Goal: Answer question/provide support: Share knowledge or assist other users

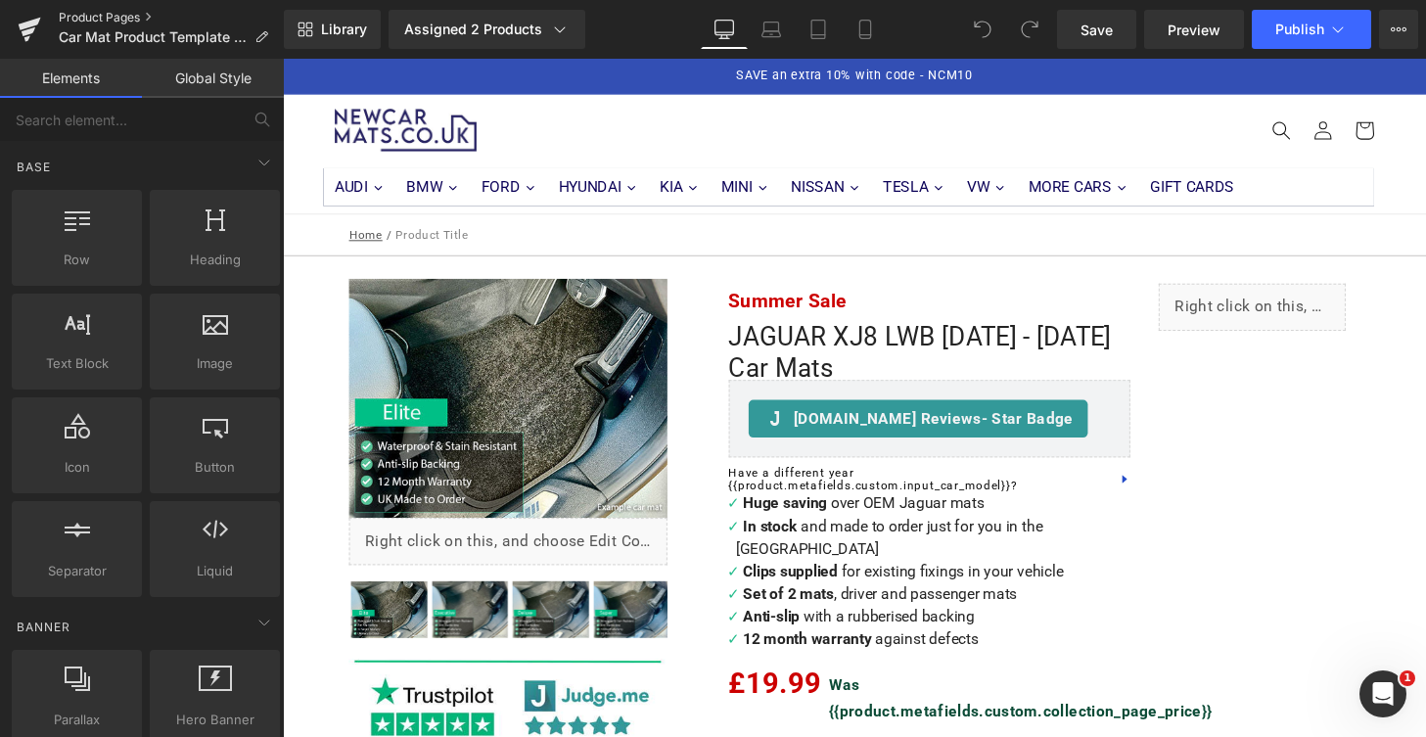
click at [108, 23] on link "Product Pages" at bounding box center [171, 18] width 225 height 16
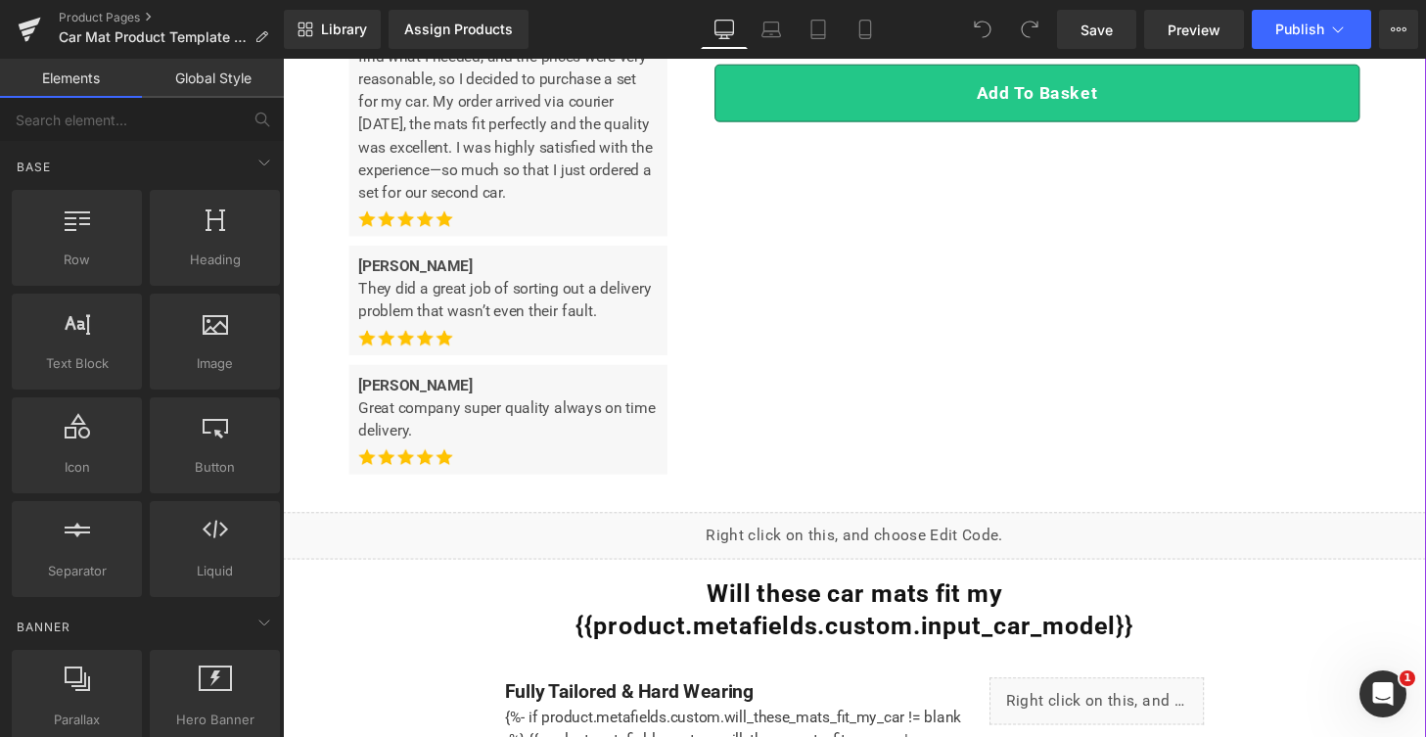
scroll to position [1165, 0]
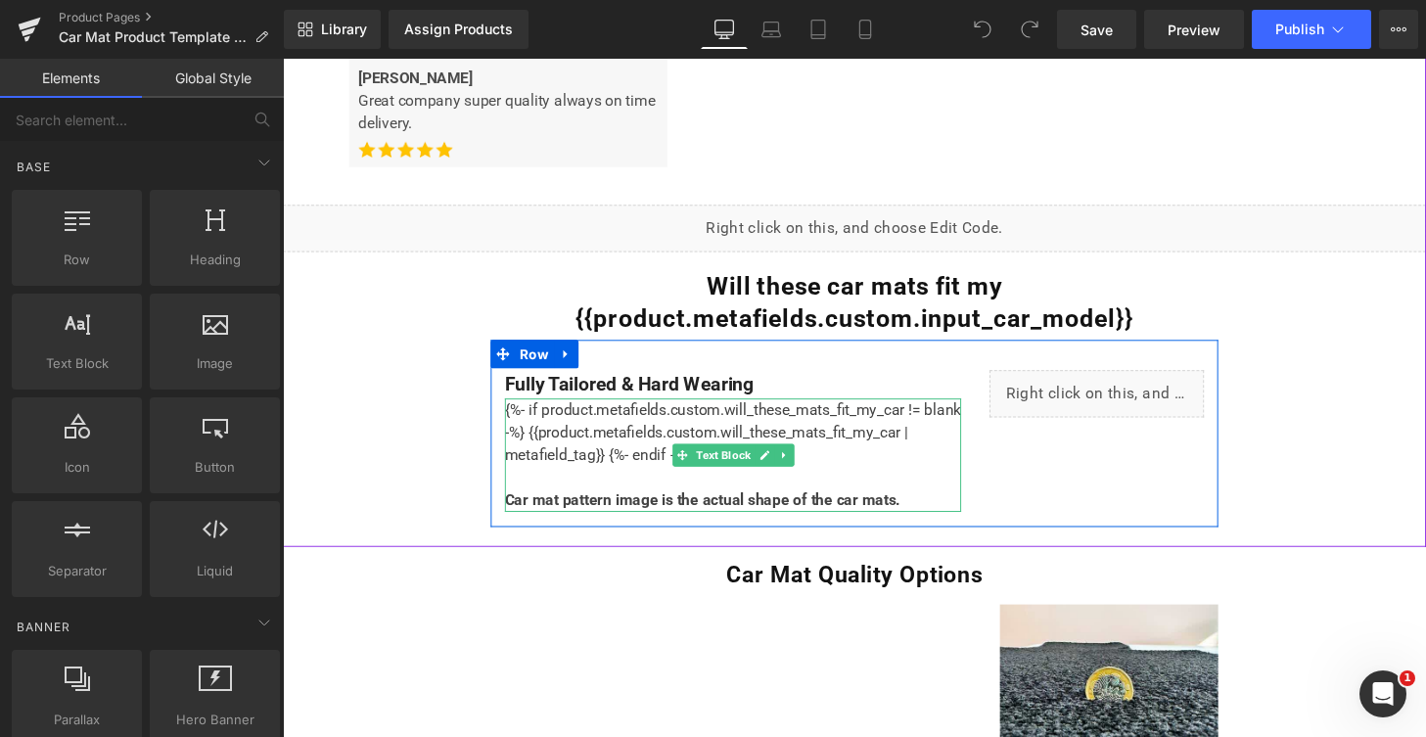
click at [791, 437] on div "{%- if product.metafields.custom.will_these_mats_fit_my_car != blank -%} {{prod…" at bounding box center [749, 469] width 473 height 117
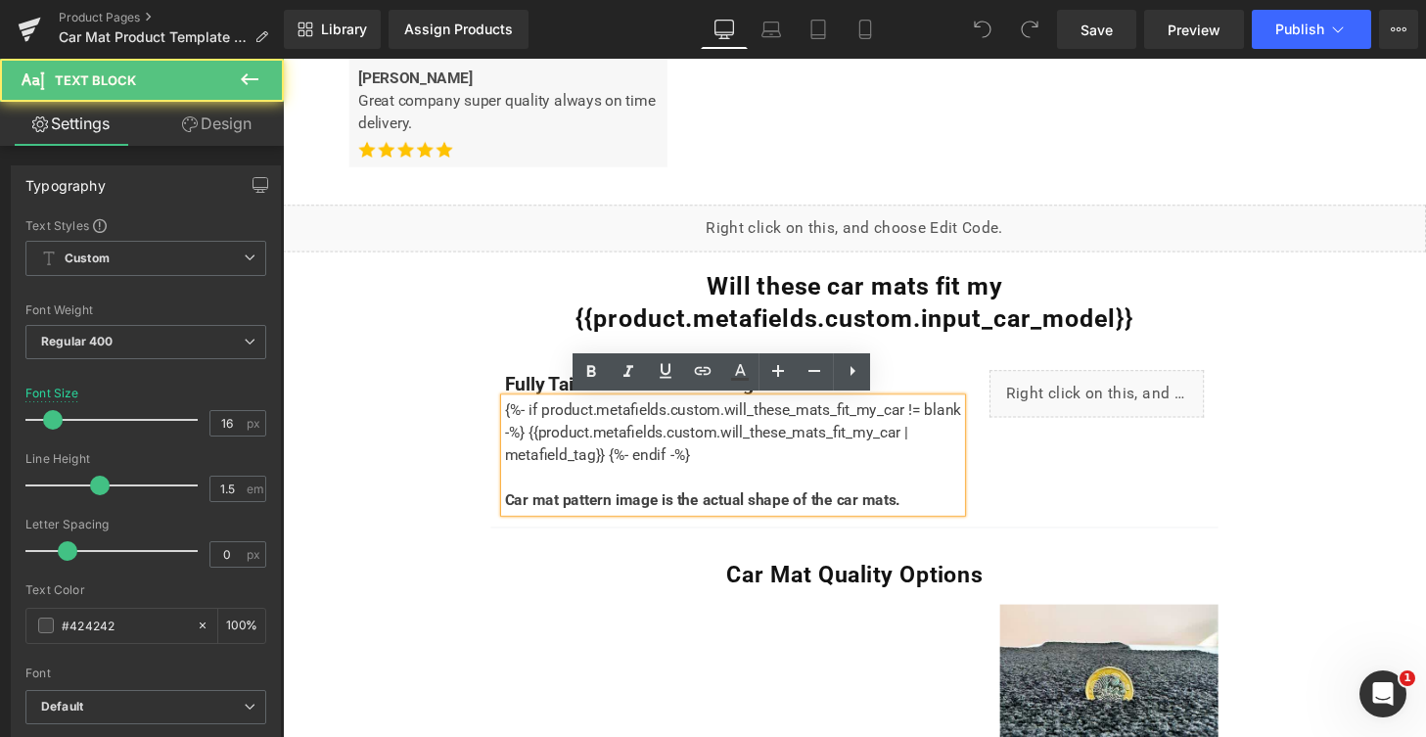
click at [944, 519] on p "Car mat pattern image is the actual shape of the car mats." at bounding box center [749, 516] width 473 height 23
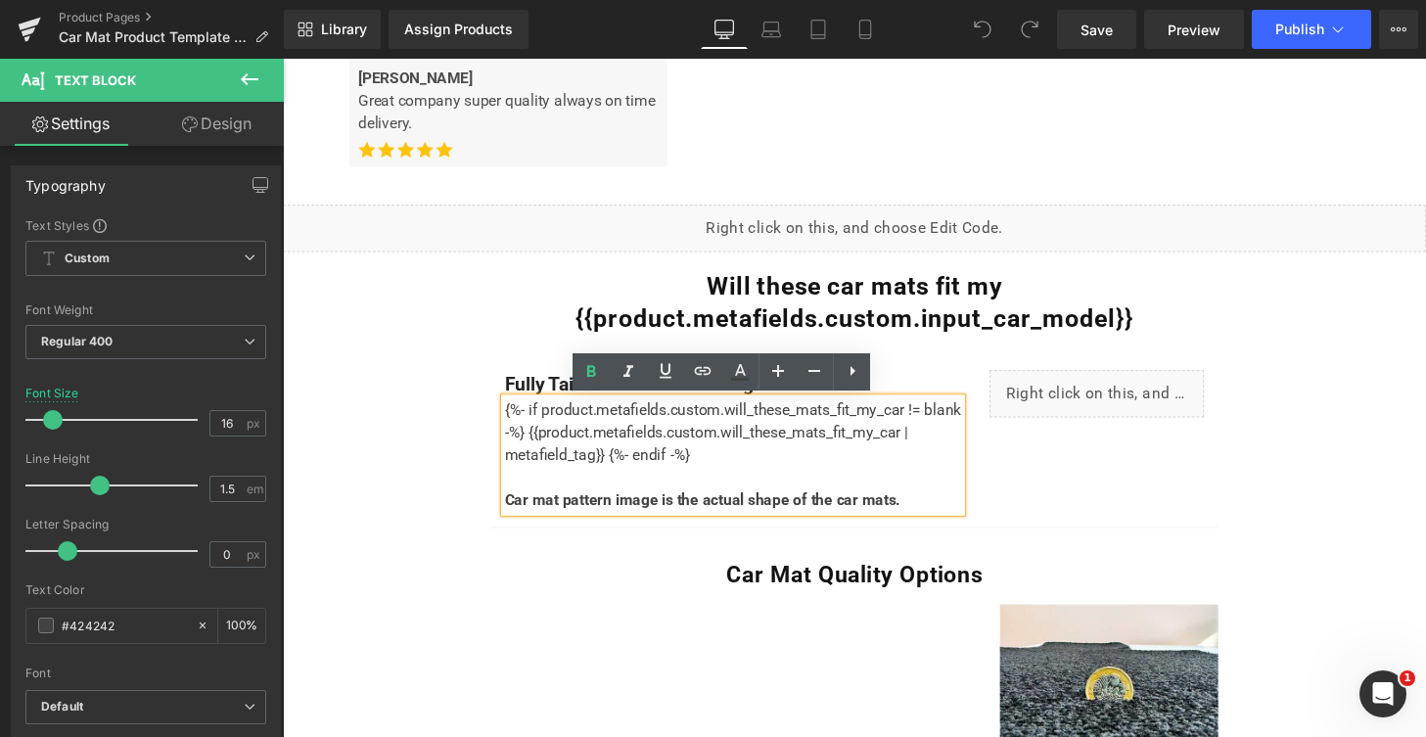
click at [743, 476] on div "{%- if product.metafields.custom.will_these_mats_fit_my_car != blank -%} {{prod…" at bounding box center [749, 469] width 473 height 117
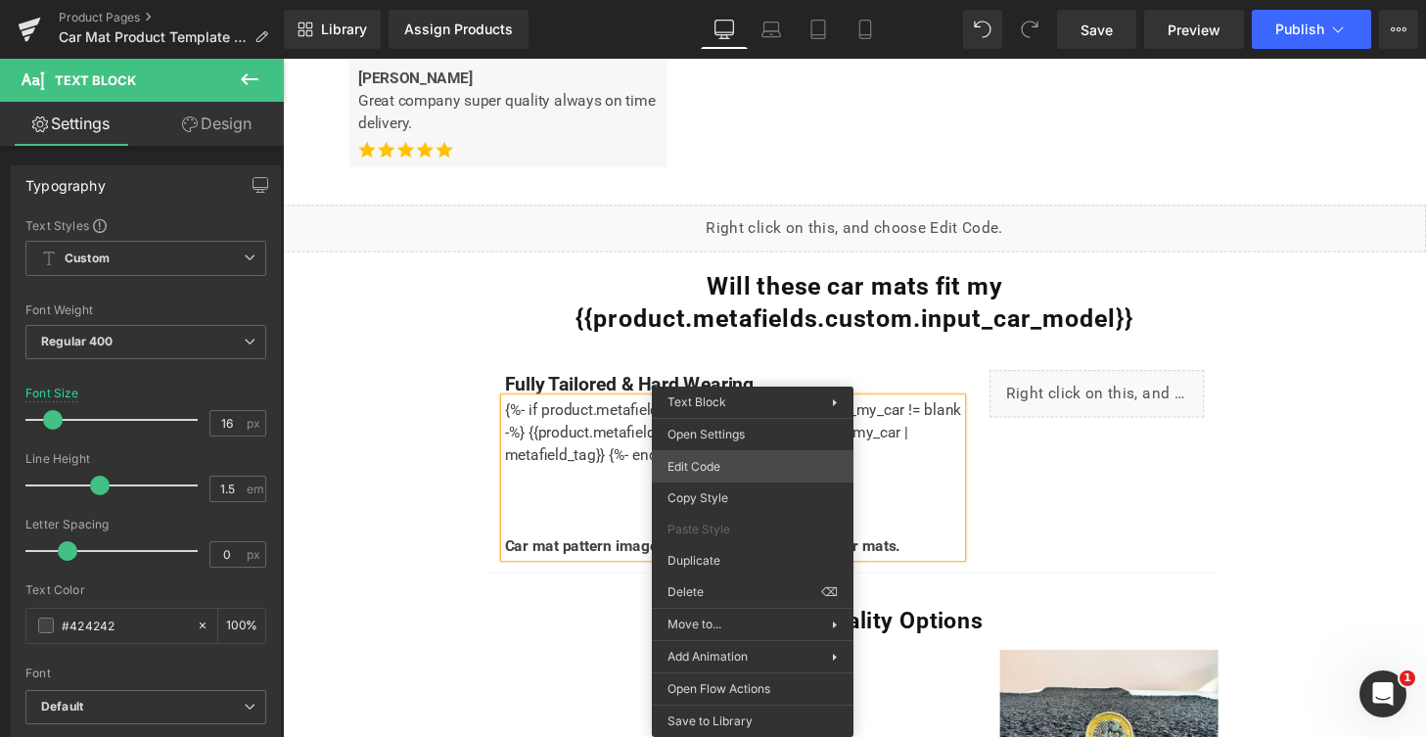
click at [728, 0] on div "You are previewing how the will restyle your page. You can not edit Elements in…" at bounding box center [713, 0] width 1426 height 0
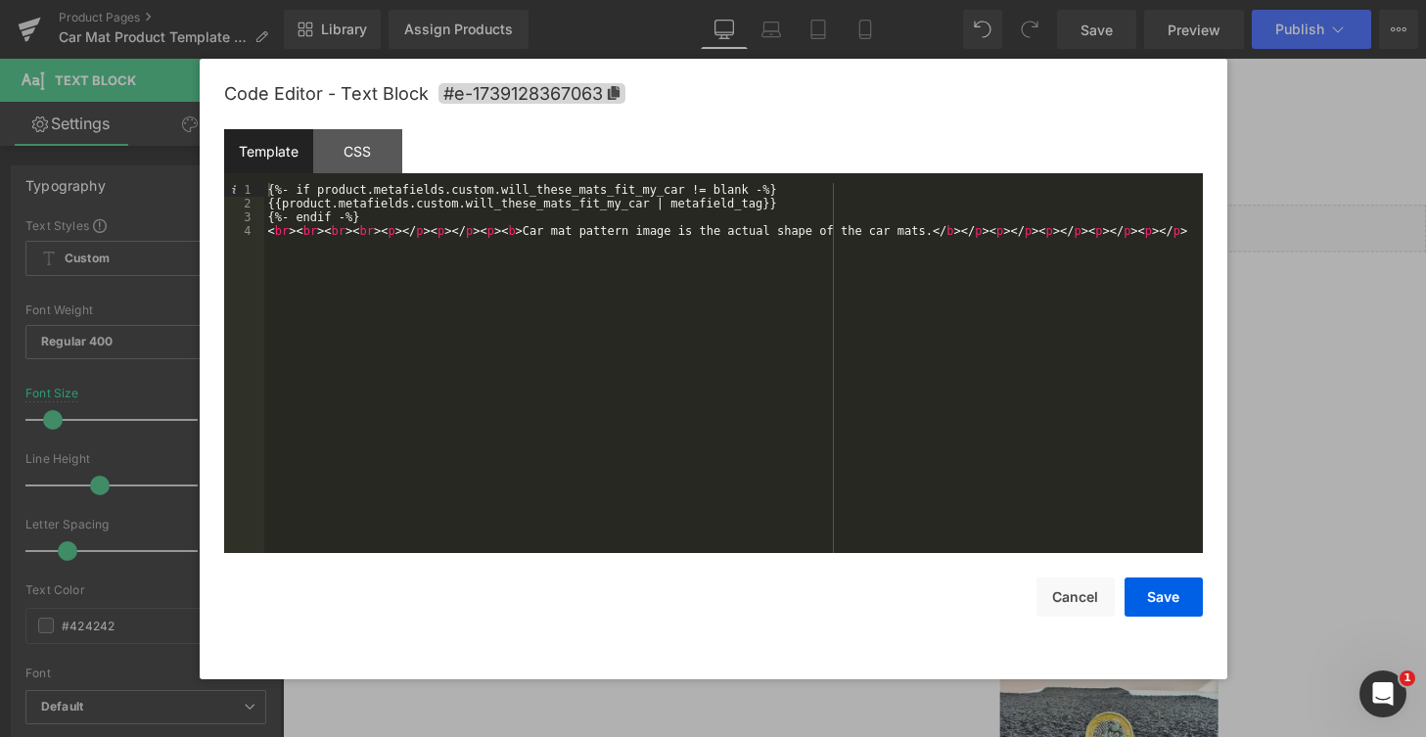
click at [377, 215] on div "{%- if product.metafields.custom.will_these_mats_fit_my_car != blank -%} {{prod…" at bounding box center [733, 381] width 938 height 397
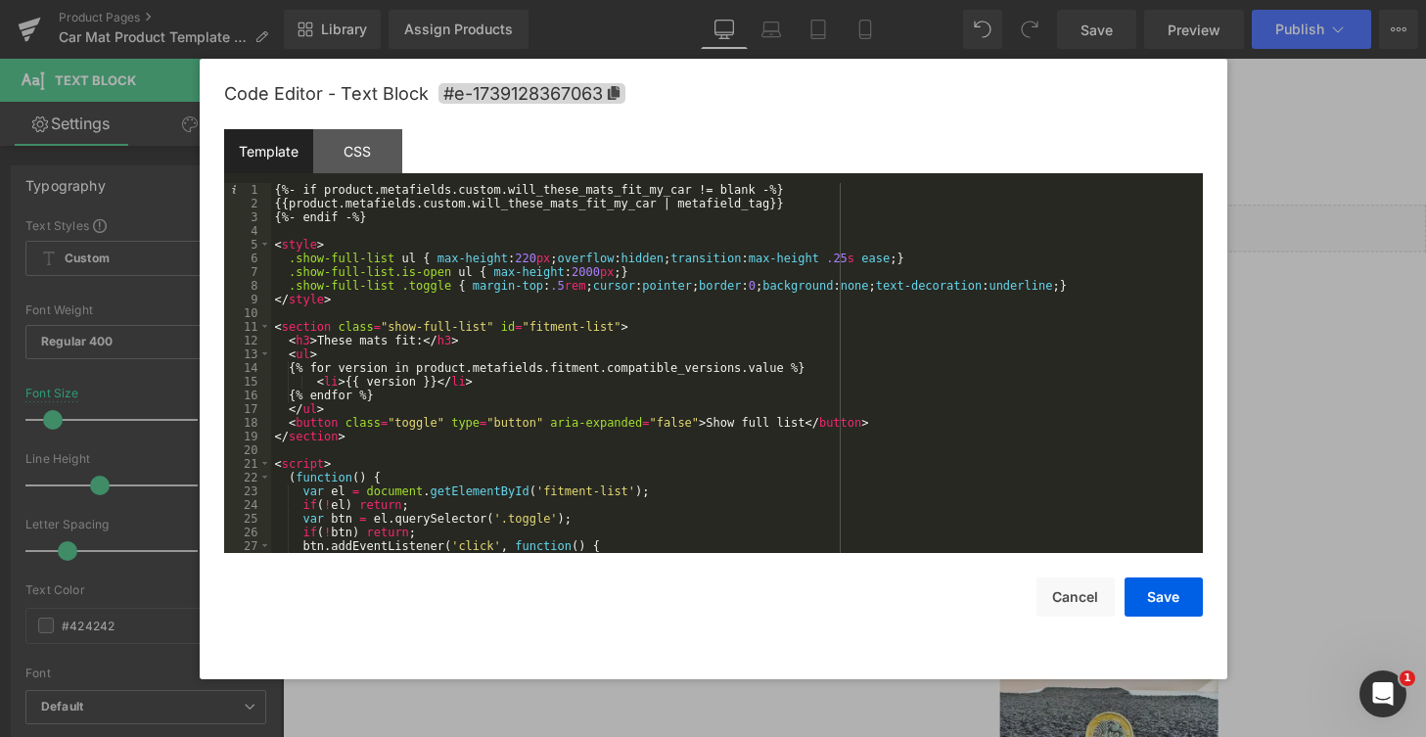
scroll to position [0, 0]
click at [314, 227] on div "{%- if product.metafields.custom.will_these_mats_fit_my_car != blank -%} {{prod…" at bounding box center [733, 381] width 924 height 397
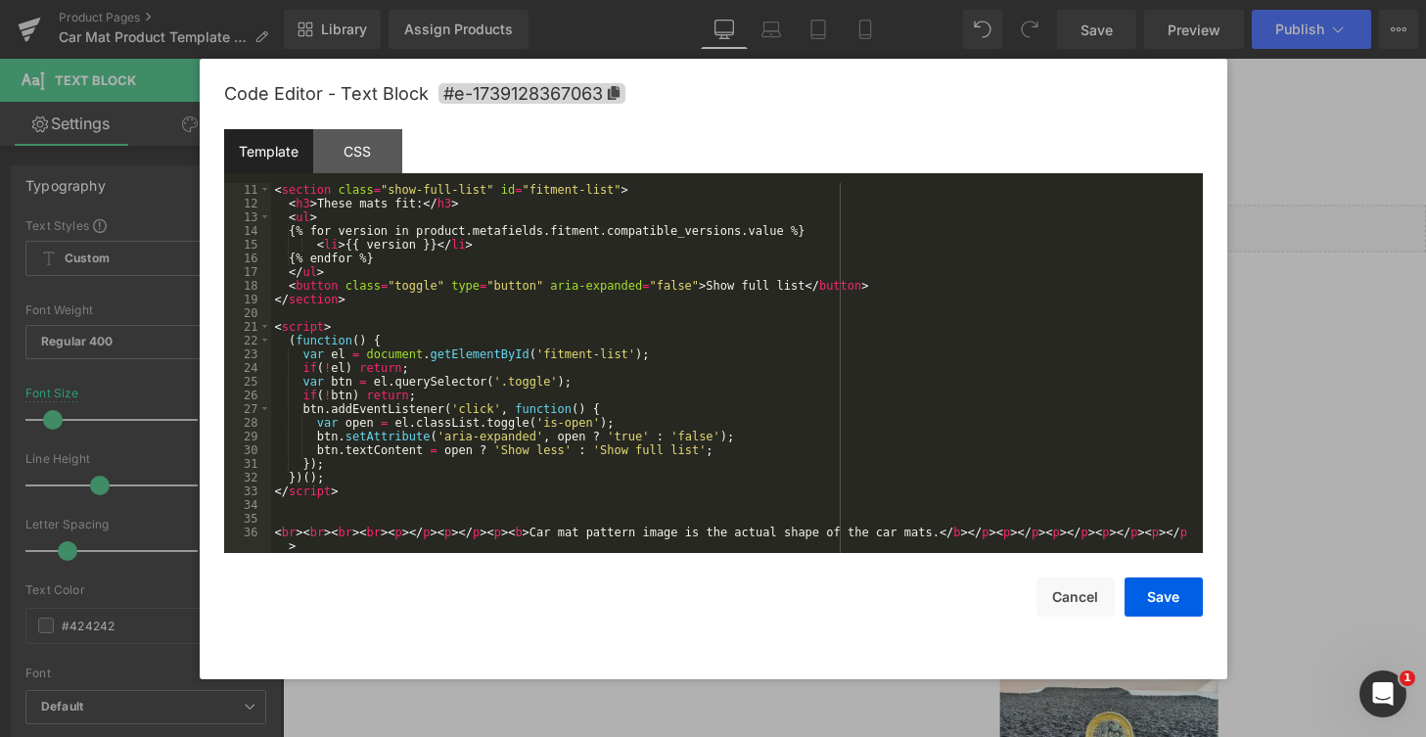
scroll to position [137, 0]
click at [1172, 606] on button "Save" at bounding box center [1163, 596] width 78 height 39
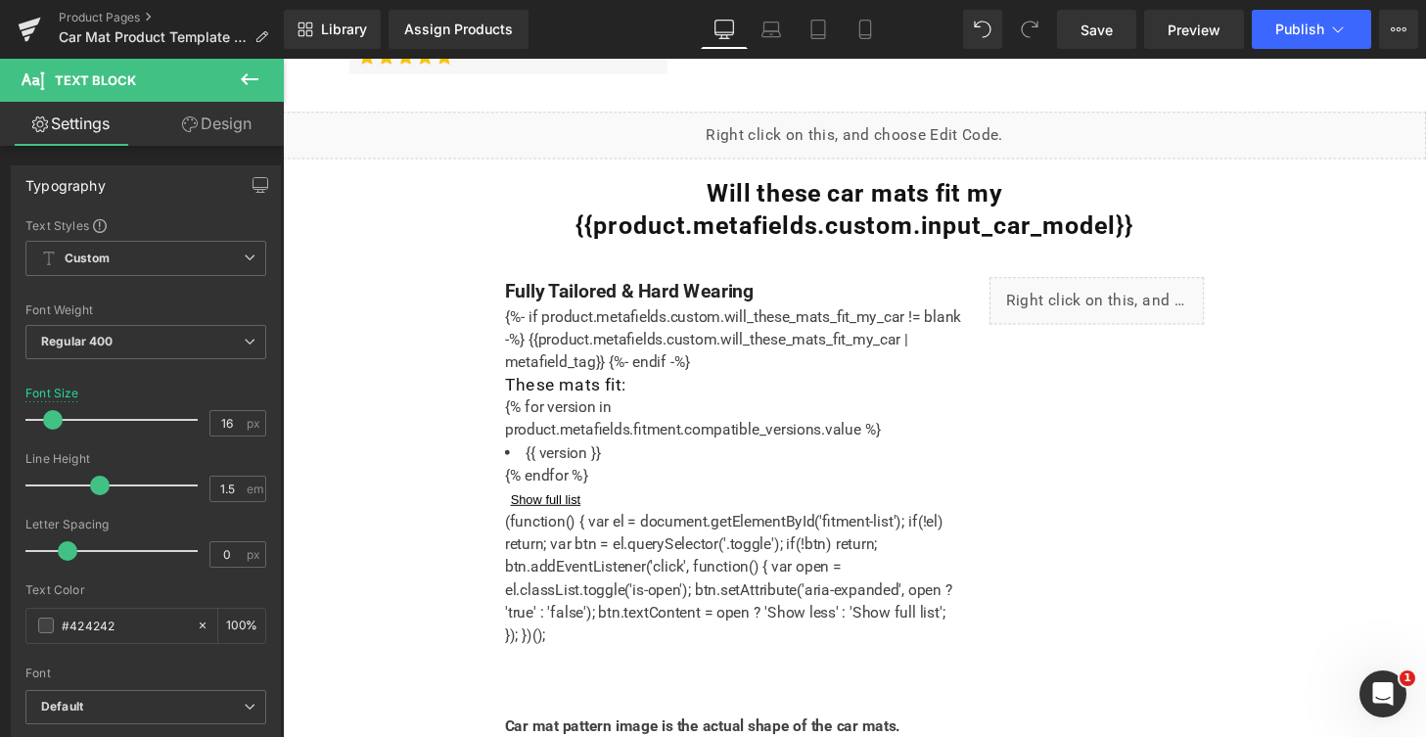
scroll to position [1223, 0]
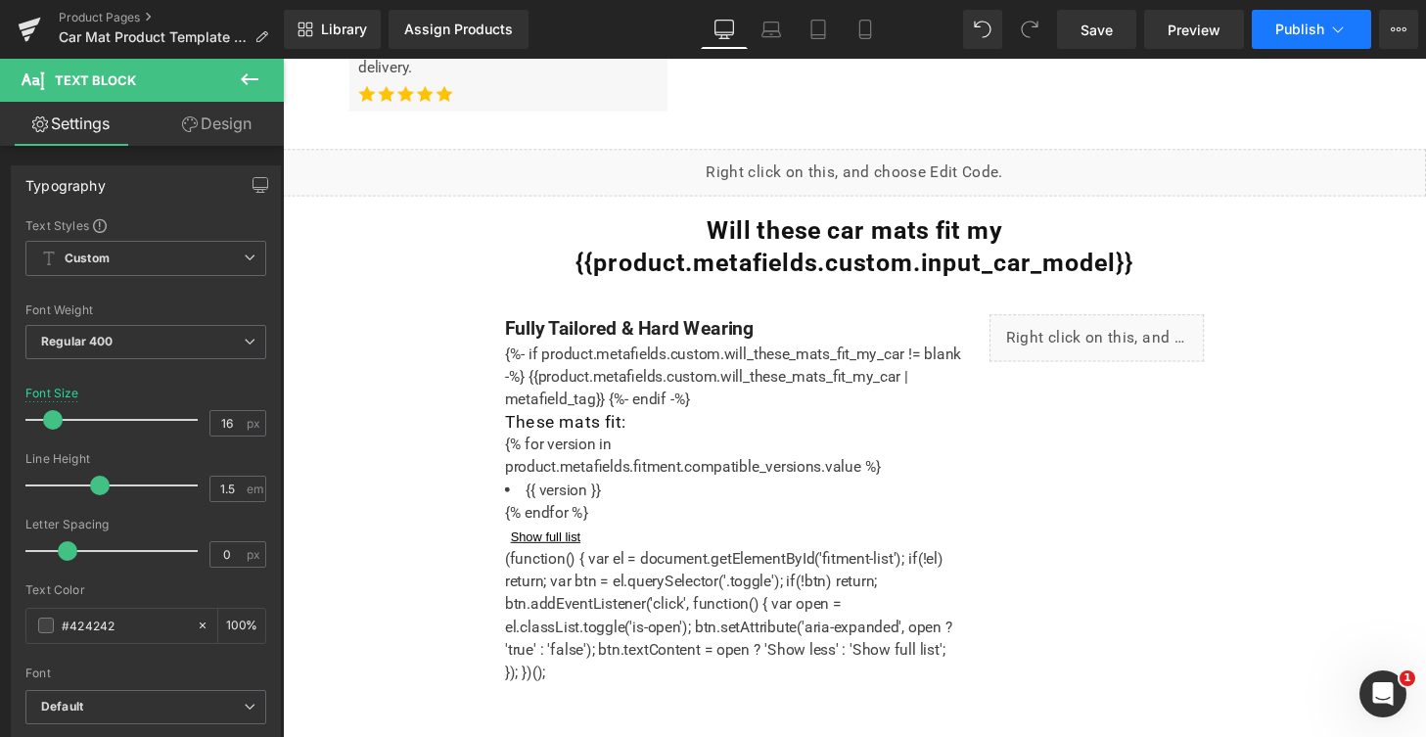
click at [1313, 38] on button "Publish" at bounding box center [1310, 29] width 119 height 39
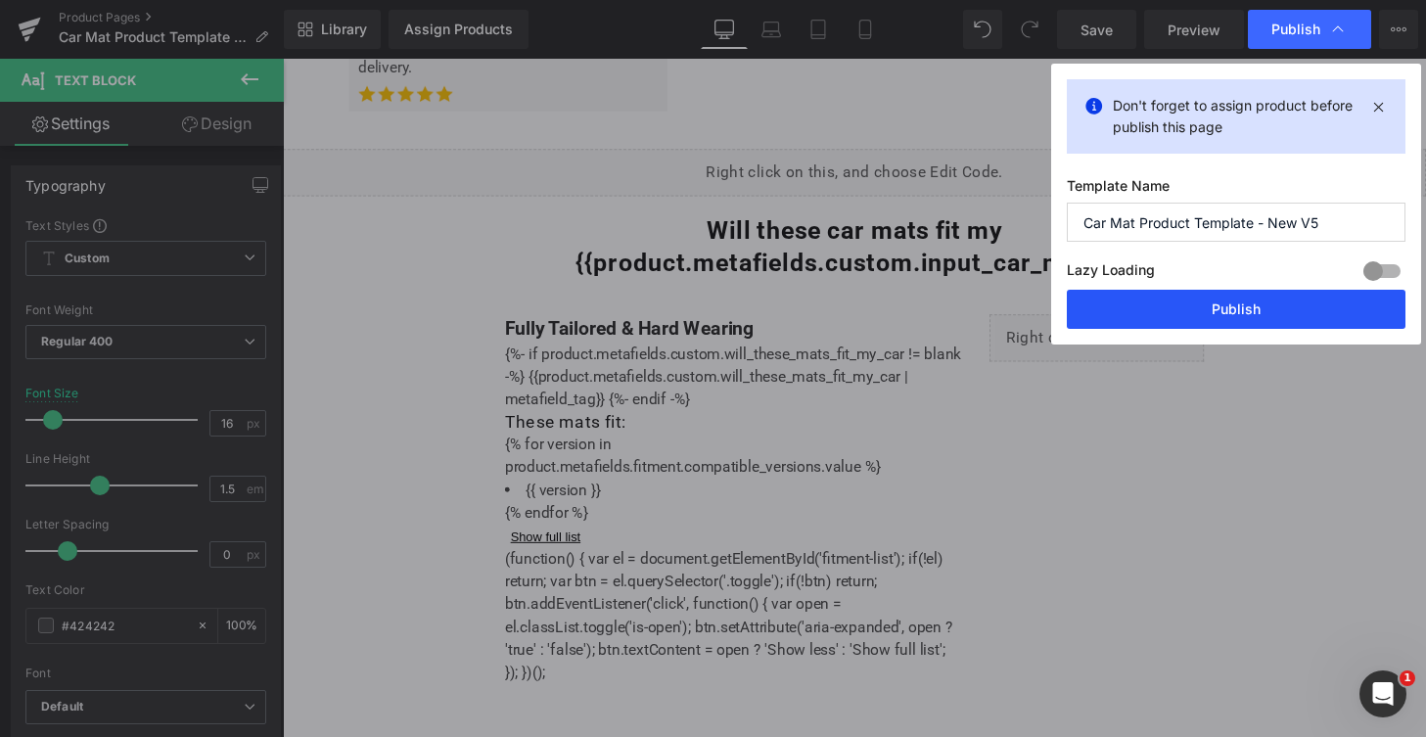
click at [1254, 311] on button "Publish" at bounding box center [1235, 309] width 339 height 39
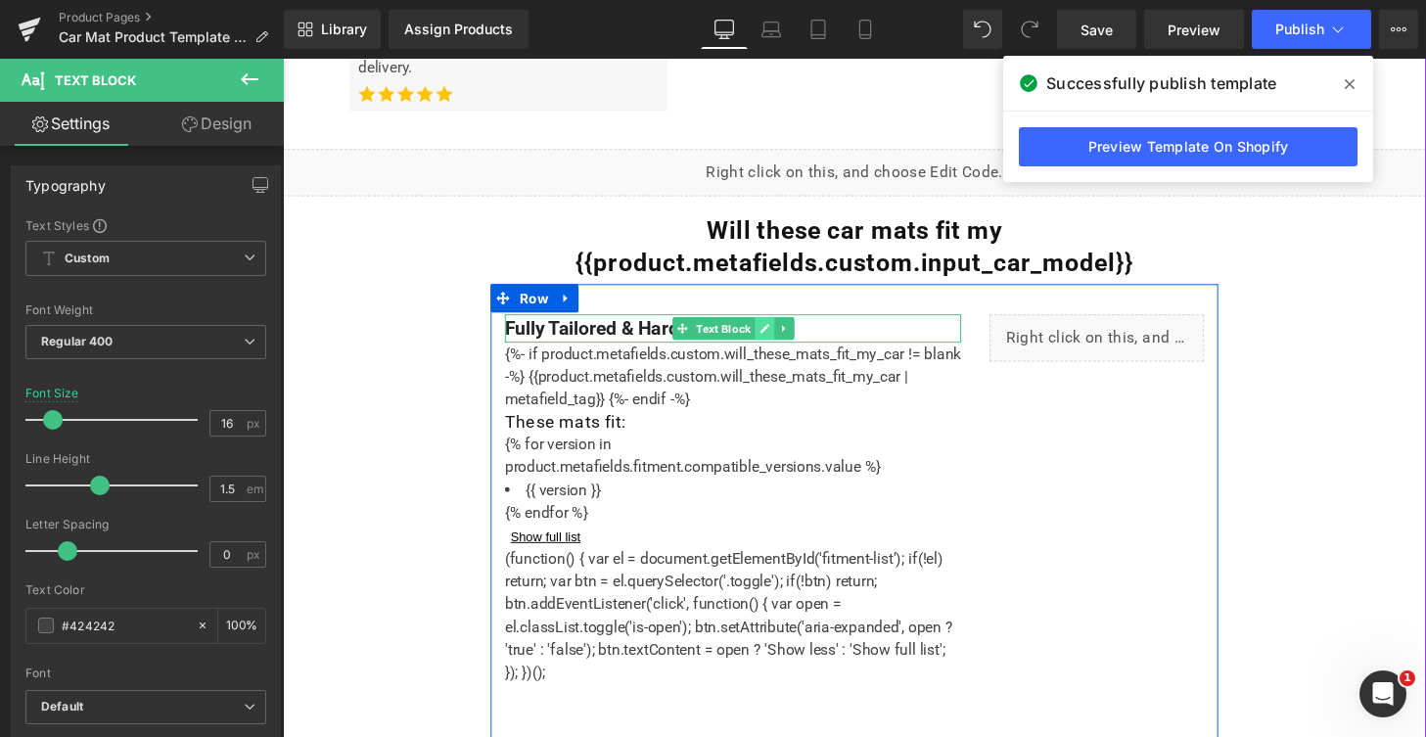
click at [781, 339] on link at bounding box center [781, 338] width 21 height 23
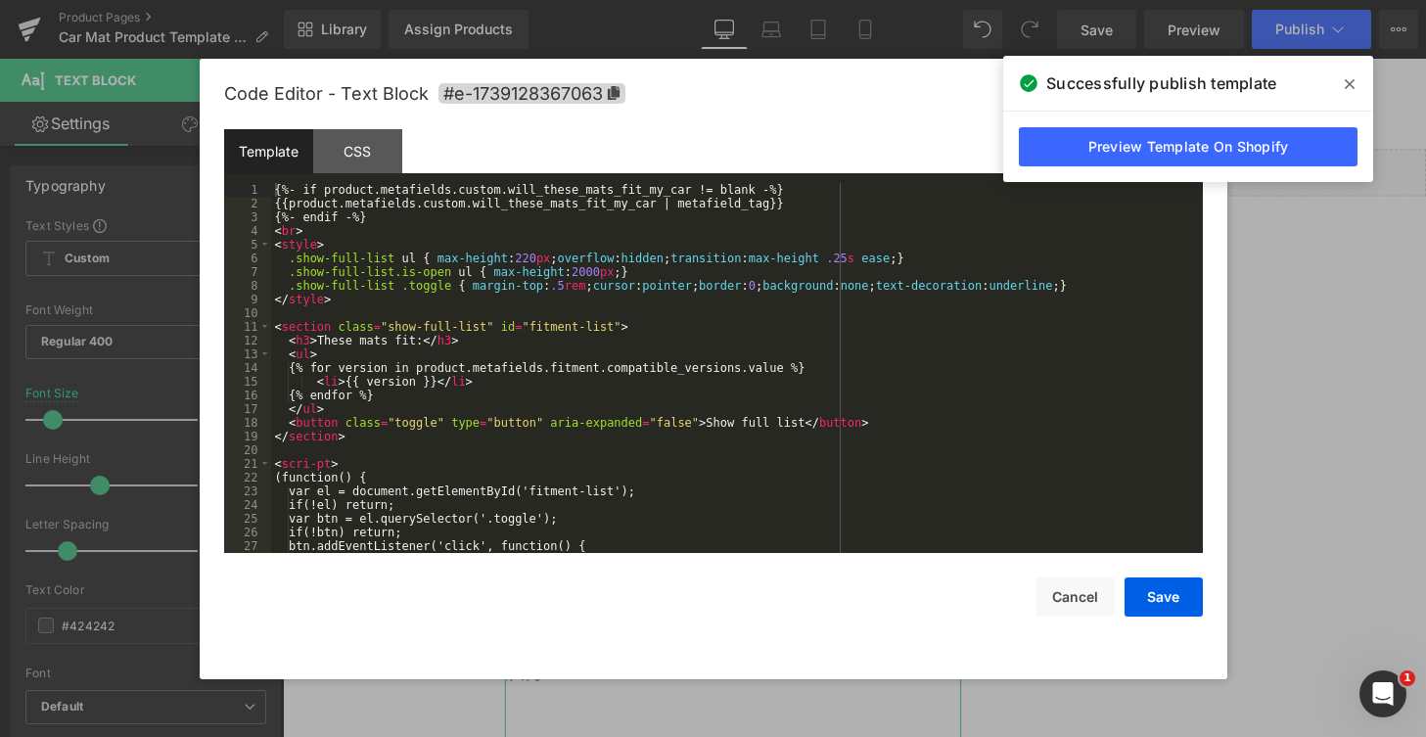
click at [755, 0] on div "You are previewing how the will restyle your page. You can not edit Elements in…" at bounding box center [713, 0] width 1426 height 0
click at [1087, 612] on button "Cancel" at bounding box center [1075, 596] width 78 height 39
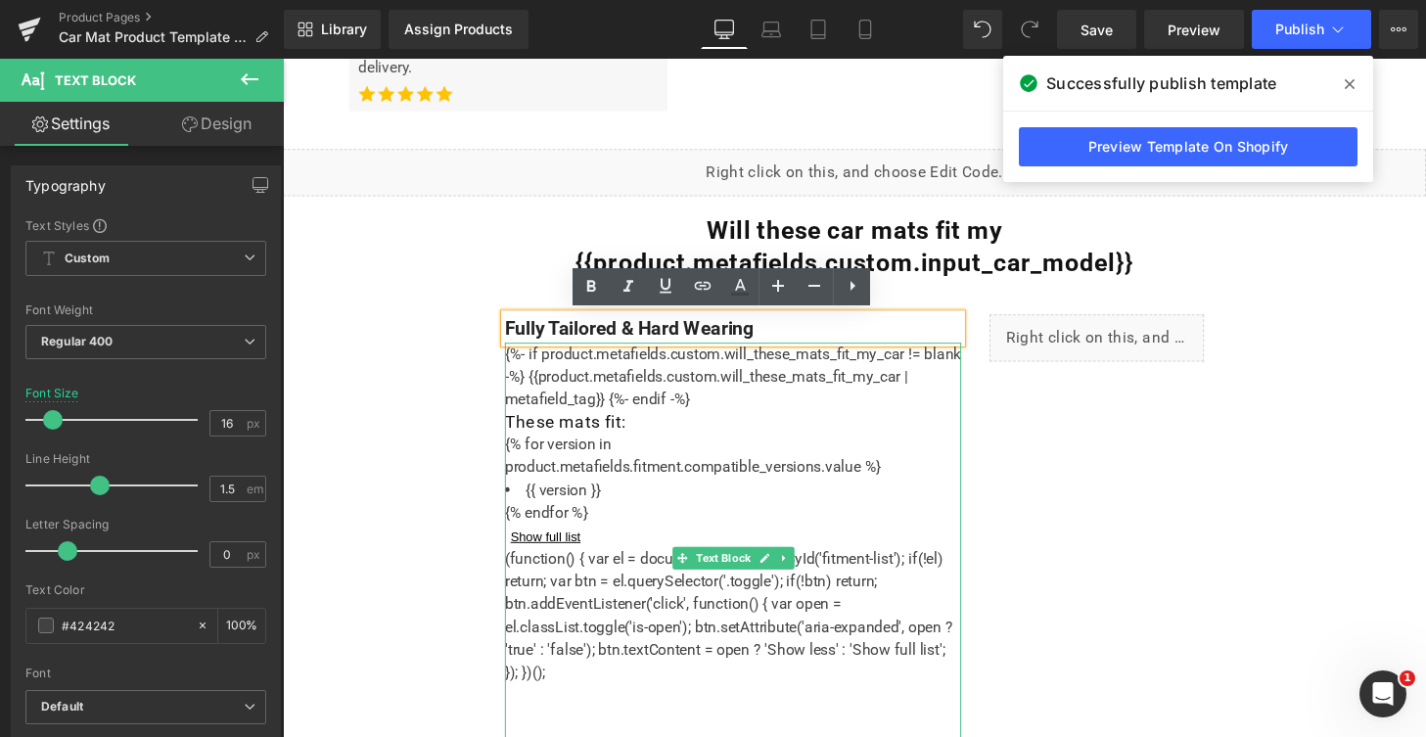
click at [629, 558] on section "These mats fit: {% for version in product.metafields.fitment.compatible_version…" at bounding box center [749, 495] width 473 height 142
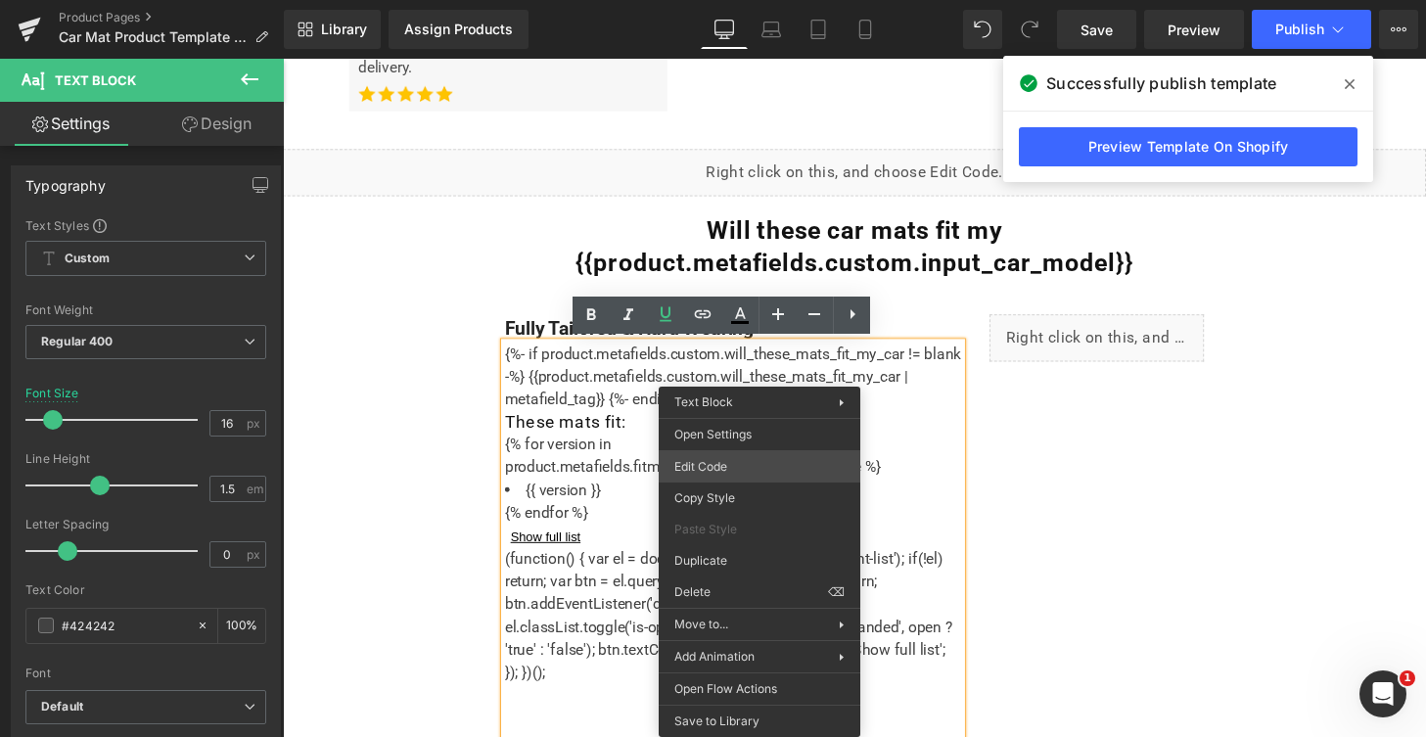
click at [741, 0] on div "You are previewing how the will restyle your page. You can not edit Elements in…" at bounding box center [713, 0] width 1426 height 0
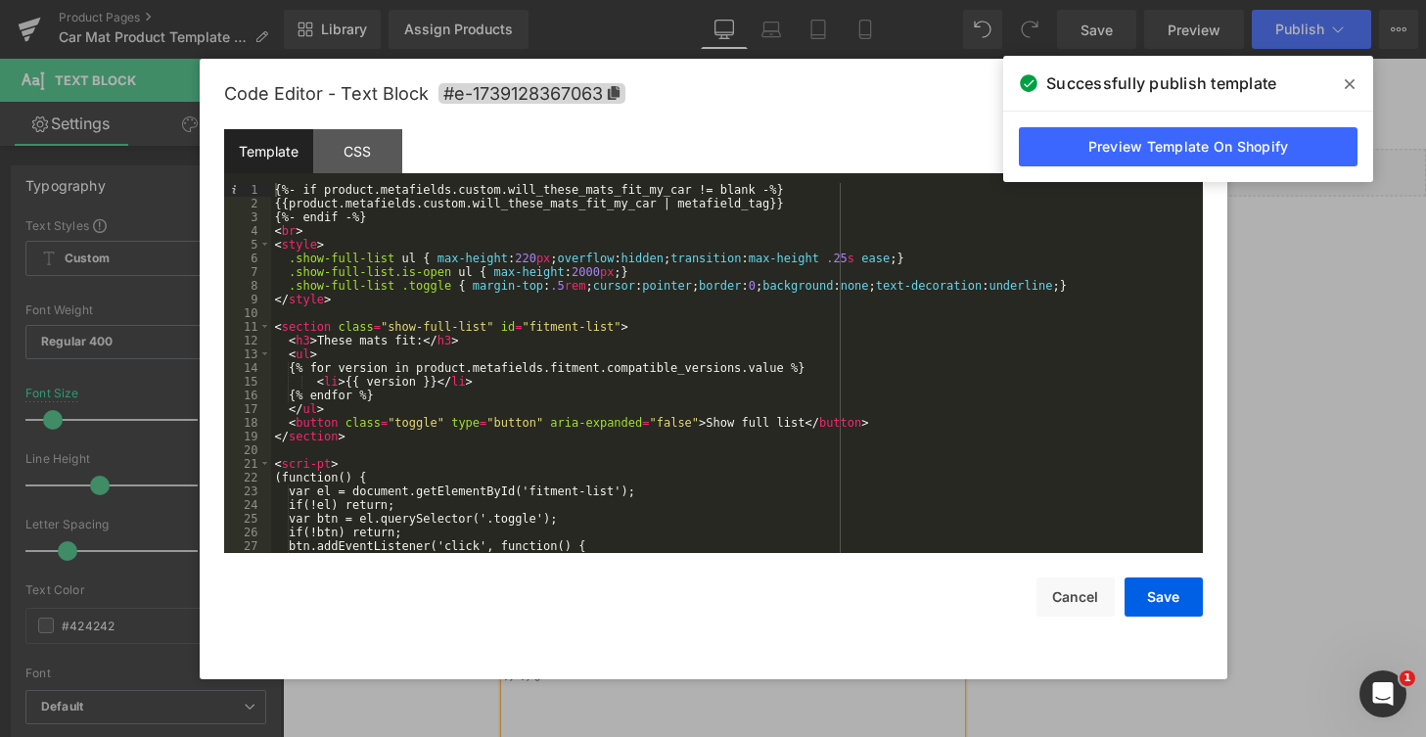
click at [340, 232] on div "{%- if product.metafields.custom.will_these_mats_fit_my_car != blank -%} {{prod…" at bounding box center [733, 381] width 924 height 397
click at [311, 341] on div "{%- if product.metafields.custom.will_these_mats_fit_my_car != blank -%} {{prod…" at bounding box center [733, 381] width 924 height 397
click at [352, 340] on div "{%- if product.metafields.custom.will_these_mats_fit_my_car != blank -%} {{prod…" at bounding box center [733, 381] width 924 height 397
drag, startPoint x: 1178, startPoint y: 611, endPoint x: 929, endPoint y: 567, distance: 253.2
click at [1178, 611] on button "Save" at bounding box center [1163, 596] width 78 height 39
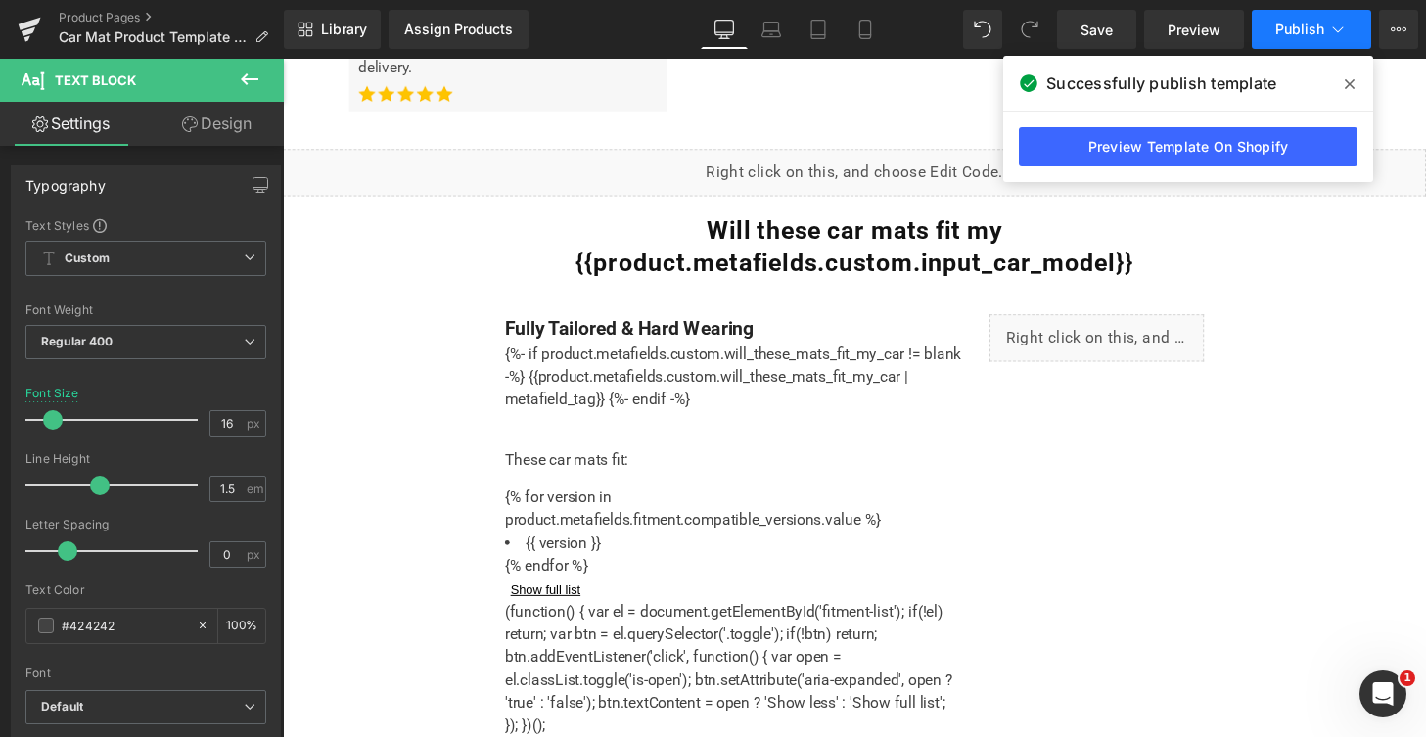
click at [1330, 35] on icon at bounding box center [1338, 30] width 20 height 20
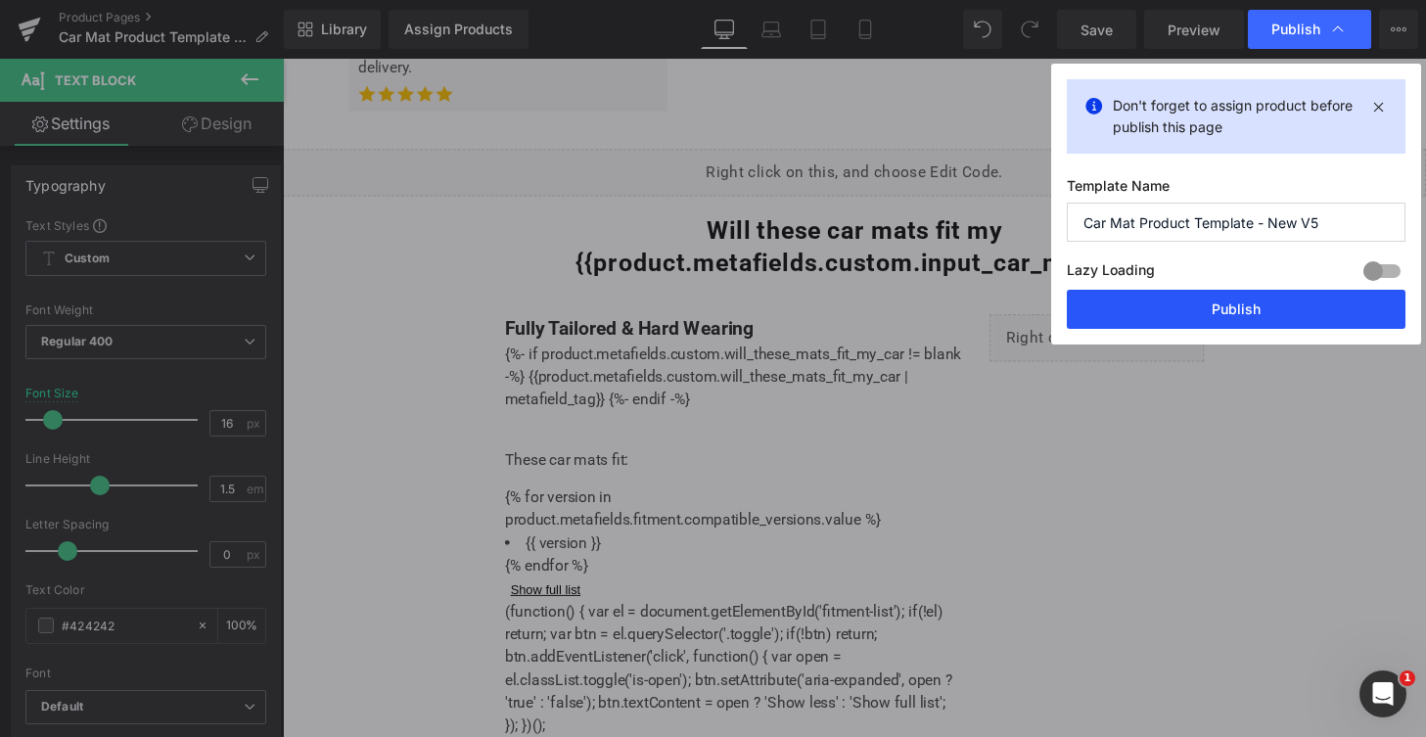
click at [1256, 312] on button "Publish" at bounding box center [1235, 309] width 339 height 39
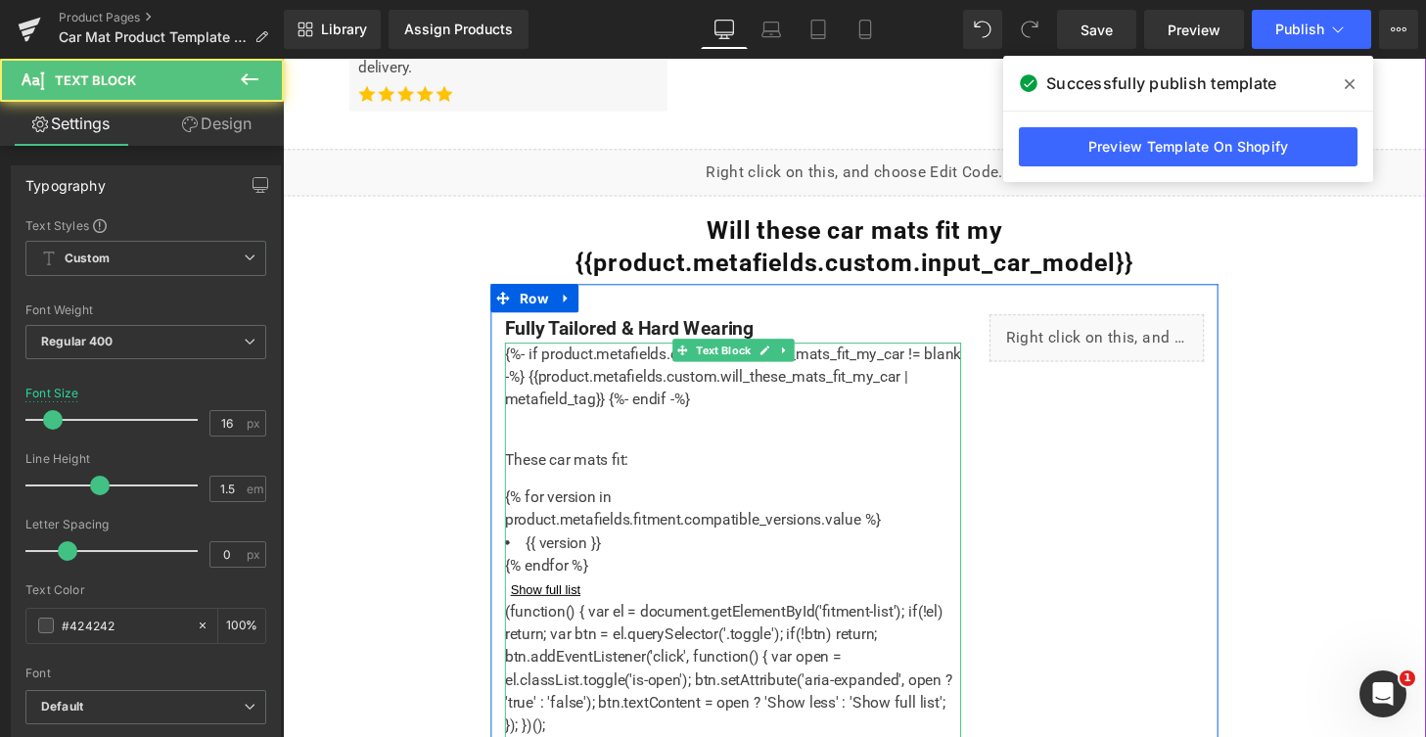
click at [586, 444] on div "{%- if product.metafields.custom.will_these_mats_fit_my_car != blank -%} {{prod…" at bounding box center [749, 604] width 473 height 502
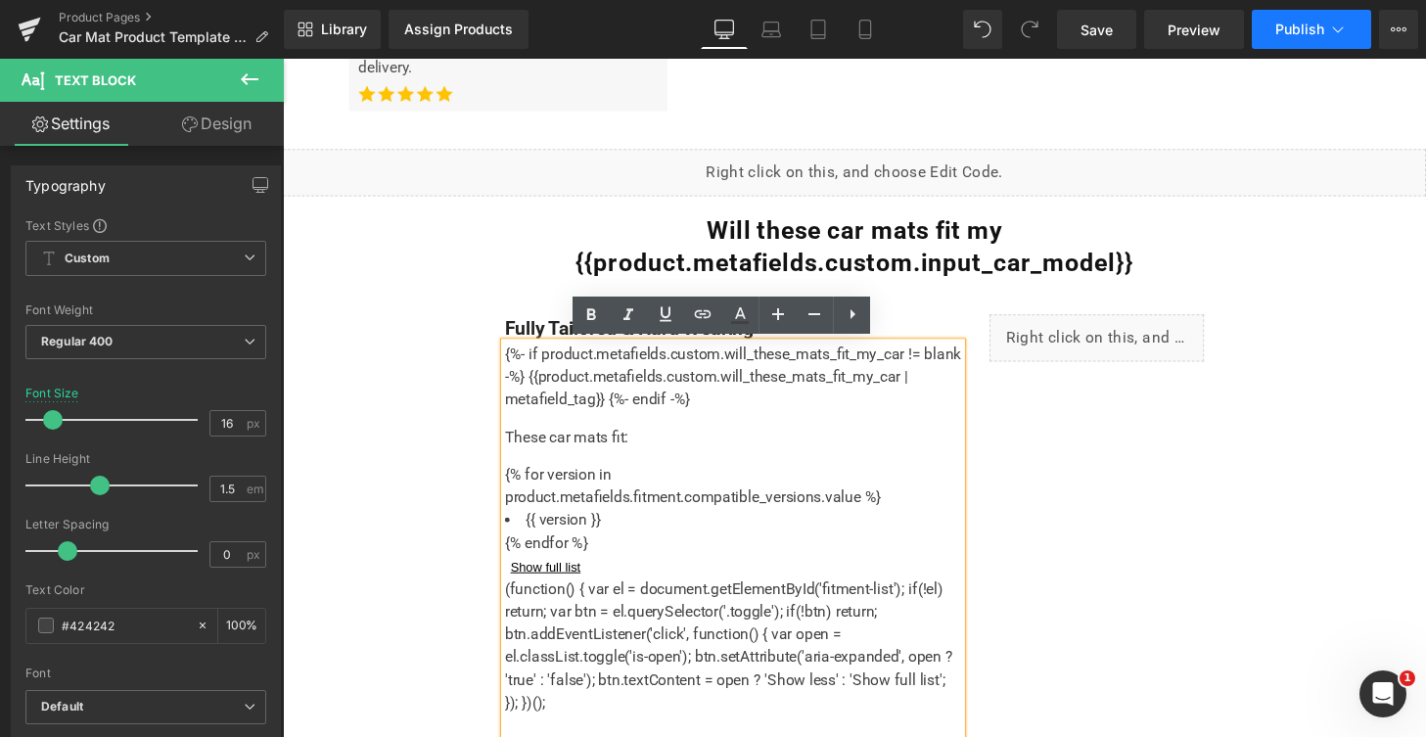
click at [1301, 32] on span "Publish" at bounding box center [1299, 30] width 49 height 16
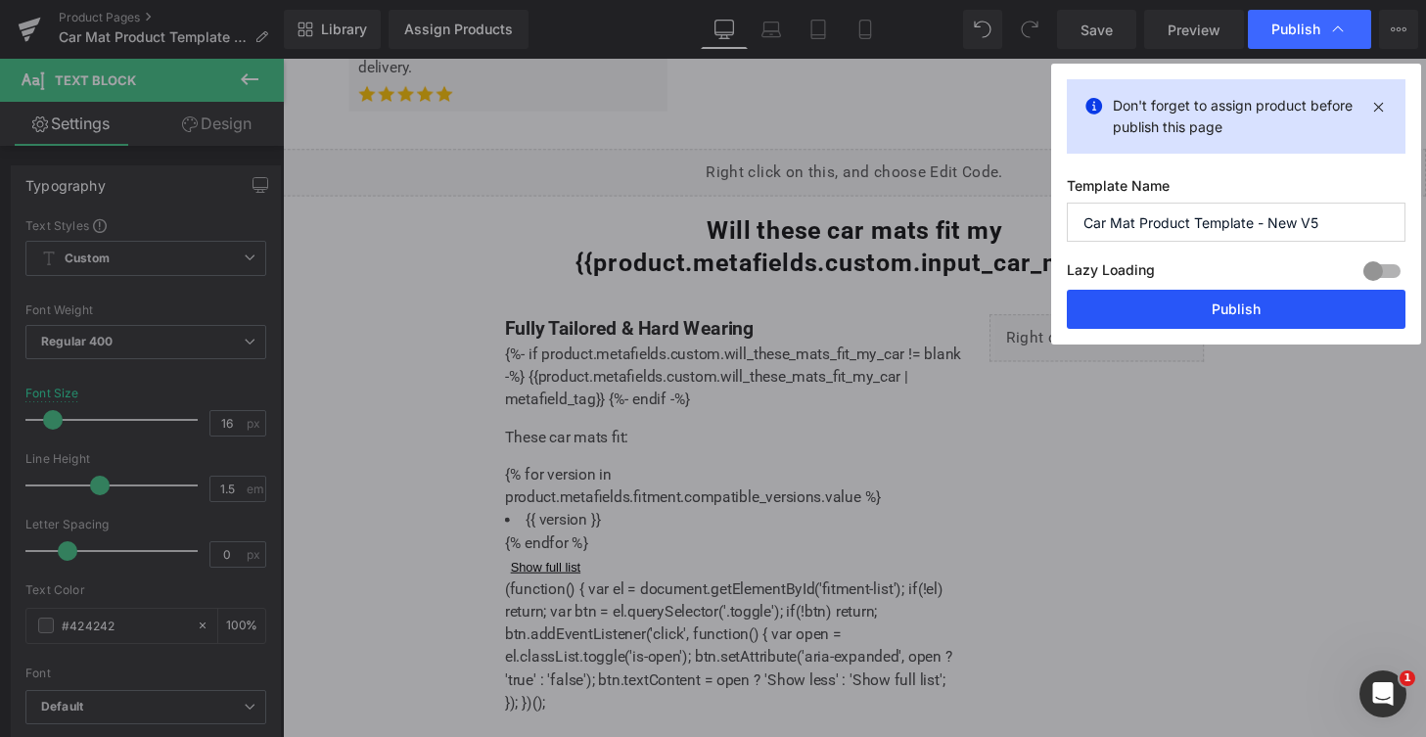
click at [1223, 324] on button "Publish" at bounding box center [1235, 309] width 339 height 39
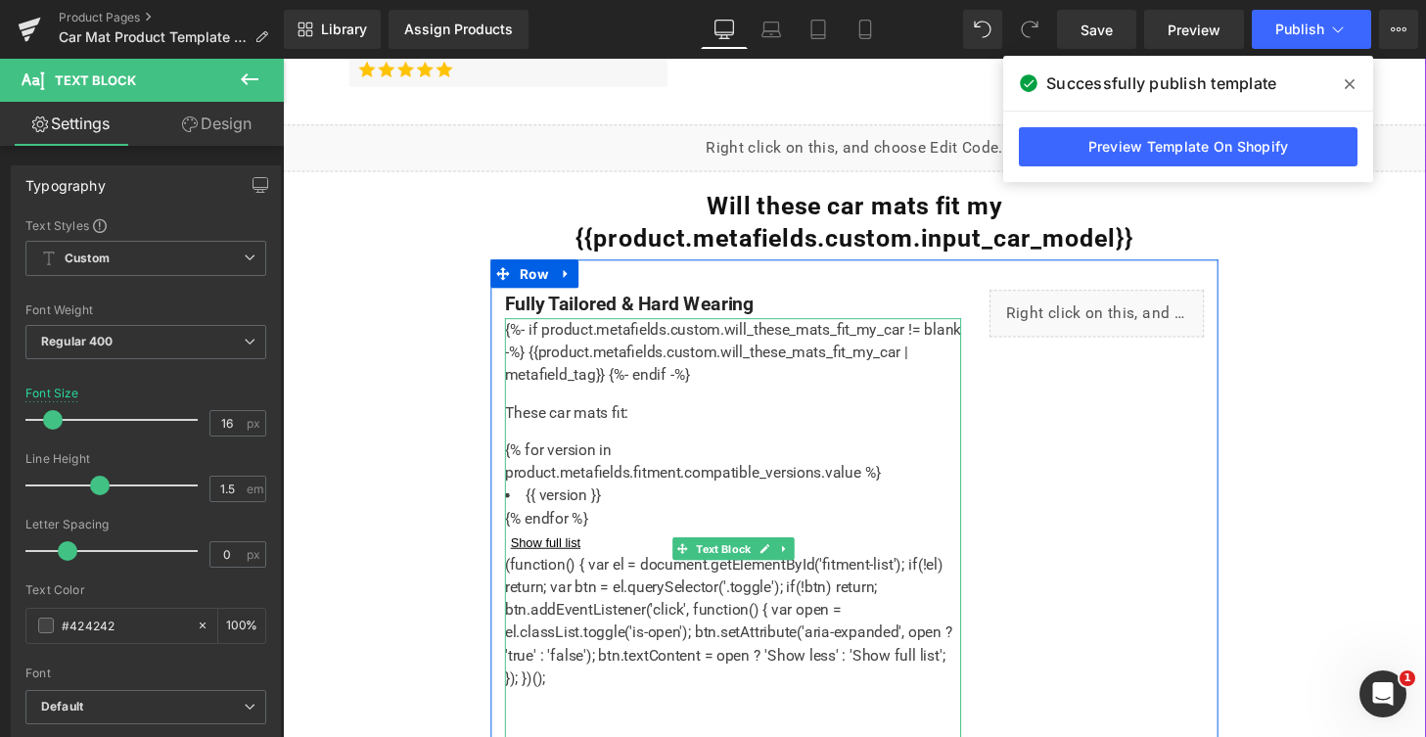
scroll to position [1249, 0]
click at [616, 422] on p "These car mats fit:" at bounding box center [749, 424] width 473 height 23
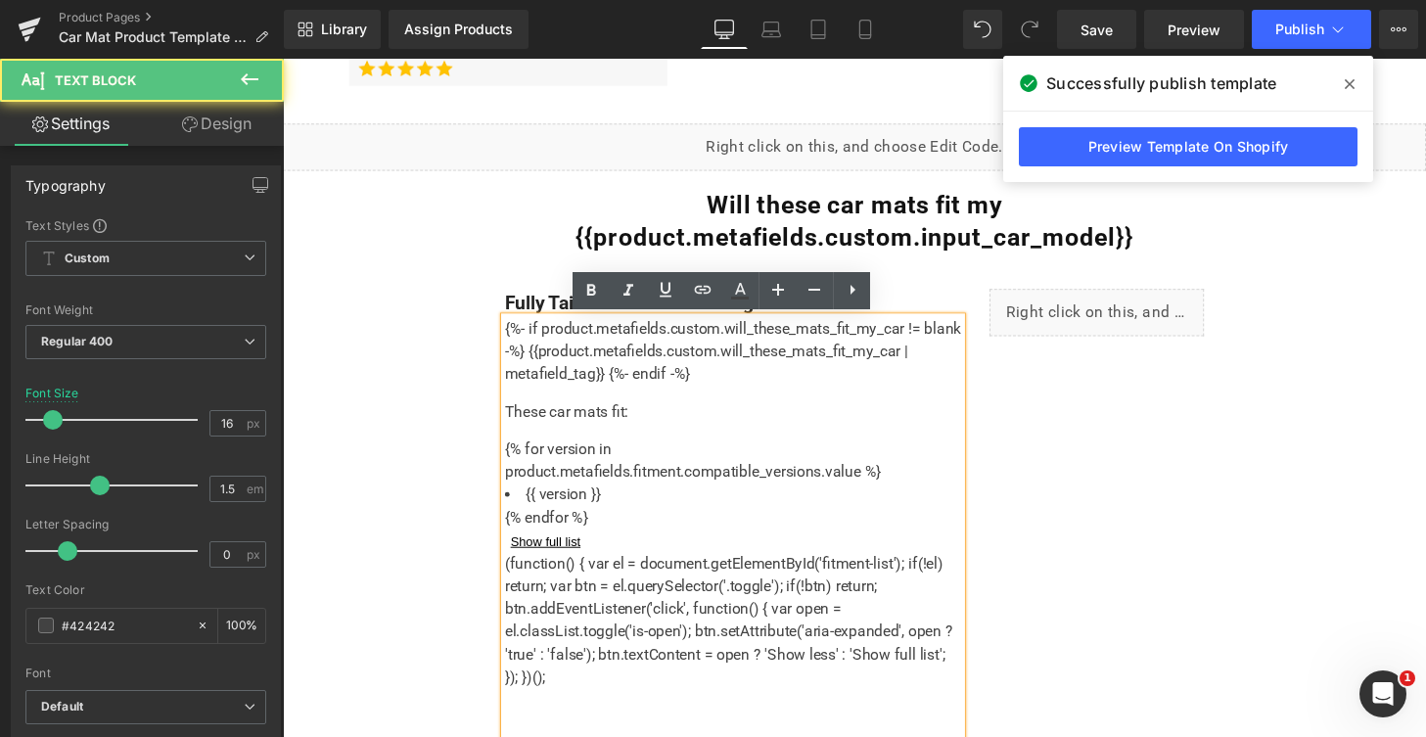
click at [631, 422] on p "These car mats fit:" at bounding box center [749, 424] width 473 height 23
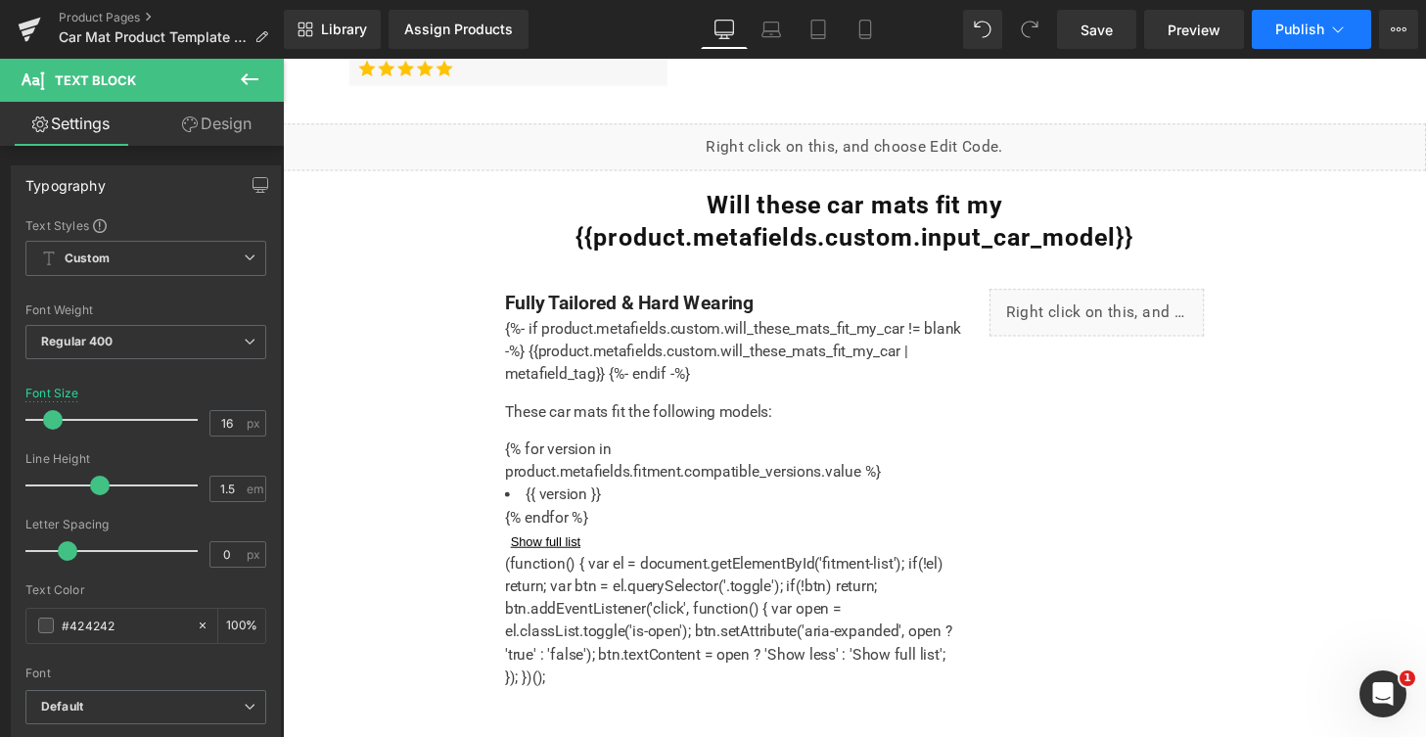
click at [1294, 16] on button "Publish" at bounding box center [1310, 29] width 119 height 39
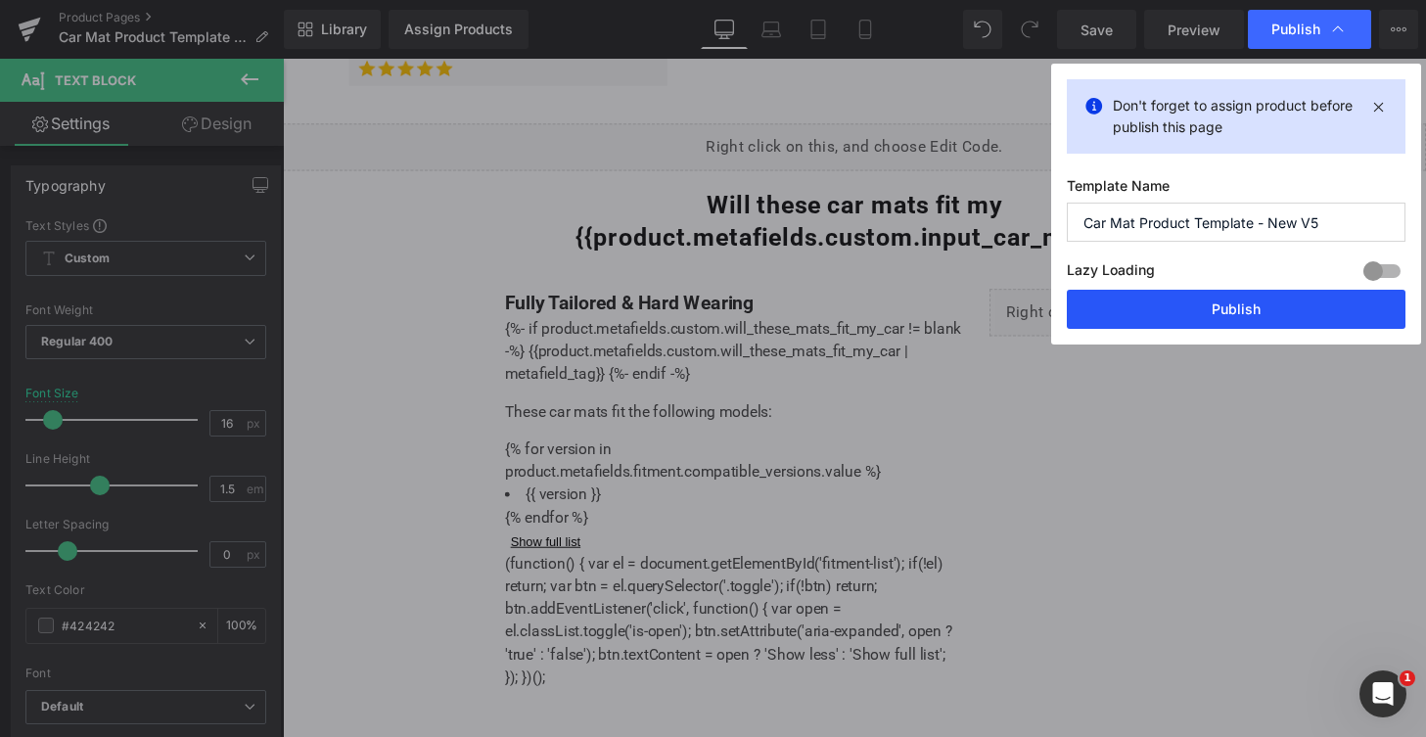
click at [1215, 310] on button "Publish" at bounding box center [1235, 309] width 339 height 39
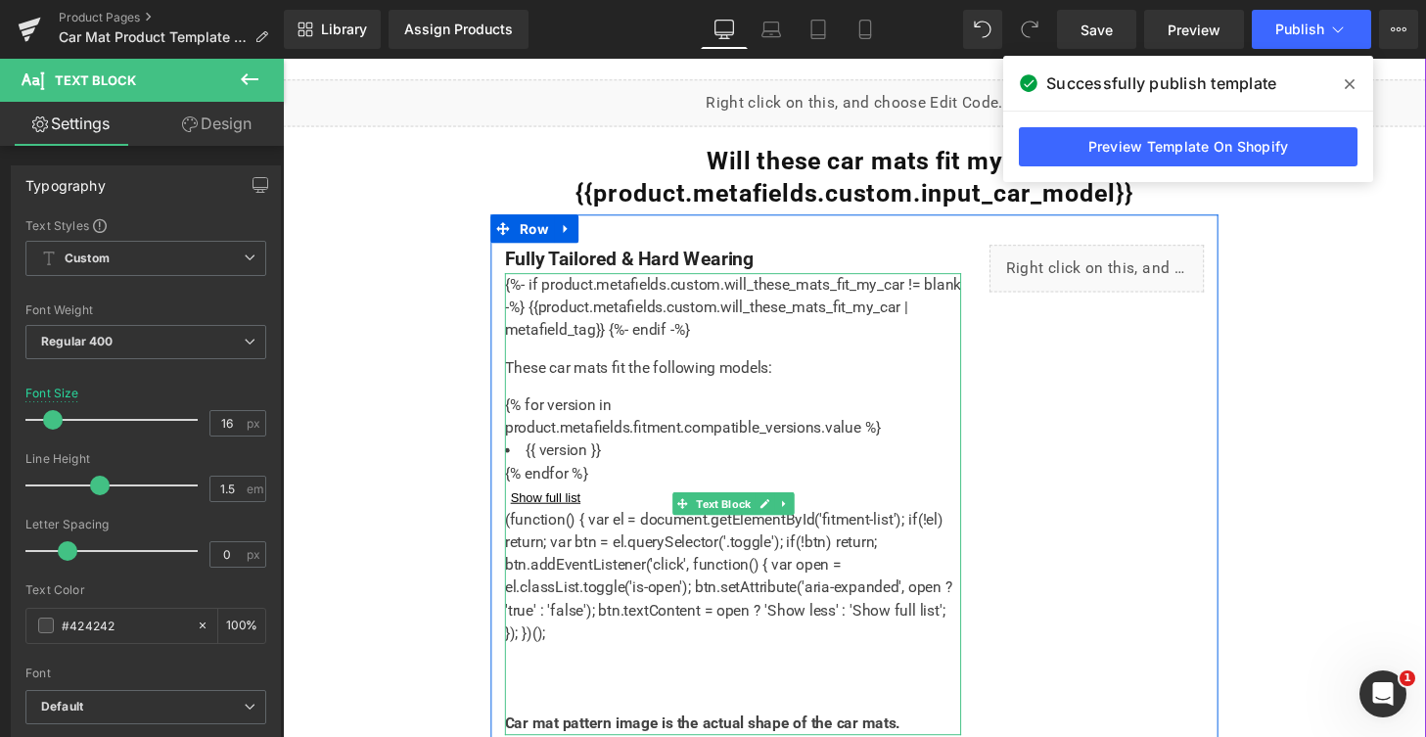
scroll to position [1600, 0]
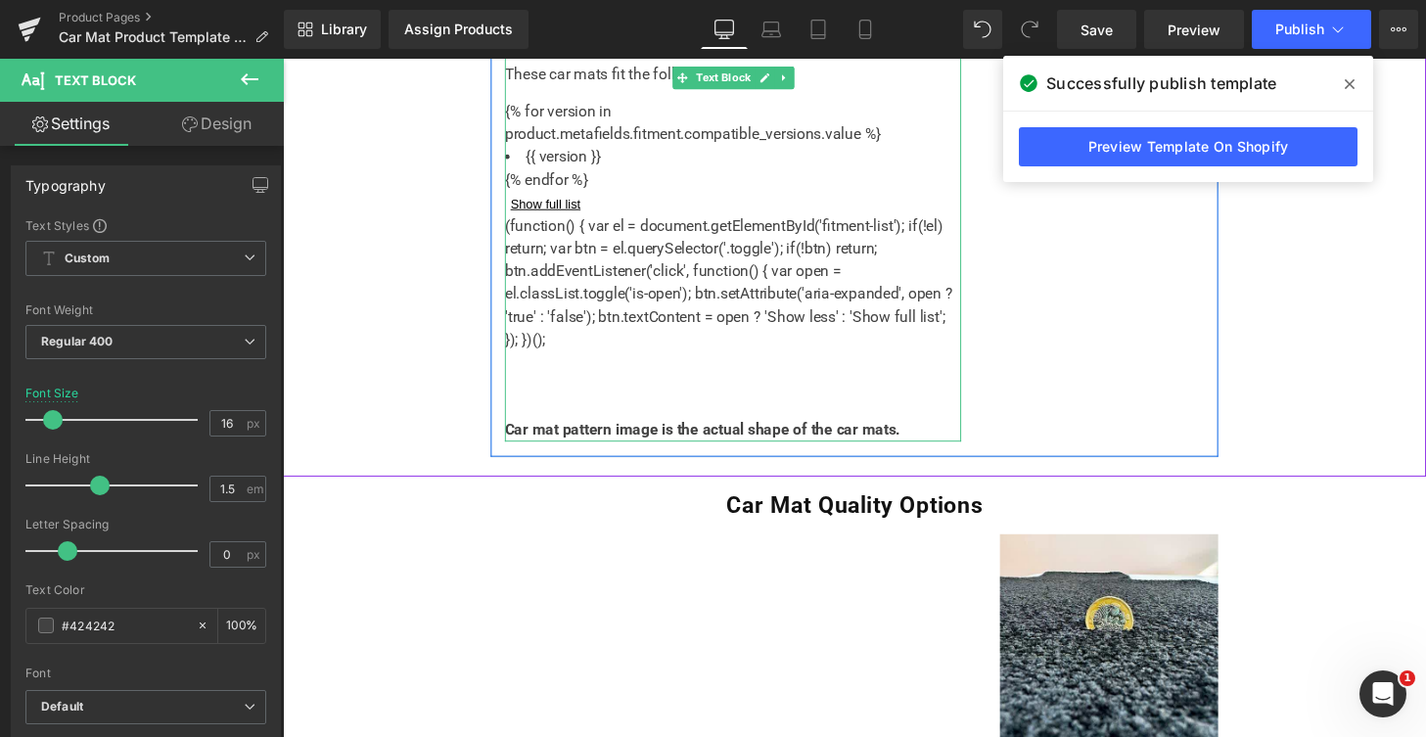
click at [579, 424] on div "{%- if product.metafields.custom.will_these_mats_fit_my_car != blank -%} {{prod…" at bounding box center [749, 216] width 473 height 478
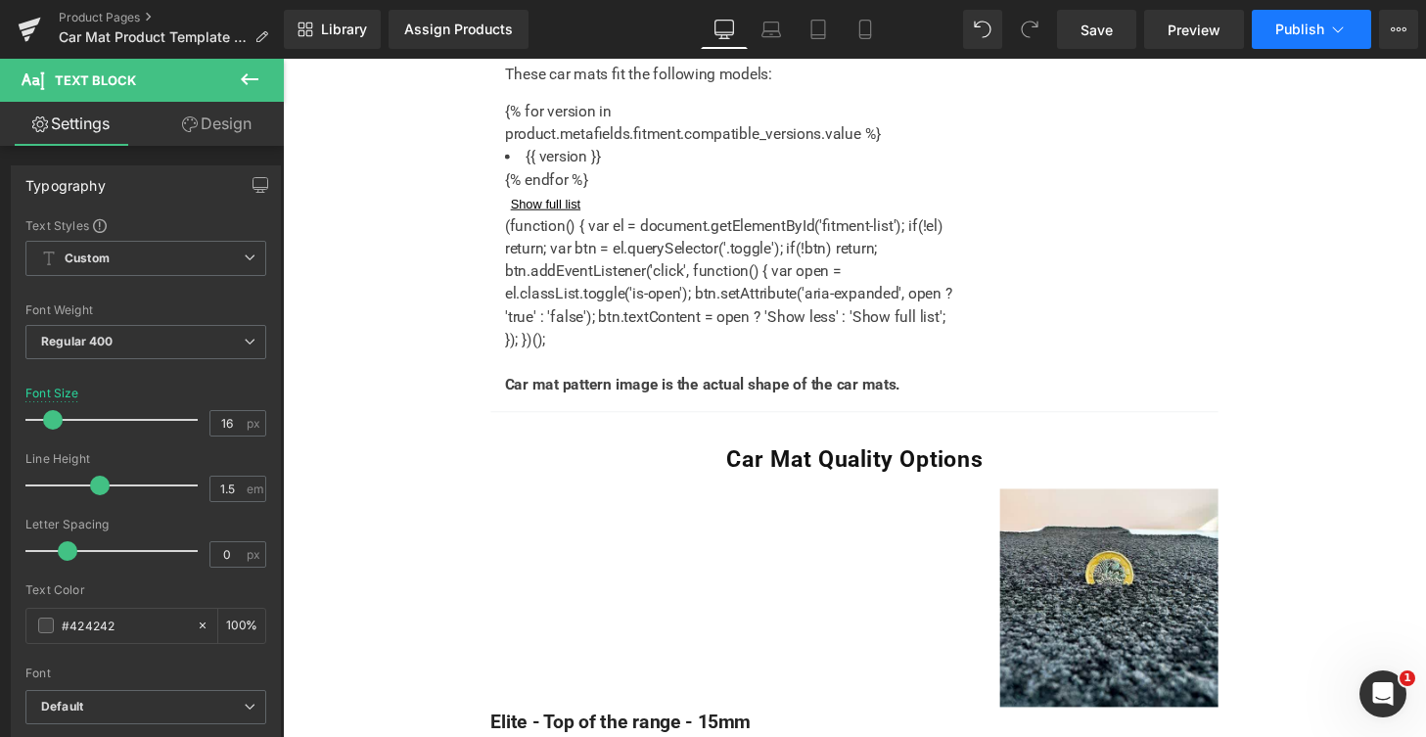
click at [1351, 25] on button "Publish" at bounding box center [1310, 29] width 119 height 39
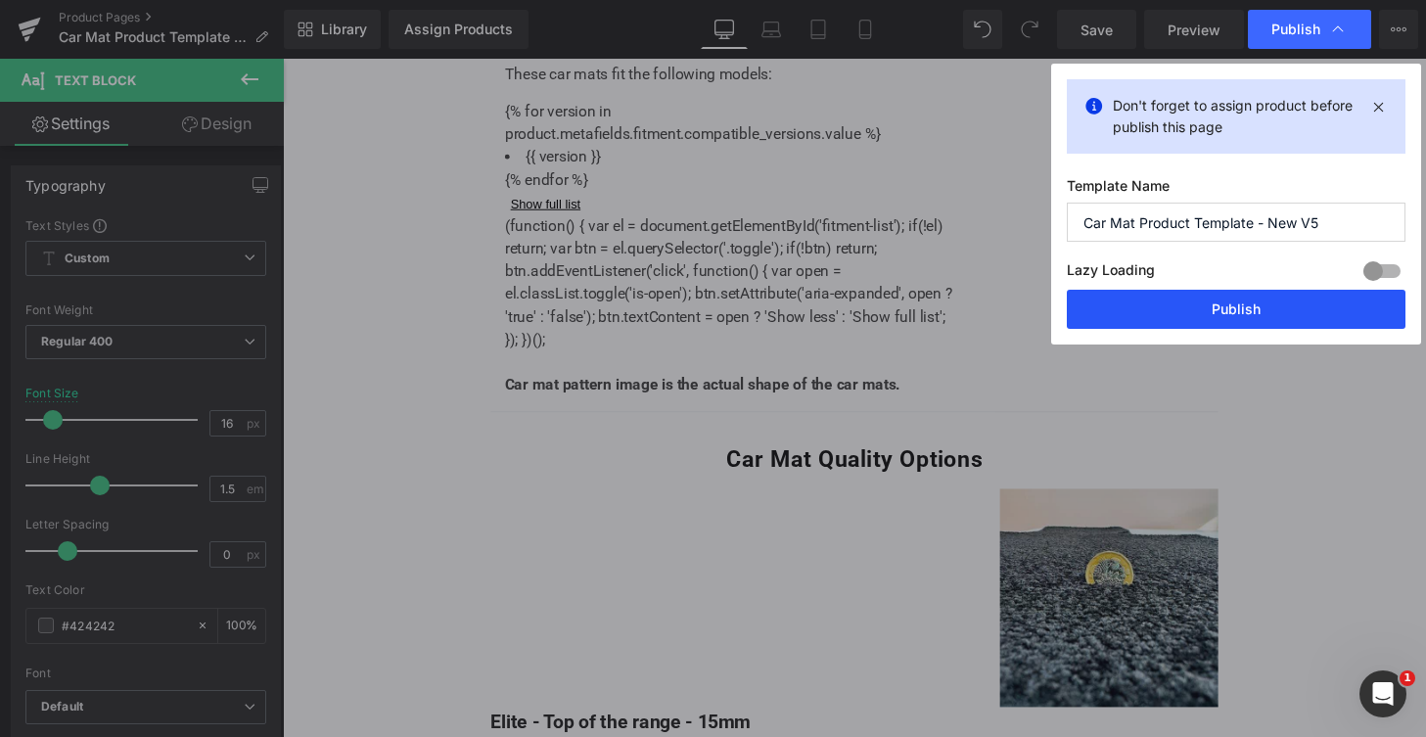
click at [1225, 308] on button "Publish" at bounding box center [1235, 309] width 339 height 39
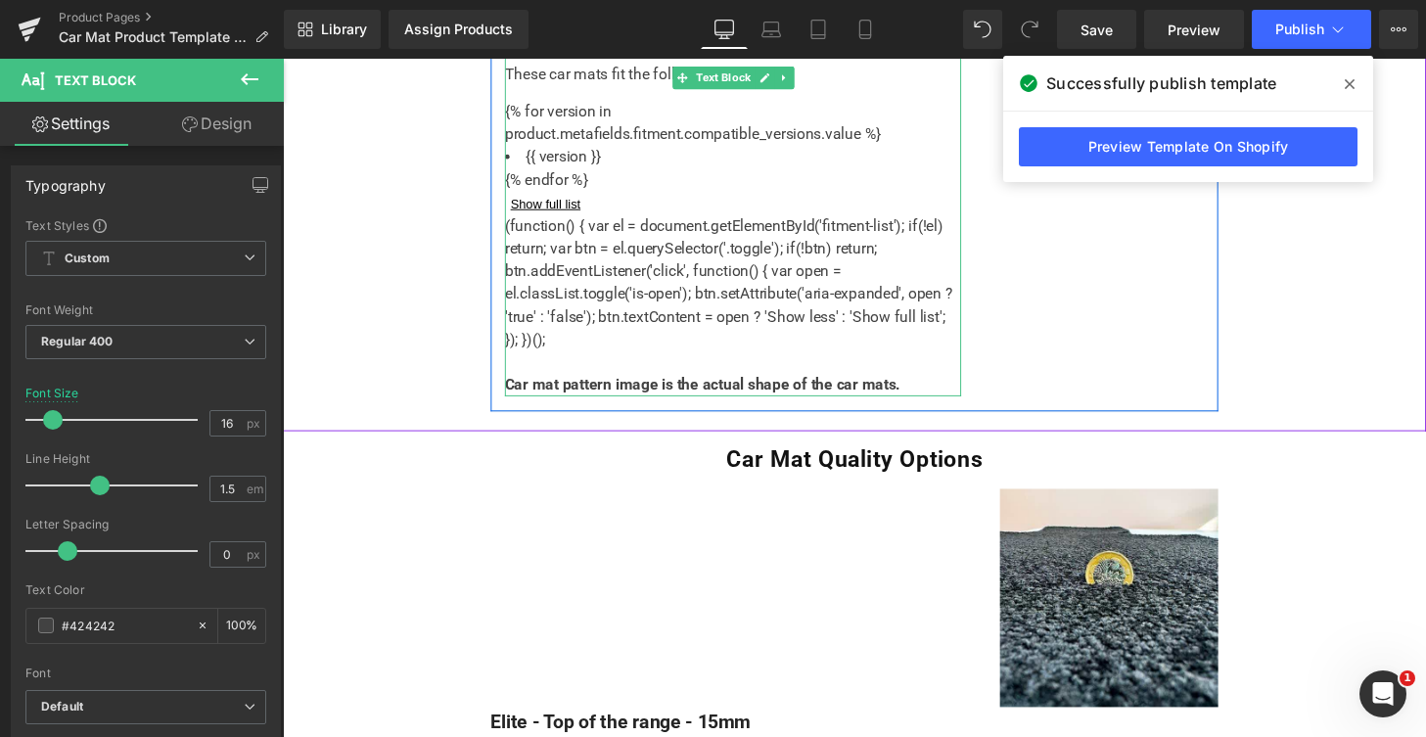
click at [779, 303] on scri-pt "(function() { var el = document.getElementById('fitment-list'); if(!el) return;…" at bounding box center [745, 290] width 464 height 136
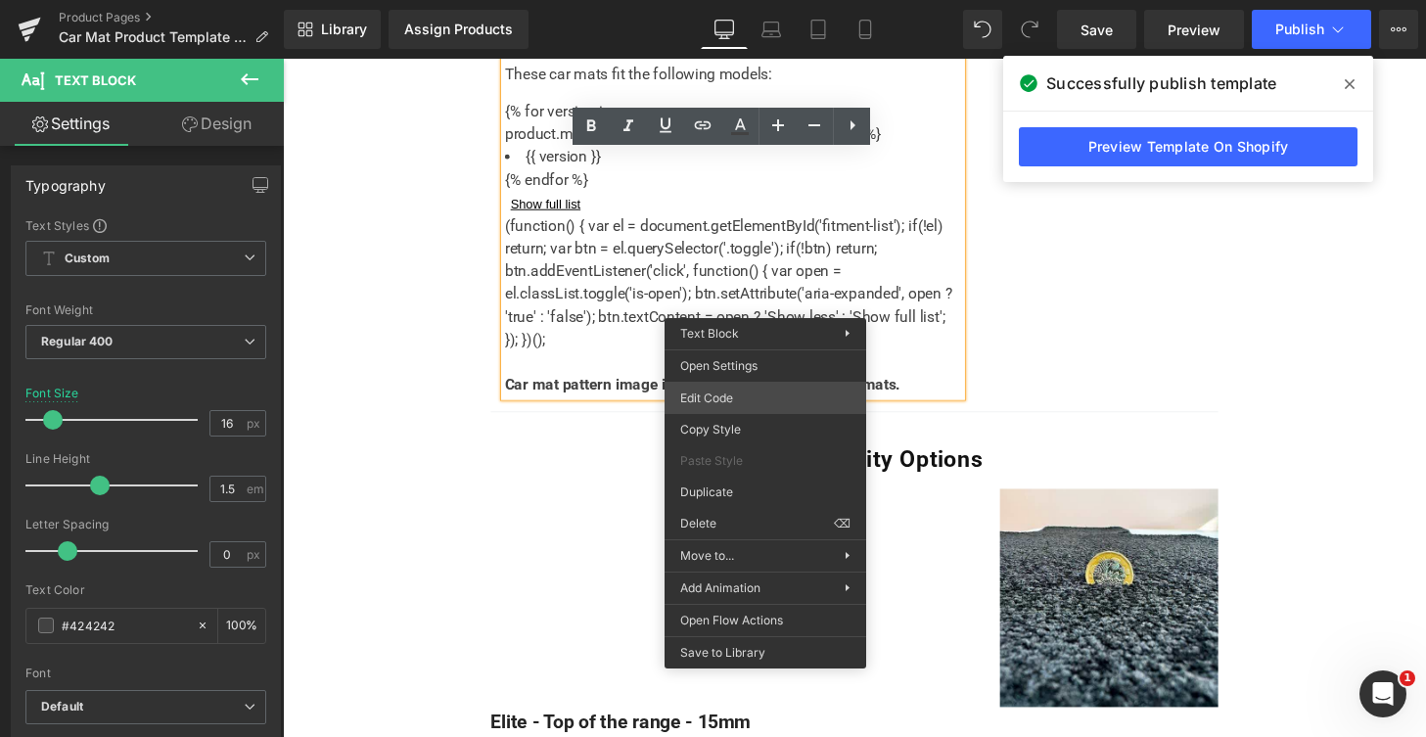
click at [733, 0] on div "You are previewing how the will restyle your page. You can not edit Elements in…" at bounding box center [713, 0] width 1426 height 0
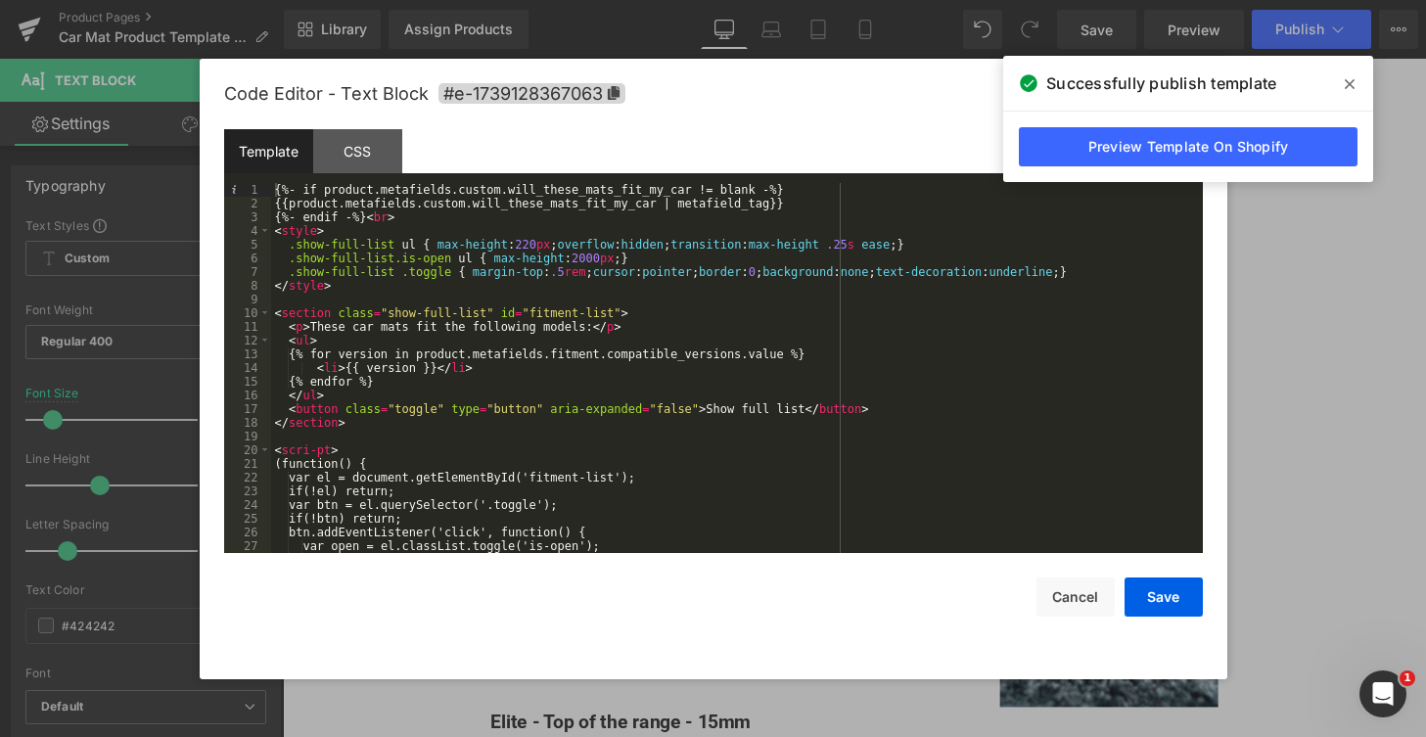
scroll to position [68, 0]
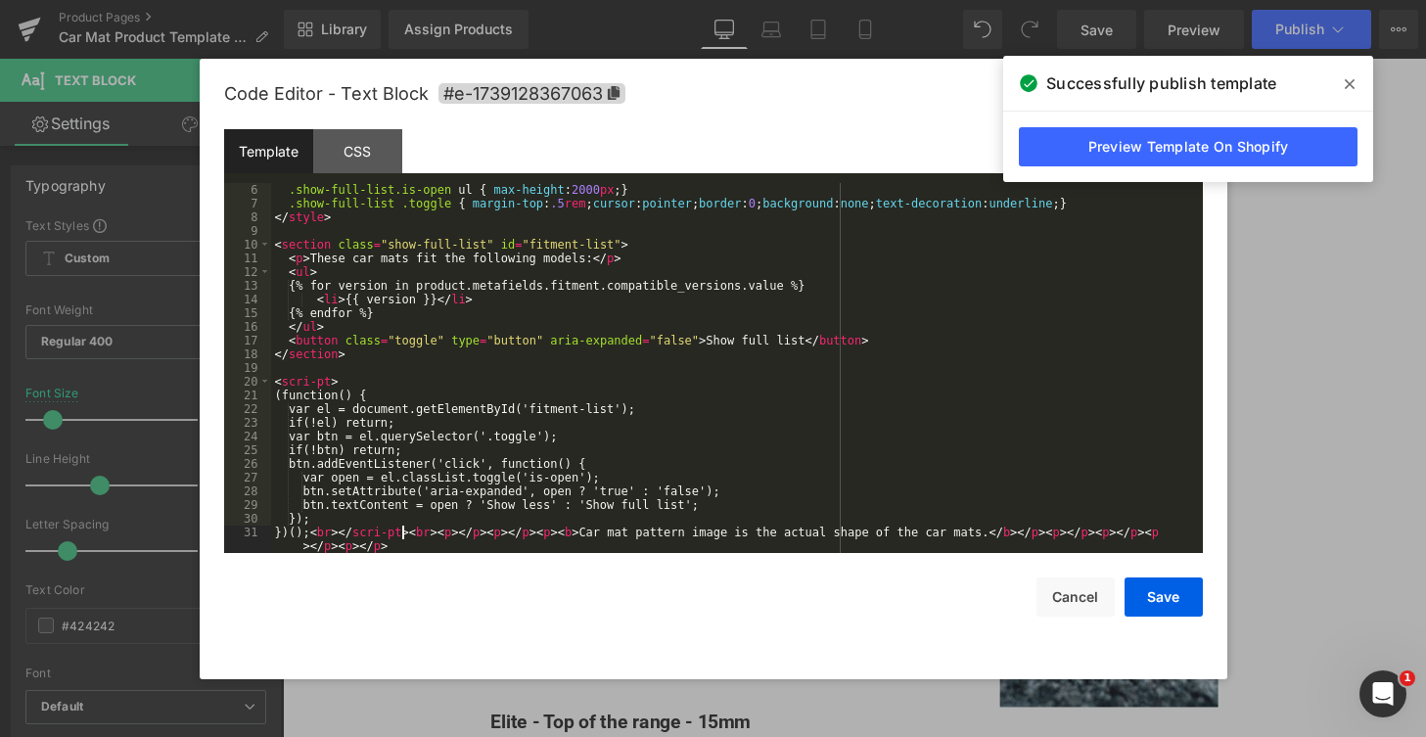
click at [402, 538] on div ".show-full-list.is-open ul { max-height : 2000 px ; } .show-full-list .toggle {…" at bounding box center [733, 388] width 924 height 411
click at [317, 379] on div ".show-full-list.is-open ul { max-height : 2000 px ; } .show-full-list .toggle {…" at bounding box center [733, 388] width 924 height 411
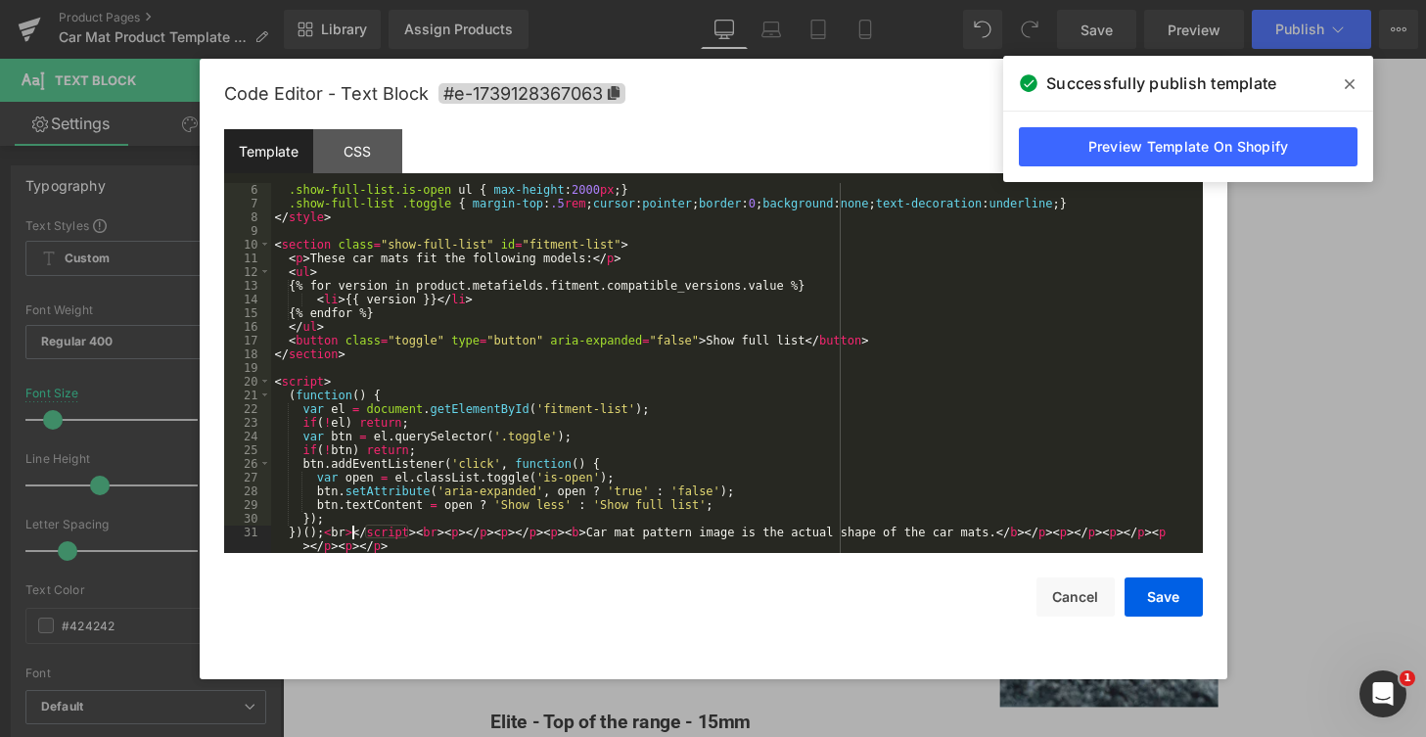
click at [352, 533] on div ".show-full-list.is-open ul { max-height : 2000 px ; } .show-full-list .toggle {…" at bounding box center [733, 388] width 924 height 411
click at [1148, 598] on button "Save" at bounding box center [1163, 596] width 78 height 39
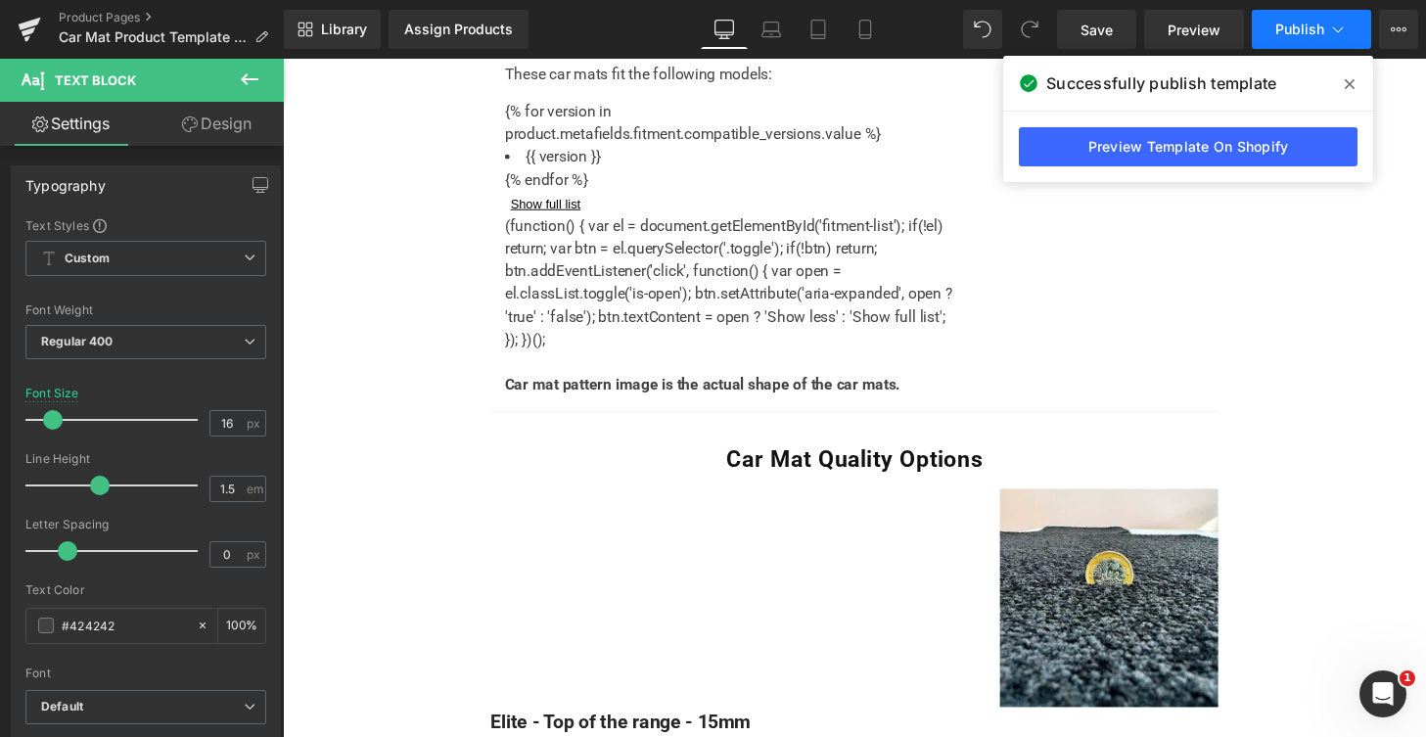
click at [1349, 30] on button "Publish" at bounding box center [1310, 29] width 119 height 39
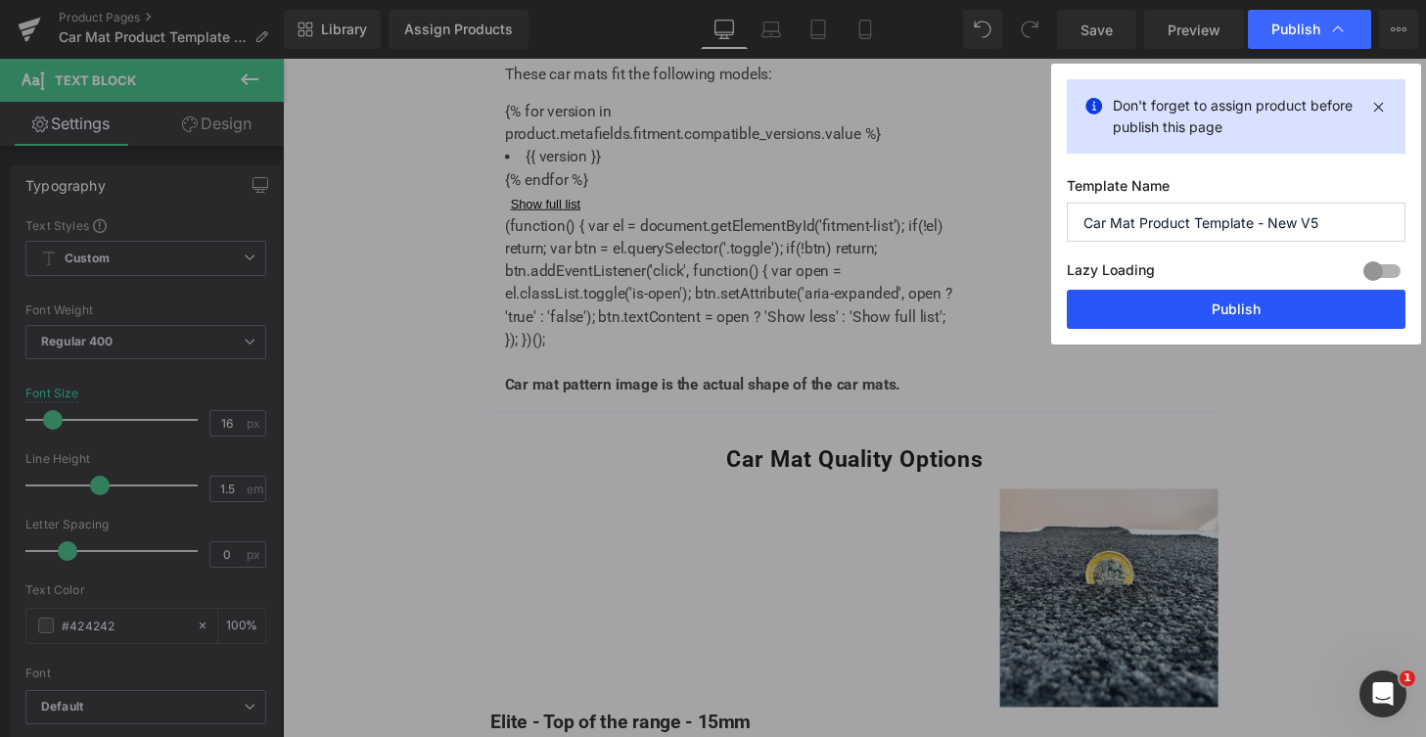
click at [1279, 319] on button "Publish" at bounding box center [1235, 309] width 339 height 39
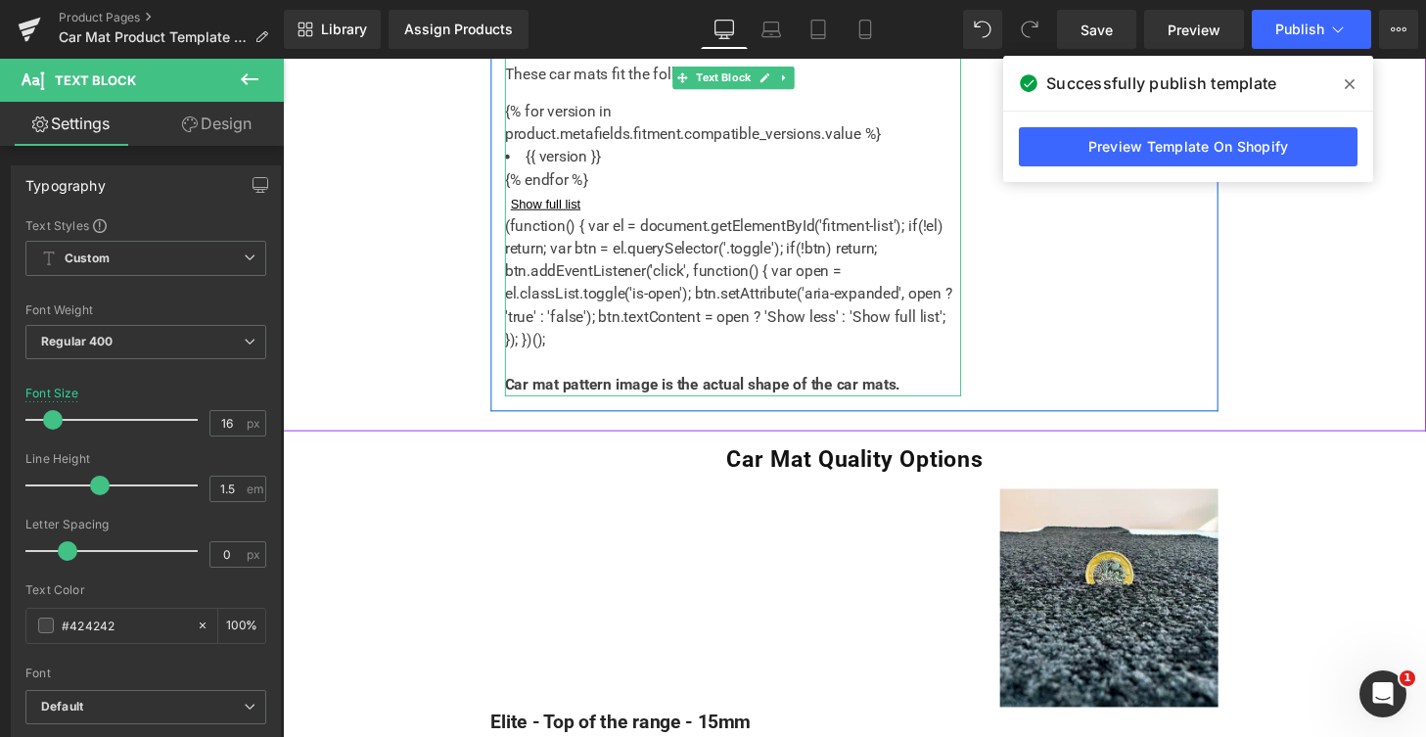
click at [793, 331] on scri-pt "(function() { var el = document.getElementById('fitment-list'); if(!el) return;…" at bounding box center [745, 290] width 464 height 136
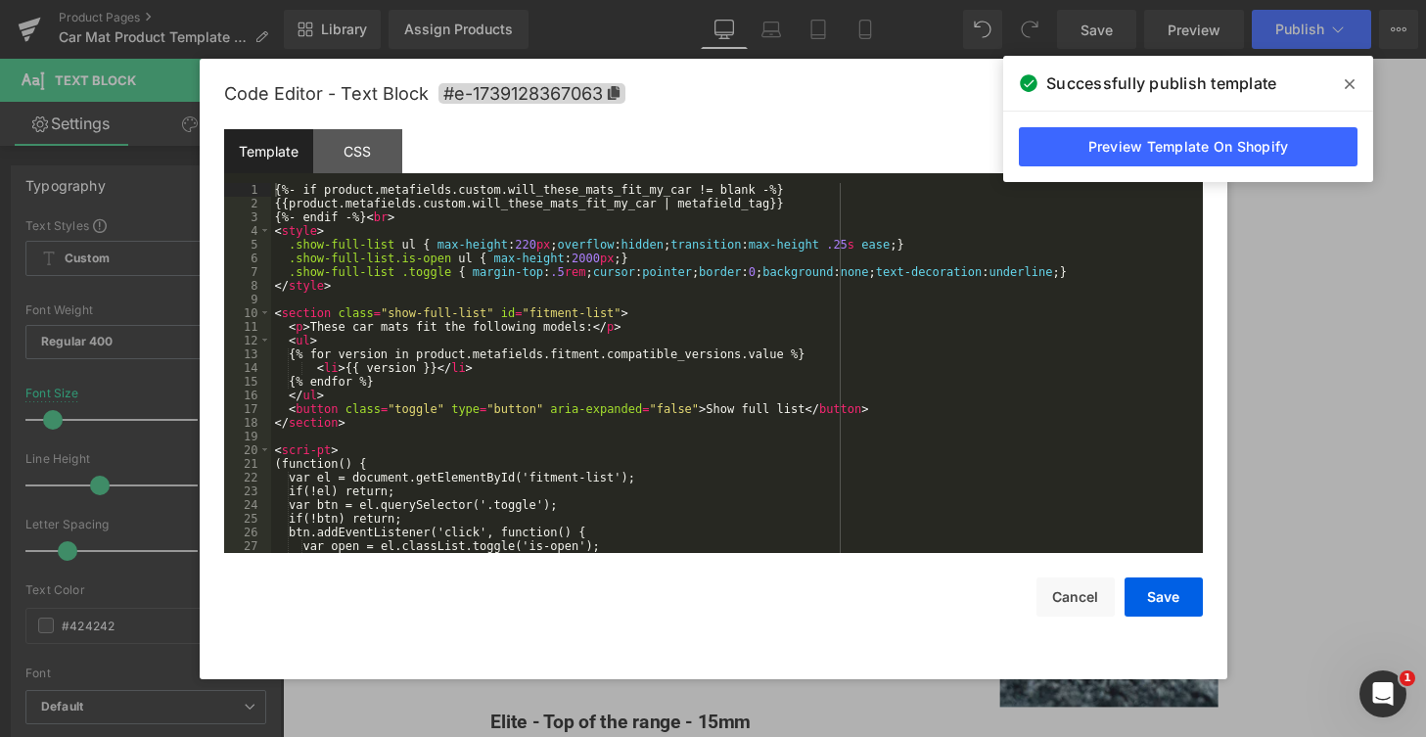
click at [776, 0] on div "You are previewing how the will restyle your page. You can not edit Elements in…" at bounding box center [713, 0] width 1426 height 0
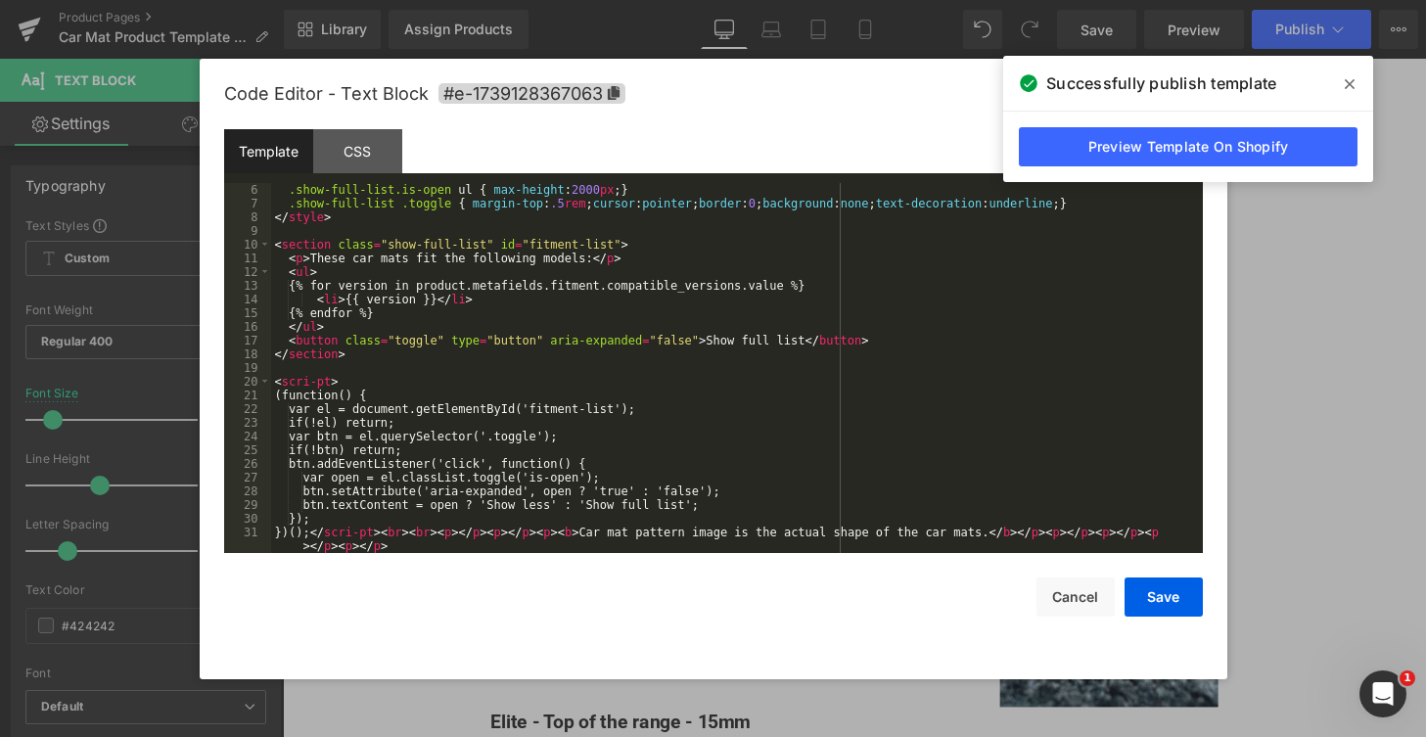
click at [450, 531] on div ".show-full-list.is-open ul { max-height : 2000 px ; } .show-full-list .toggle {…" at bounding box center [733, 388] width 924 height 411
click at [1158, 585] on button "Save" at bounding box center [1163, 596] width 78 height 39
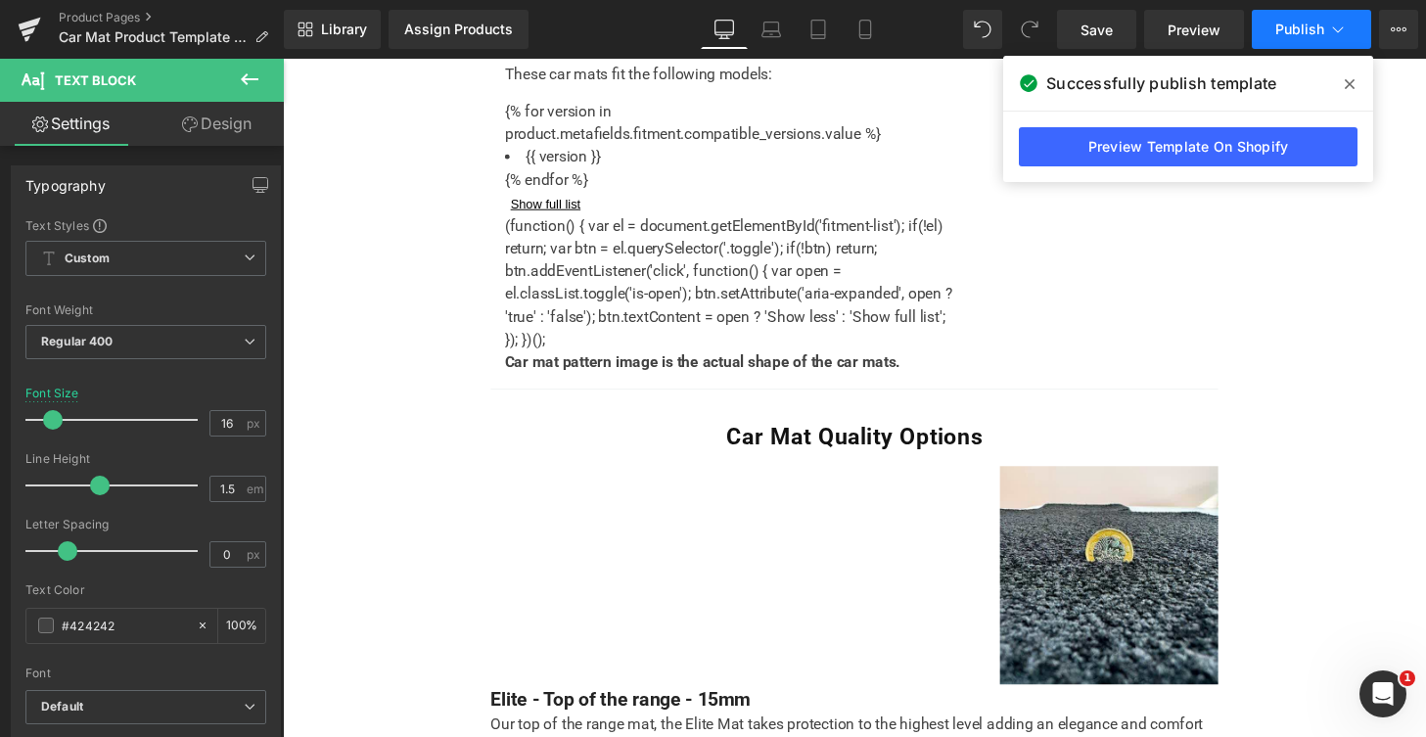
click at [1320, 25] on span "Publish" at bounding box center [1299, 30] width 49 height 16
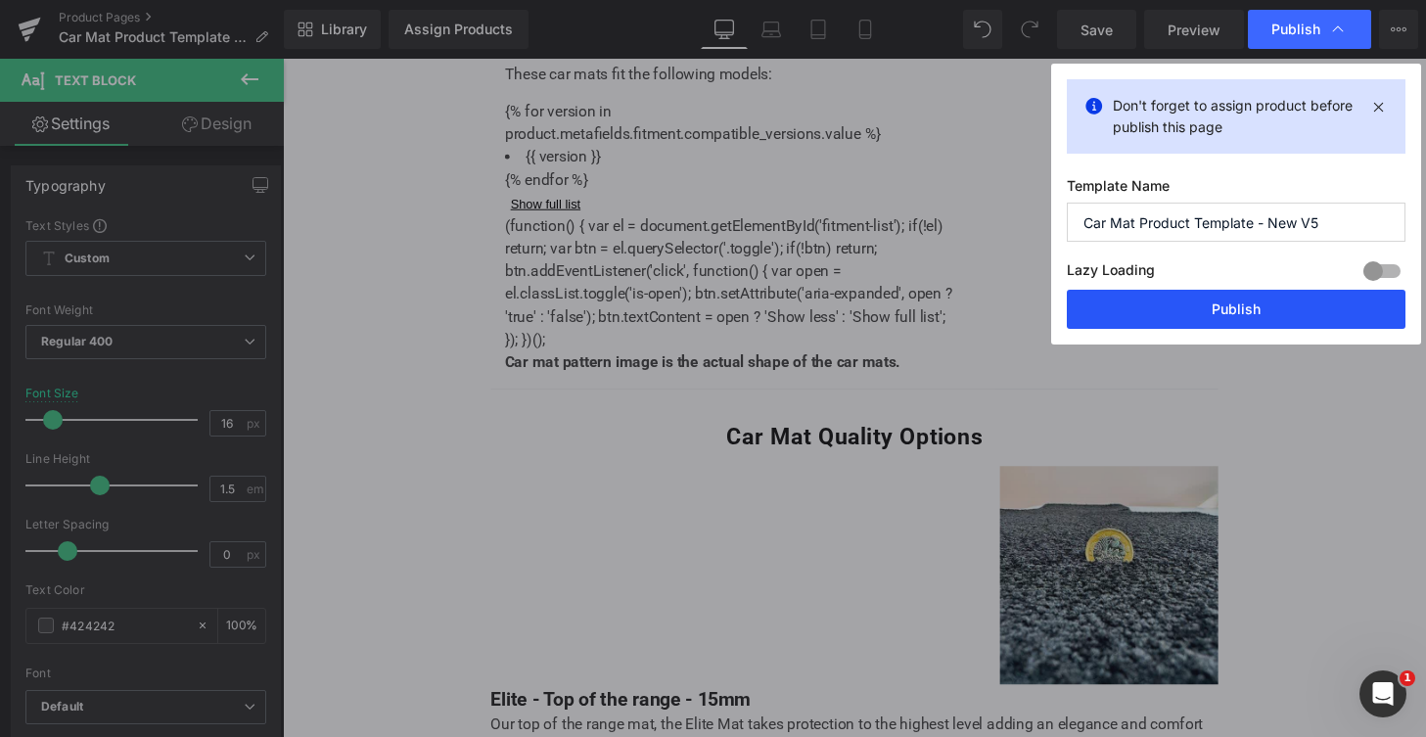
click at [1292, 311] on button "Publish" at bounding box center [1235, 309] width 339 height 39
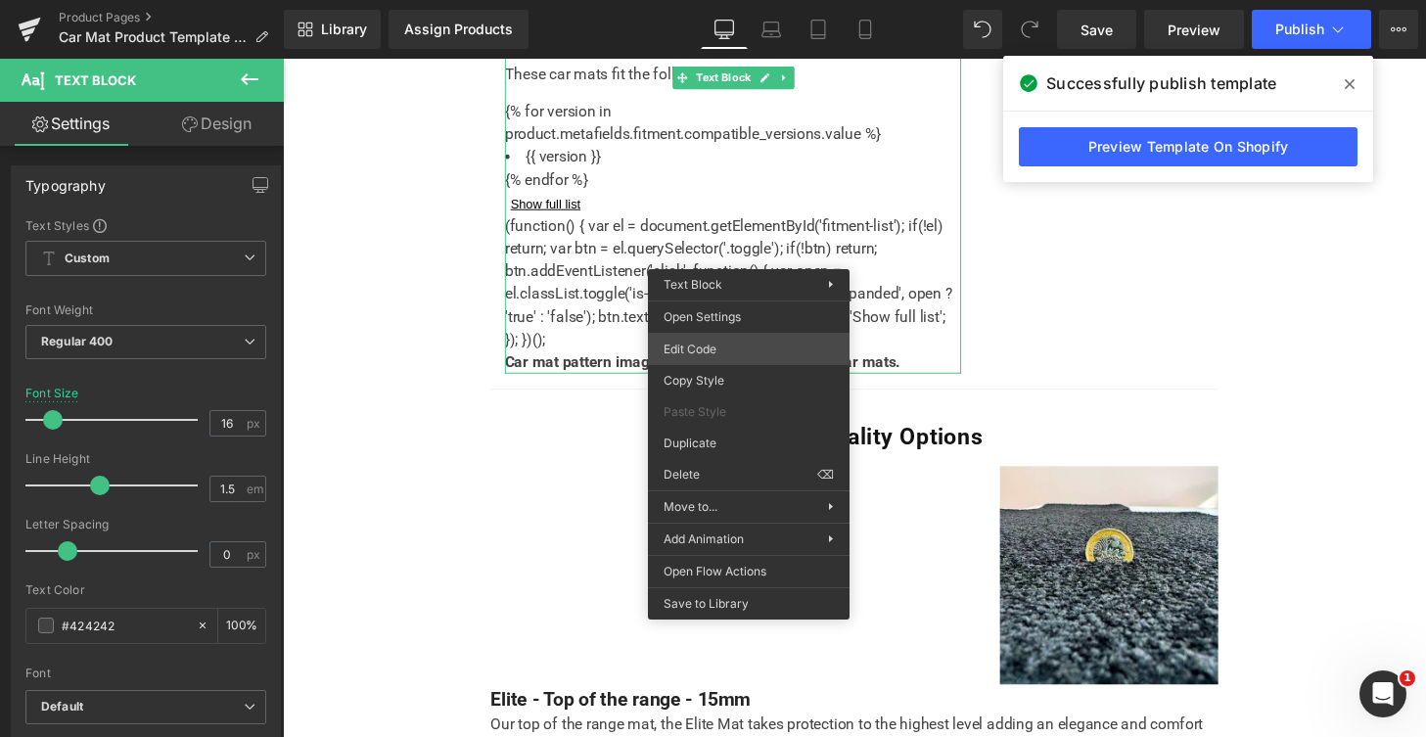
click at [705, 0] on div "You are previewing how the will restyle your page. You can not edit Elements in…" at bounding box center [713, 0] width 1426 height 0
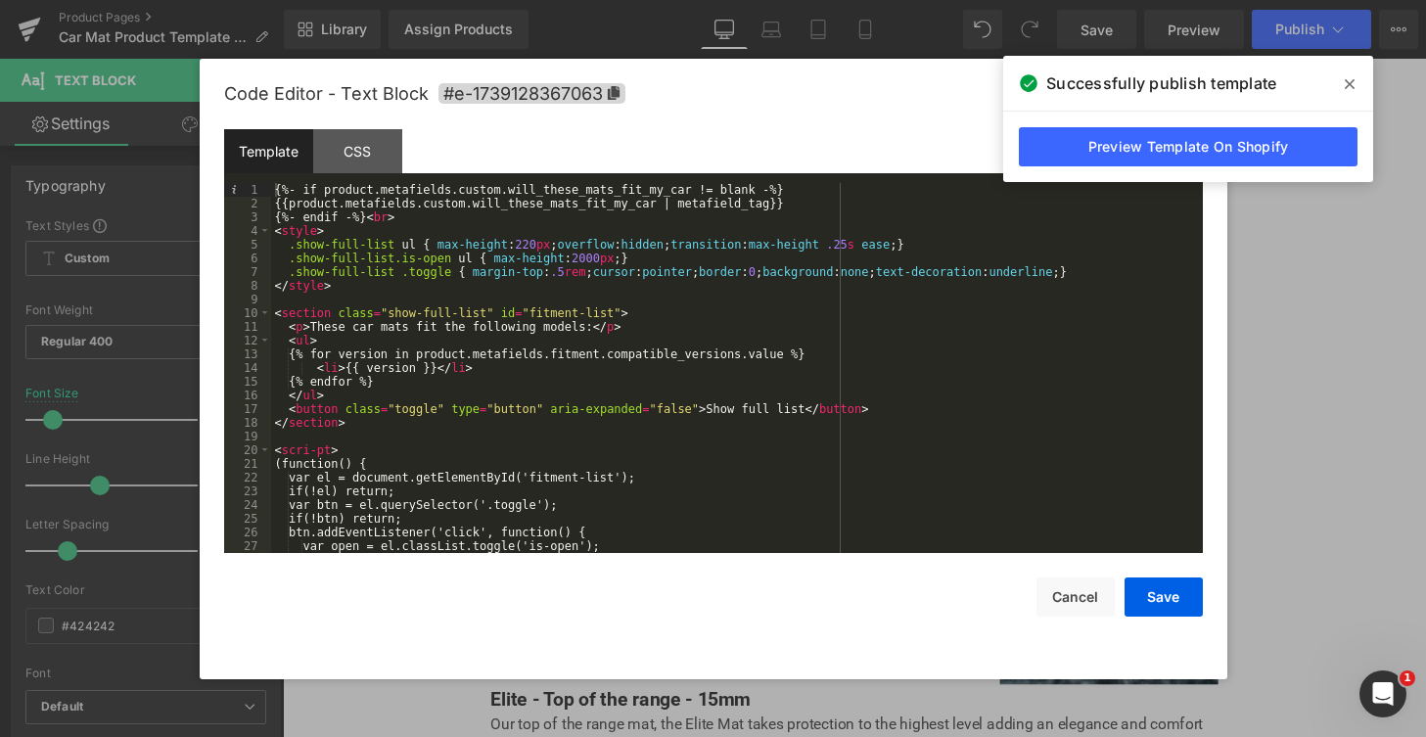
click at [277, 315] on div "{%- if product.metafields.custom.will_these_mats_fit_my_car != blank -%} {{prod…" at bounding box center [733, 381] width 924 height 397
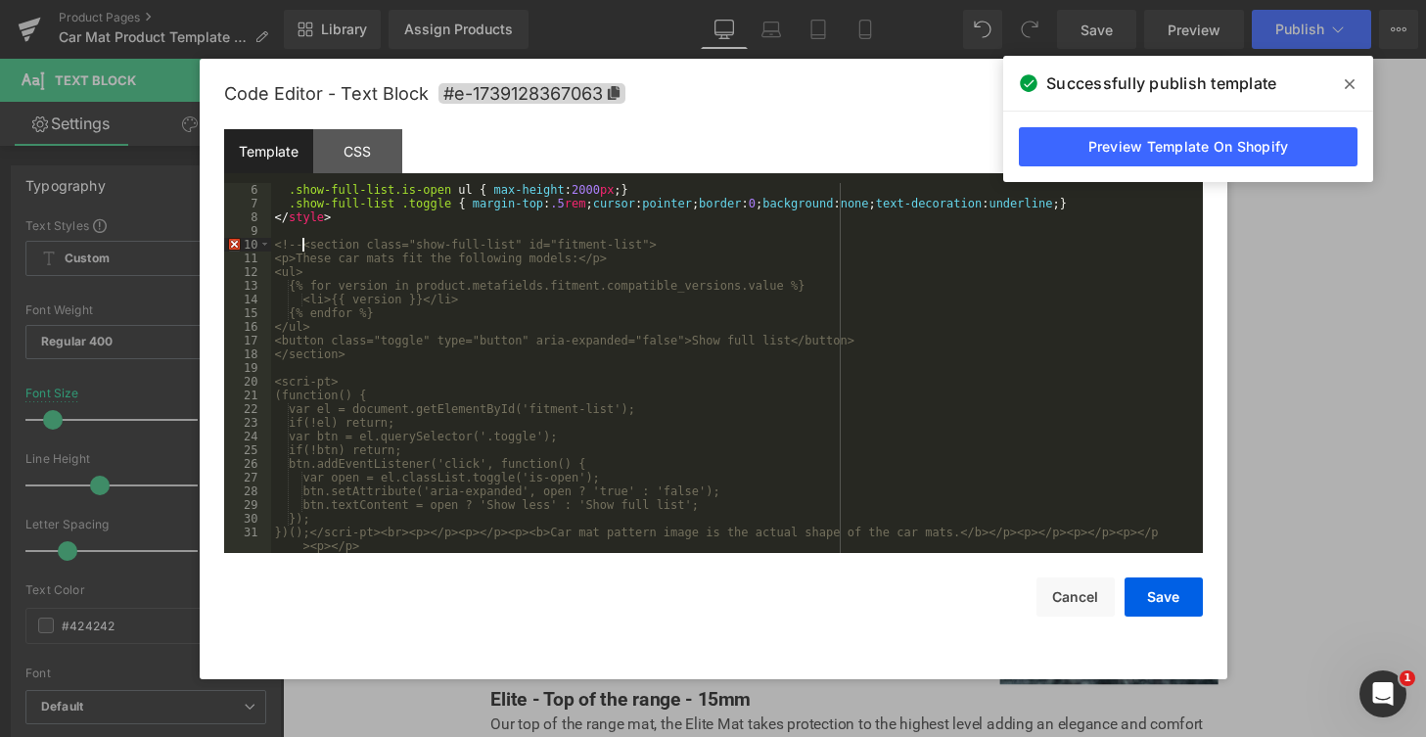
click at [403, 550] on div ".show-full-list.is-open ul { max-height : 2000 px ; } .show-full-list .toggle {…" at bounding box center [733, 388] width 924 height 411
click at [317, 385] on div ".show-full-list.is-open ul { max-height : 2000 px ; } .show-full-list .toggle {…" at bounding box center [733, 388] width 924 height 411
click at [373, 533] on div ".show-full-list.is-open ul { max-height : 2000 px ; } .show-full-list .toggle {…" at bounding box center [733, 388] width 924 height 411
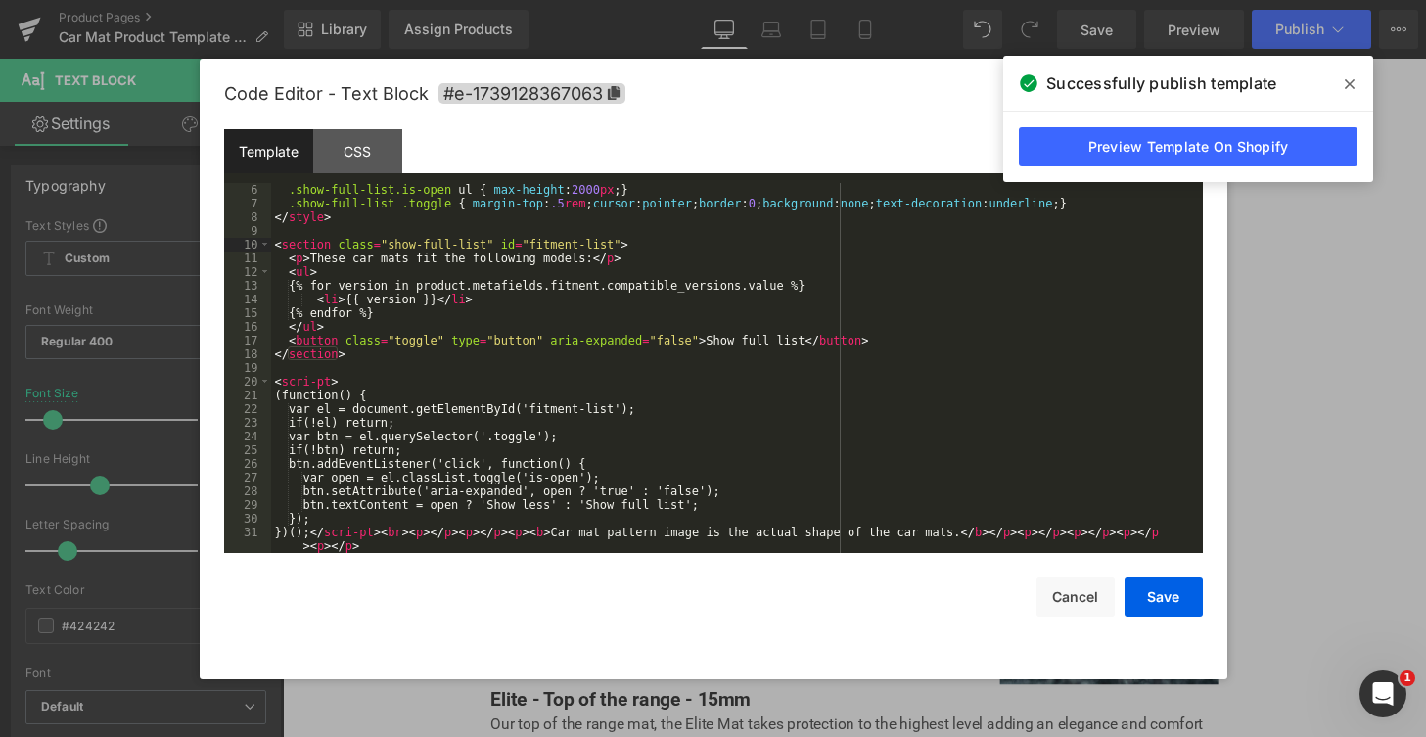
click at [315, 385] on div ".show-full-list.is-open ul { max-height : 2000 px ; } .show-full-list .toggle {…" at bounding box center [733, 388] width 924 height 411
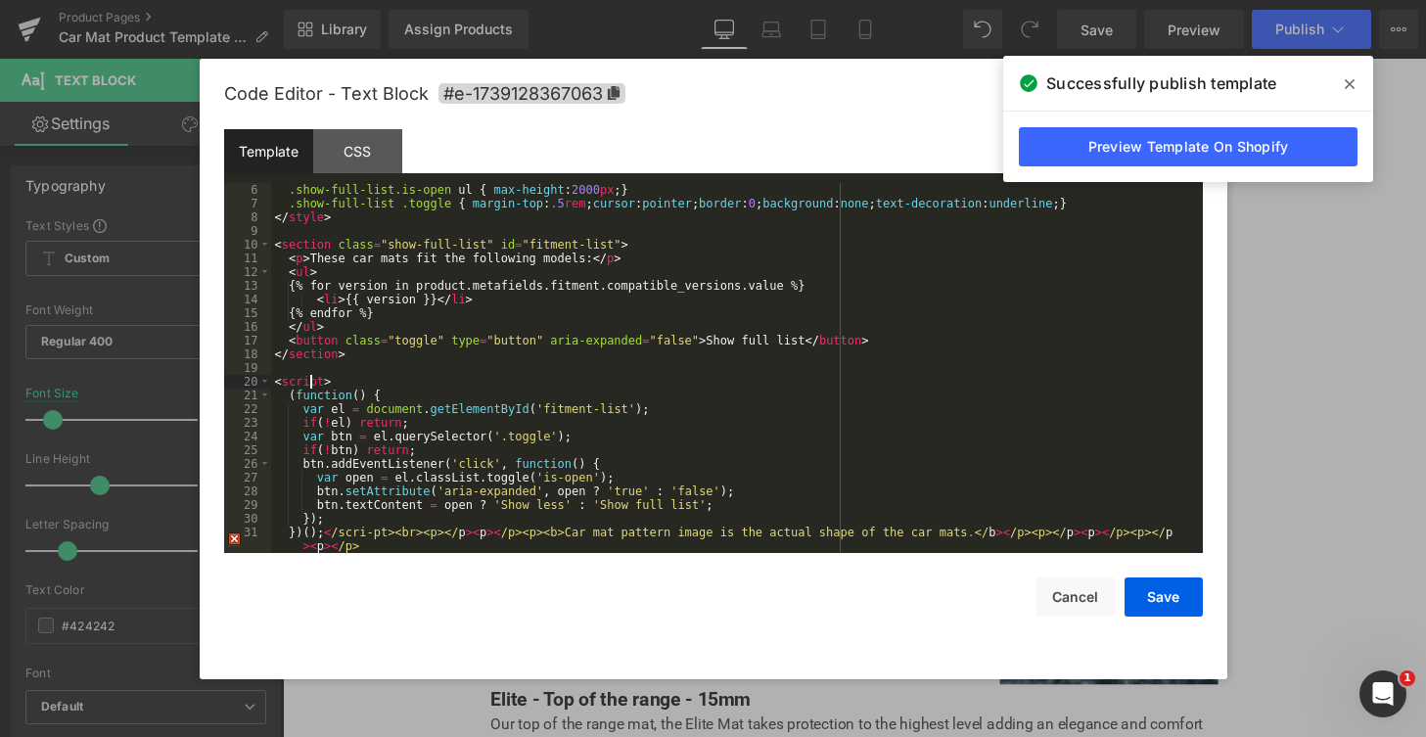
click at [374, 535] on div ".show-full-list.is-open ul { max-height : 2000 px ; } .show-full-list .toggle {…" at bounding box center [733, 388] width 924 height 411
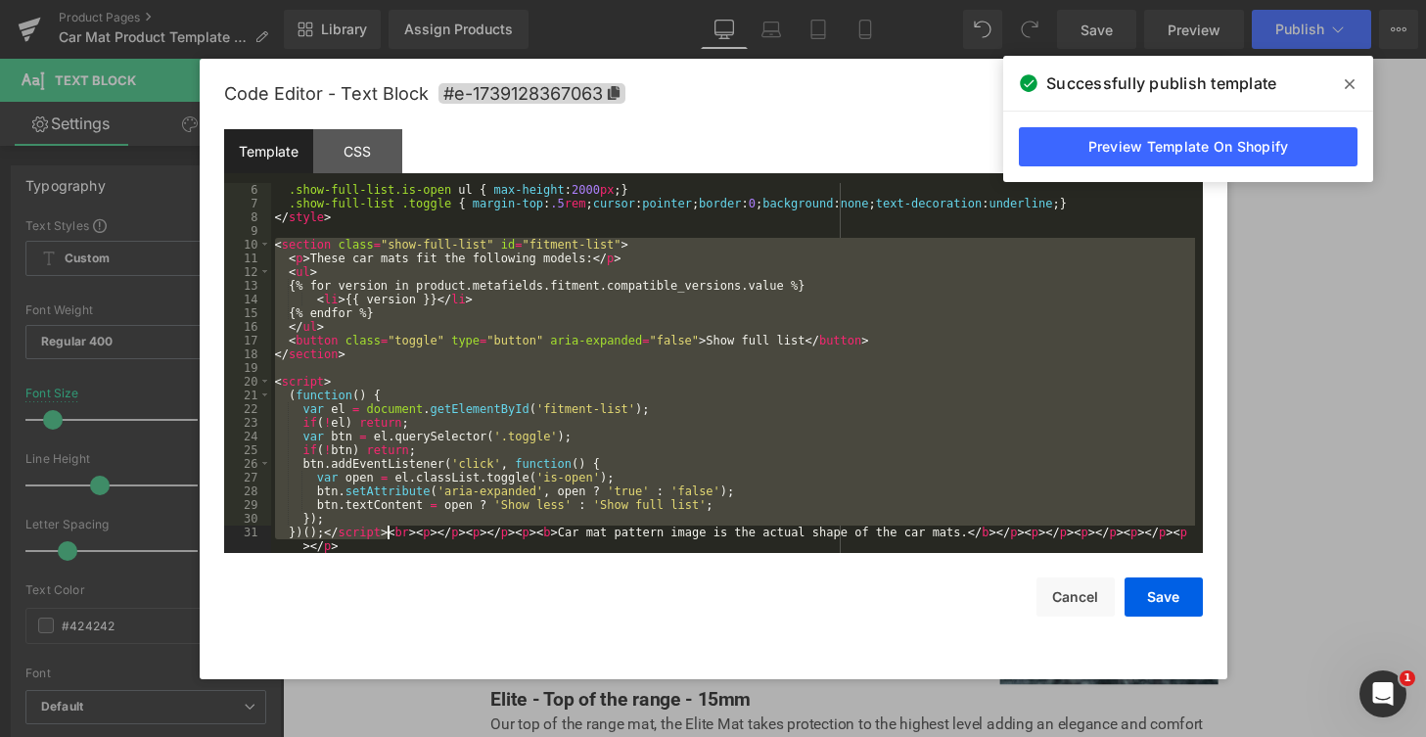
drag, startPoint x: 275, startPoint y: 243, endPoint x: 386, endPoint y: 530, distance: 308.5
click at [386, 530] on div ".show-full-list.is-open ul { max-height : 2000 px ; } .show-full-list .toggle {…" at bounding box center [733, 388] width 924 height 411
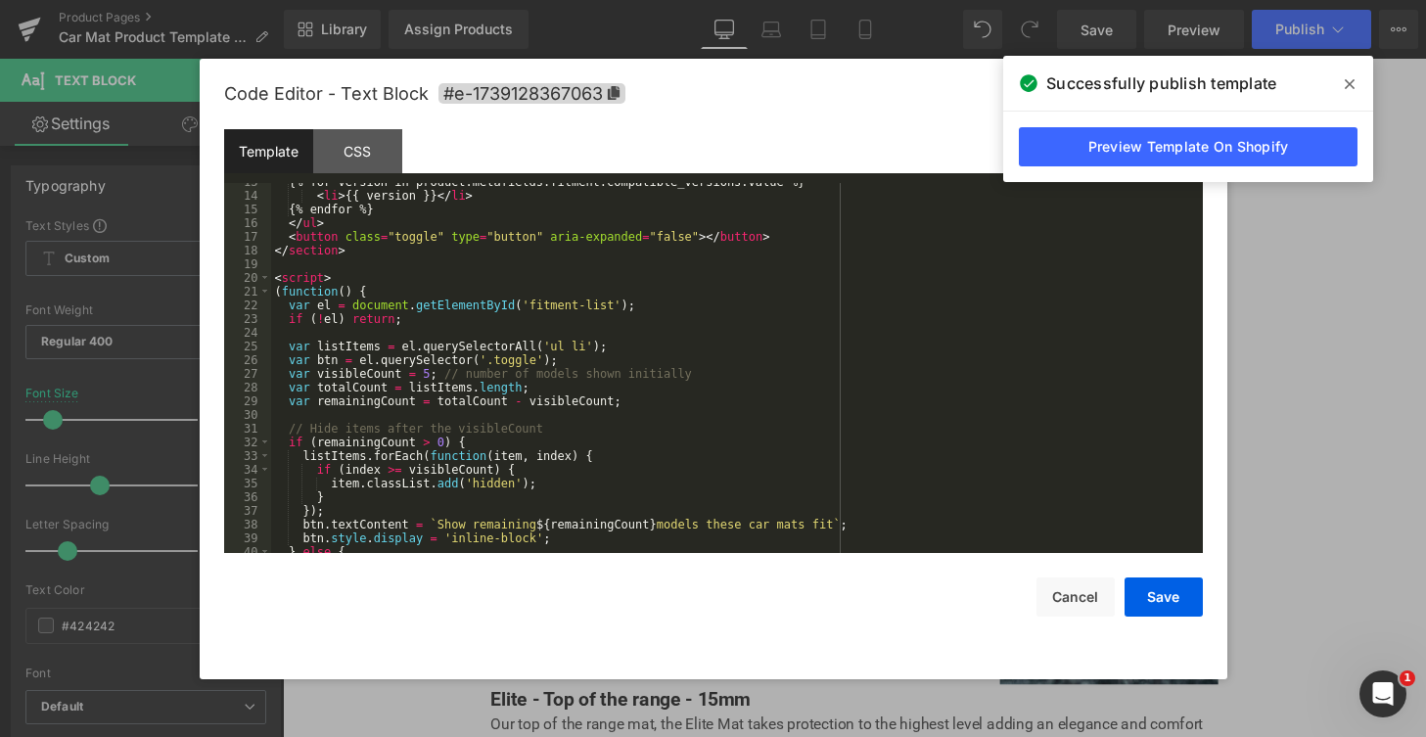
scroll to position [0, 0]
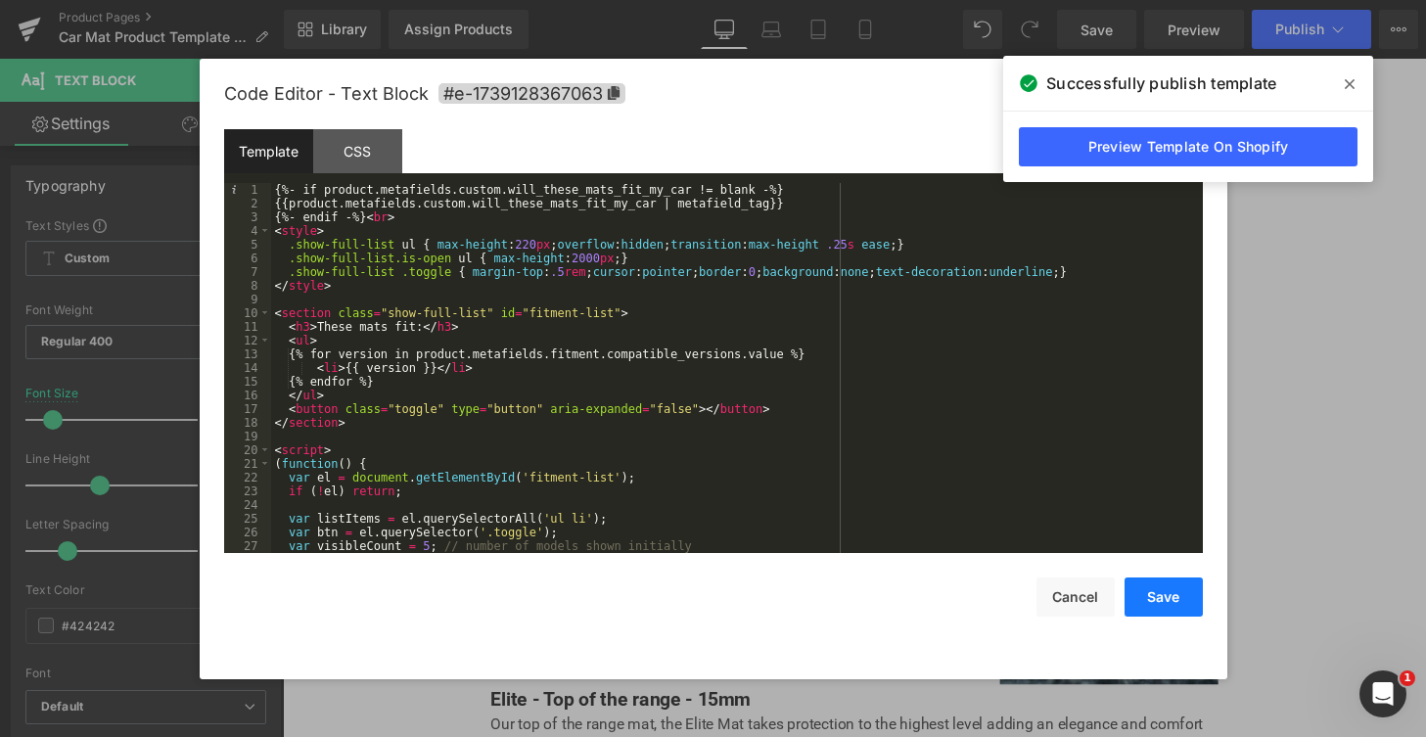
click at [1158, 603] on button "Save" at bounding box center [1163, 596] width 78 height 39
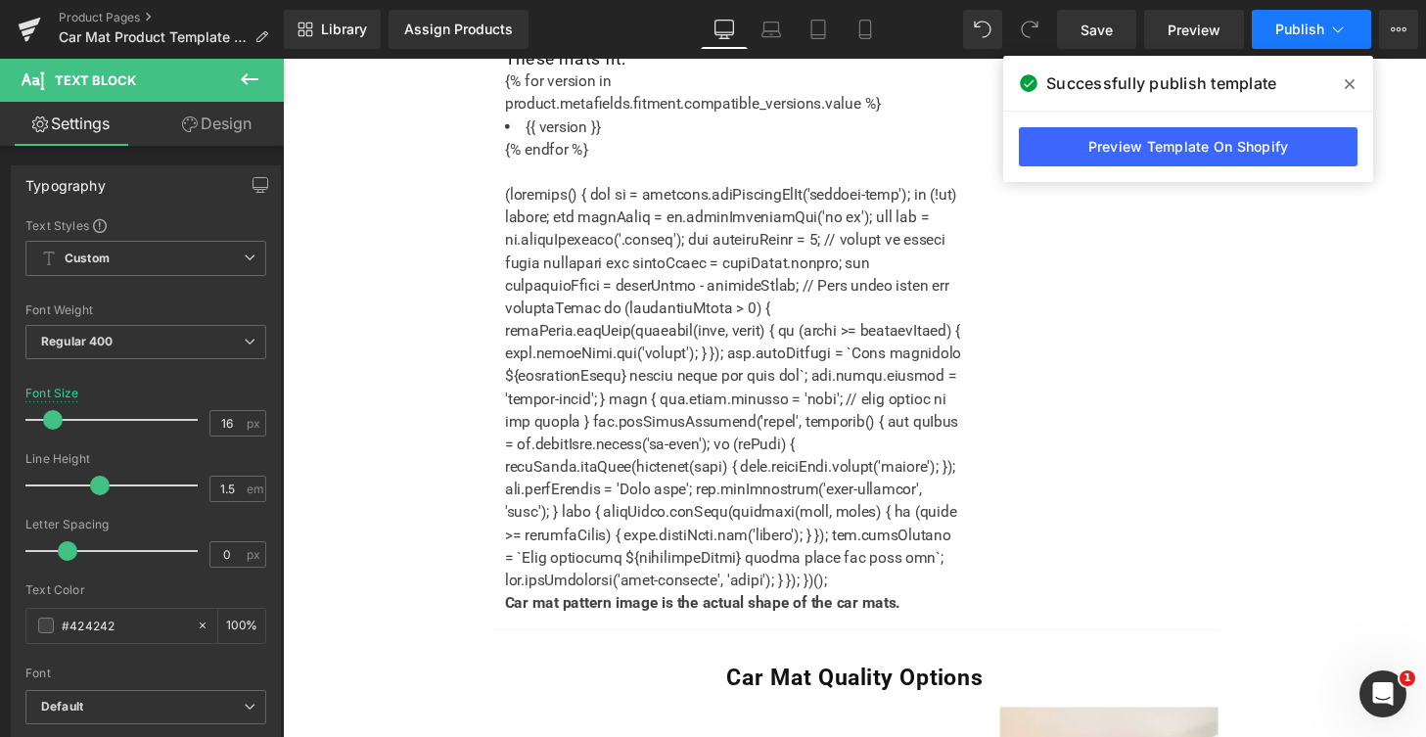
click at [1317, 35] on span "Publish" at bounding box center [1299, 30] width 49 height 16
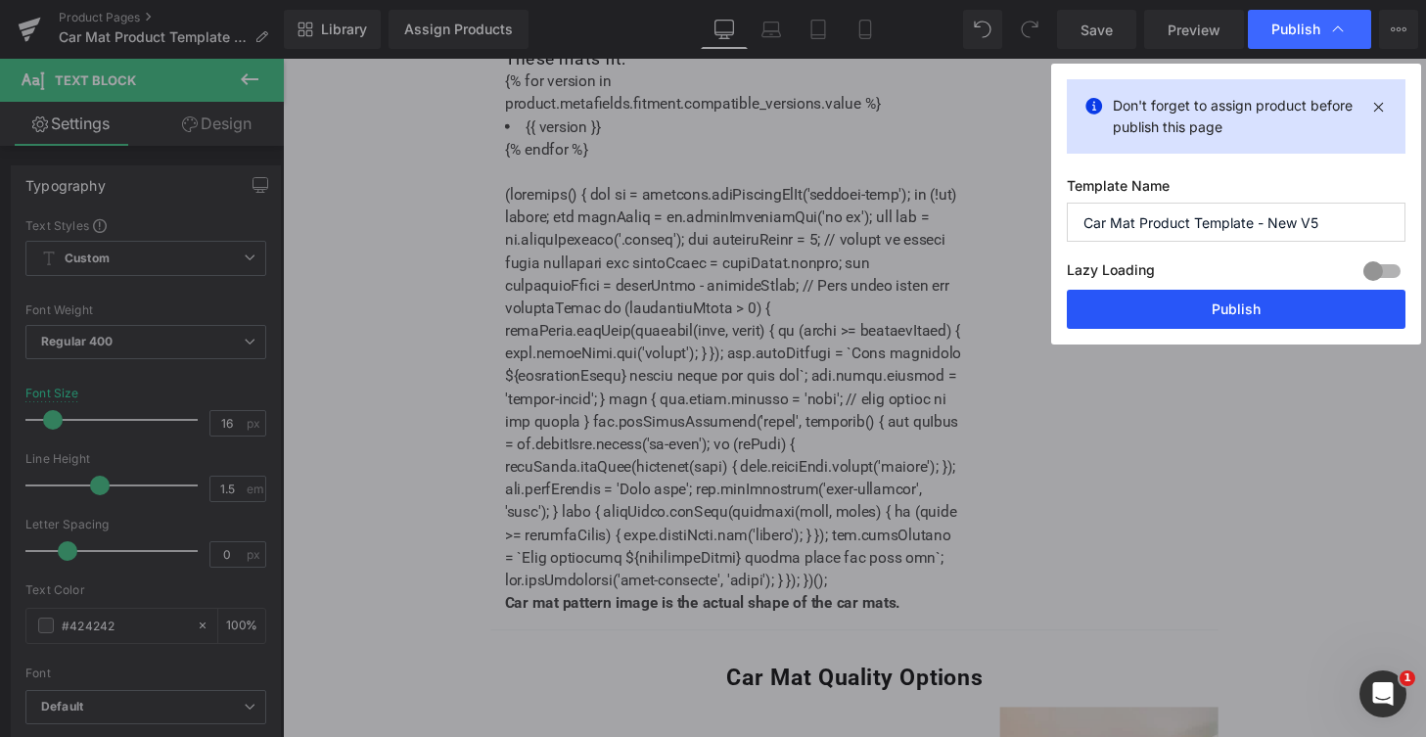
drag, startPoint x: 1290, startPoint y: 311, endPoint x: 260, endPoint y: 101, distance: 1050.6
click at [1290, 311] on button "Publish" at bounding box center [1235, 309] width 339 height 39
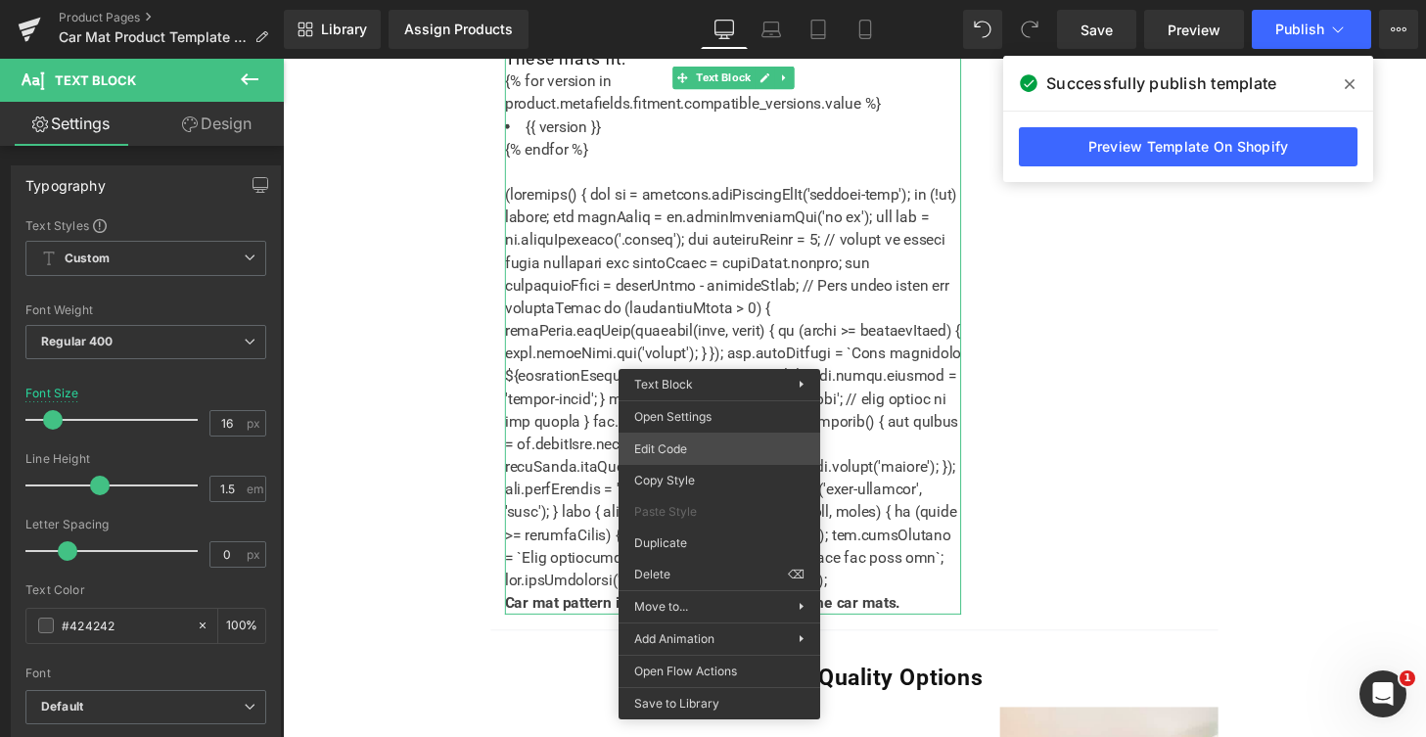
click at [682, 0] on div "You are previewing how the will restyle your page. You can not edit Elements in…" at bounding box center [713, 0] width 1426 height 0
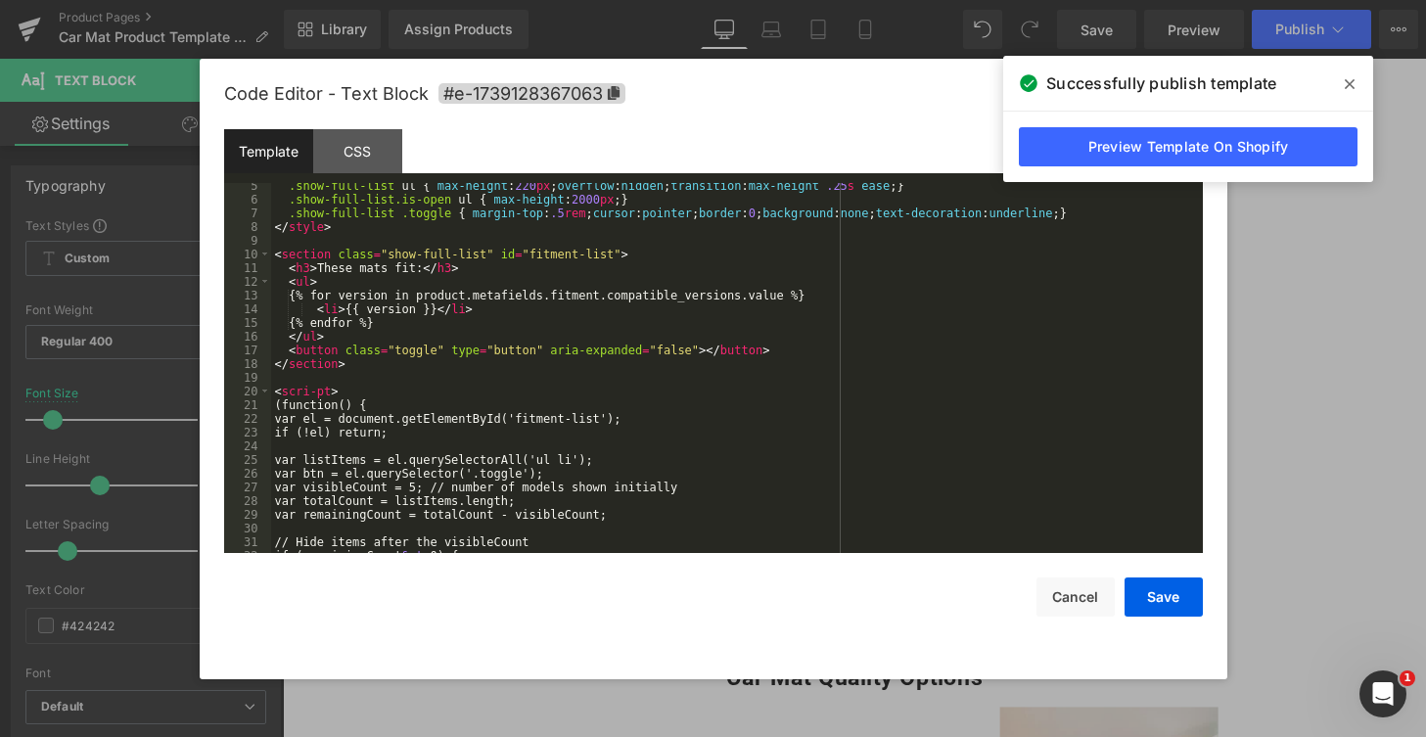
scroll to position [117, 0]
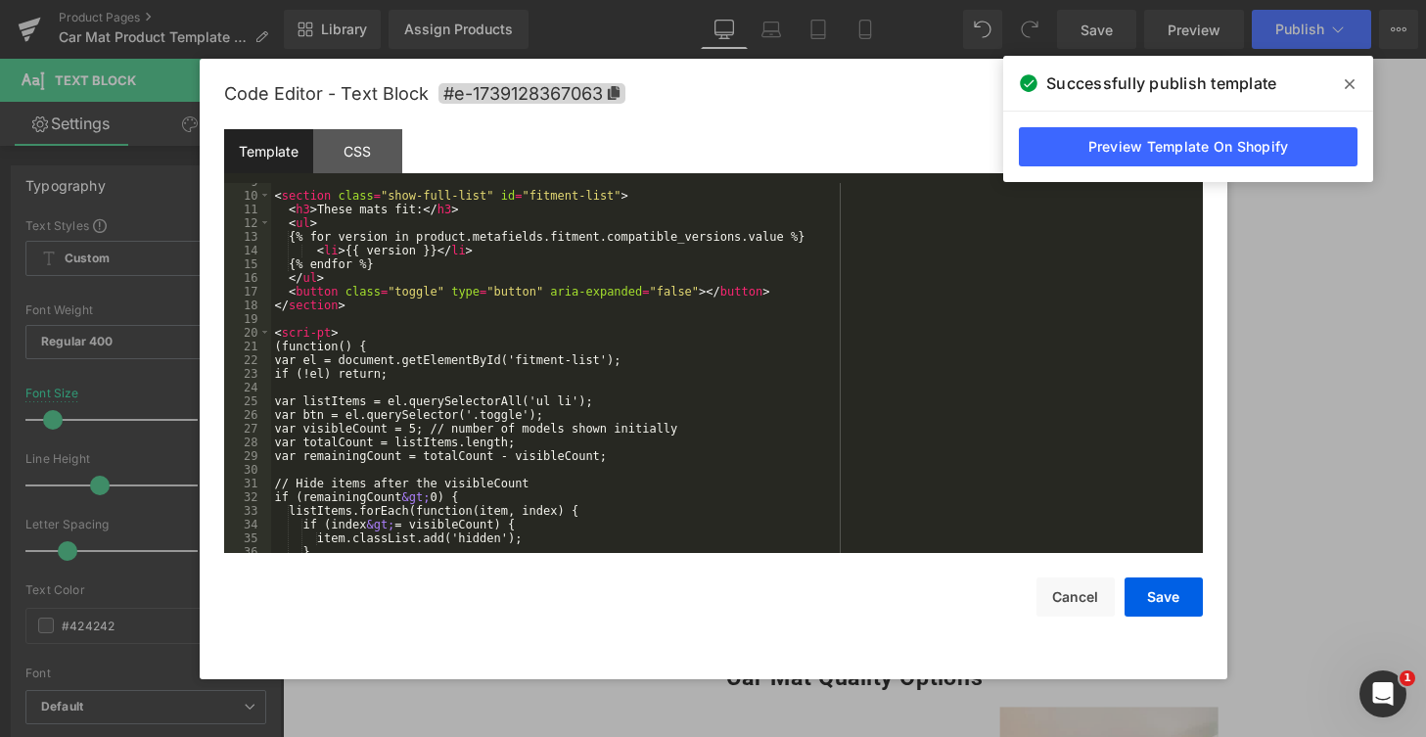
click at [317, 335] on div "< section class = "show-full-list" id = "fitment-list" > < h3 > These mats fit:…" at bounding box center [733, 373] width 924 height 397
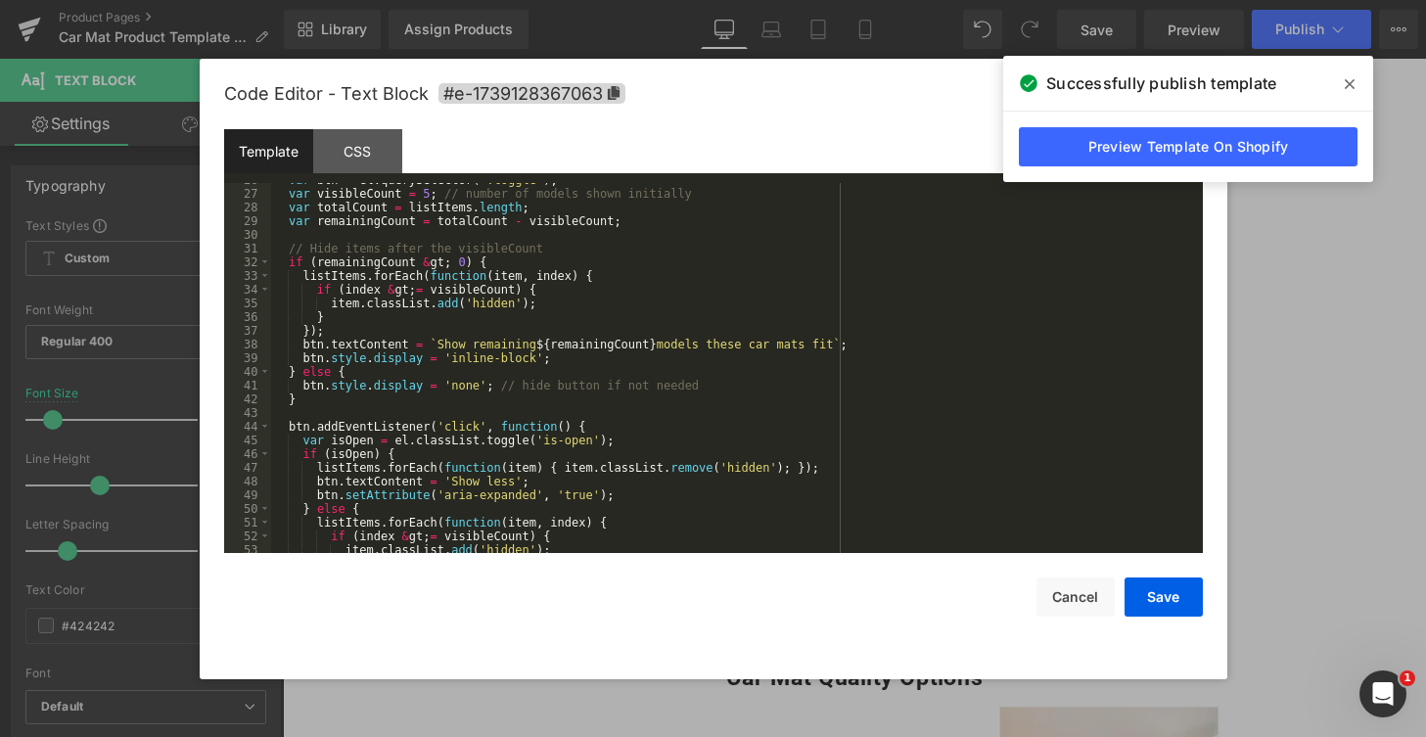
scroll to position [466, 0]
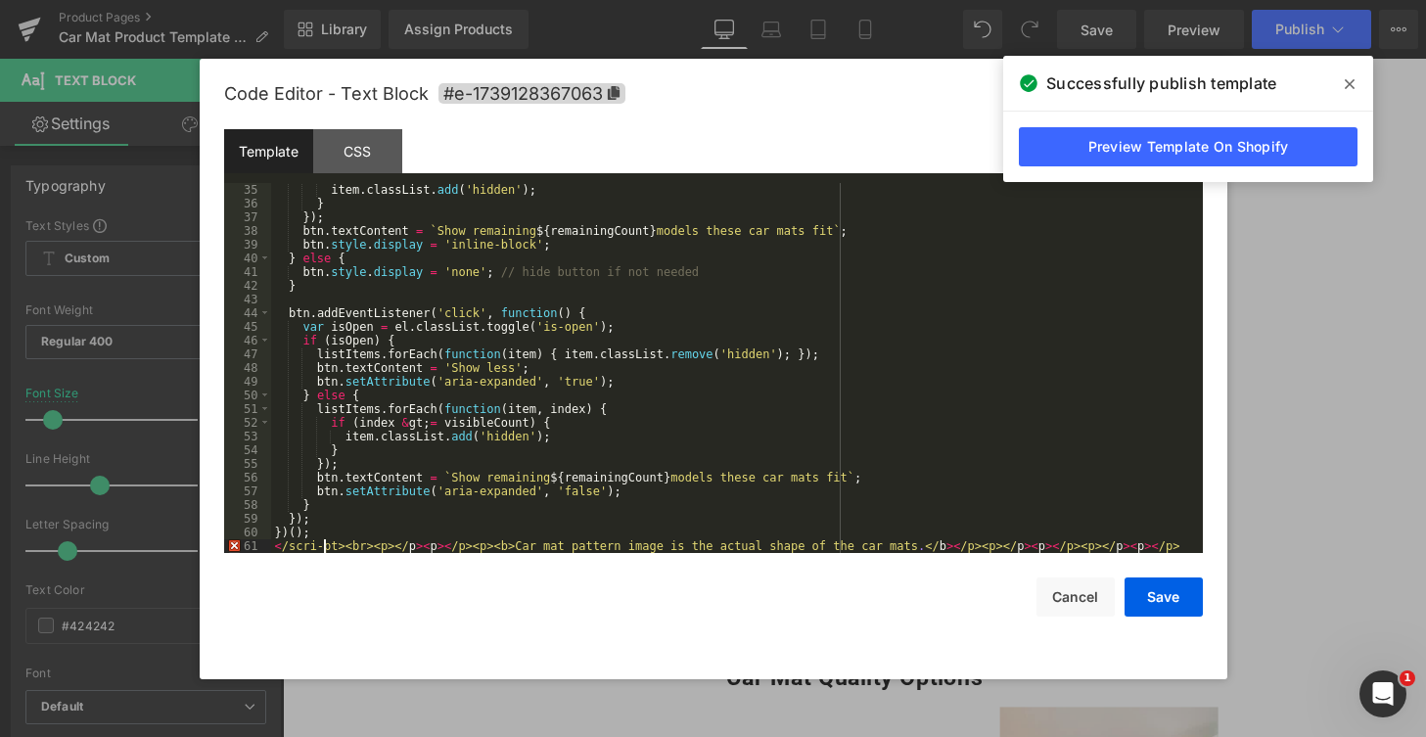
click at [322, 545] on div "item . classList . add ( 'hidden' ) ; } }) ; btn . textContent = ` Show remaini…" at bounding box center [733, 381] width 924 height 397
click at [1155, 587] on button "Save" at bounding box center [1163, 596] width 78 height 39
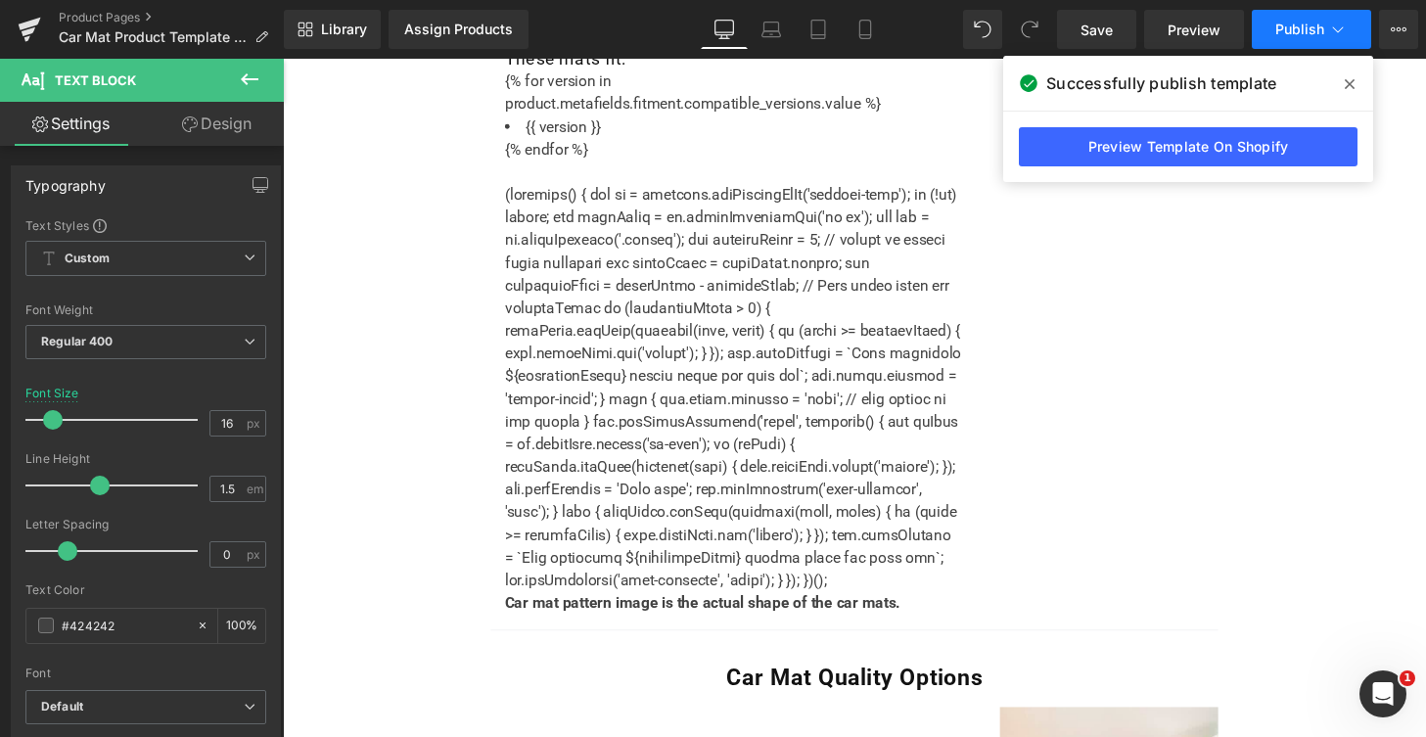
click at [1308, 37] on span "Publish" at bounding box center [1299, 30] width 49 height 16
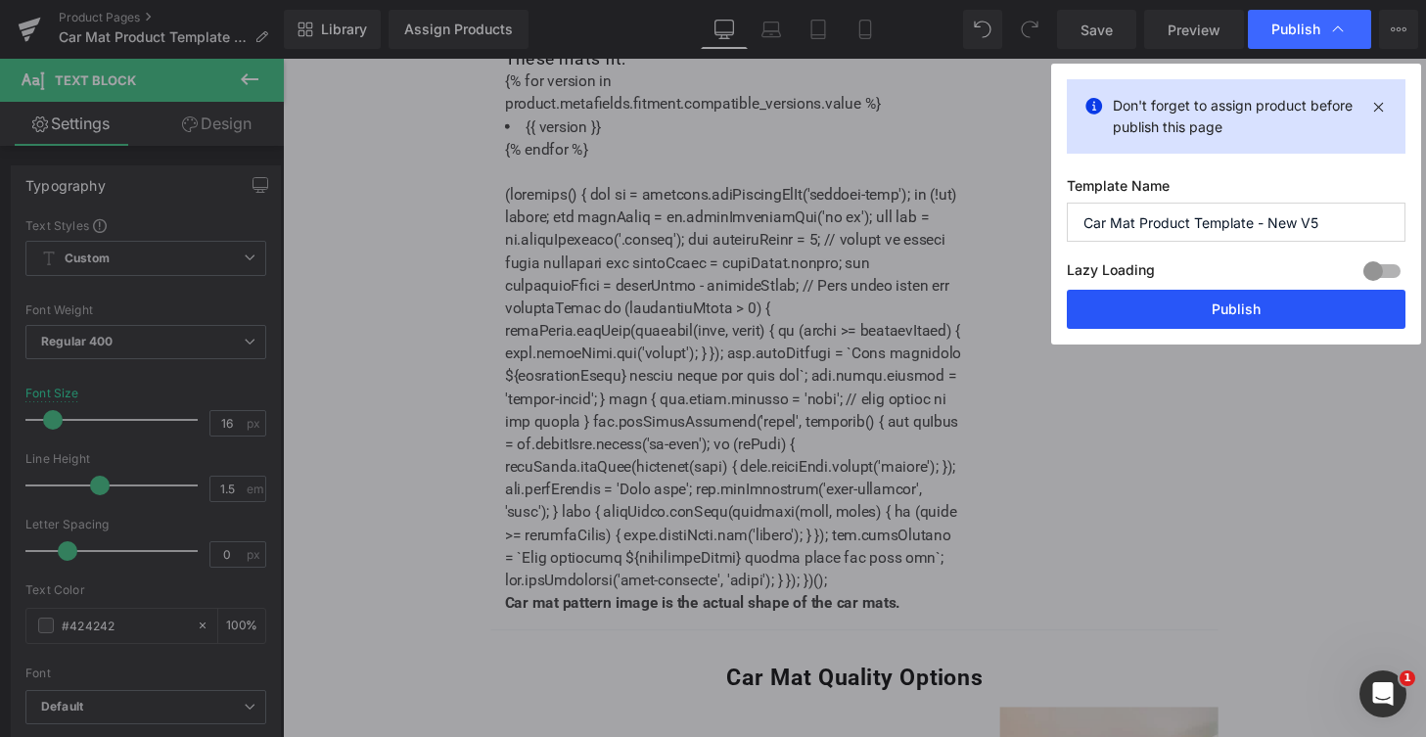
click at [1289, 313] on button "Publish" at bounding box center [1235, 309] width 339 height 39
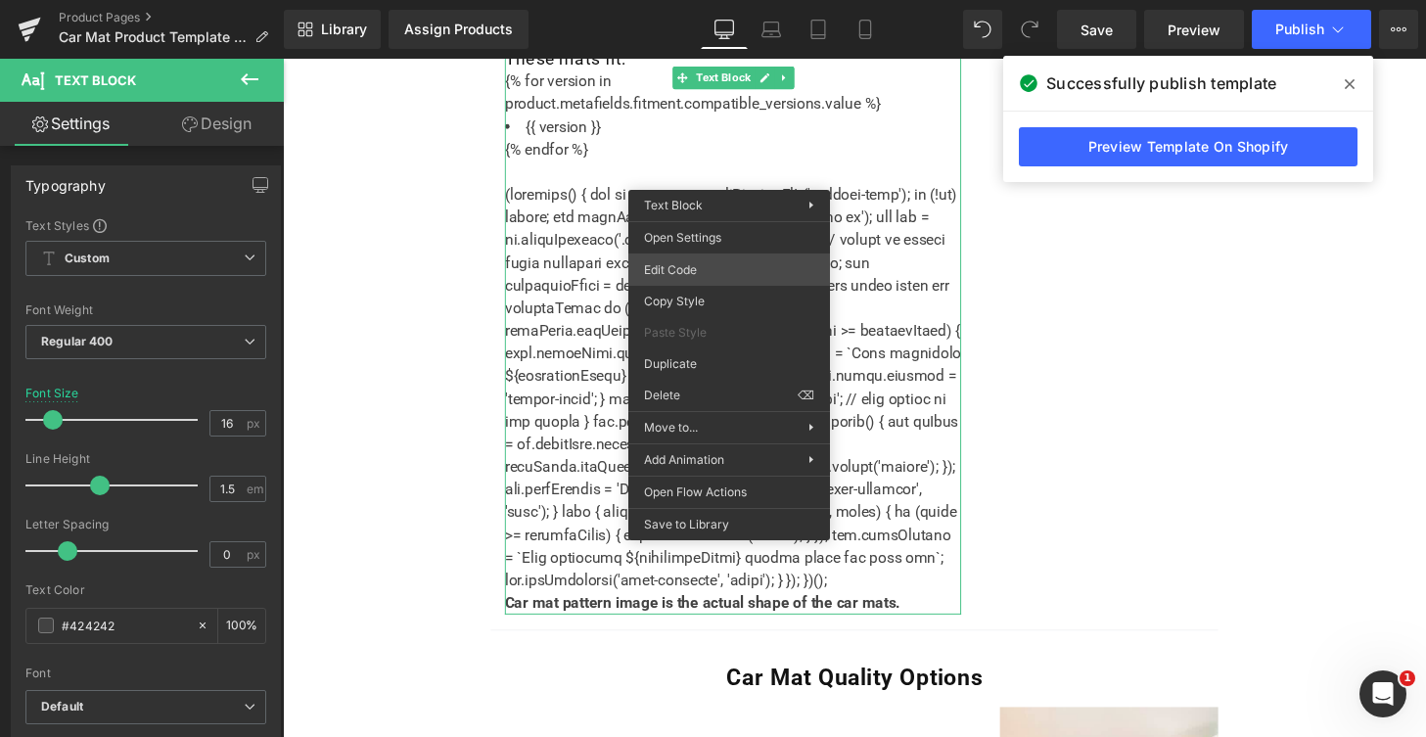
click at [702, 0] on div "You are previewing how the will restyle your page. You can not edit Elements in…" at bounding box center [713, 0] width 1426 height 0
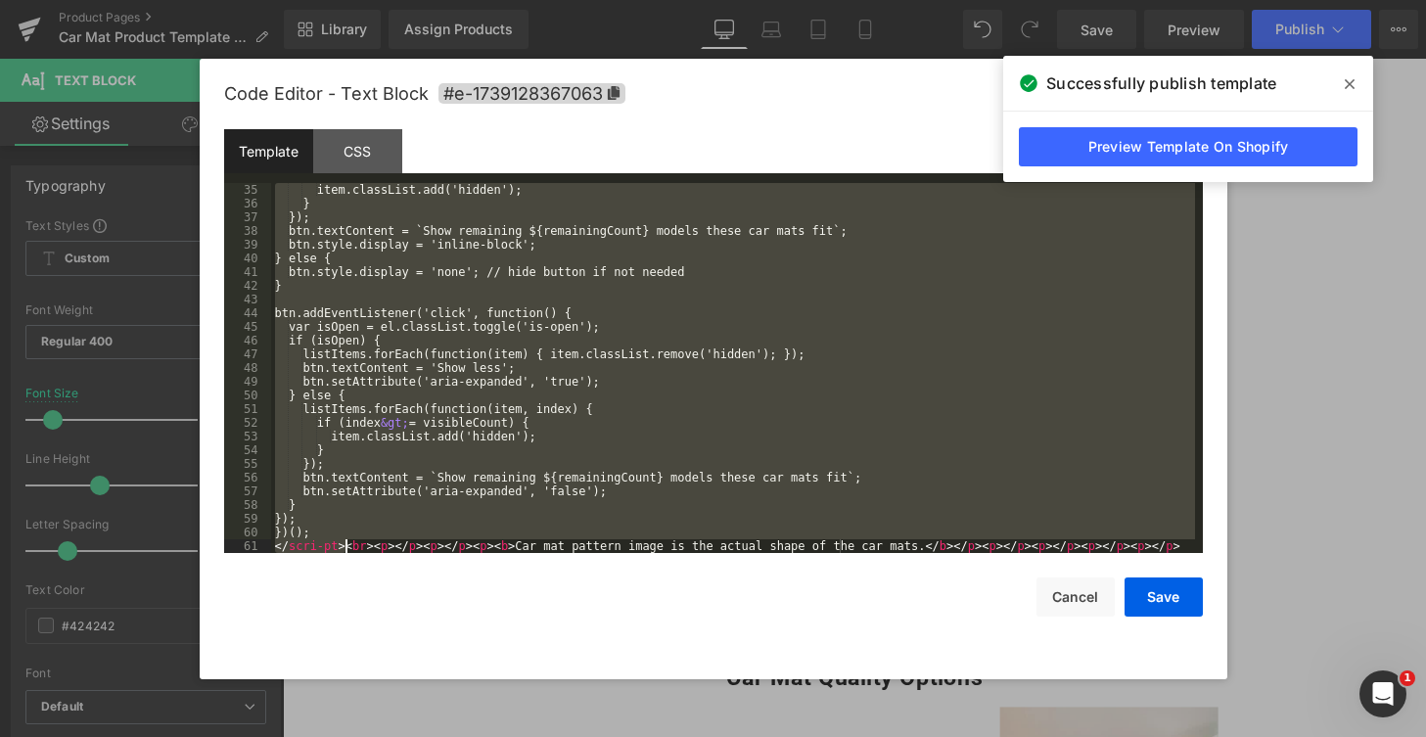
drag, startPoint x: 275, startPoint y: 317, endPoint x: 343, endPoint y: 543, distance: 236.2
click at [343, 543] on div "item.classList.add('hidden'); } }); btn.textContent = `Show remaining ${remaini…" at bounding box center [733, 381] width 924 height 397
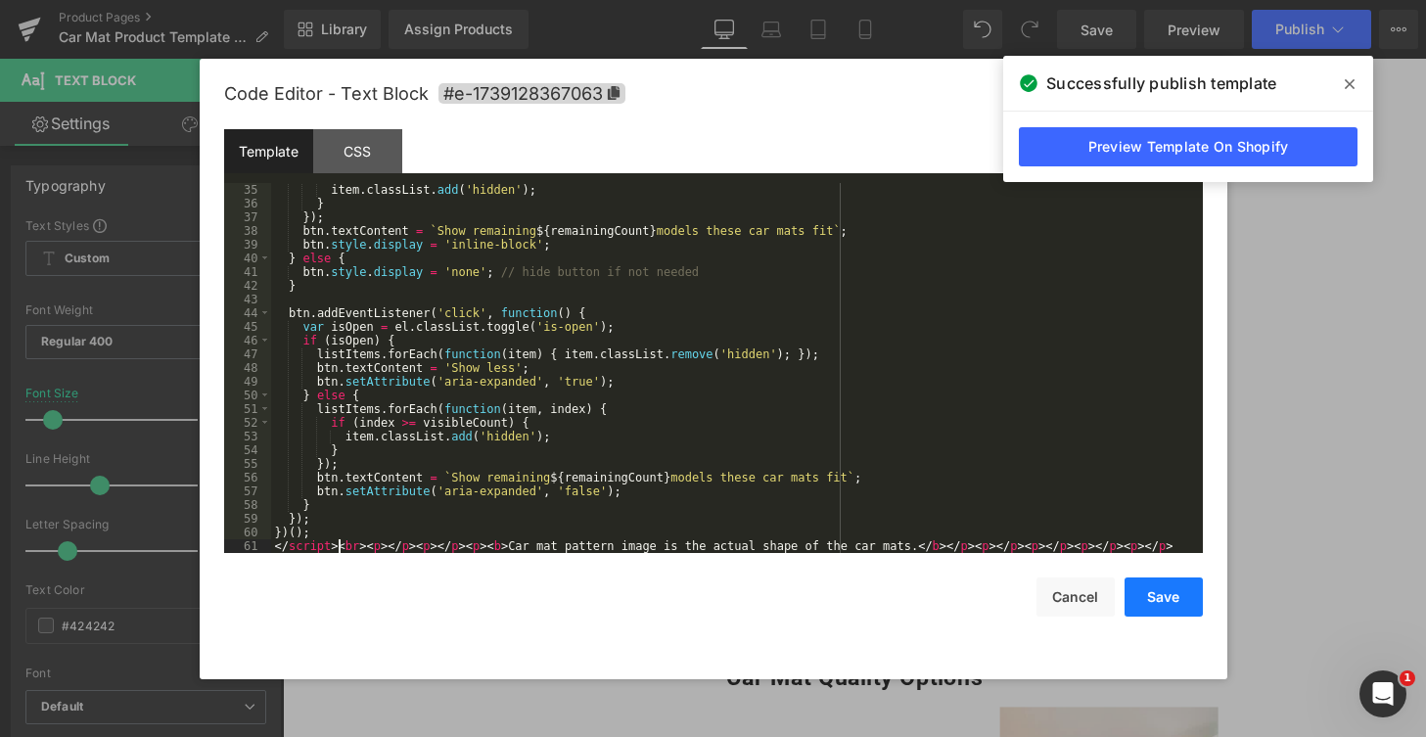
click at [1150, 594] on button "Save" at bounding box center [1163, 596] width 78 height 39
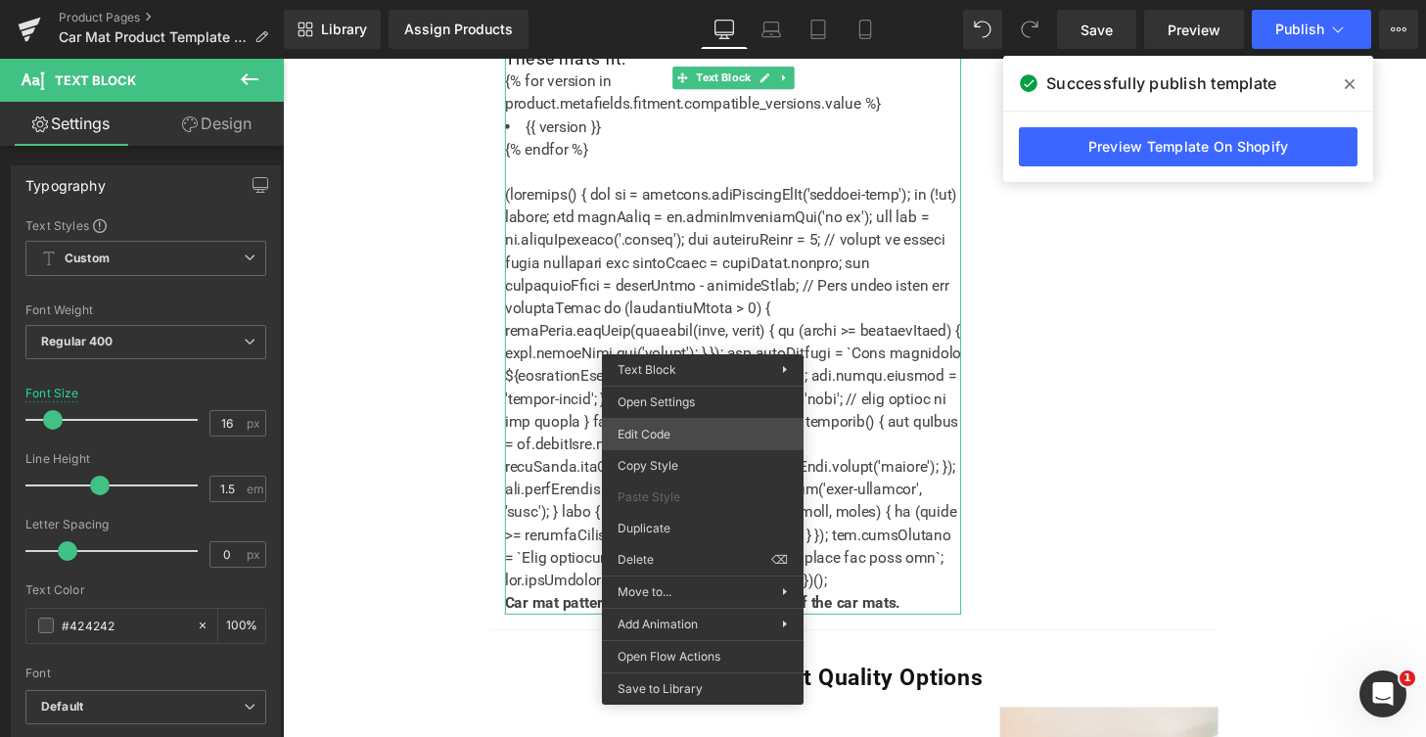
click at [673, 0] on div "You are previewing how the will restyle your page. You can not edit Elements in…" at bounding box center [713, 0] width 1426 height 0
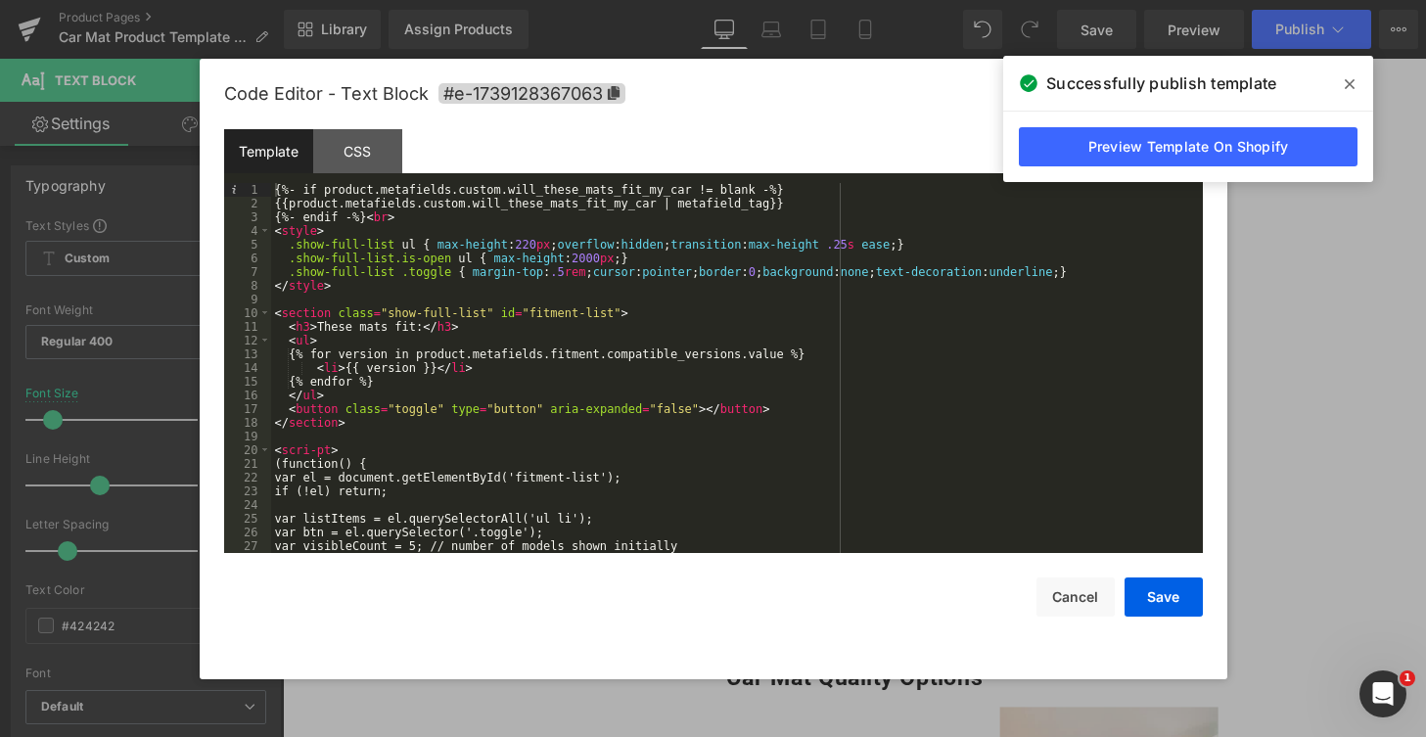
click at [316, 448] on div "{%- if product.metafields.custom.will_these_mats_fit_my_car != blank -%} {{prod…" at bounding box center [733, 381] width 924 height 397
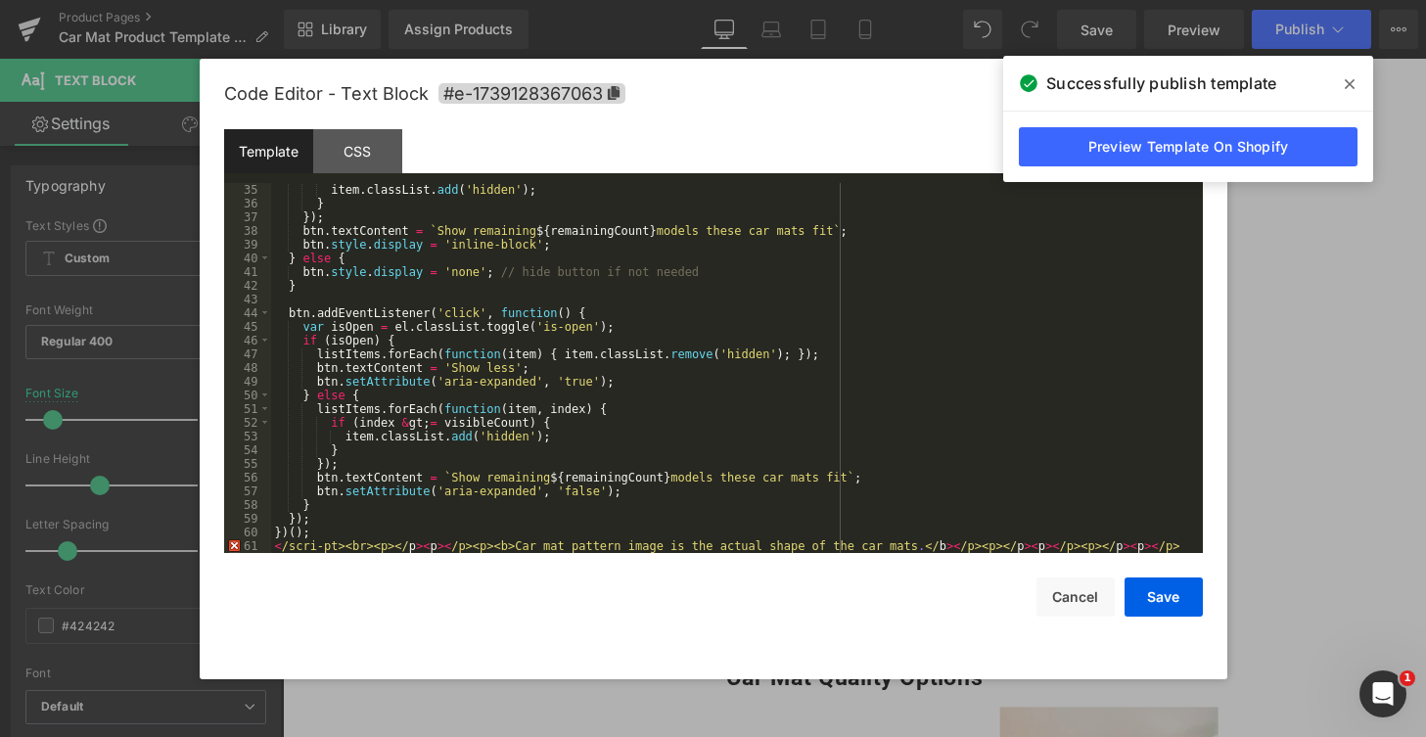
click at [324, 547] on div "item . classList . add ( 'hidden' ) ; } }) ; btn . textContent = ` Show remaini…" at bounding box center [733, 381] width 924 height 397
click at [1181, 600] on button "Save" at bounding box center [1163, 596] width 78 height 39
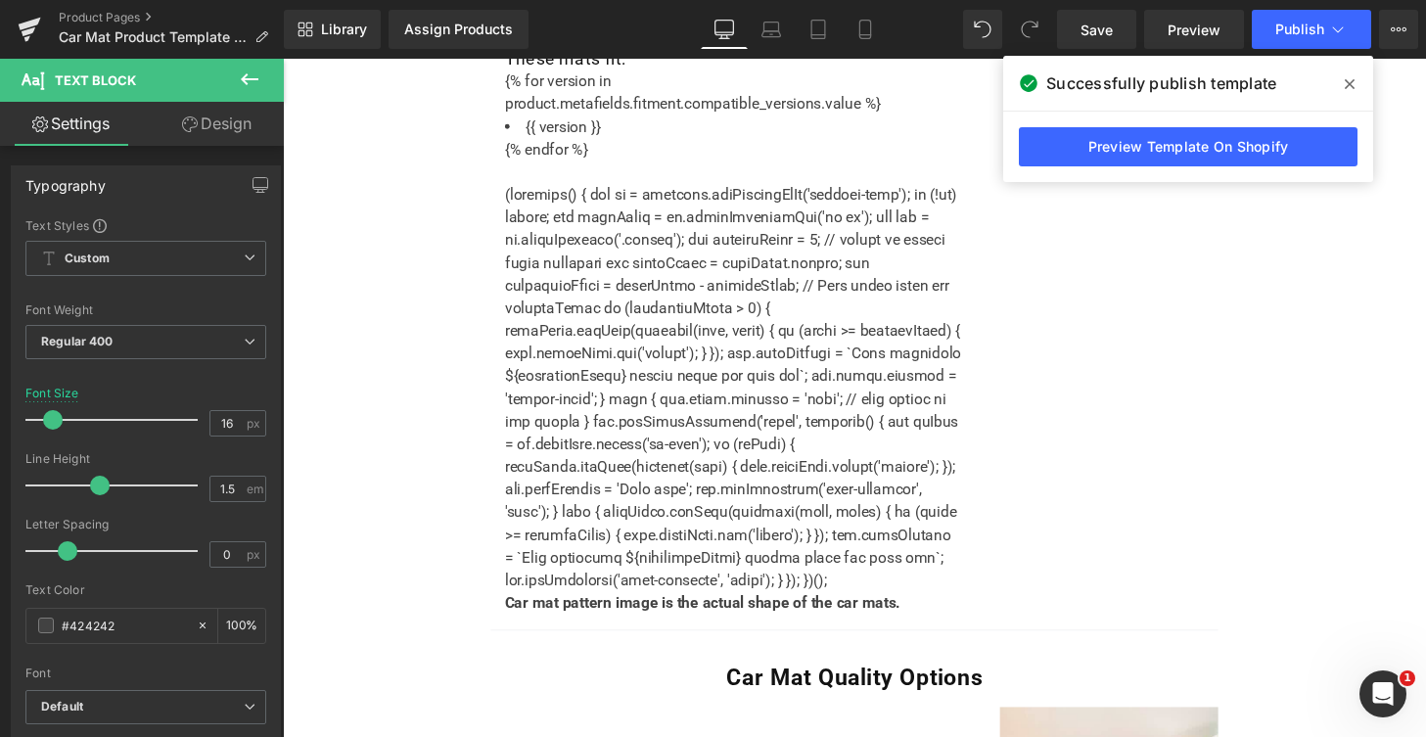
click at [1346, 80] on icon at bounding box center [1349, 84] width 10 height 10
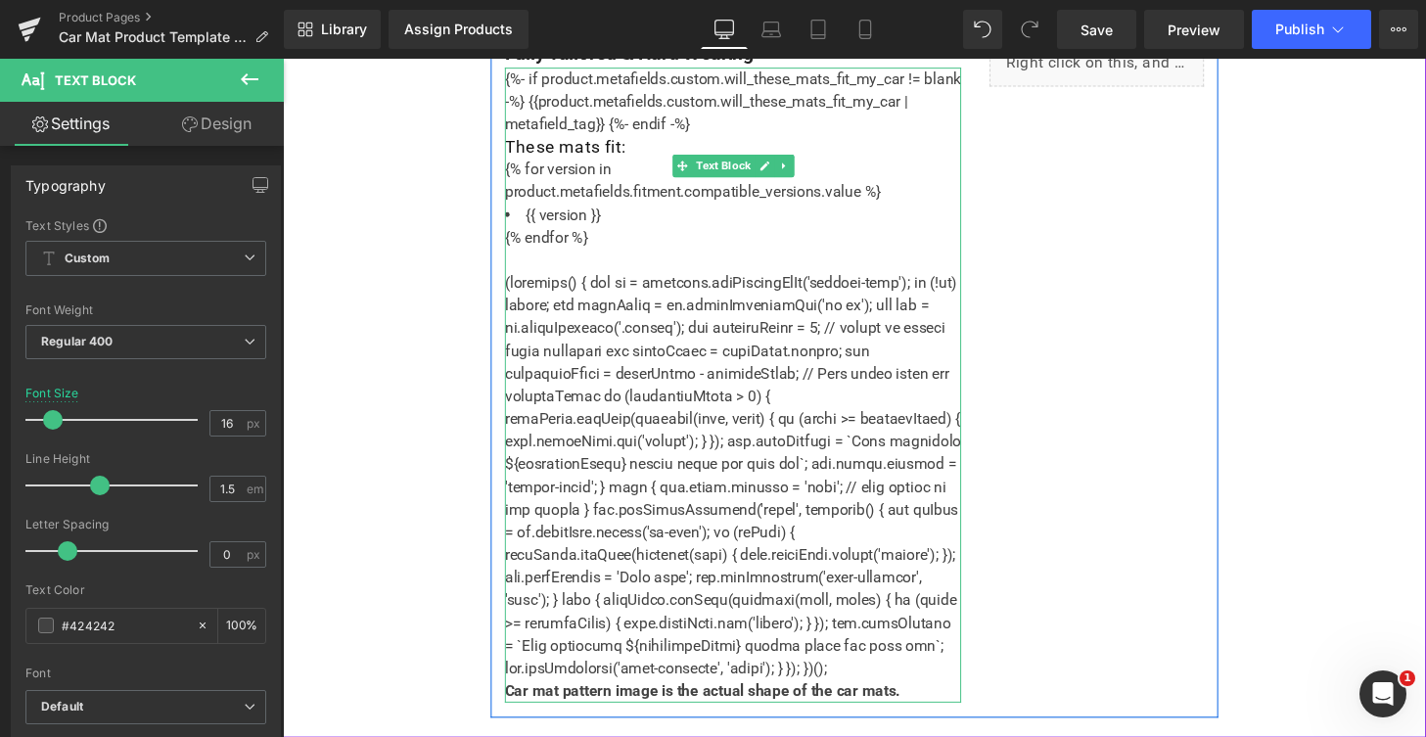
scroll to position [1438, 0]
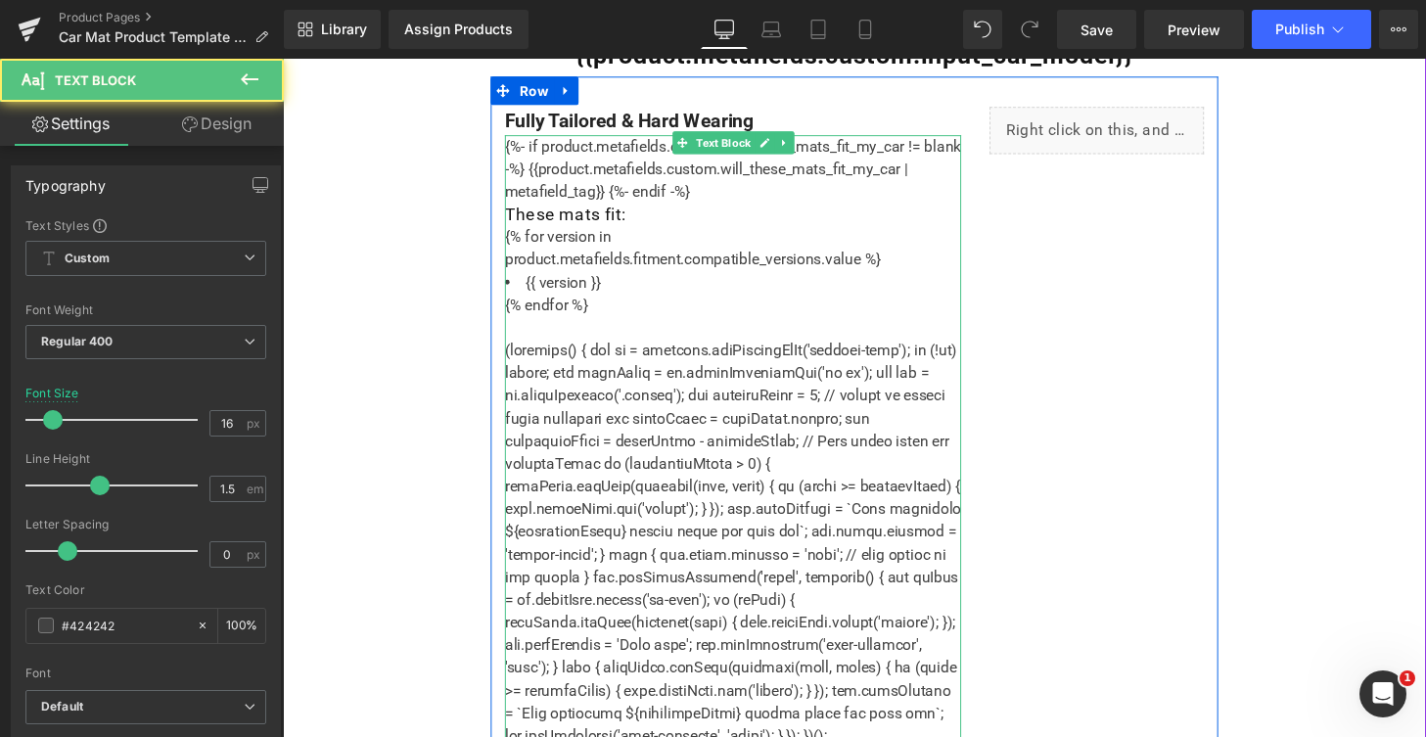
click at [615, 283] on li "{{ version }}" at bounding box center [749, 290] width 473 height 23
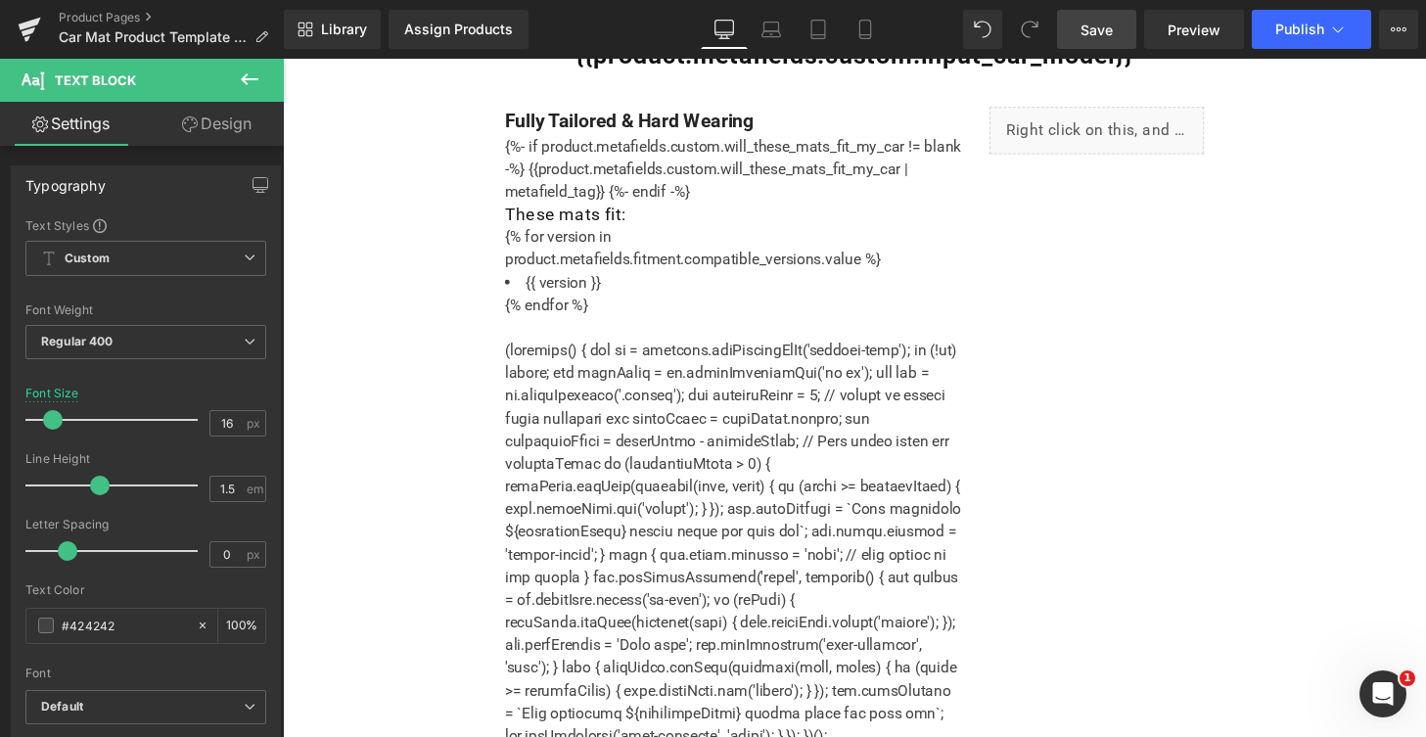
drag, startPoint x: 1090, startPoint y: 36, endPoint x: 814, endPoint y: 191, distance: 316.3
click at [1090, 36] on span "Save" at bounding box center [1096, 30] width 32 height 21
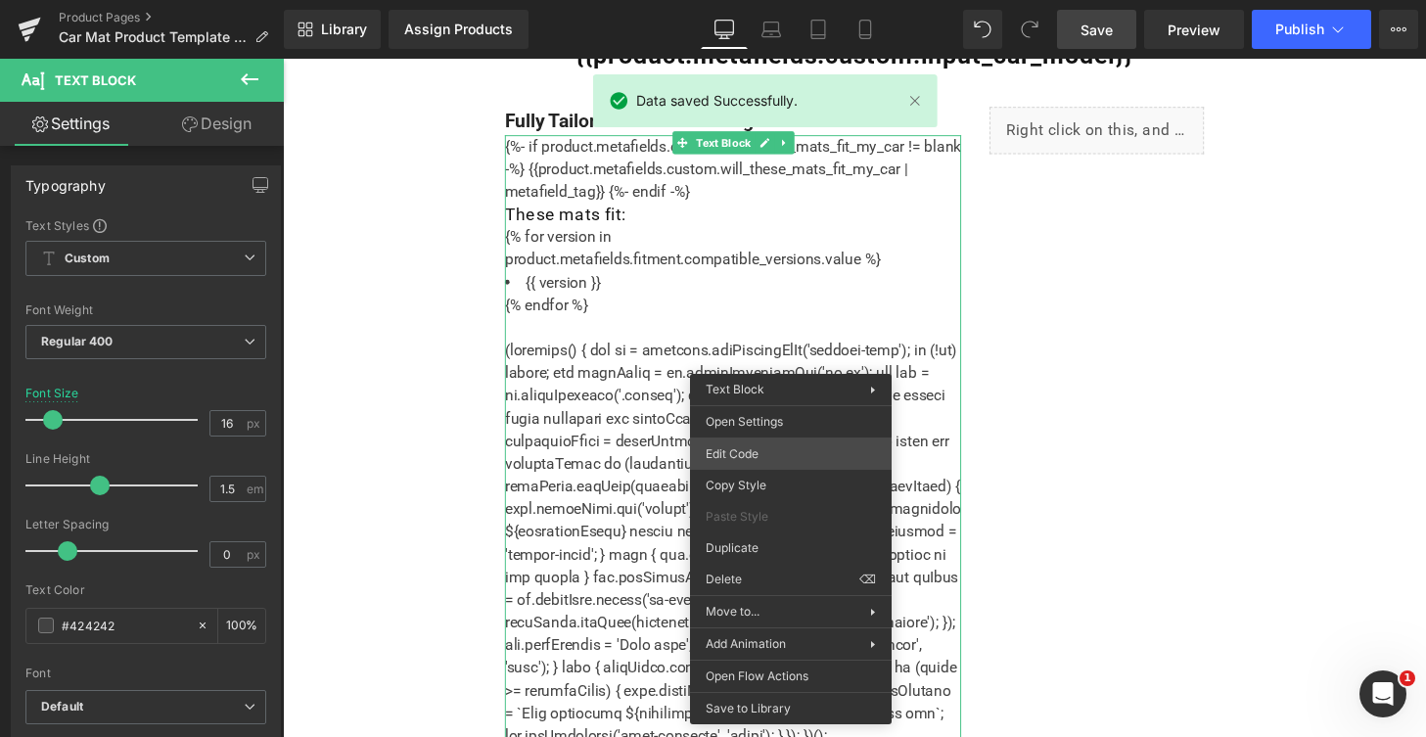
click at [812, 0] on div "You are previewing how the will restyle your page. You can not edit Elements in…" at bounding box center [713, 0] width 1426 height 0
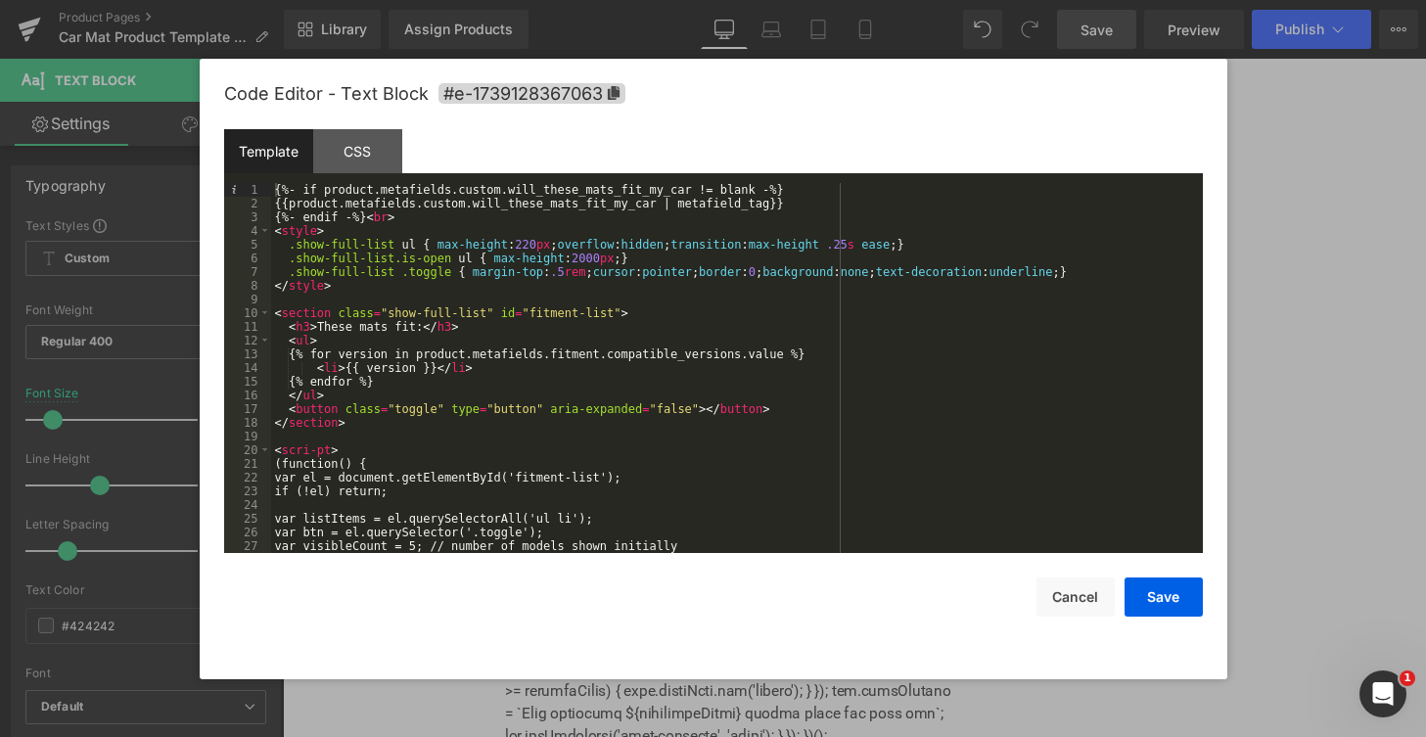
drag, startPoint x: 316, startPoint y: 455, endPoint x: 355, endPoint y: 462, distance: 39.7
click at [316, 456] on div "{%- if product.metafields.custom.will_these_mats_fit_my_car != blank -%} {{prod…" at bounding box center [733, 381] width 924 height 397
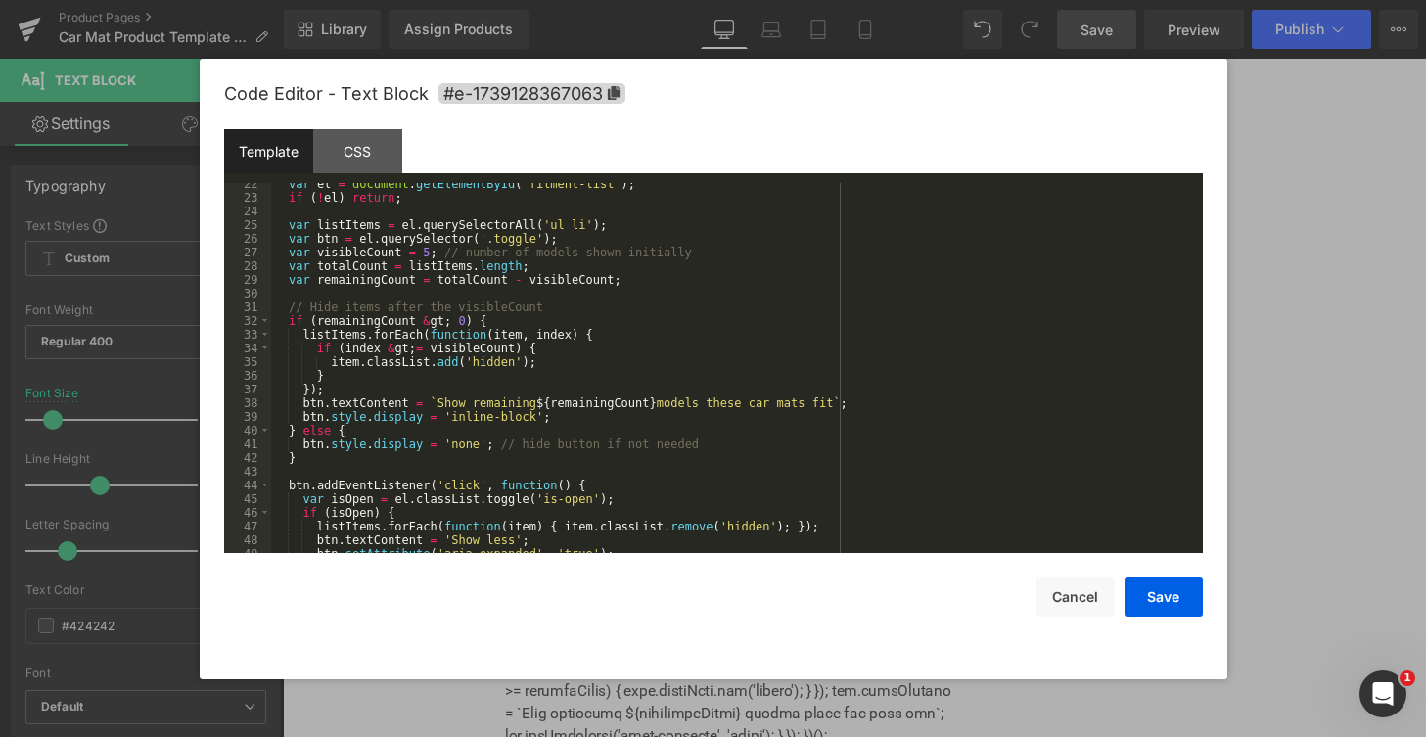
scroll to position [466, 0]
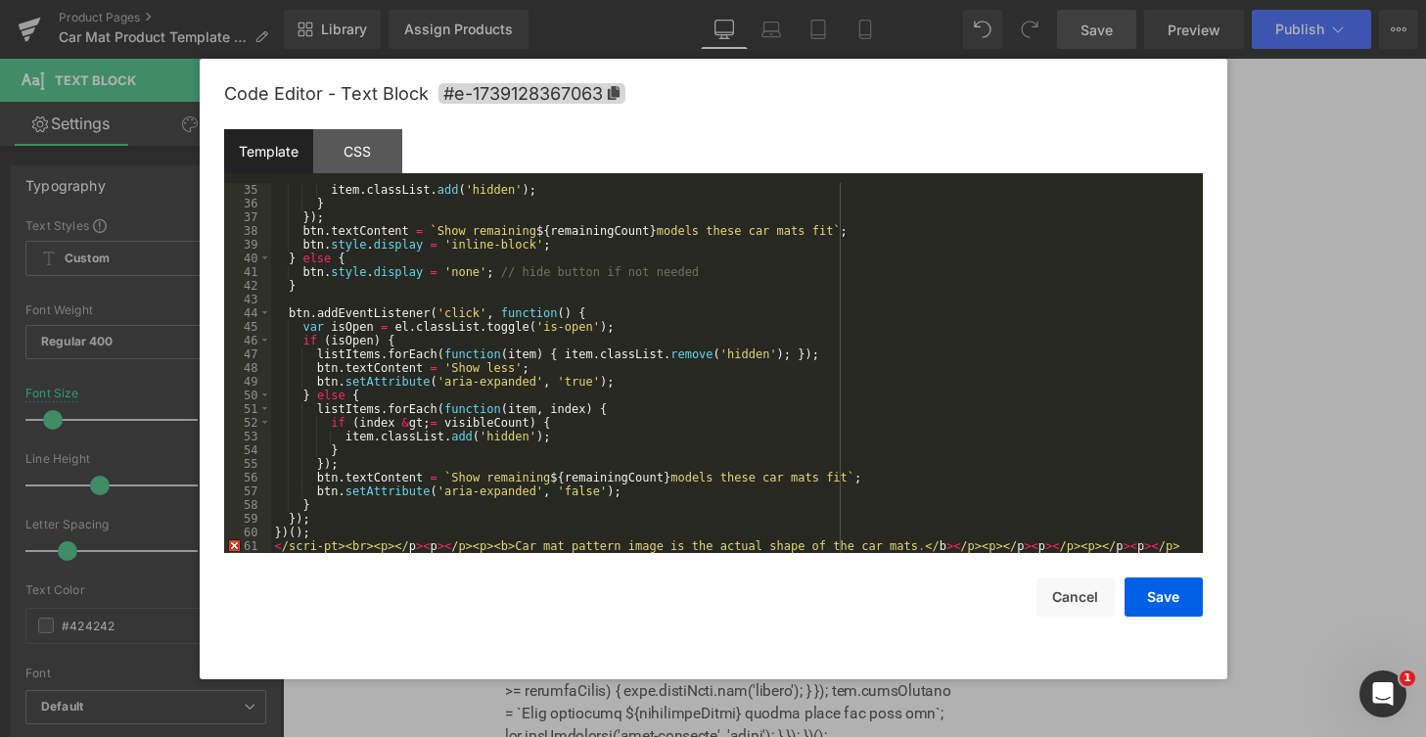
click at [324, 542] on div "item . classList . add ( 'hidden' ) ; } }) ; btn . textContent = ` Show remaini…" at bounding box center [733, 381] width 924 height 397
click at [340, 544] on div "item . classList . add ( 'hidden' ) ; } }) ; btn . textContent = ` Show remaini…" at bounding box center [733, 381] width 924 height 397
click at [1186, 595] on button "Save" at bounding box center [1163, 596] width 78 height 39
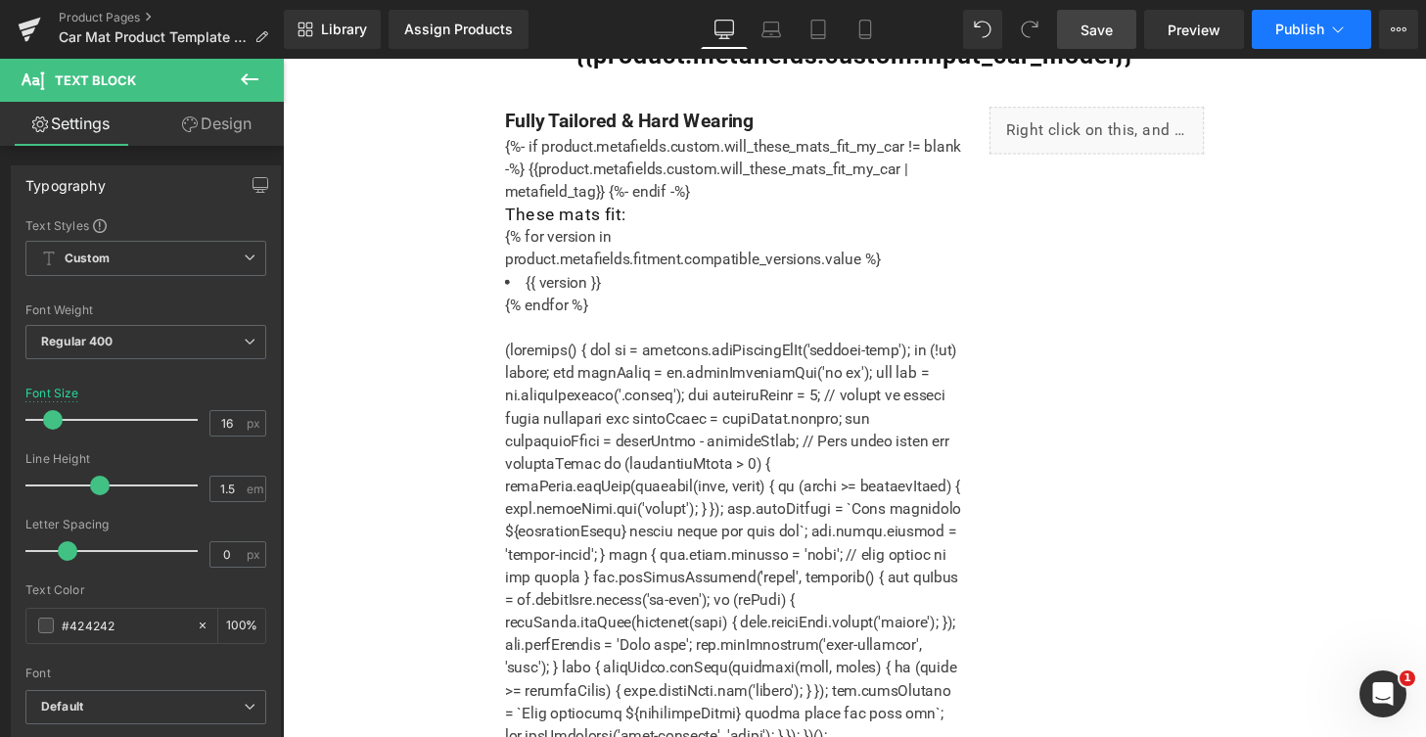
click at [1331, 32] on icon at bounding box center [1338, 30] width 20 height 20
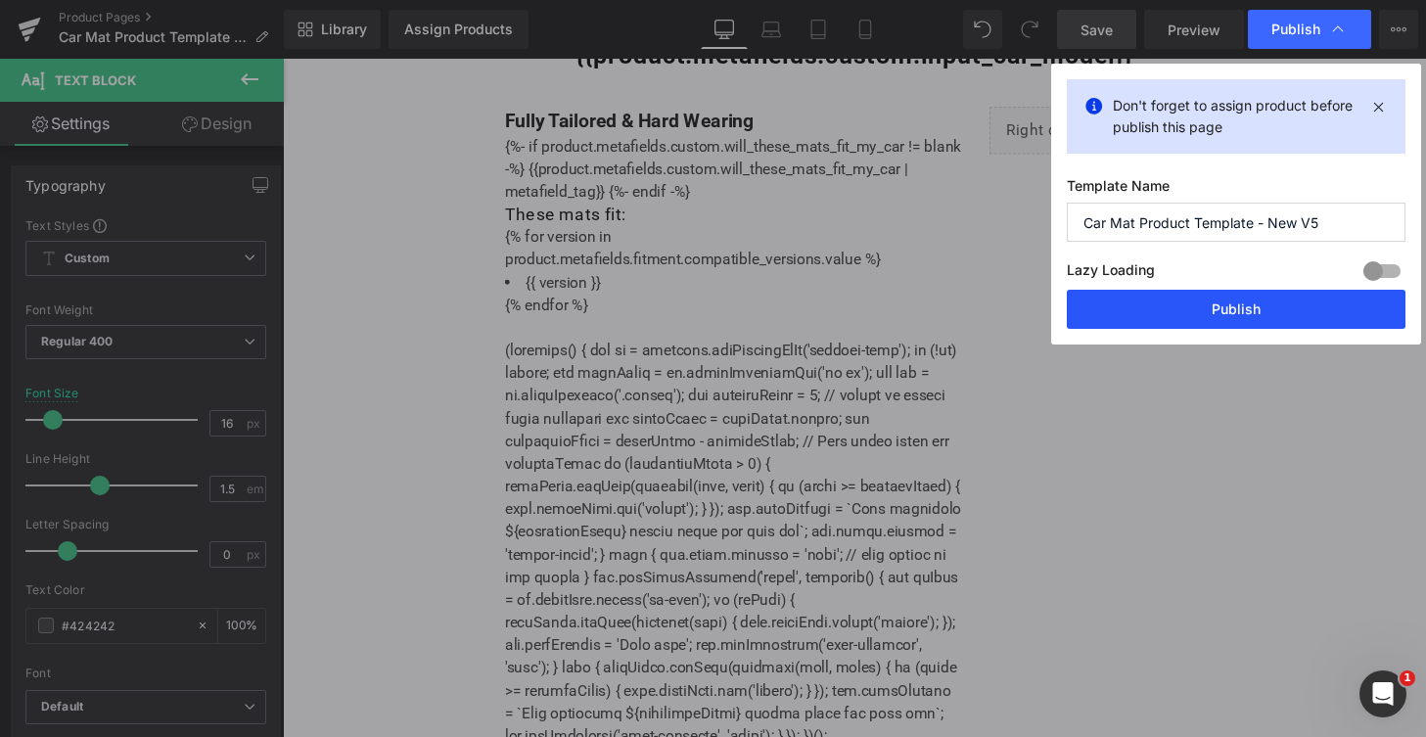
click at [1196, 319] on button "Publish" at bounding box center [1235, 309] width 339 height 39
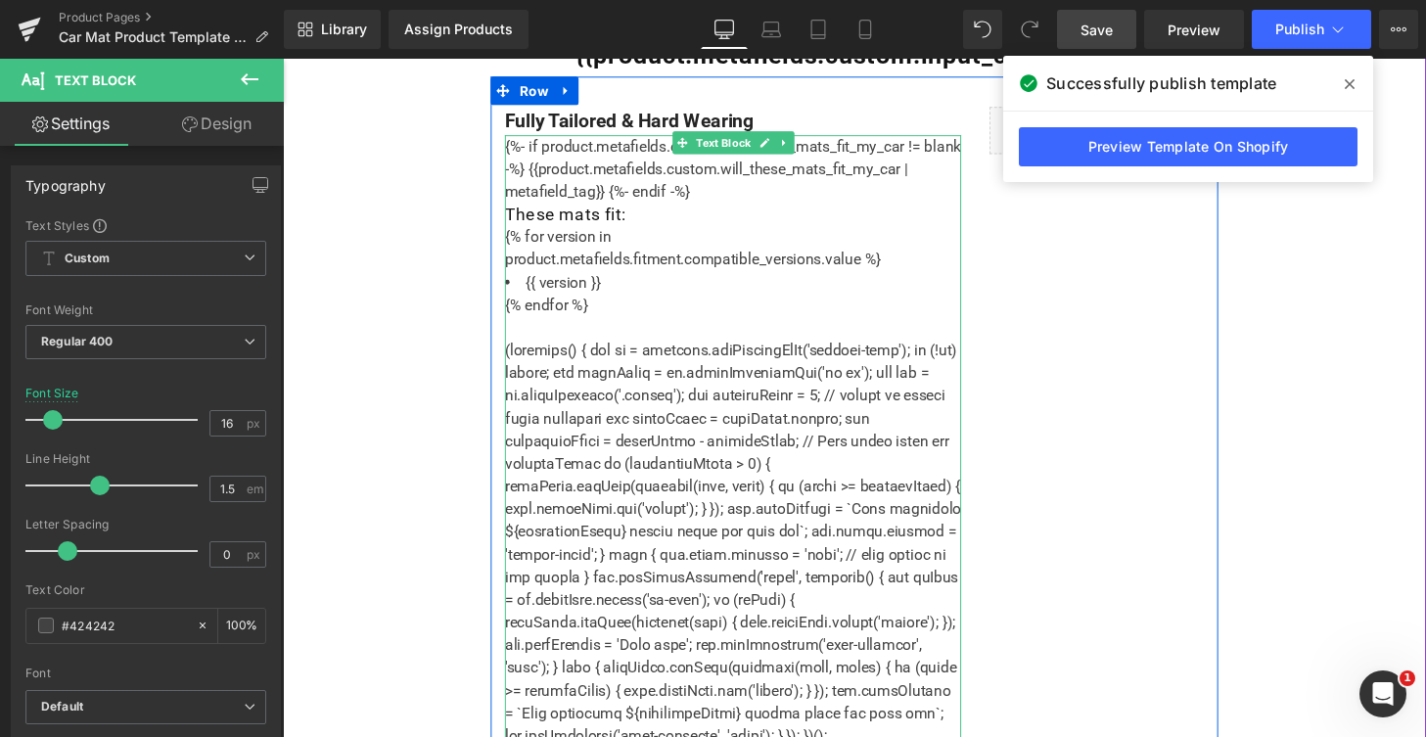
click at [684, 197] on div "{%- if product.metafields.custom.will_these_mats_fit_my_car != blank -%} {{prod…" at bounding box center [749, 466] width 473 height 657
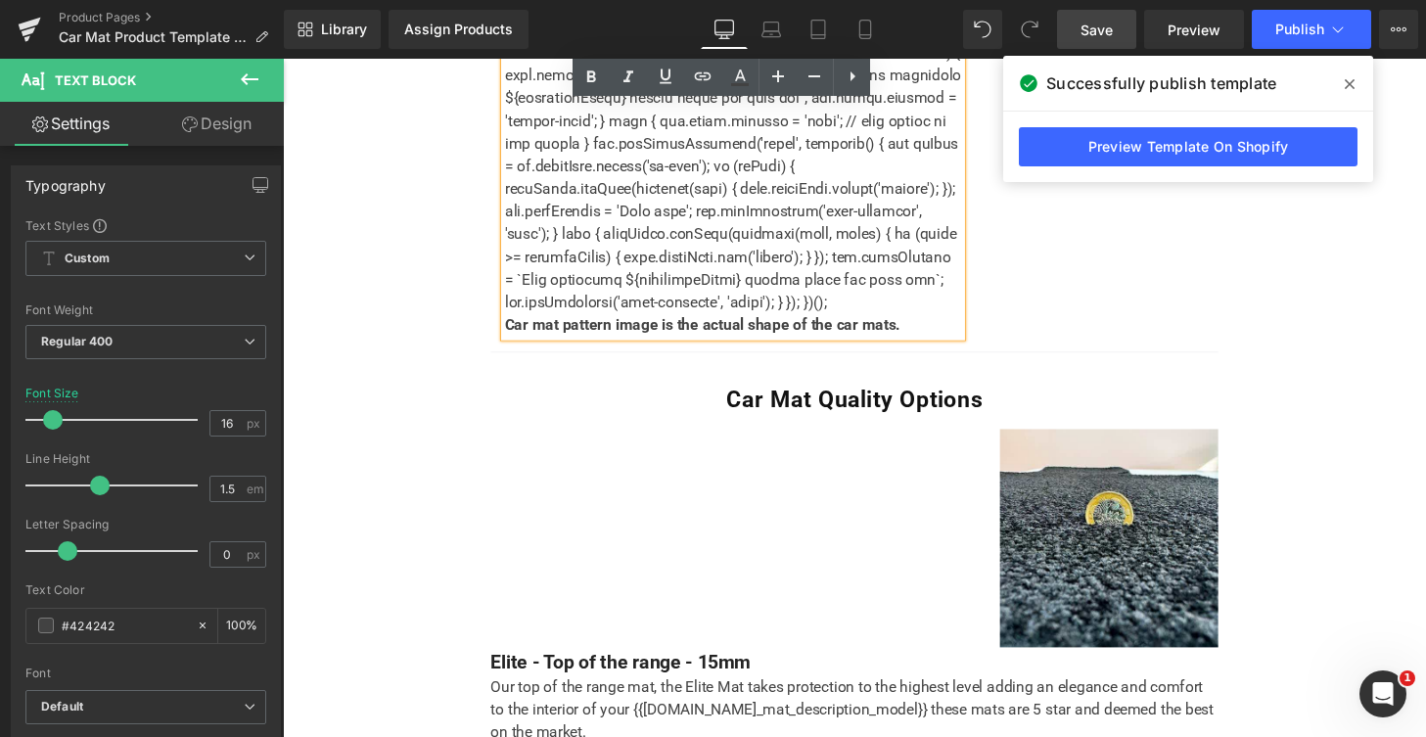
scroll to position [1700, 0]
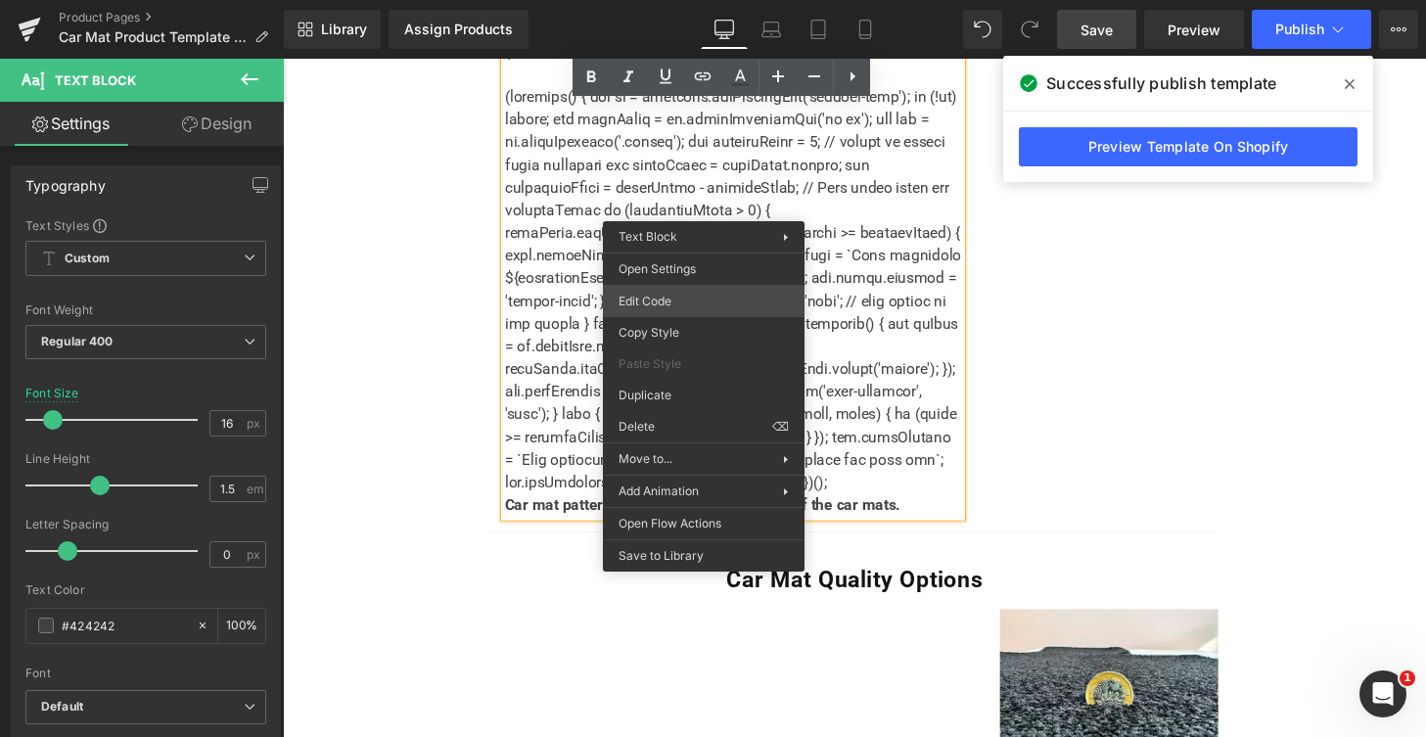
click at [690, 0] on div "You are previewing how the will restyle your page. You can not edit Elements in…" at bounding box center [713, 0] width 1426 height 0
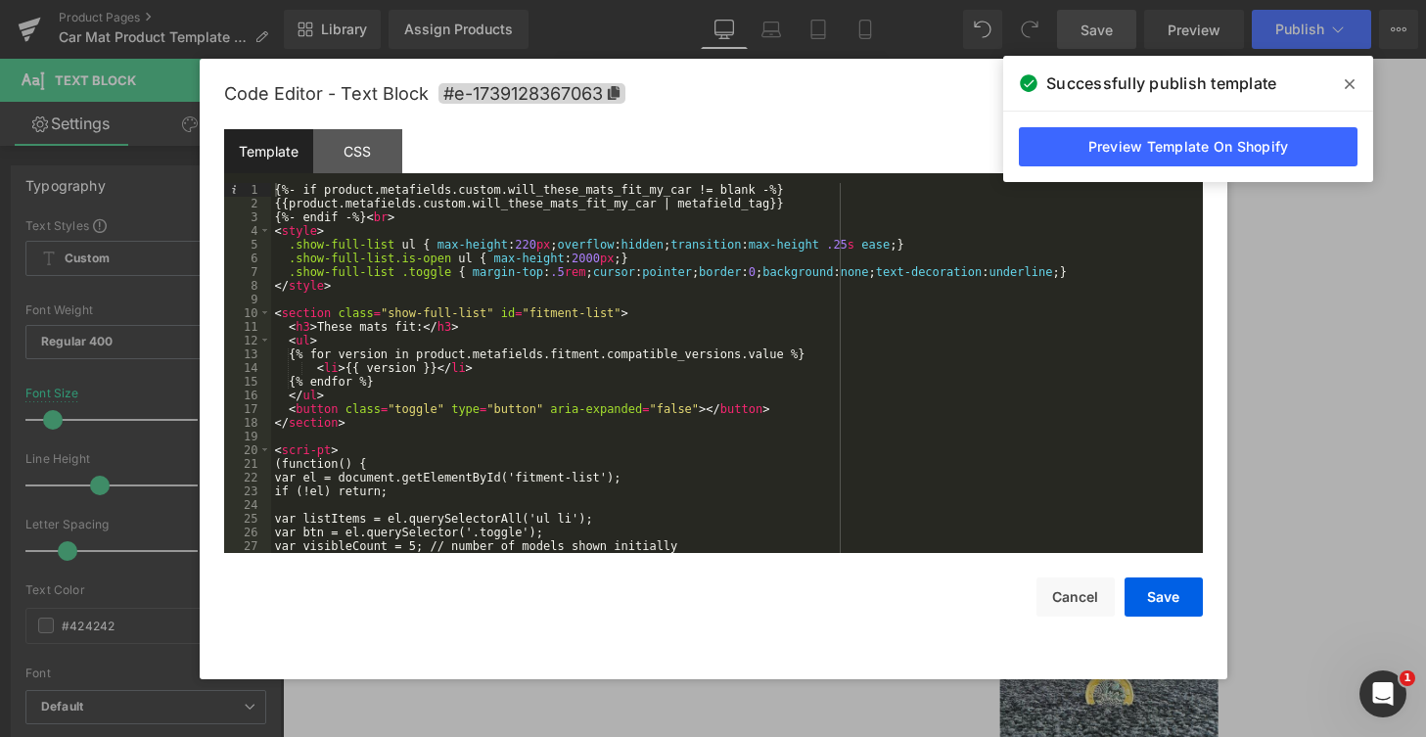
click at [316, 453] on div "{%- if product.metafields.custom.will_these_mats_fit_my_car != blank -%} {{prod…" at bounding box center [733, 381] width 924 height 397
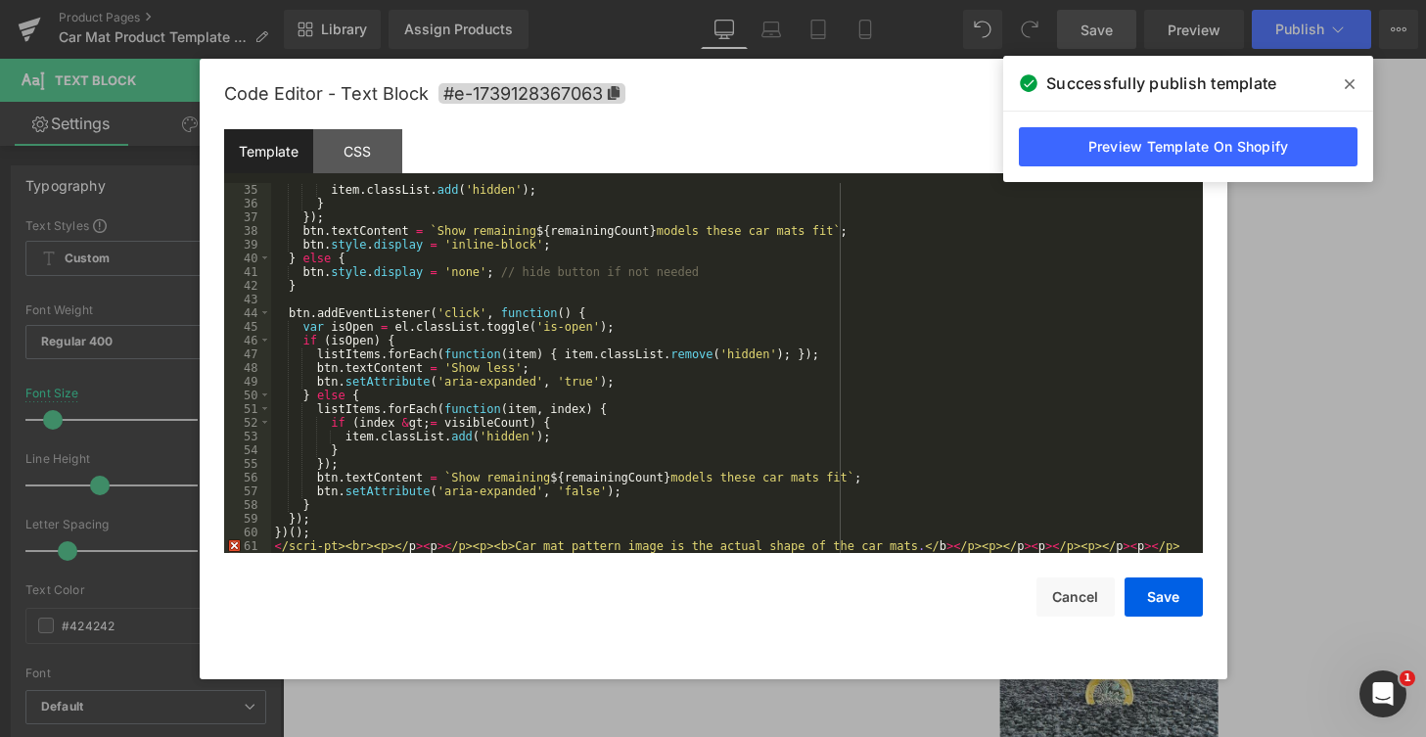
click at [324, 549] on div "item . classList . add ( 'hidden' ) ; } }) ; btn . textContent = ` Show remaini…" at bounding box center [733, 381] width 924 height 397
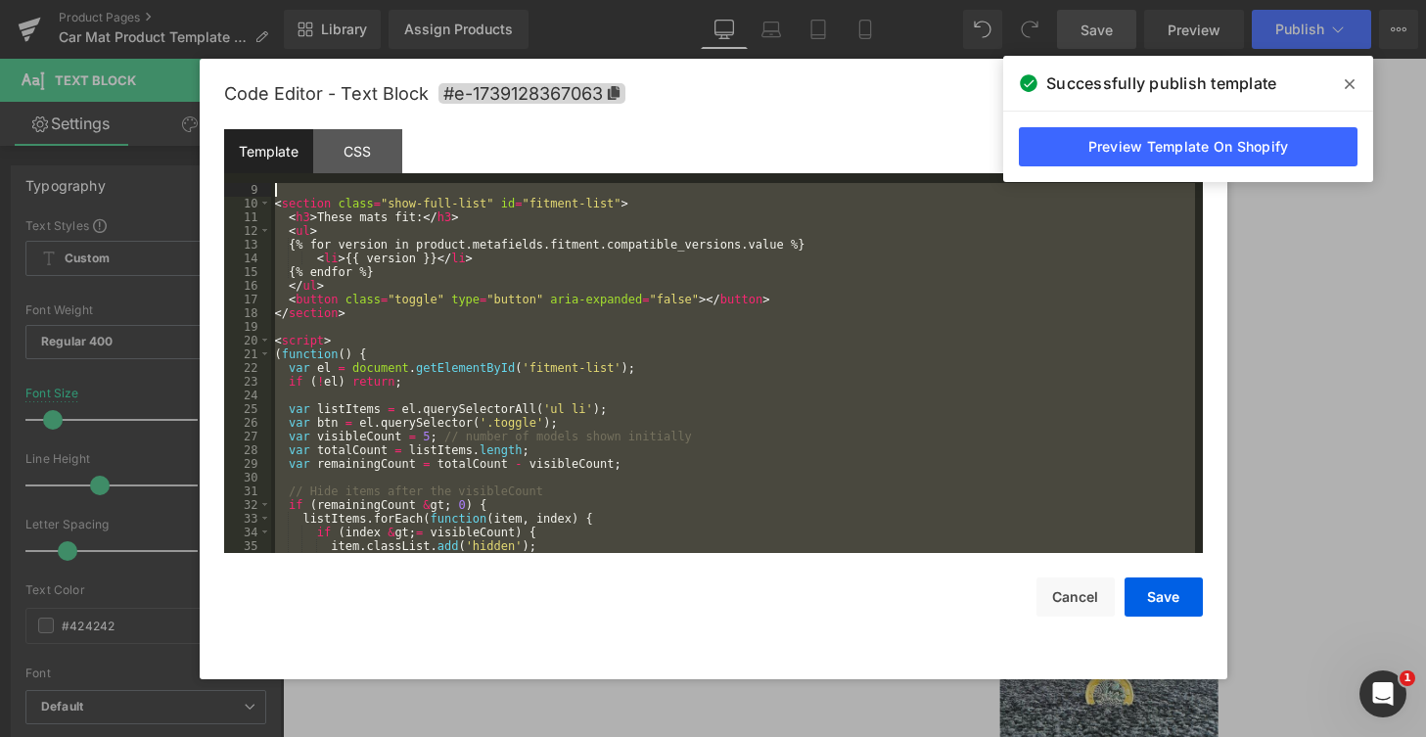
scroll to position [0, 0]
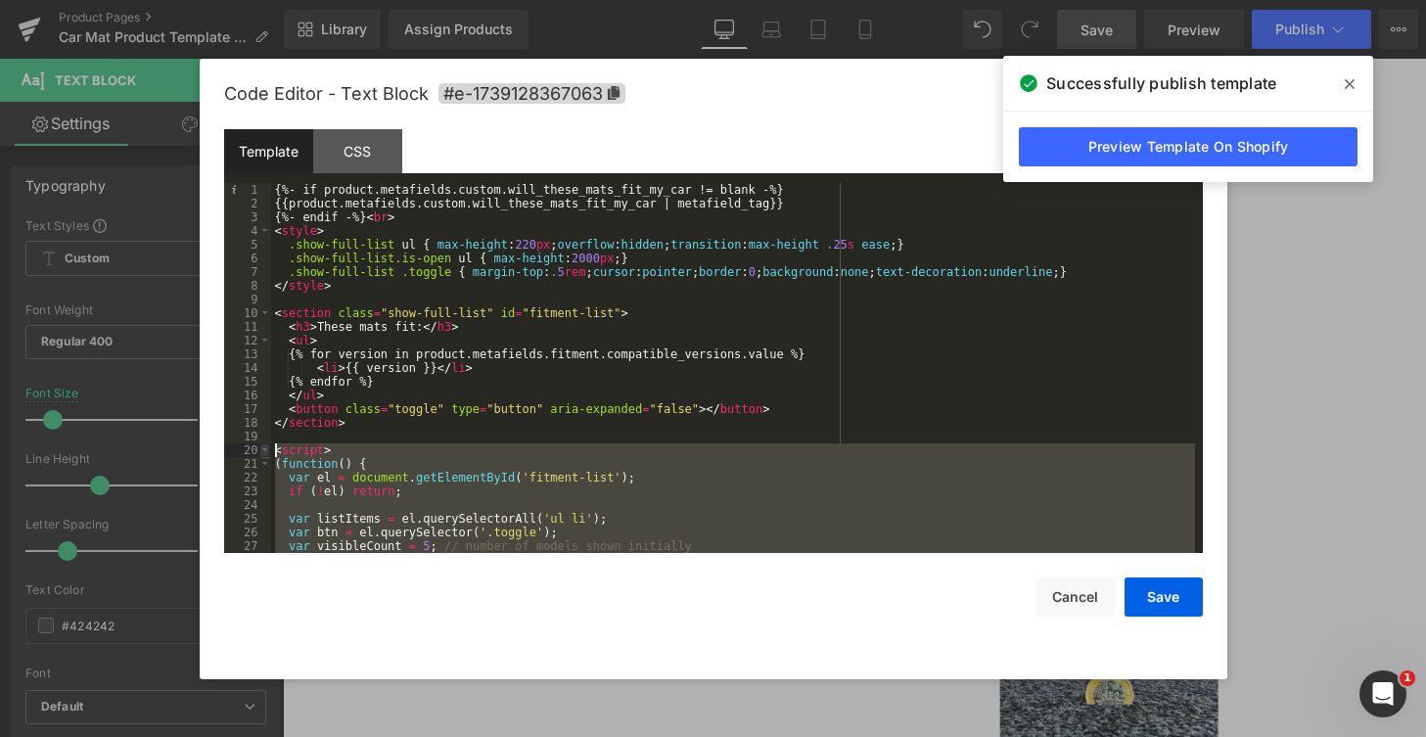
drag, startPoint x: 339, startPoint y: 547, endPoint x: 261, endPoint y: 452, distance: 122.4
click at [261, 452] on pre "1 2 3 4 5 6 7 8 9 10 11 12 13 14 15 16 17 18 19 20 21 22 23 24 25 26 27 28 {%- …" at bounding box center [713, 368] width 978 height 370
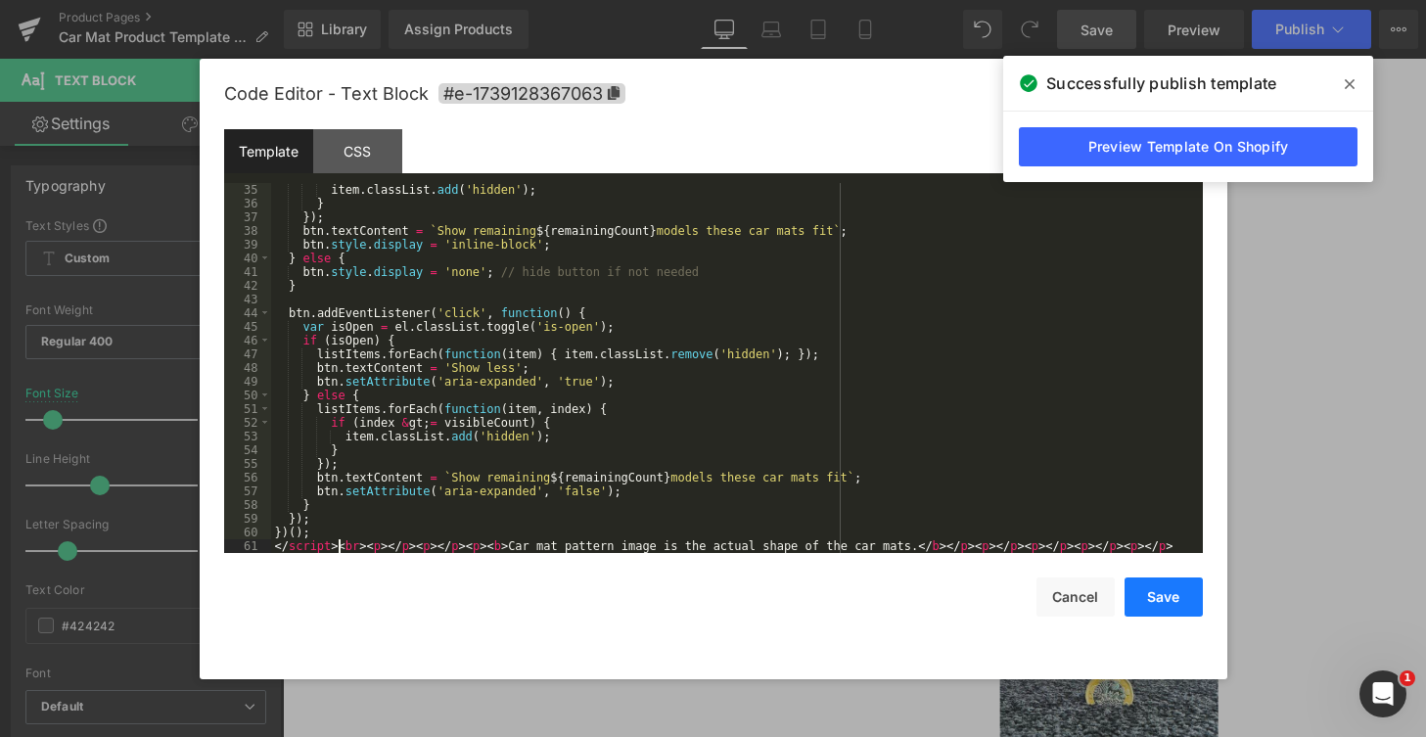
click at [1151, 595] on button "Save" at bounding box center [1163, 596] width 78 height 39
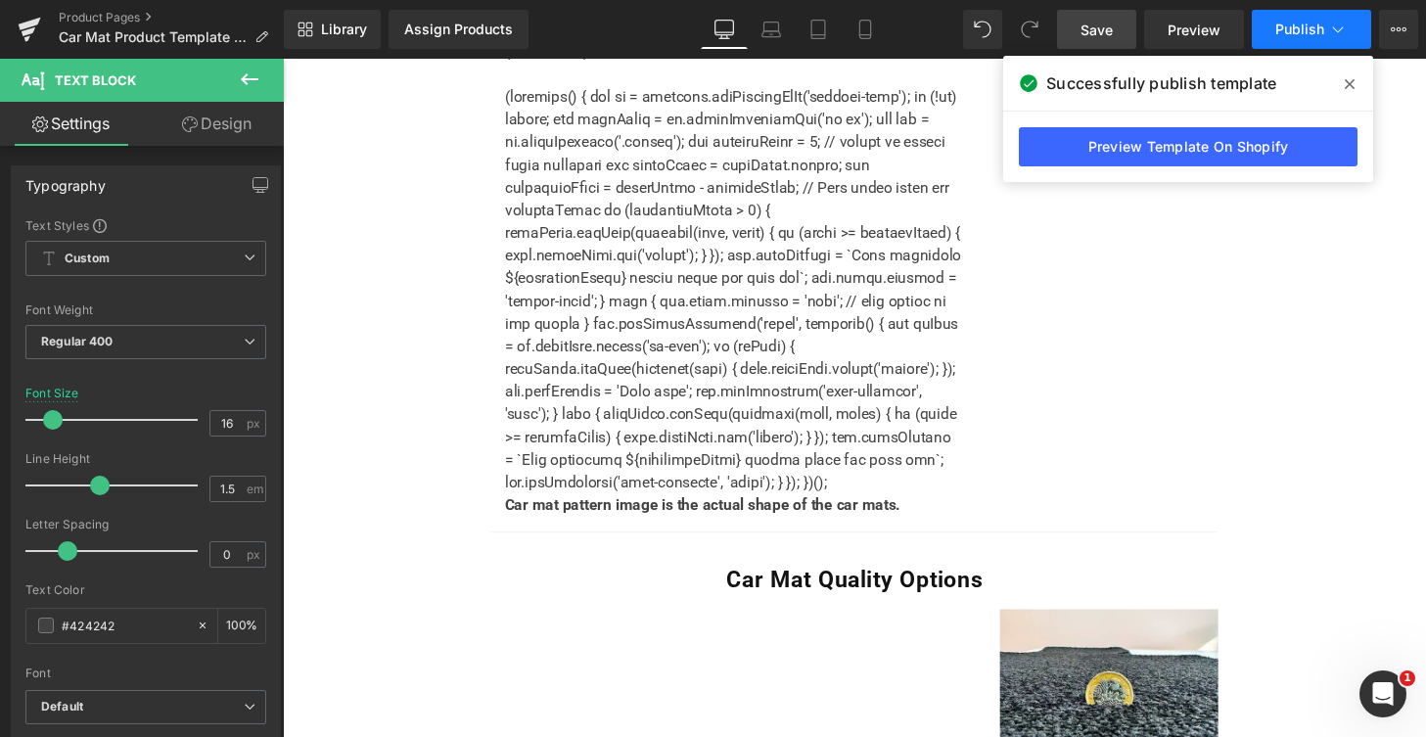
click at [1313, 14] on button "Publish" at bounding box center [1310, 29] width 119 height 39
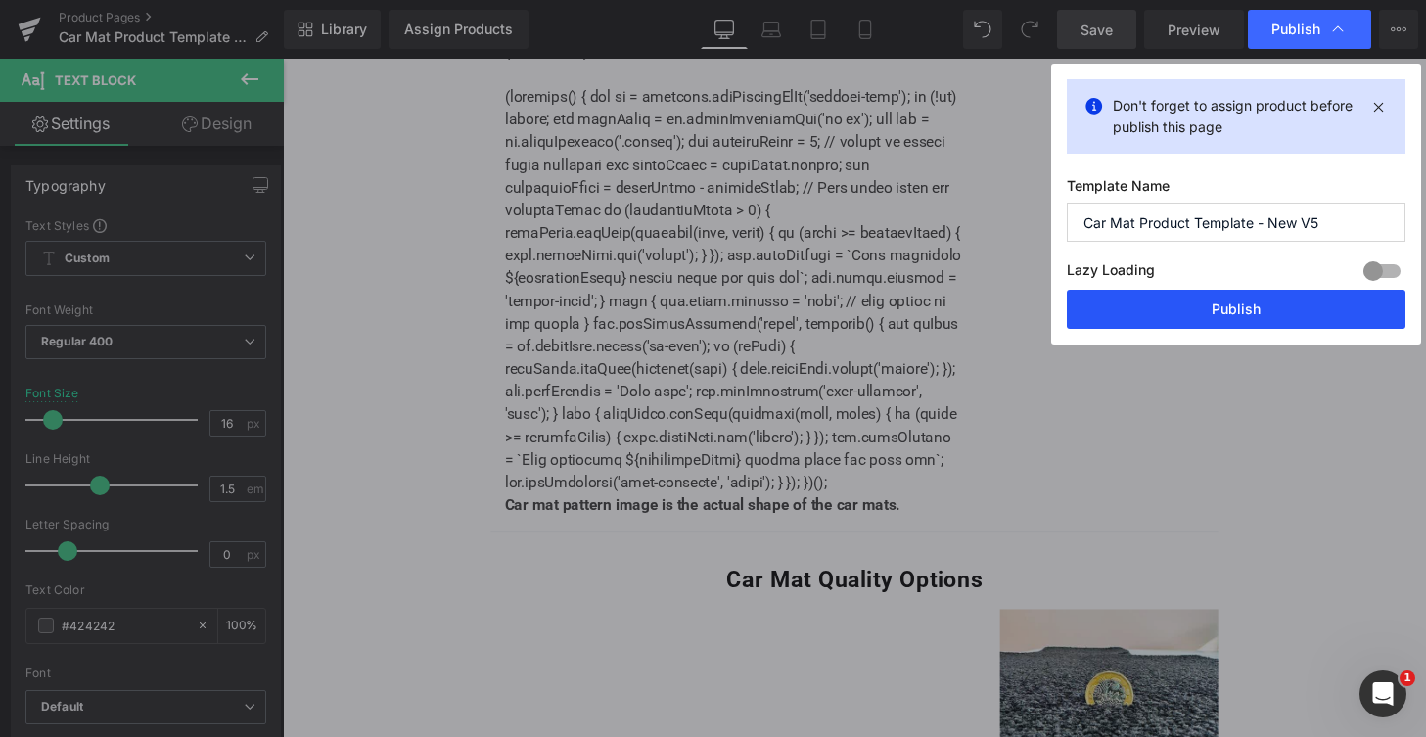
click at [1235, 301] on button "Publish" at bounding box center [1235, 309] width 339 height 39
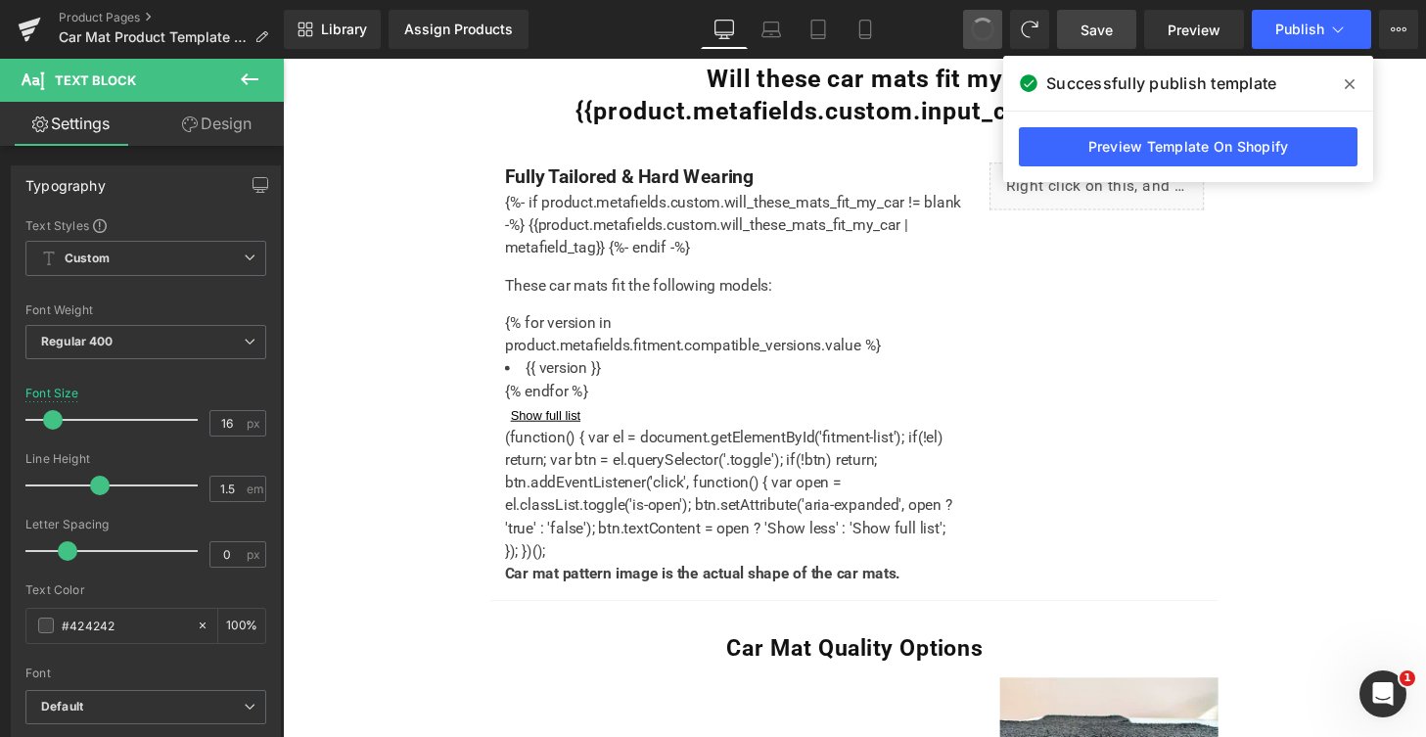
scroll to position [1288, 0]
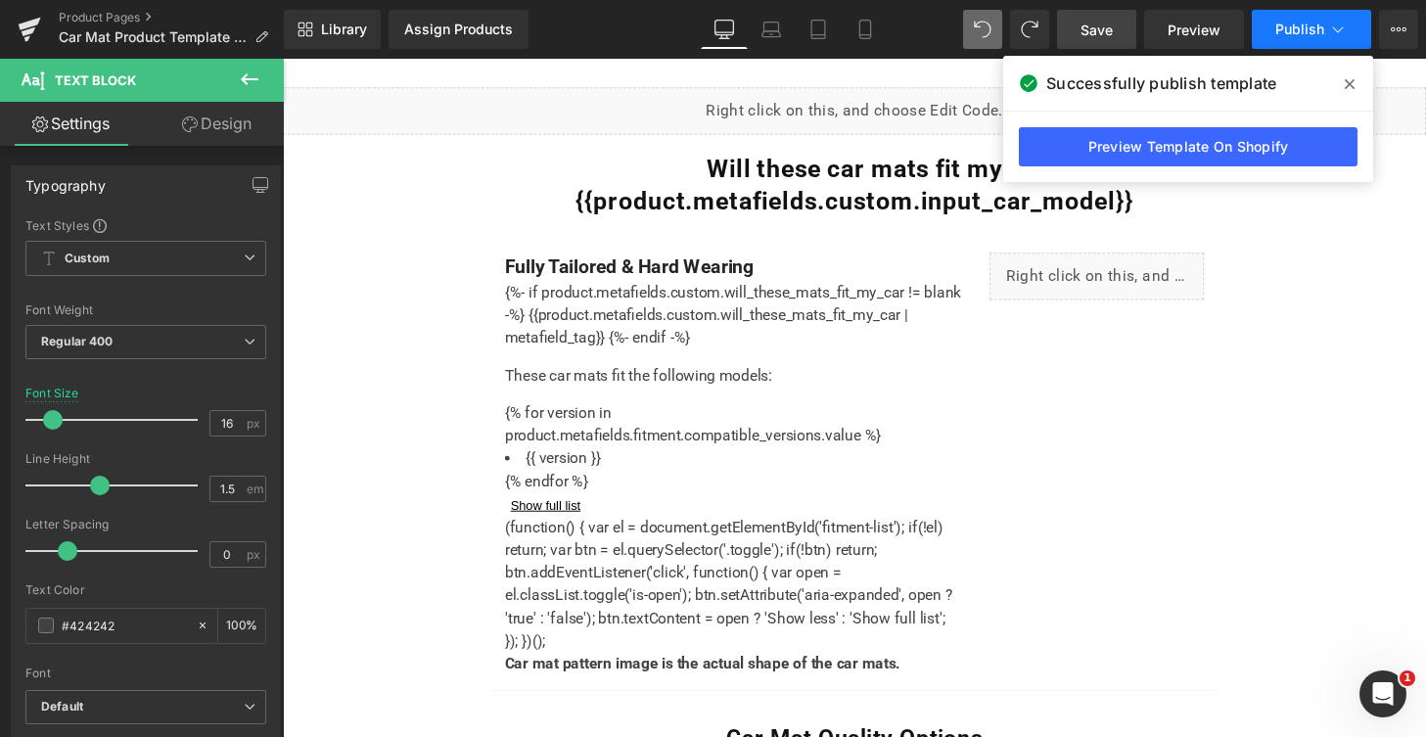
click at [1304, 37] on span "Publish" at bounding box center [1299, 30] width 49 height 16
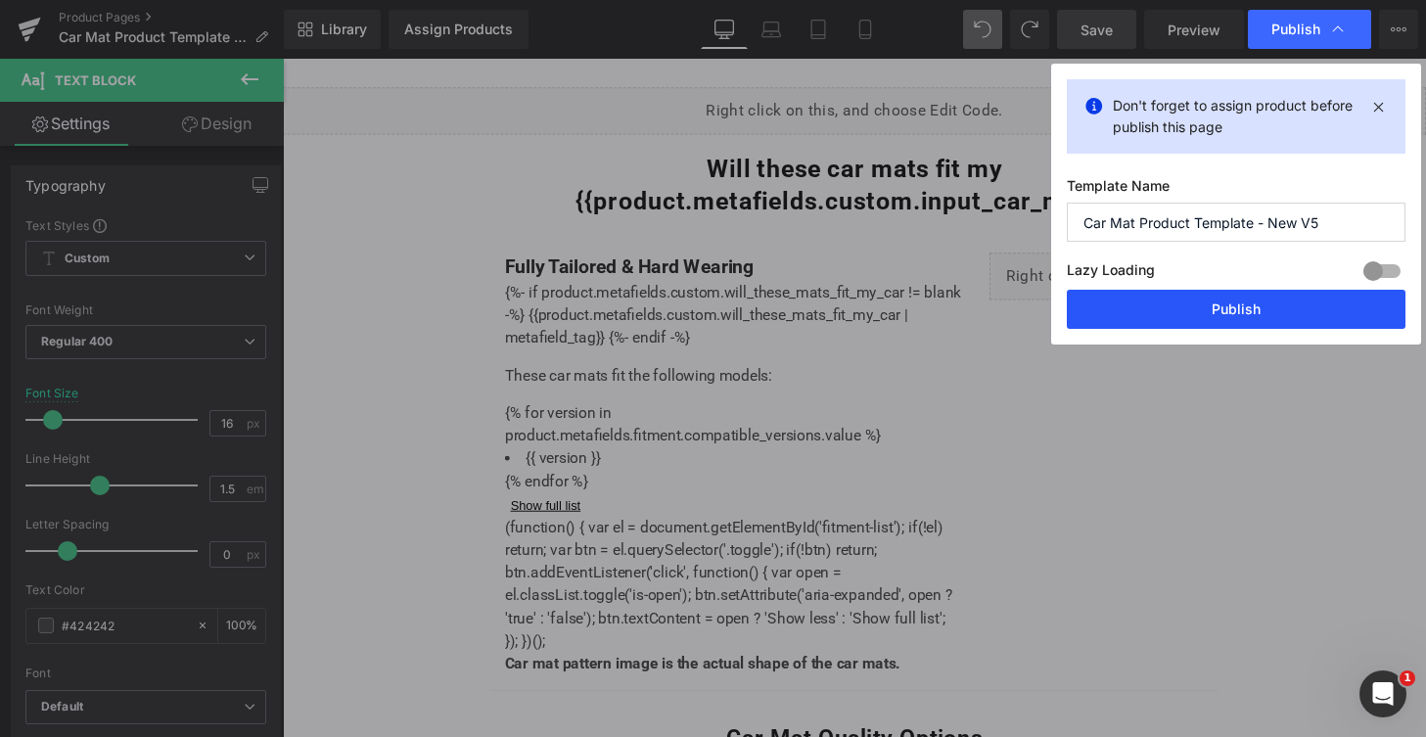
click at [1210, 302] on button "Publish" at bounding box center [1235, 309] width 339 height 39
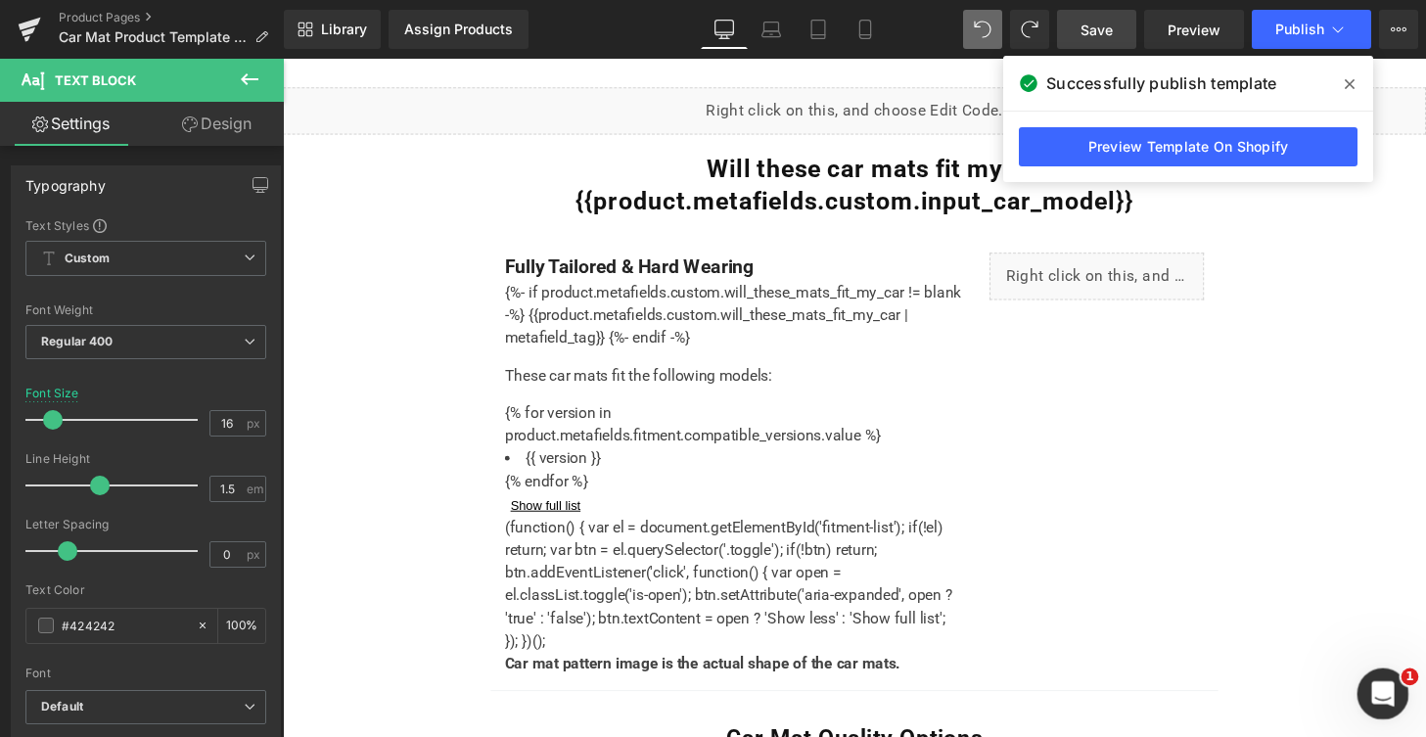
click at [1378, 691] on icon "Open Intercom Messenger" at bounding box center [1380, 691] width 32 height 32
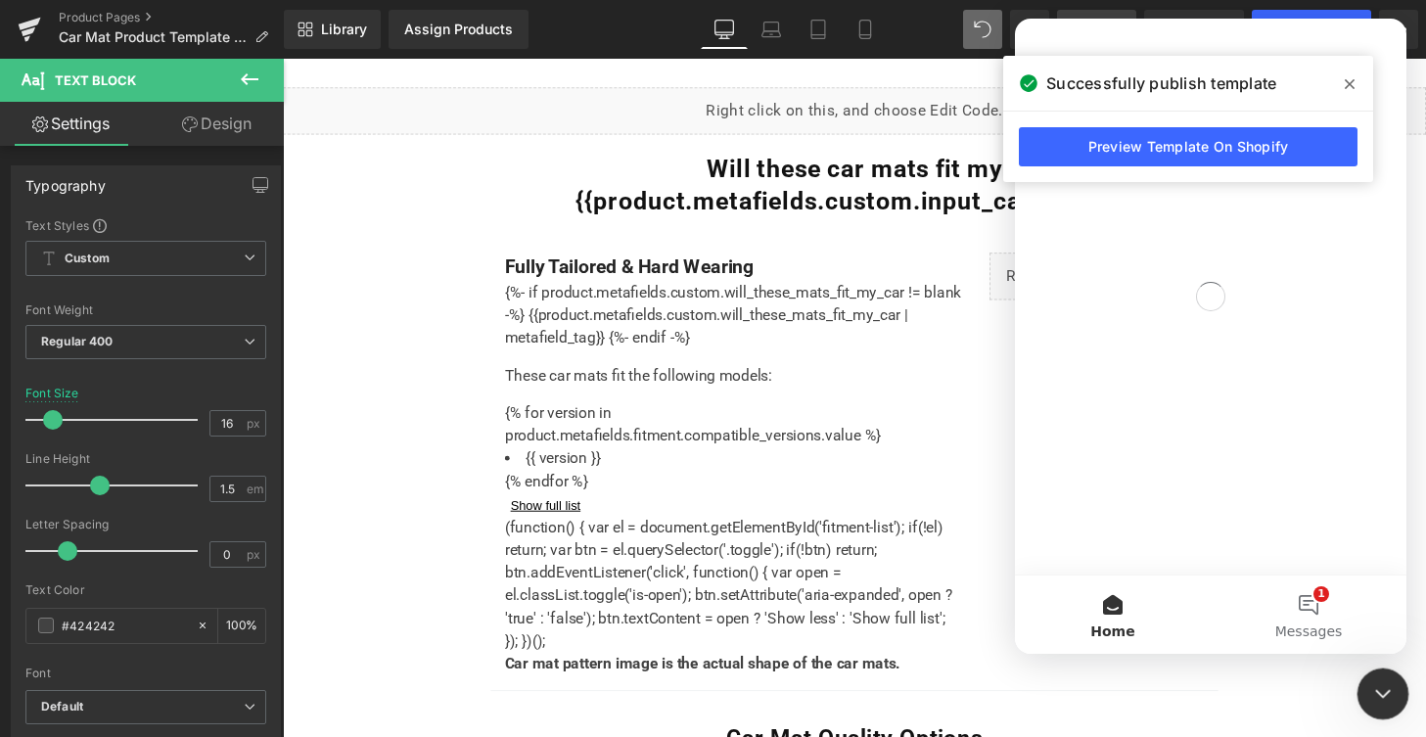
scroll to position [0, 0]
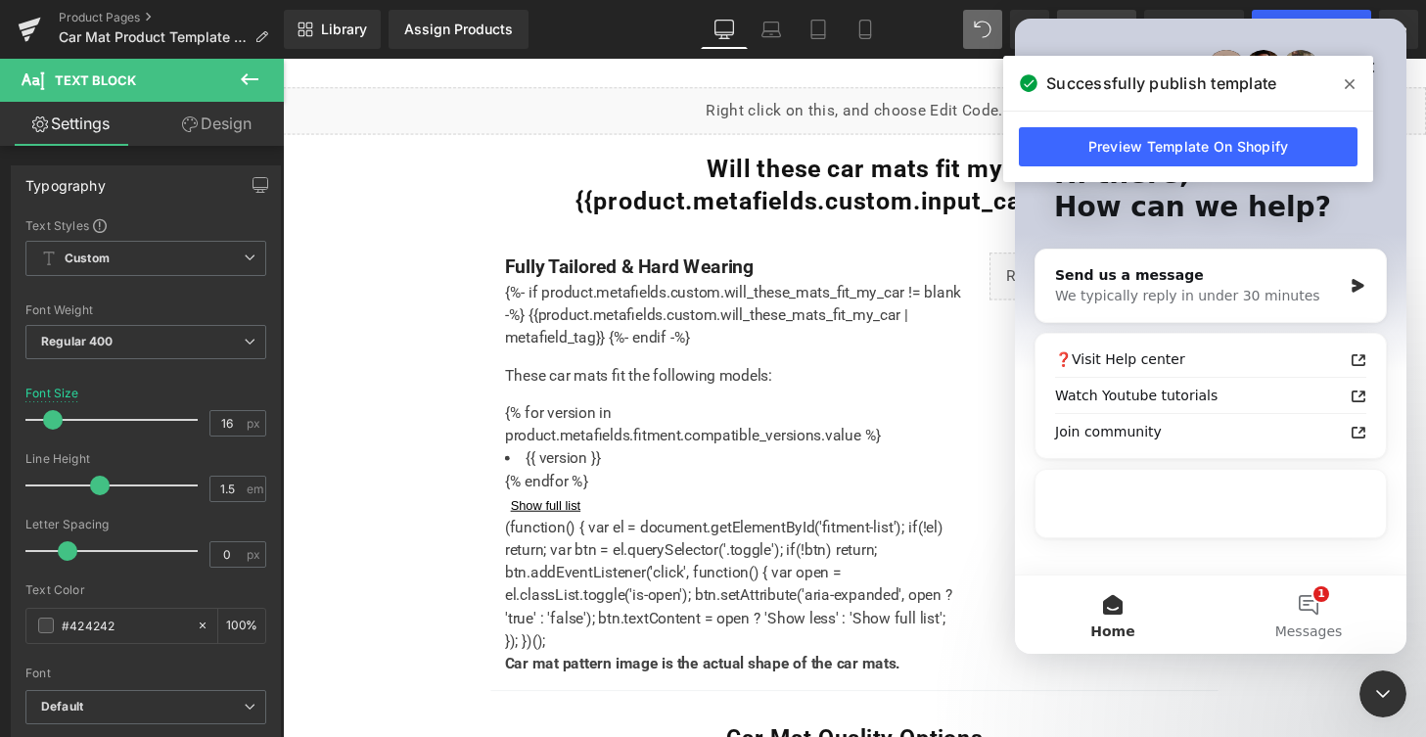
click at [1349, 78] on icon at bounding box center [1349, 84] width 10 height 16
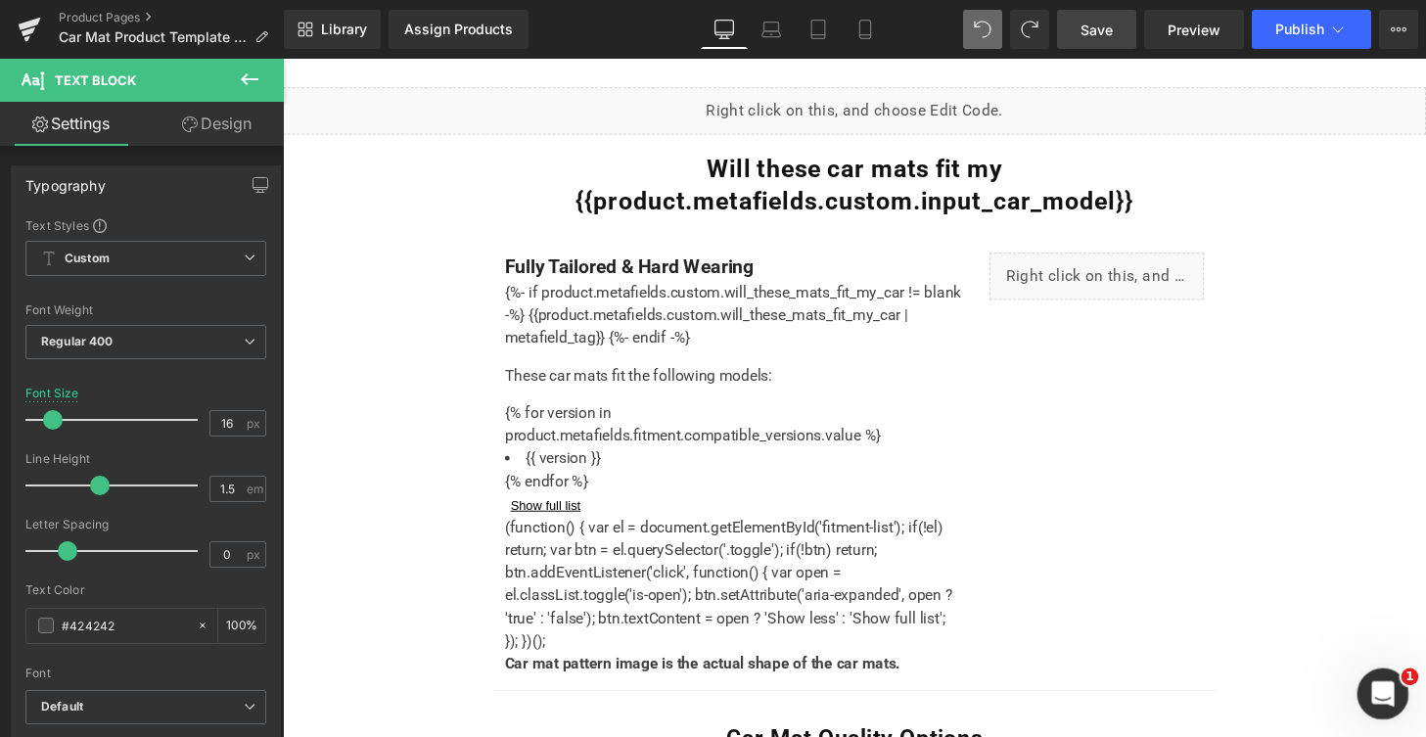
click at [1387, 684] on icon "Open Intercom Messenger" at bounding box center [1380, 691] width 32 height 32
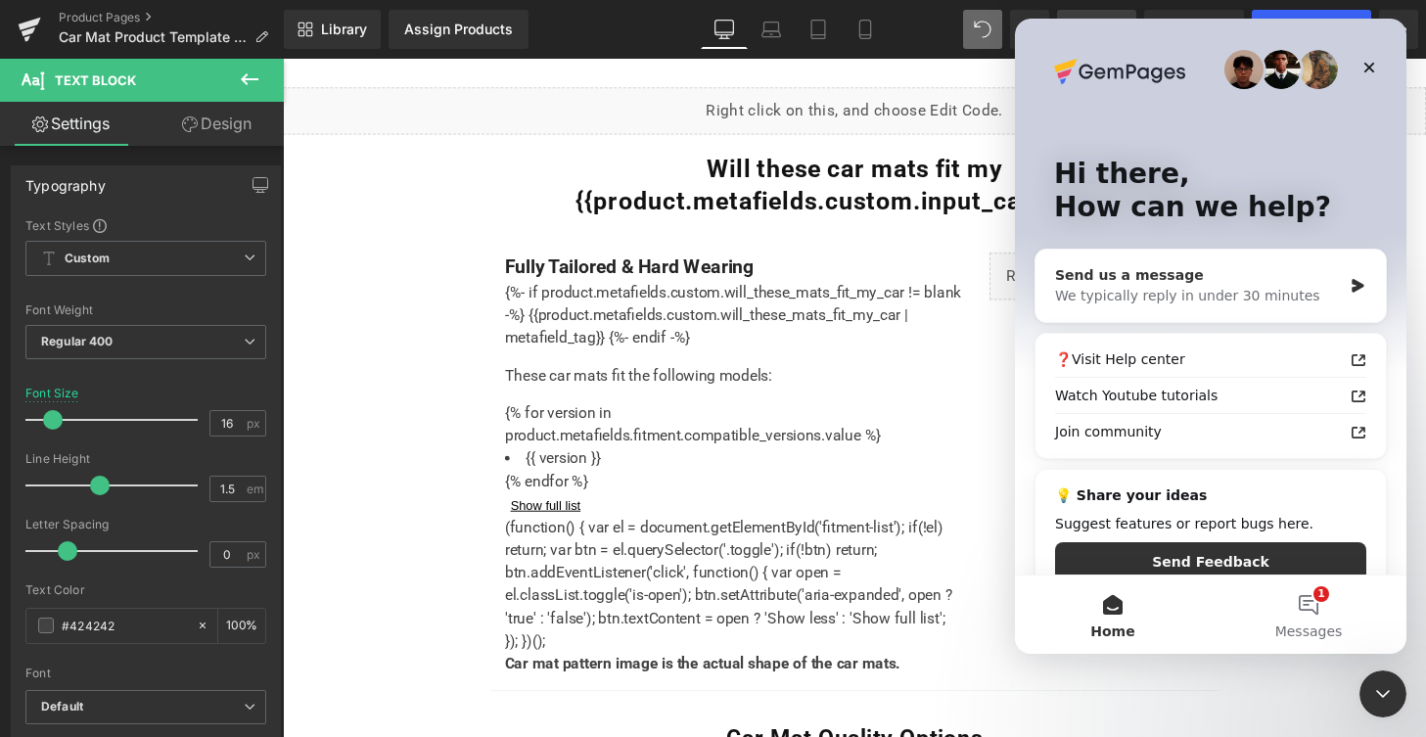
click at [1113, 296] on div "We typically reply in under 30 minutes" at bounding box center [1198, 296] width 287 height 21
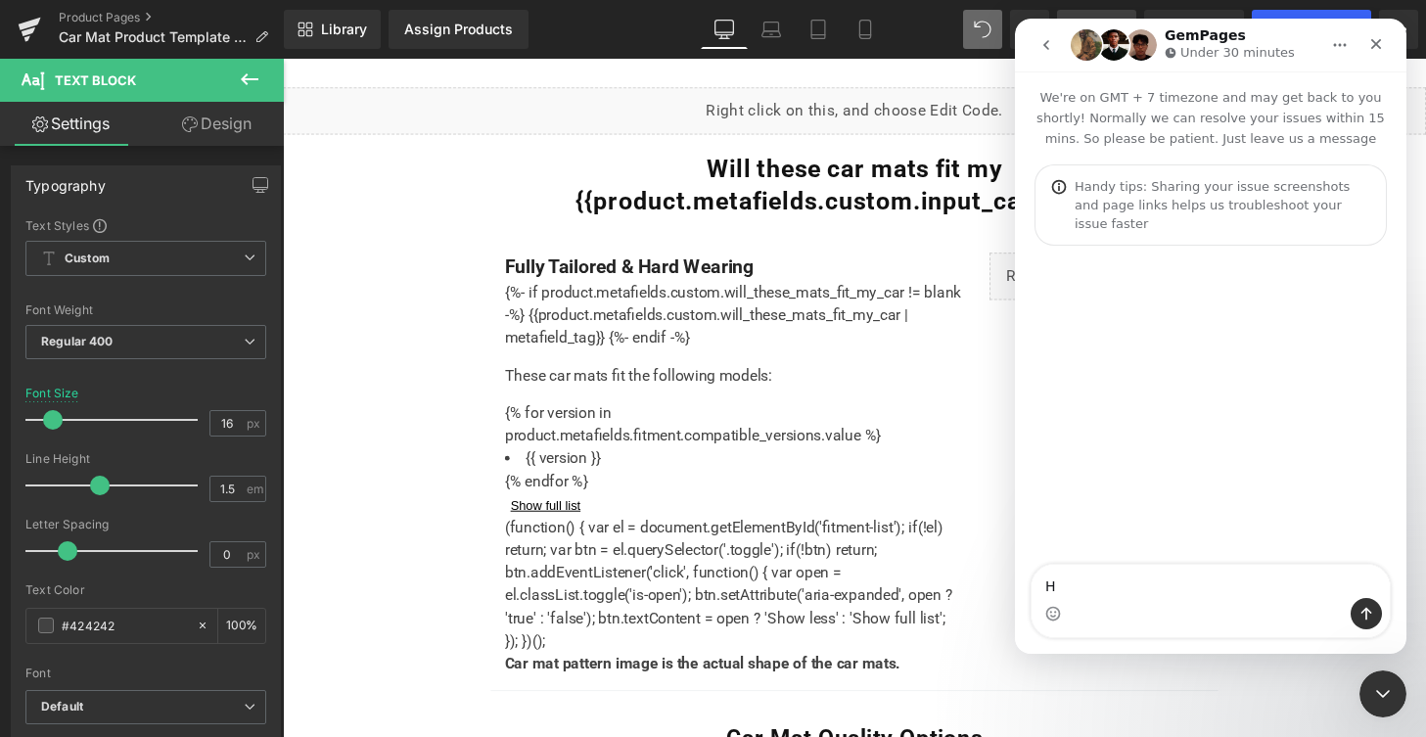
type textarea "Hi"
type textarea "Trying to paste some sc"
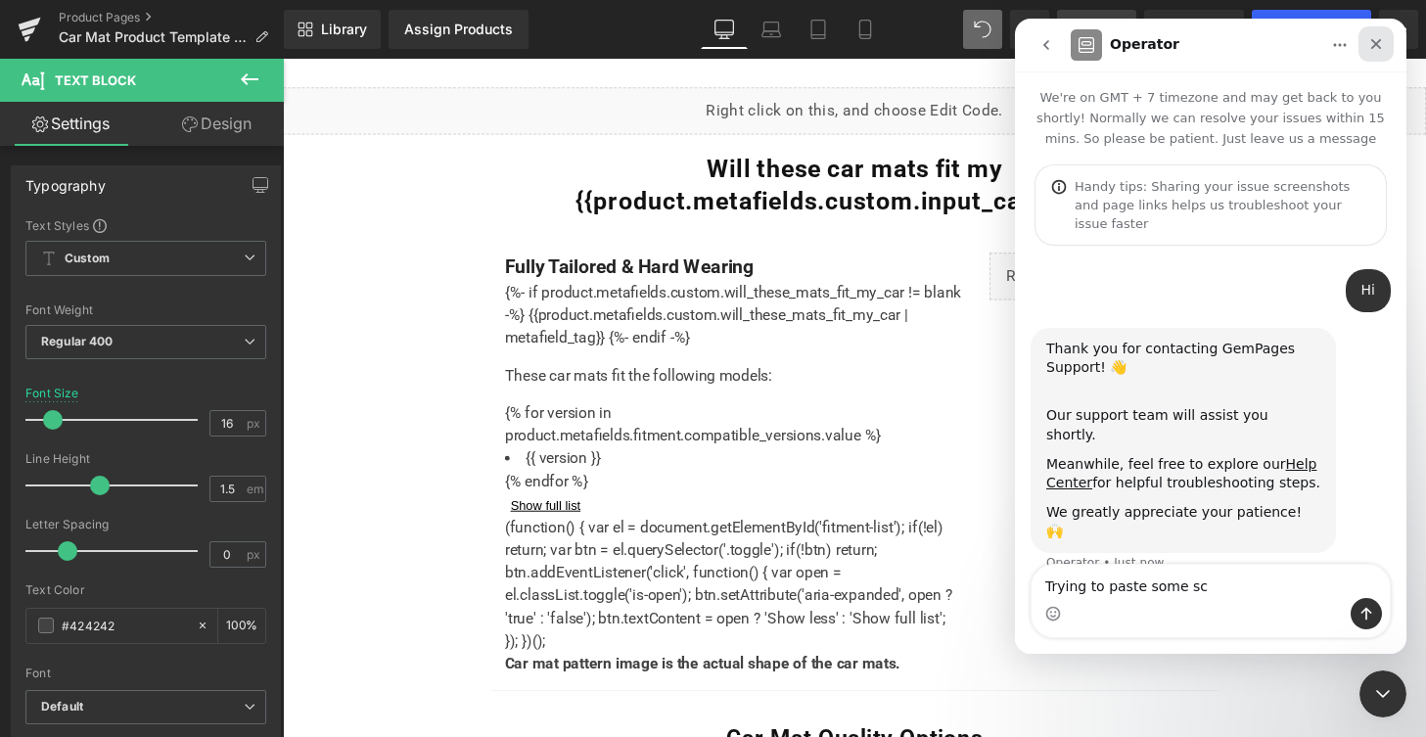
click at [1375, 43] on icon "Close" at bounding box center [1376, 44] width 11 height 11
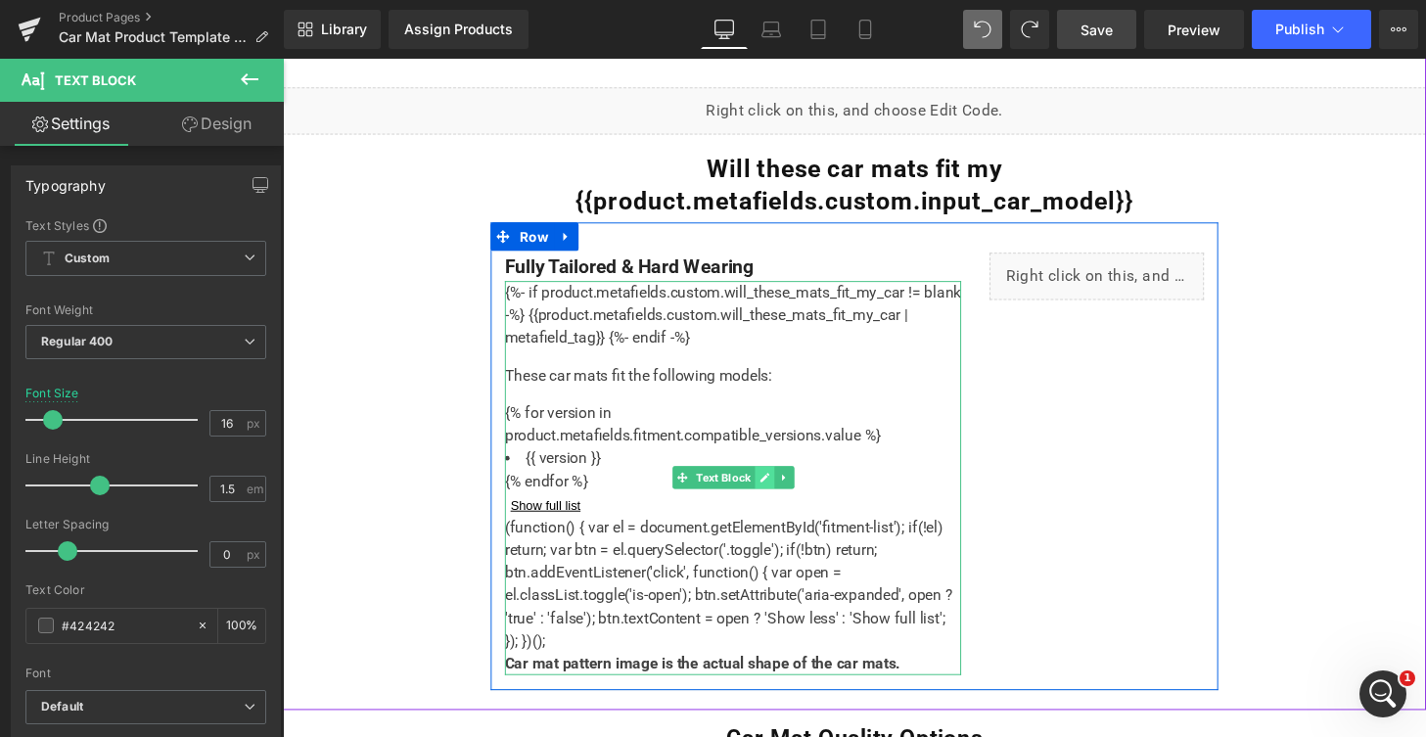
click at [775, 497] on link at bounding box center [781, 491] width 21 height 23
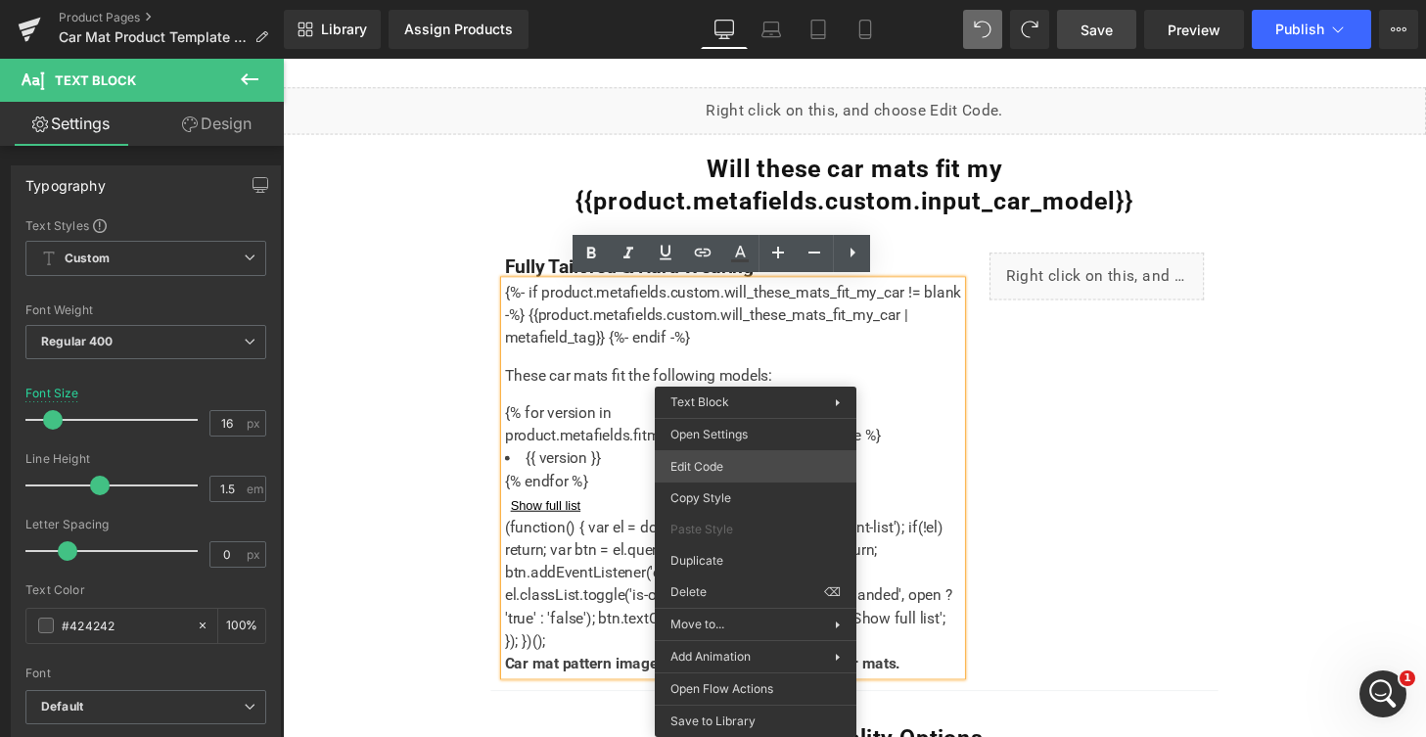
click at [748, 0] on div "You are previewing how the will restyle your page. You can not edit Elements in…" at bounding box center [713, 0] width 1426 height 0
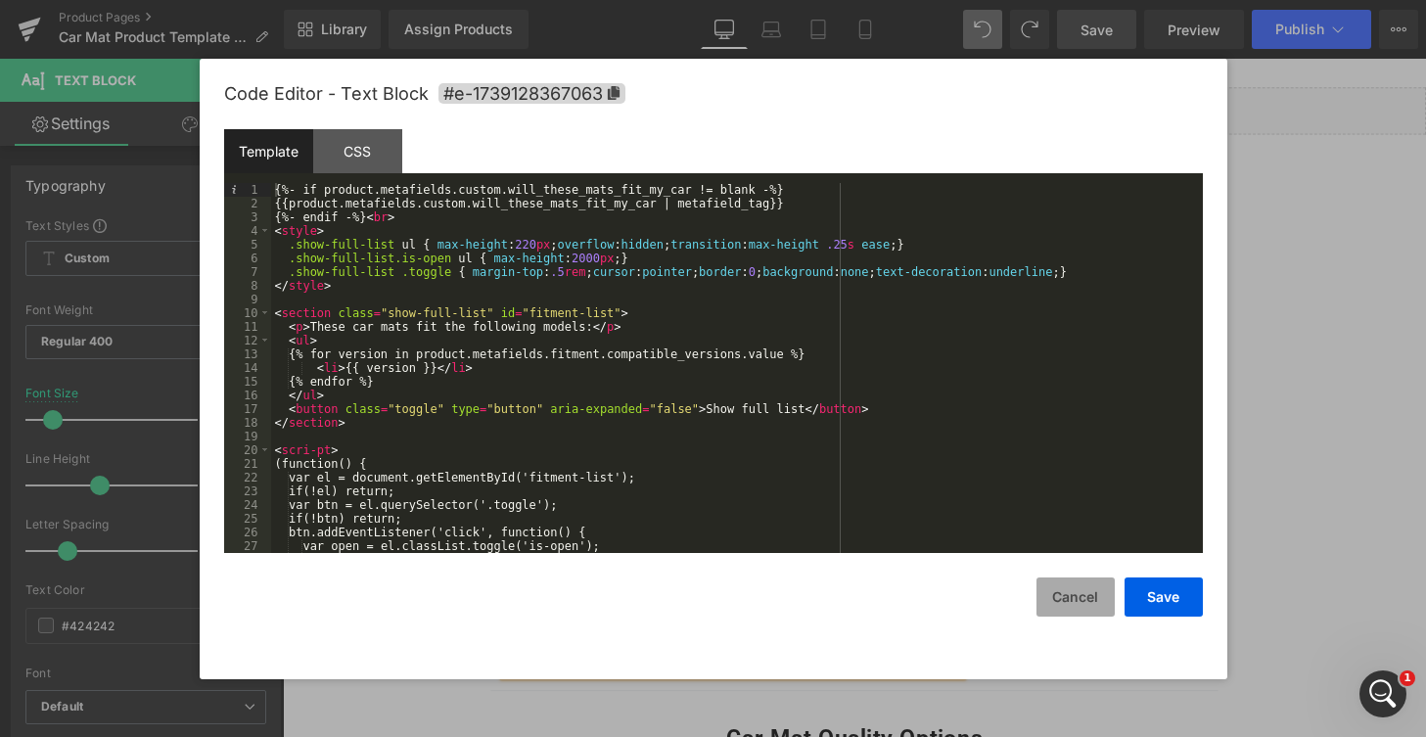
click at [1069, 608] on button "Cancel" at bounding box center [1075, 596] width 78 height 39
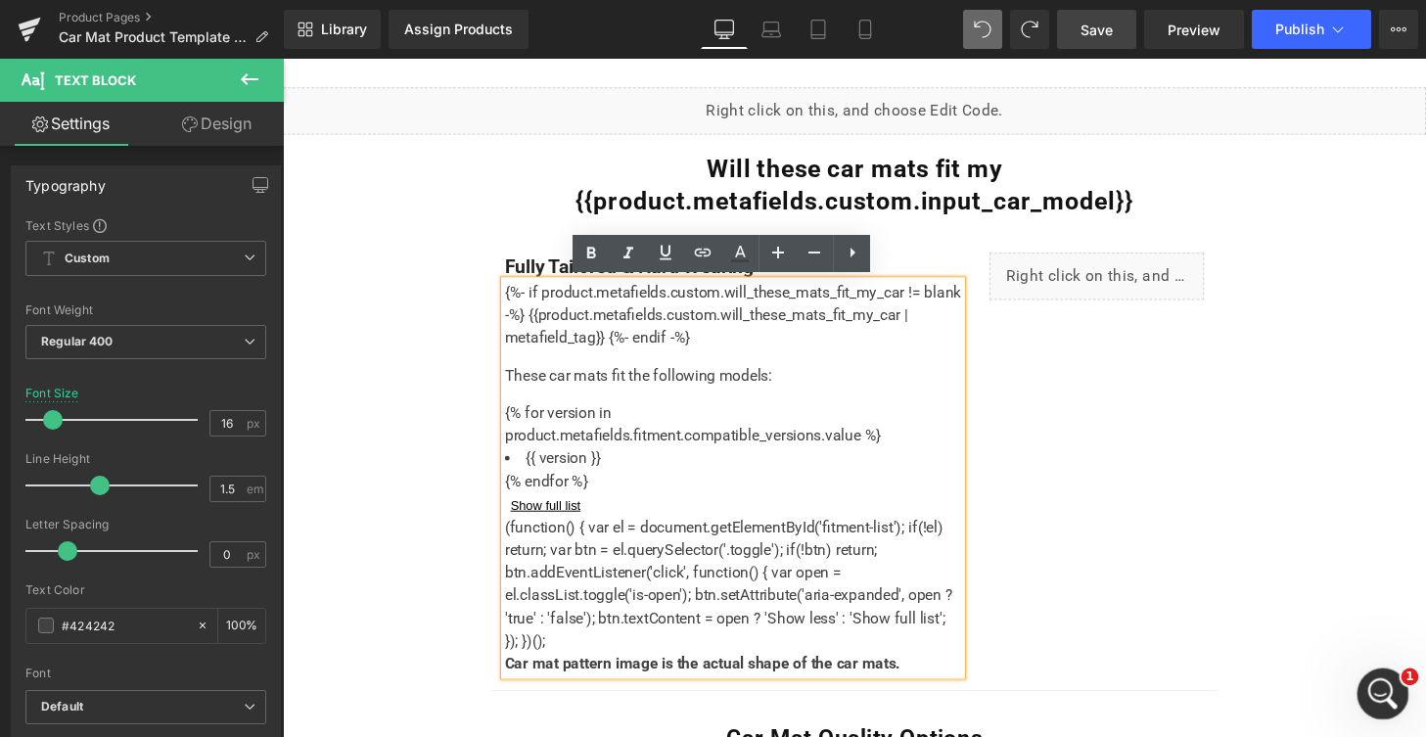
click at [1377, 690] on icon "Open Intercom Messenger" at bounding box center [1380, 691] width 32 height 32
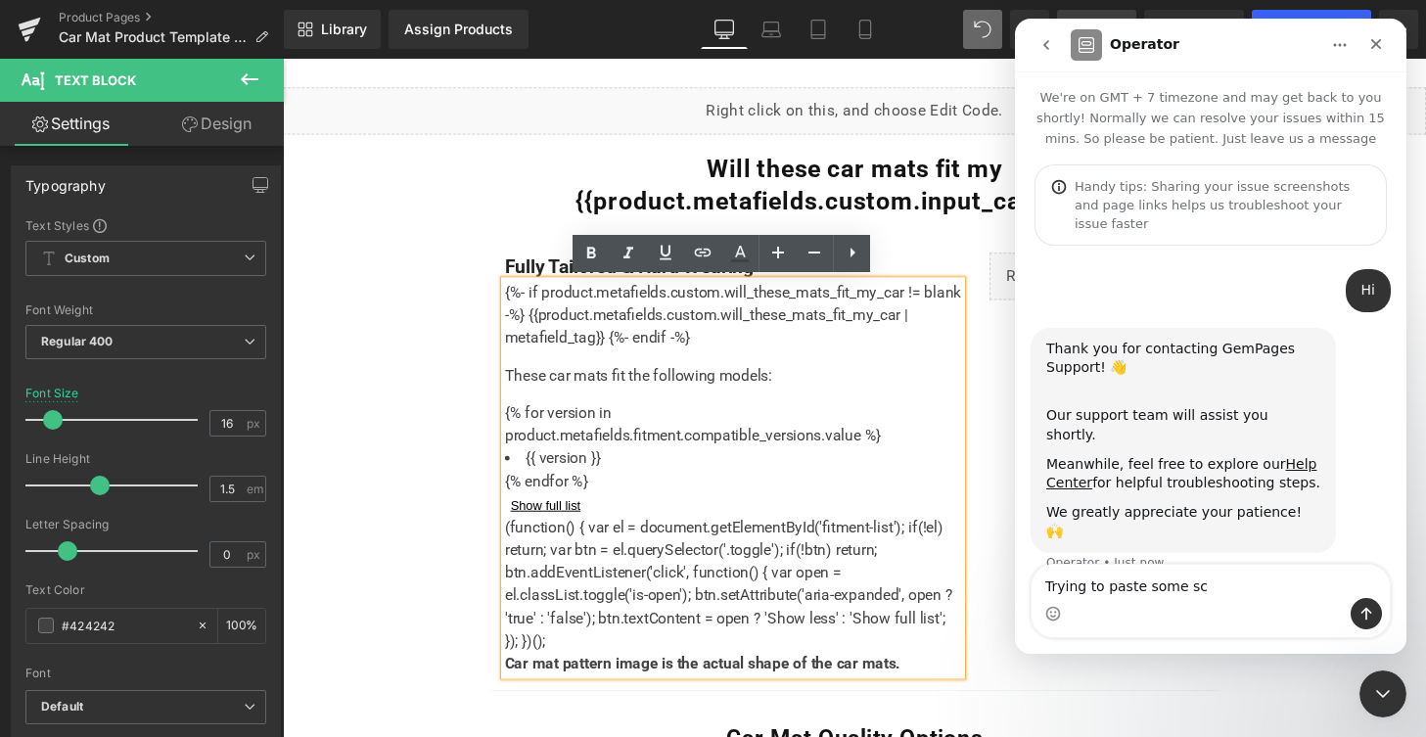
click at [1211, 581] on textarea "Trying to paste some sc" at bounding box center [1210, 581] width 358 height 33
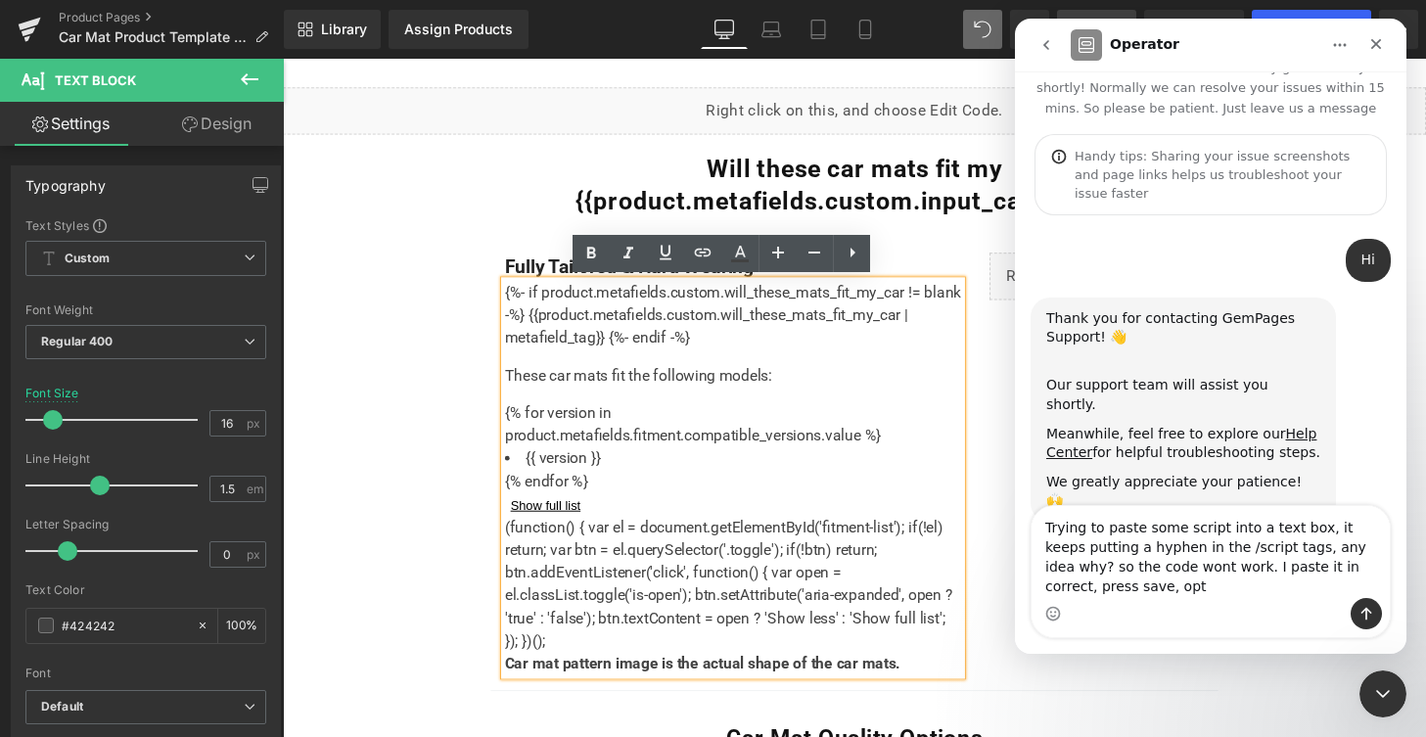
scroll to position [50, 0]
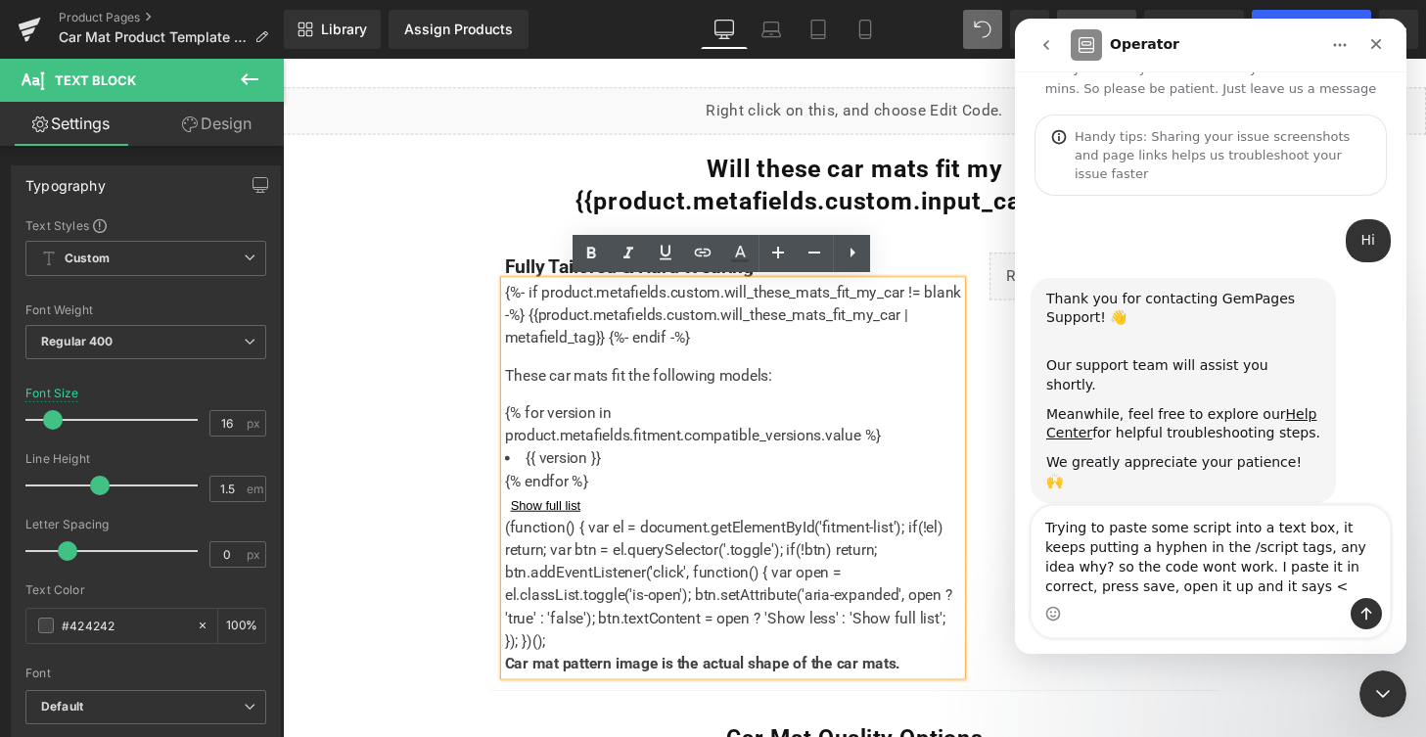
type textarea "Trying to paste some script into a text box, it keeps putting a hyphen in the /…"
click at [668, 463] on div at bounding box center [713, 339] width 1426 height 678
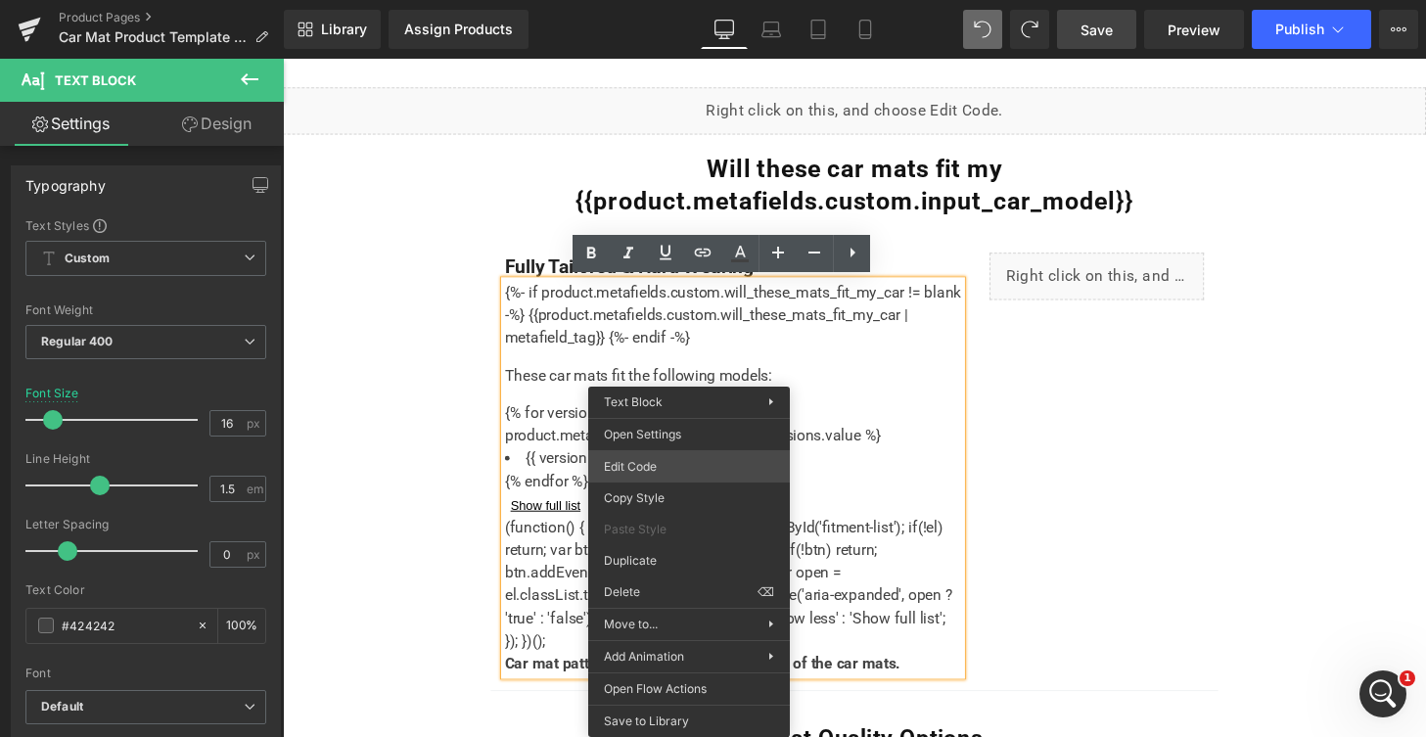
click at [657, 0] on div "You are previewing how the will restyle your page. You can not edit Elements in…" at bounding box center [713, 0] width 1426 height 0
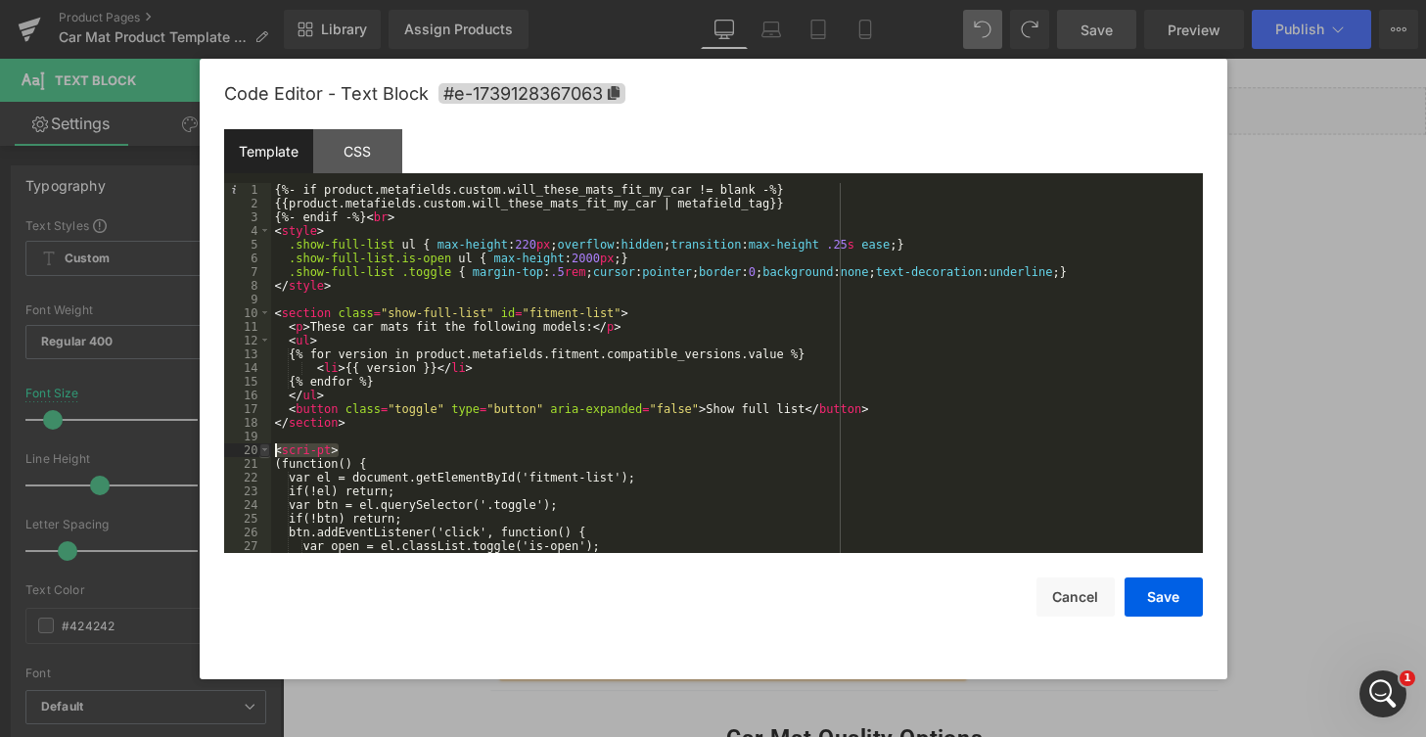
drag, startPoint x: 323, startPoint y: 453, endPoint x: 266, endPoint y: 450, distance: 56.8
click at [266, 450] on pre "1 2 3 4 5 6 7 8 9 10 11 12 13 14 15 16 17 18 19 20 21 22 23 24 25 26 27 28 {%- …" at bounding box center [713, 368] width 978 height 370
click at [1081, 593] on button "Cancel" at bounding box center [1075, 596] width 78 height 39
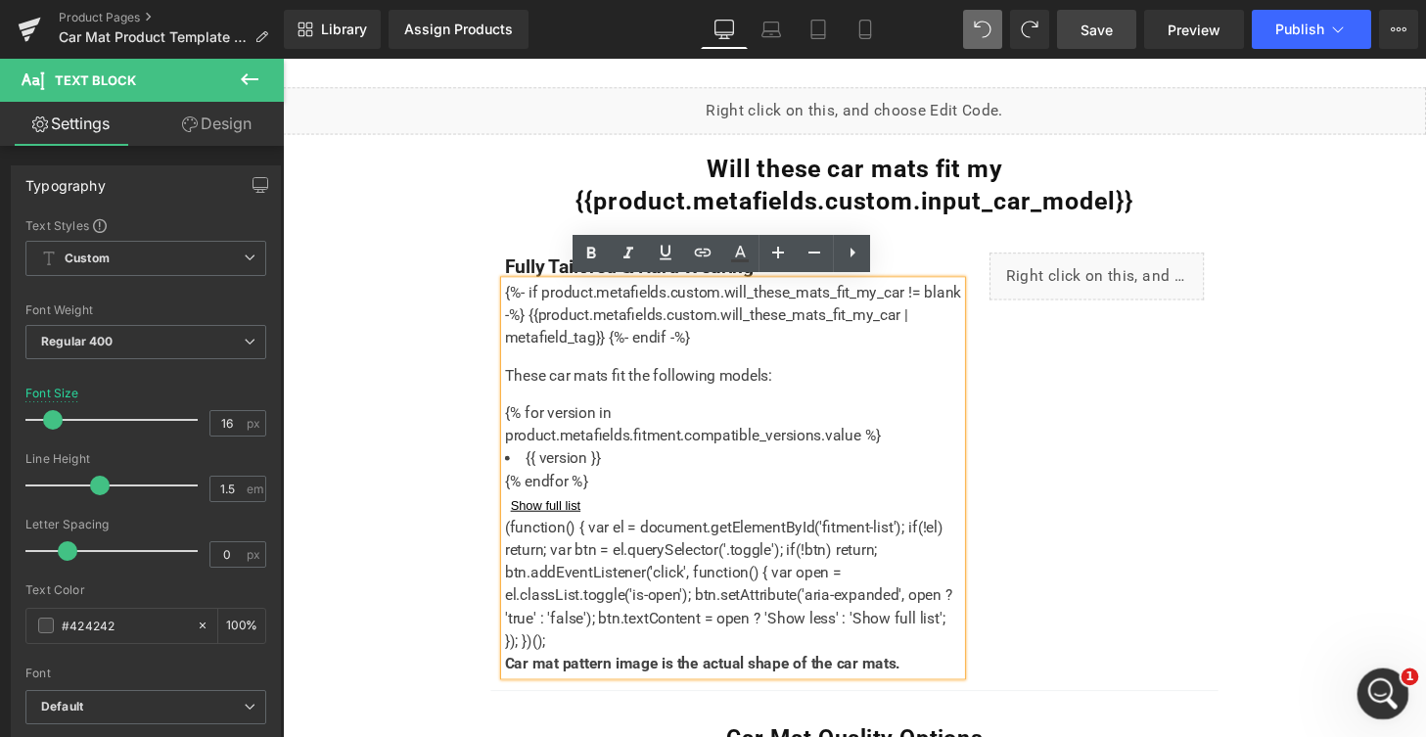
click at [1367, 681] on div "Open Intercom Messenger" at bounding box center [1379, 690] width 65 height 65
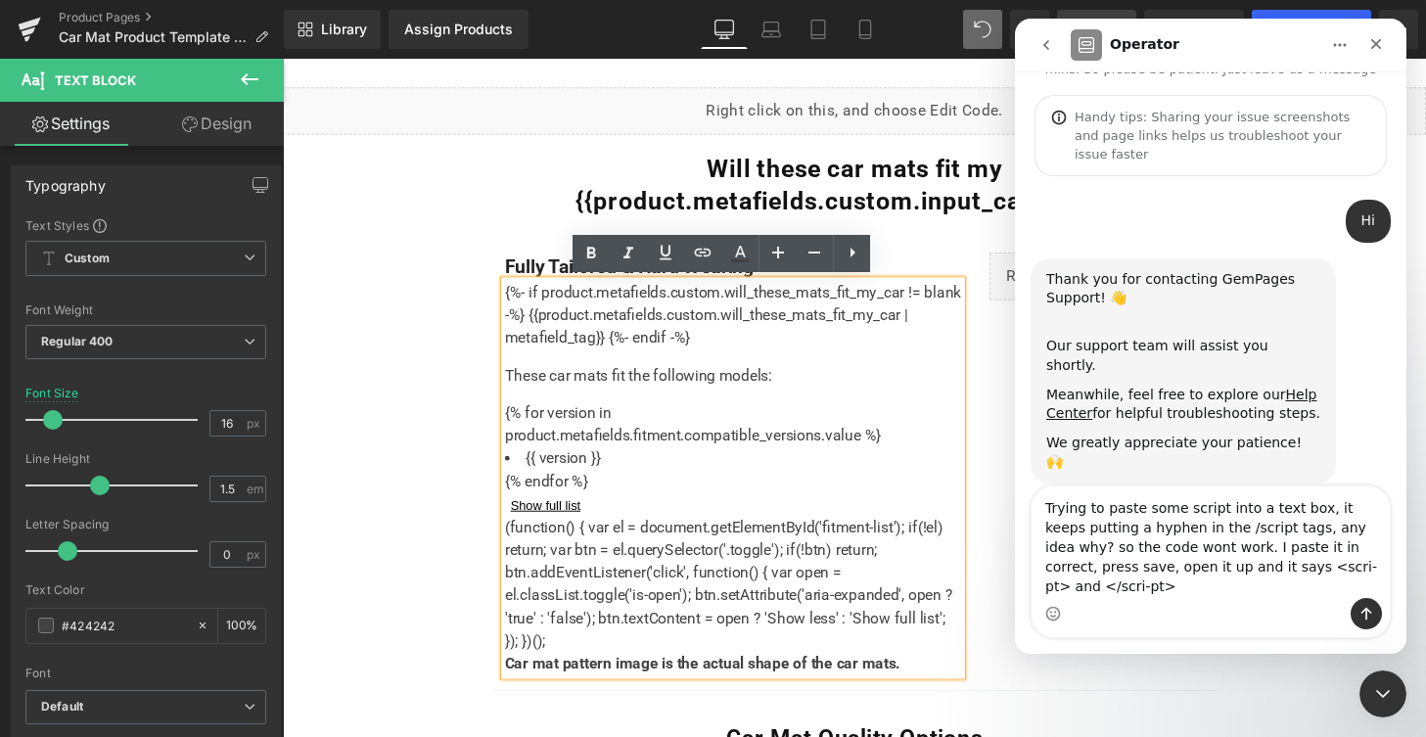
scroll to position [89, 0]
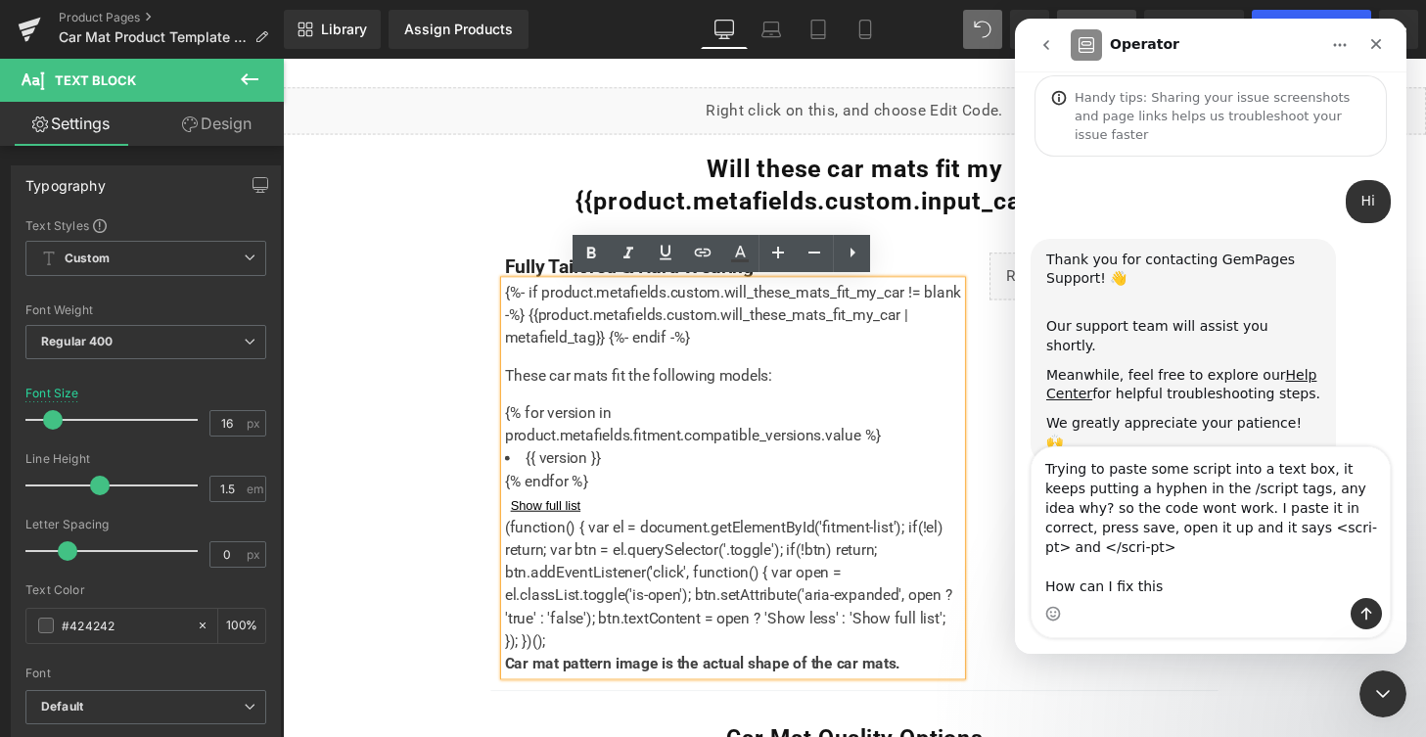
type textarea "Trying to paste some script into a text box, it keeps putting a hyphen in the /…"
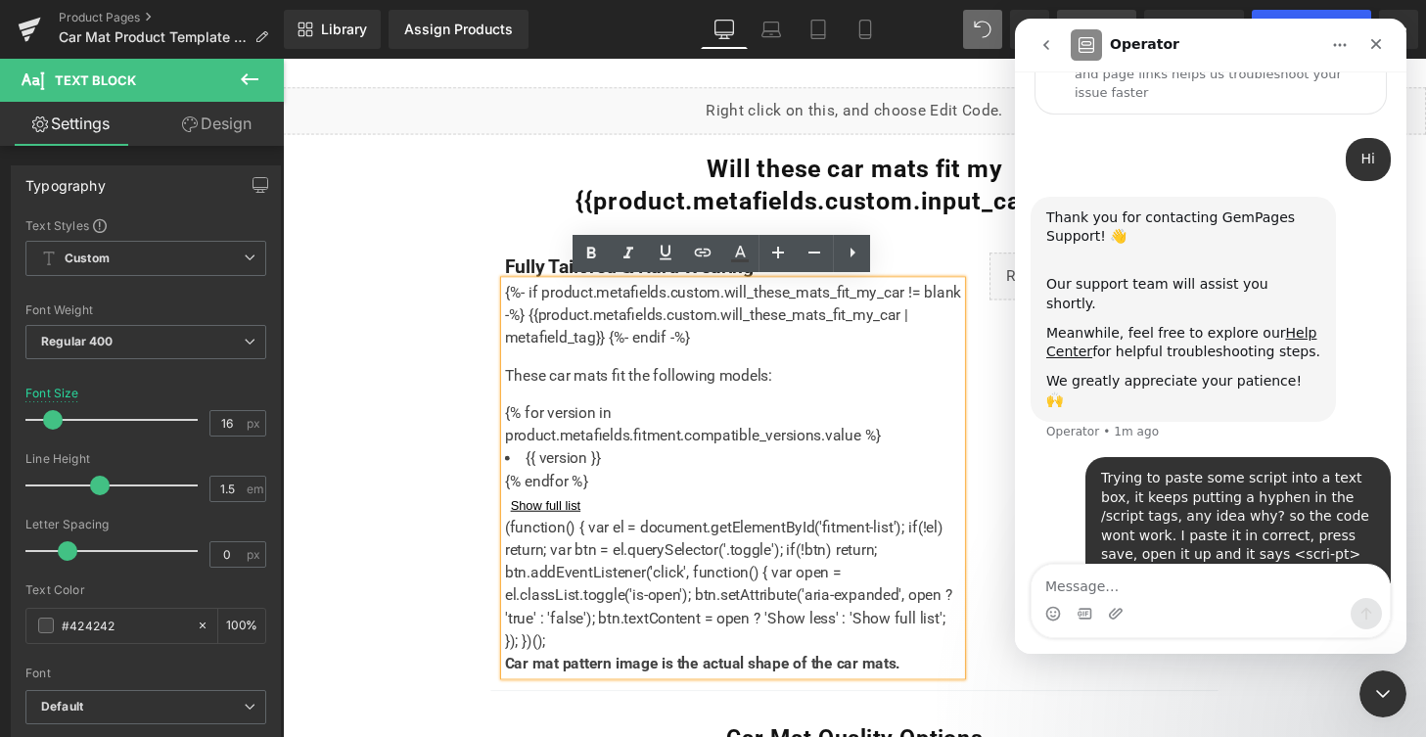
scroll to position [155, 0]
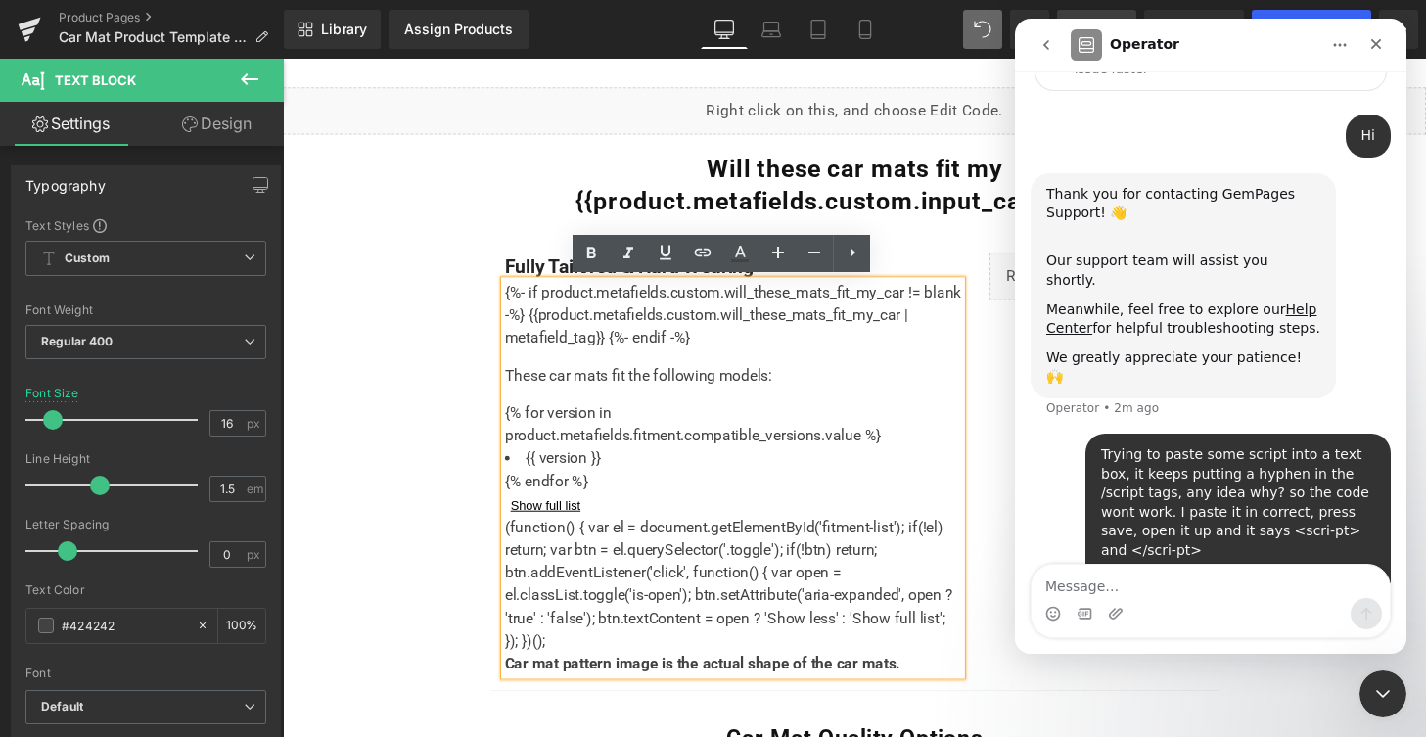
click at [655, 432] on div at bounding box center [713, 339] width 1426 height 678
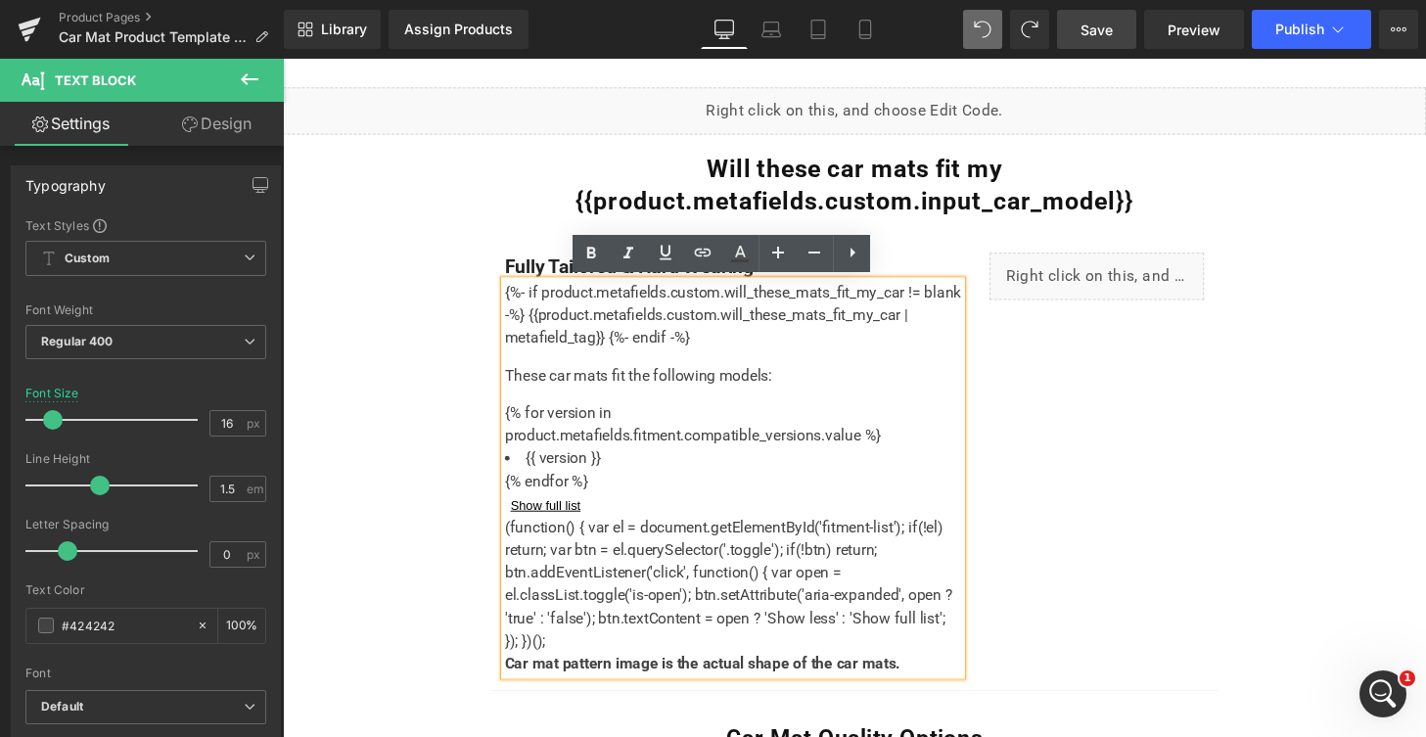
click at [683, 417] on ul "{% for version in product.metafields.fitment.compatible_versions.value %} {{ ve…" at bounding box center [749, 461] width 473 height 94
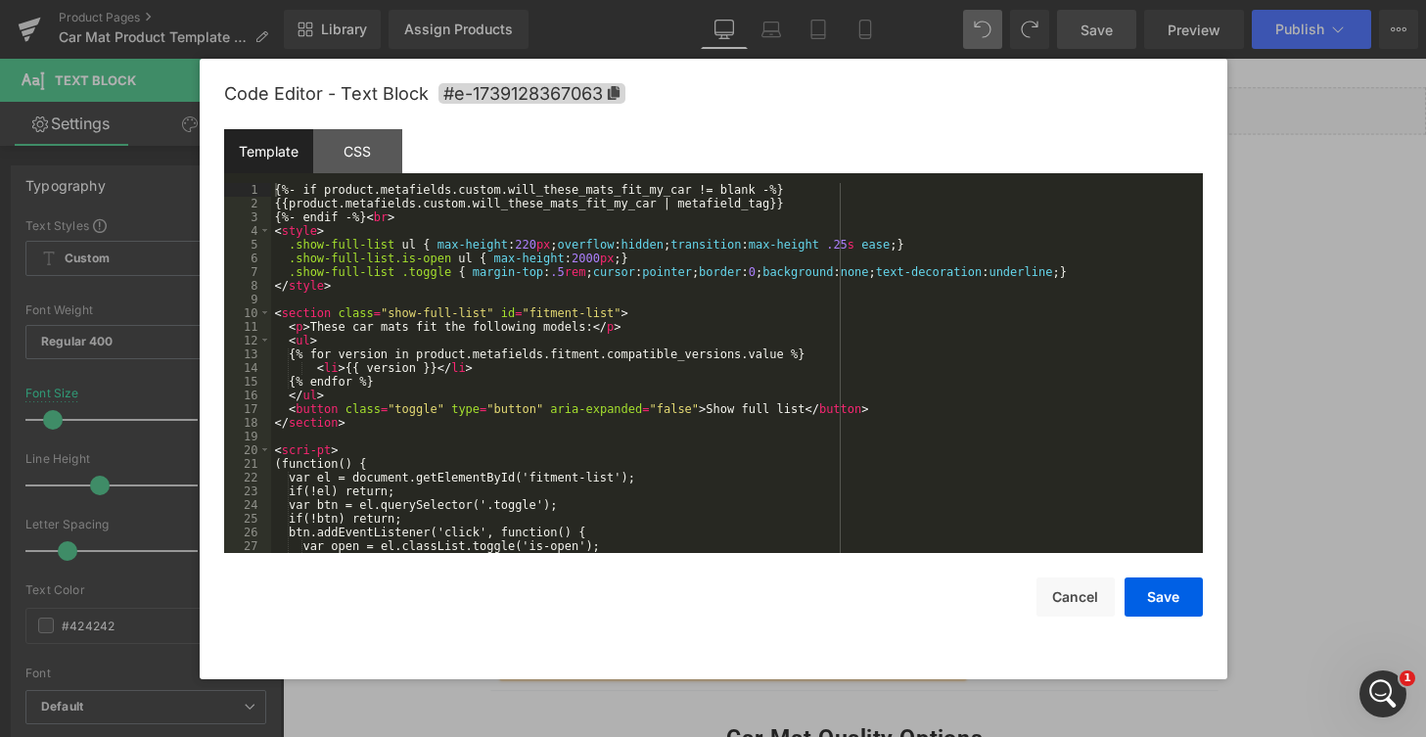
click at [642, 0] on div "You are previewing how the will restyle your page. You can not edit Elements in…" at bounding box center [713, 0] width 1426 height 0
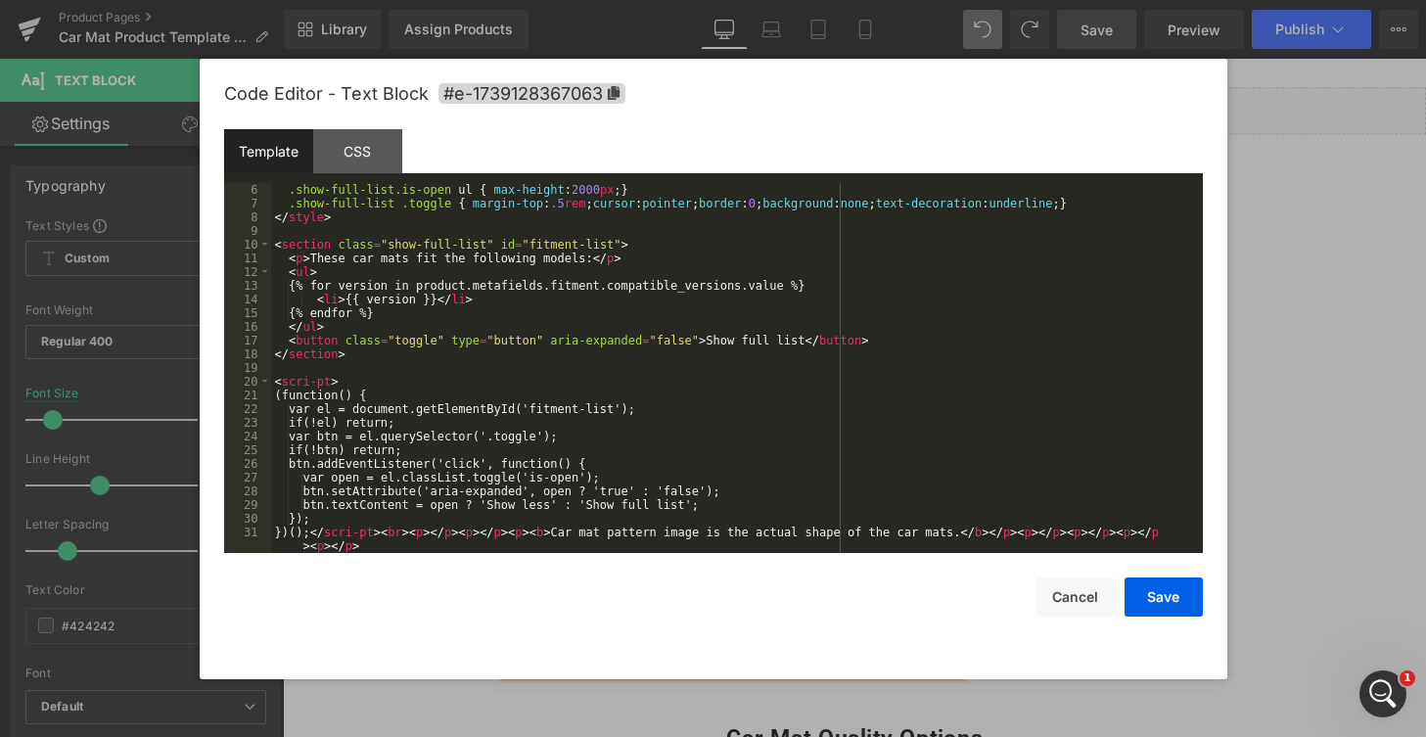
scroll to position [68, 0]
click at [665, 501] on div ".show-full-list.is-open ul { max-height : 2000 px ; } .show-full-list .toggle {…" at bounding box center [733, 388] width 924 height 411
click at [698, 502] on div ".show-full-list.is-open ul { max-height : 2000 px ; } .show-full-list .toggle {…" at bounding box center [733, 388] width 924 height 411
click at [566, 505] on div ".show-full-list.is-open ul { max-height : 2000 px ; } .show-full-list .toggle {…" at bounding box center [733, 388] width 924 height 411
click at [1158, 597] on button "Save" at bounding box center [1163, 596] width 78 height 39
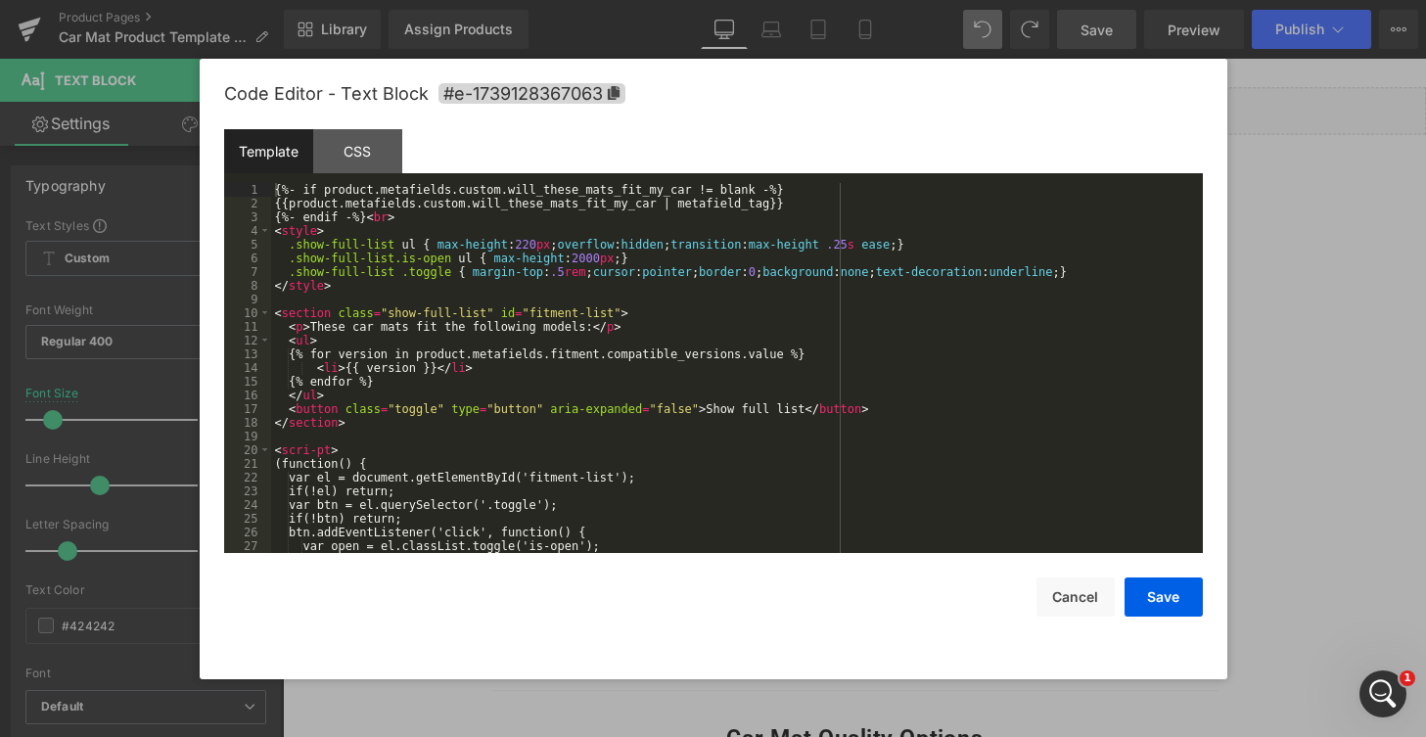
click at [680, 0] on div "You are previewing how the will restyle your page. You can not edit Elements in…" at bounding box center [713, 0] width 1426 height 0
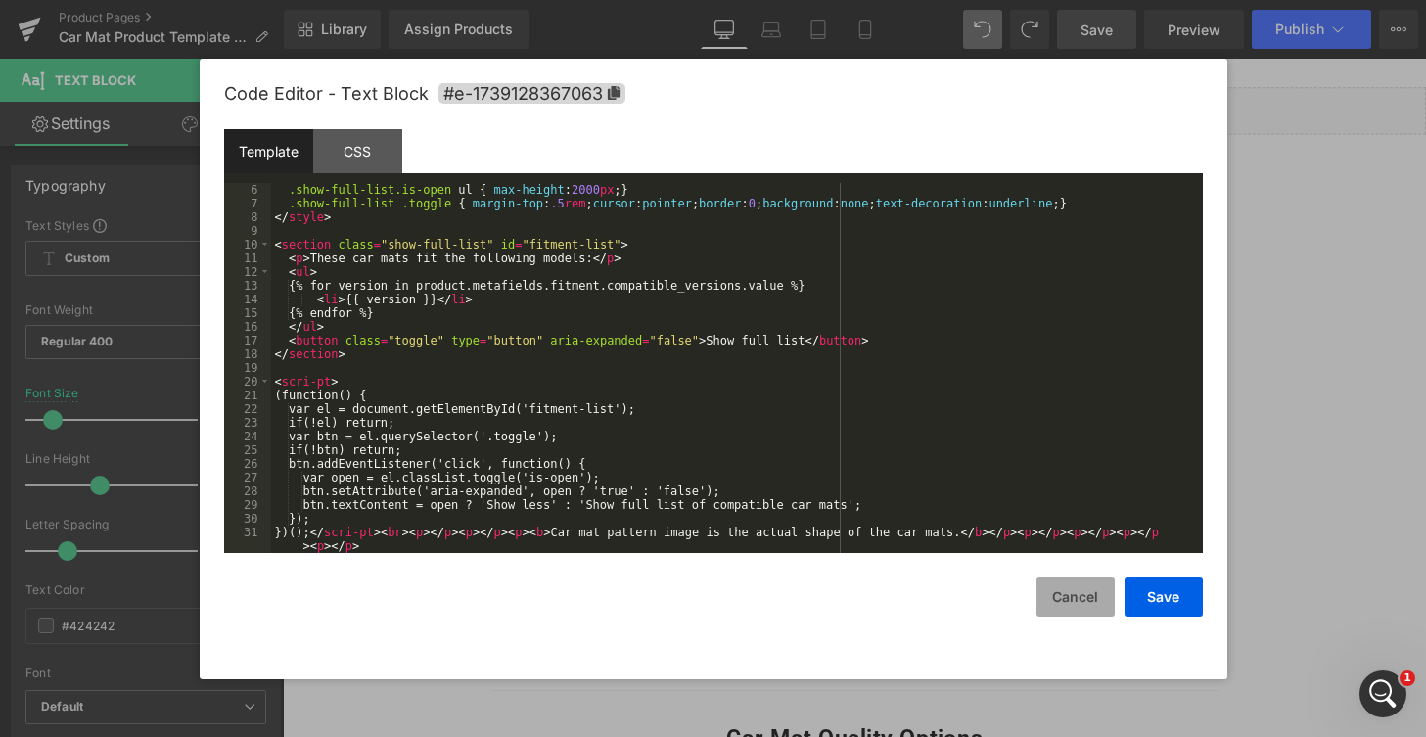
click at [1072, 589] on button "Cancel" at bounding box center [1075, 596] width 78 height 39
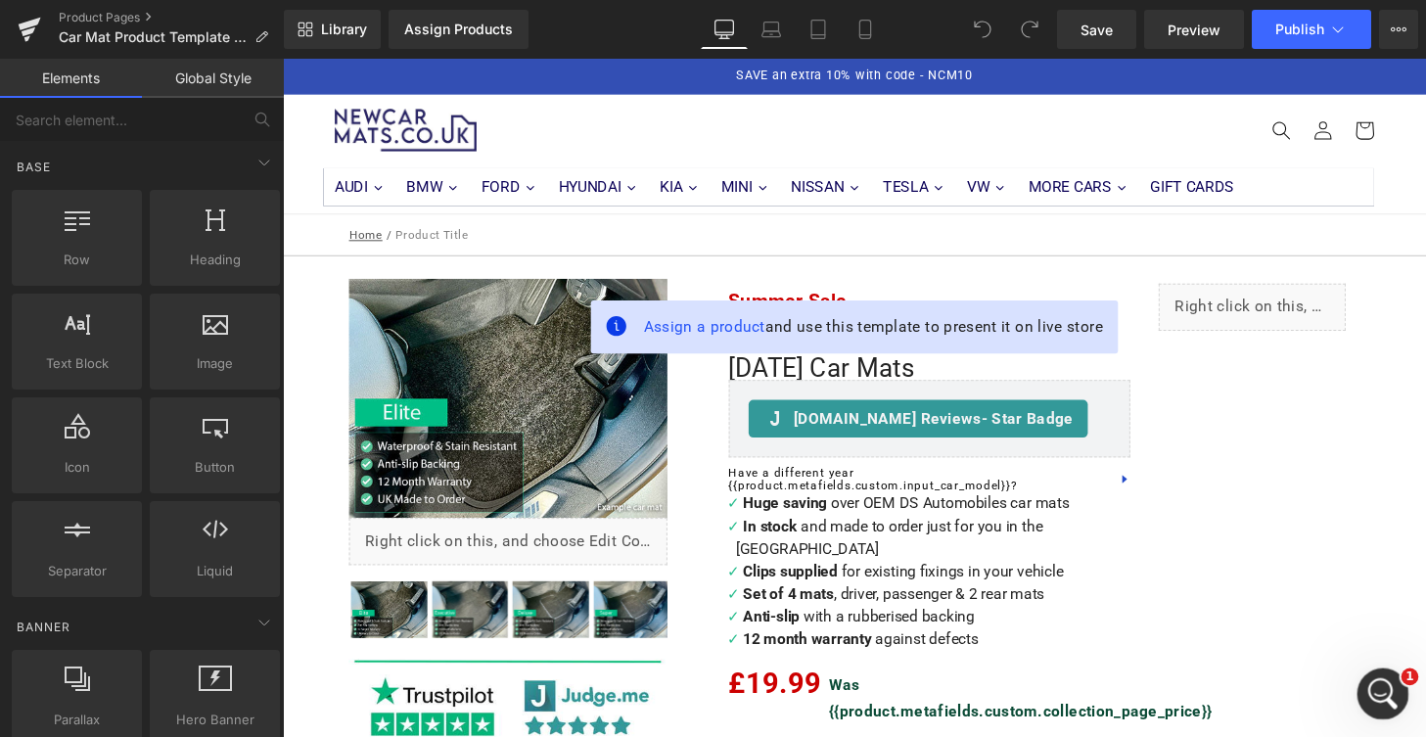
click at [1391, 686] on icon "Open Intercom Messenger" at bounding box center [1380, 691] width 32 height 32
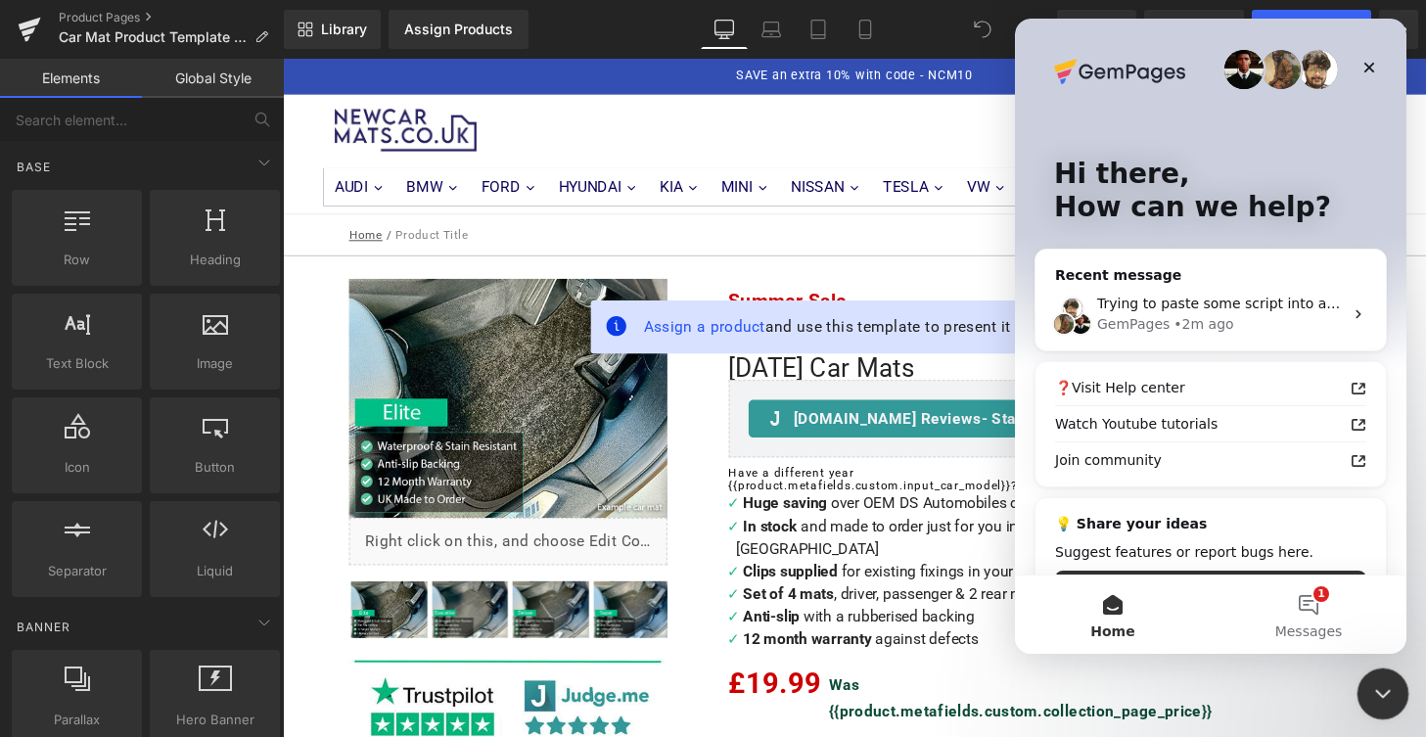
click at [1378, 689] on icon "Close Intercom Messenger" at bounding box center [1379, 690] width 23 height 23
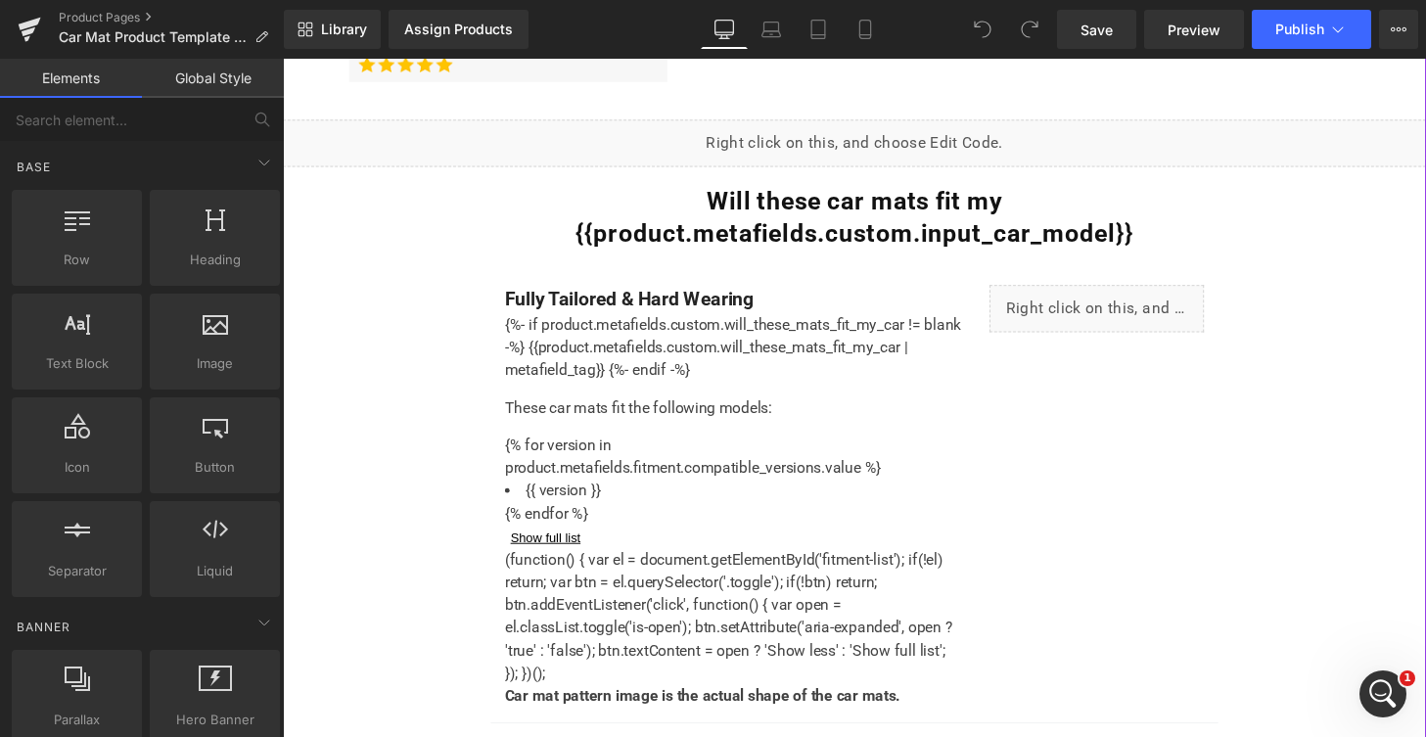
scroll to position [1442, 0]
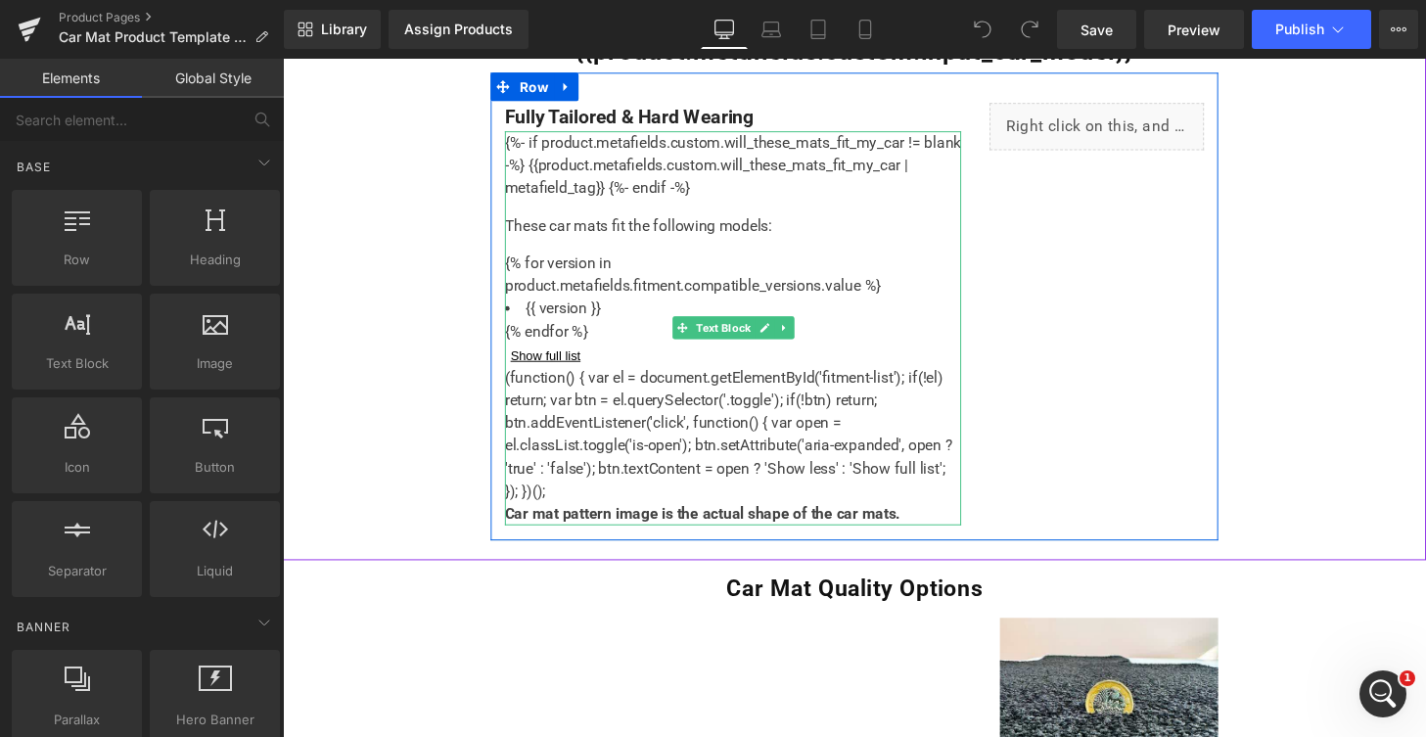
click at [788, 372] on section "These car mats fit the following models: {% for version in product.metafields.f…" at bounding box center [749, 299] width 473 height 158
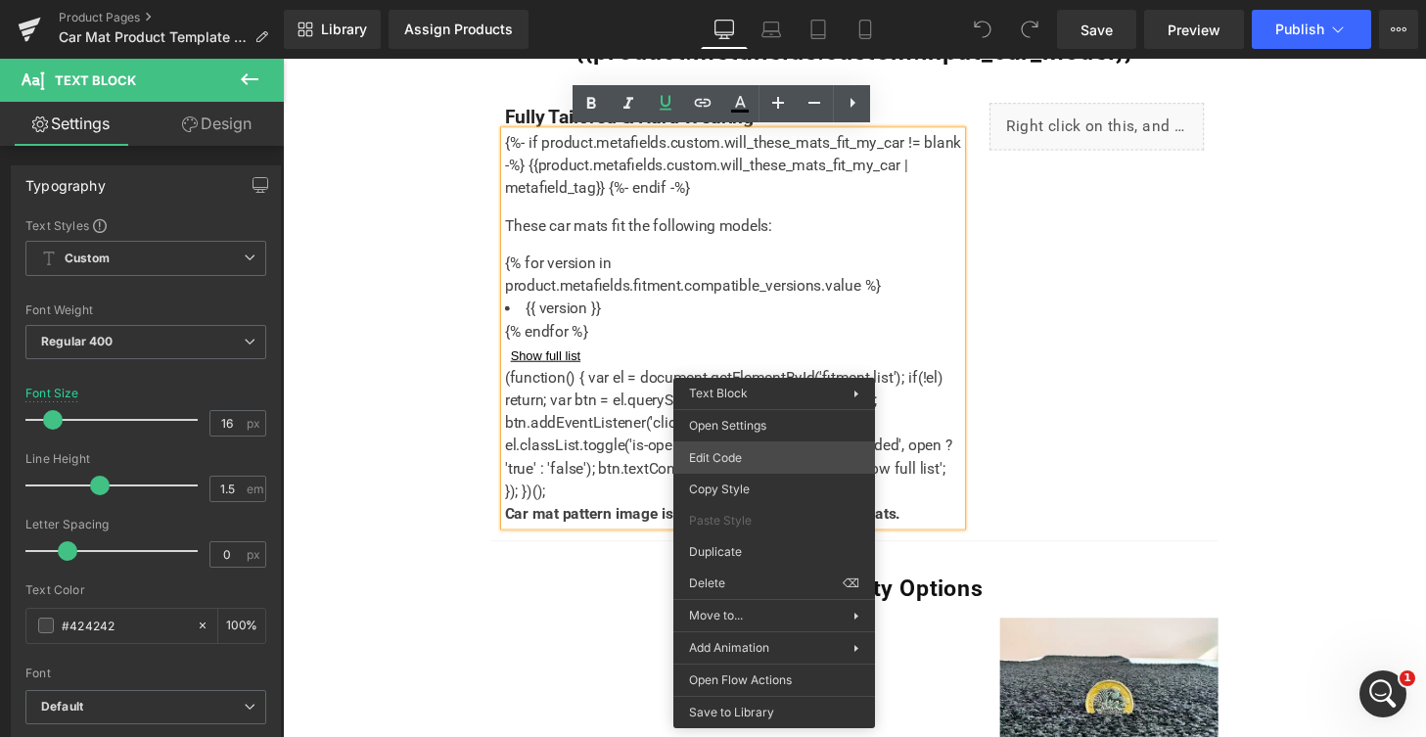
click at [733, 0] on div "You are previewing how the will restyle your page. You can not edit Elements in…" at bounding box center [713, 0] width 1426 height 0
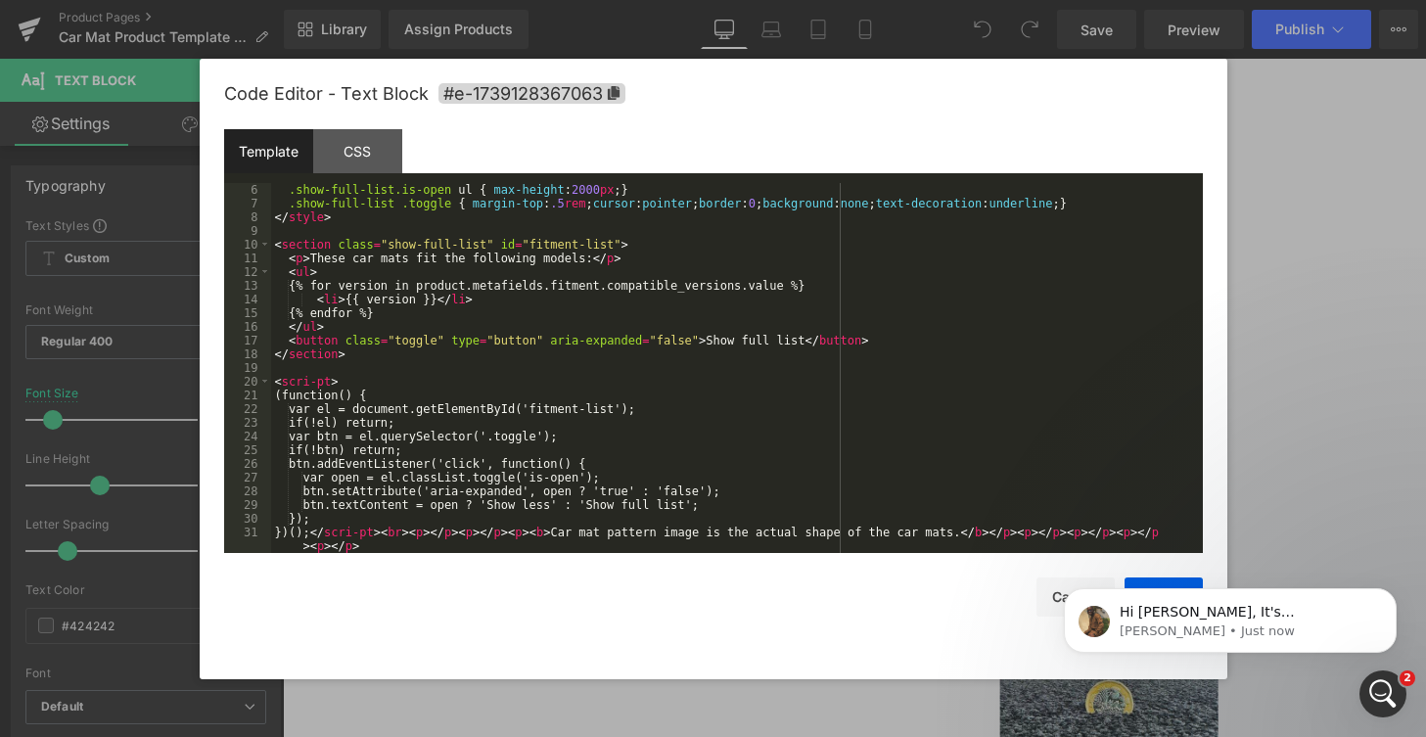
scroll to position [0, 0]
click at [1388, 692] on icon "Open Intercom Messenger" at bounding box center [1380, 691] width 32 height 32
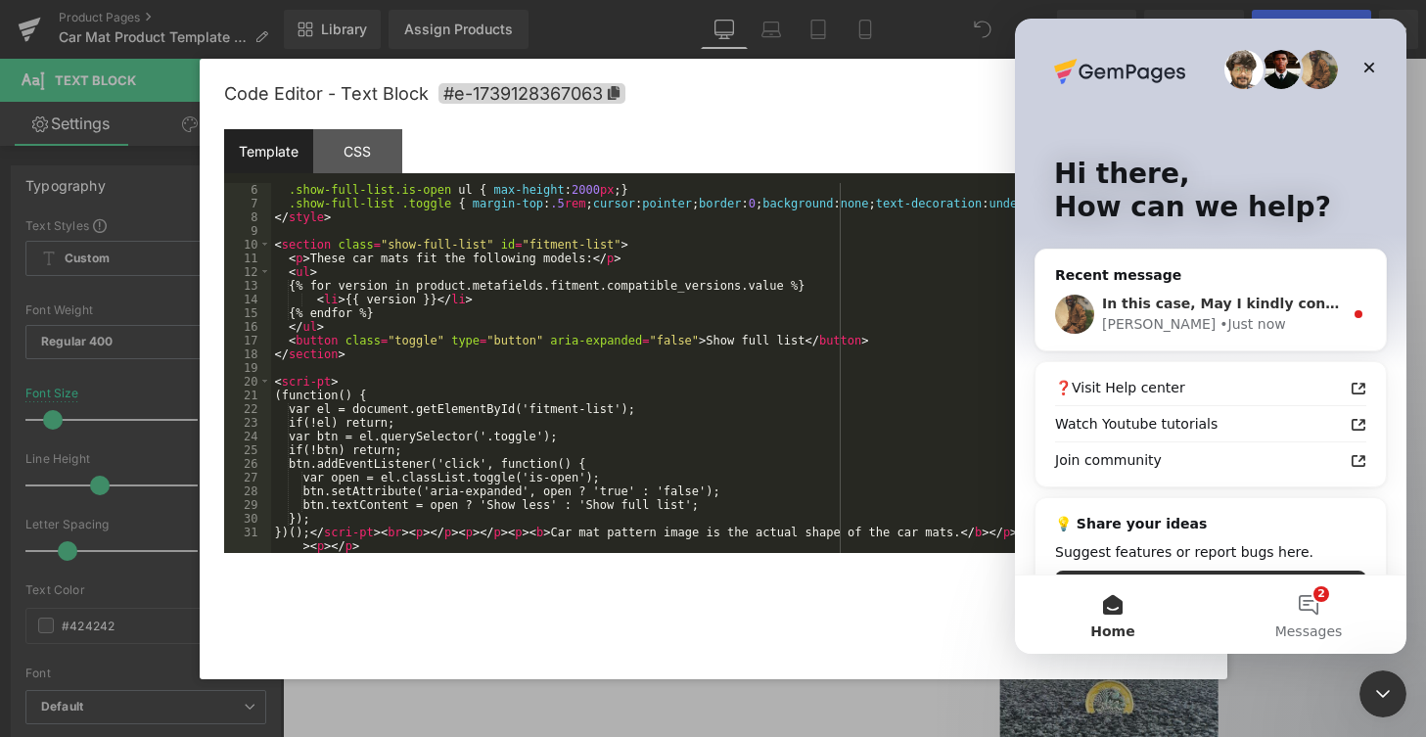
click at [1225, 317] on div "• Just now" at bounding box center [1252, 324] width 66 height 21
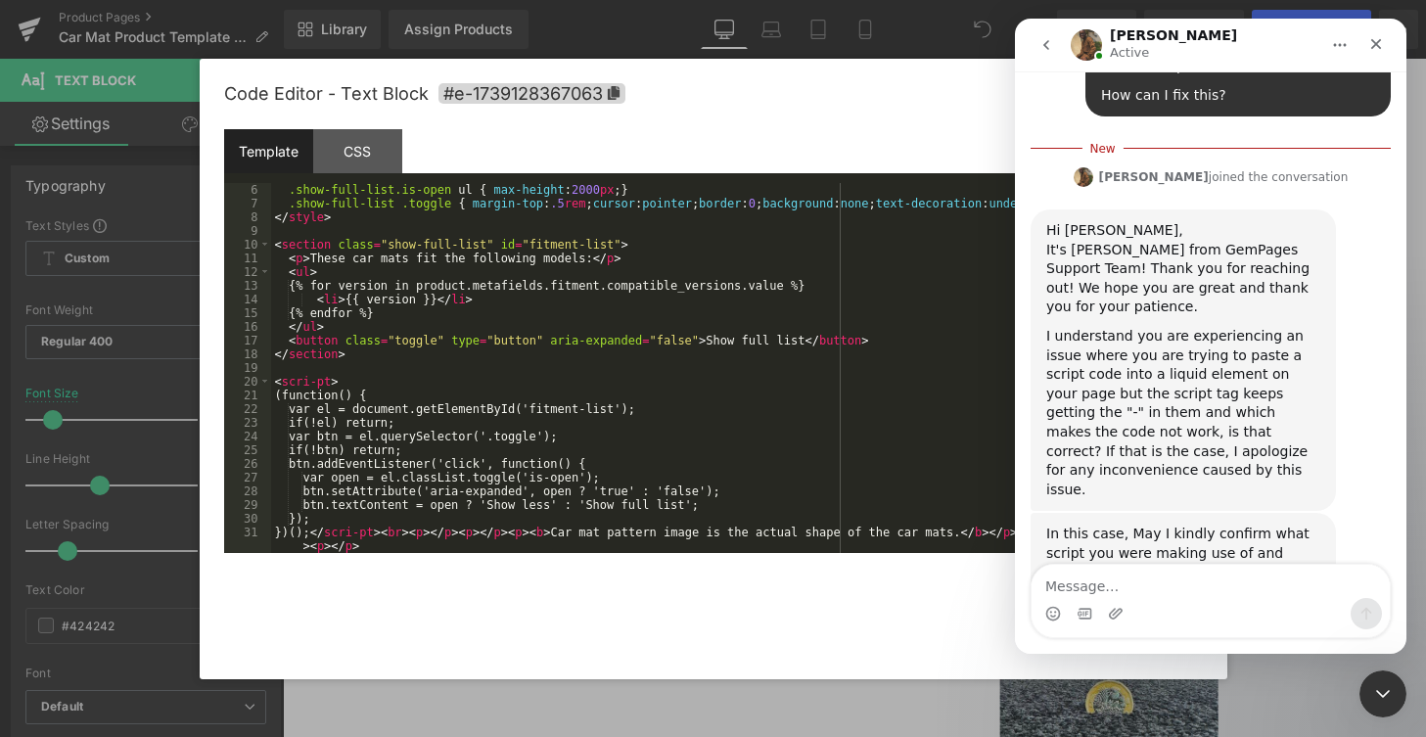
scroll to position [630, 0]
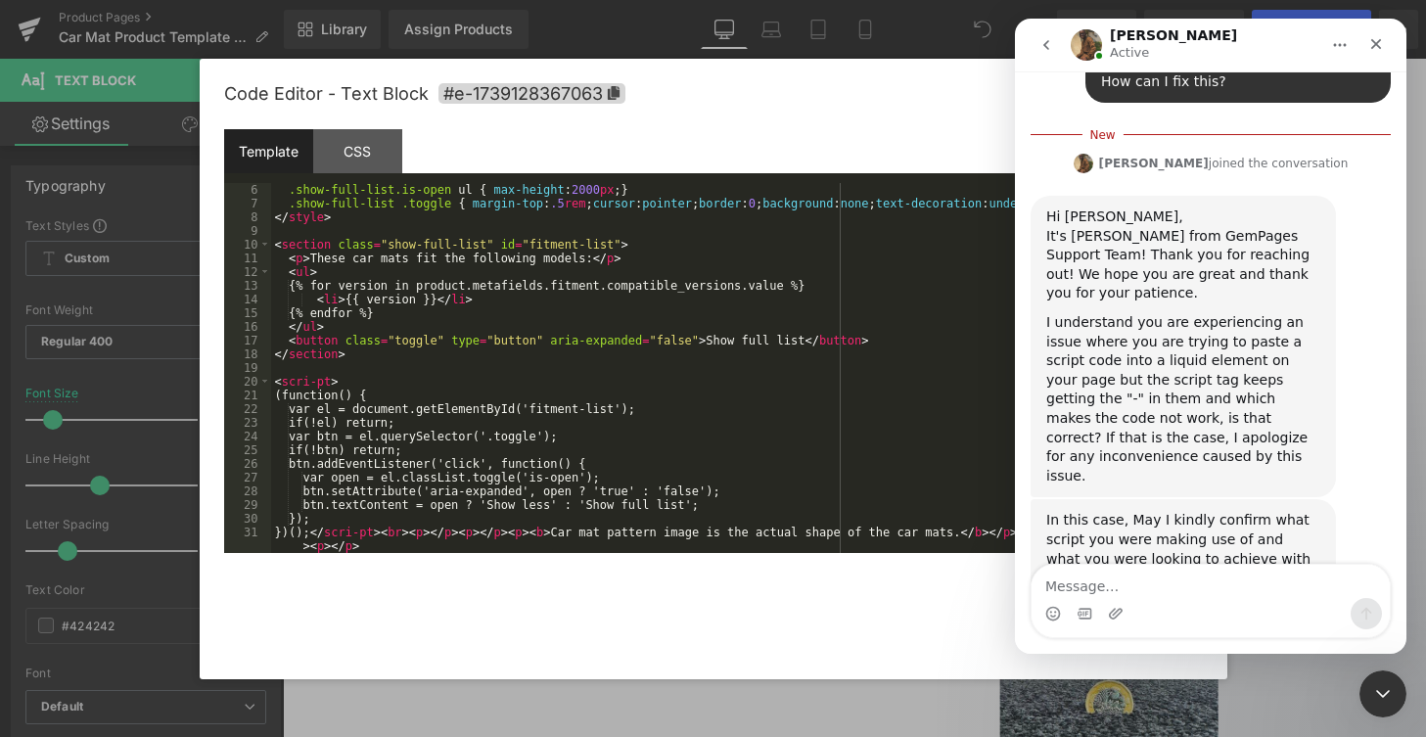
click at [803, 399] on div at bounding box center [713, 339] width 1426 height 678
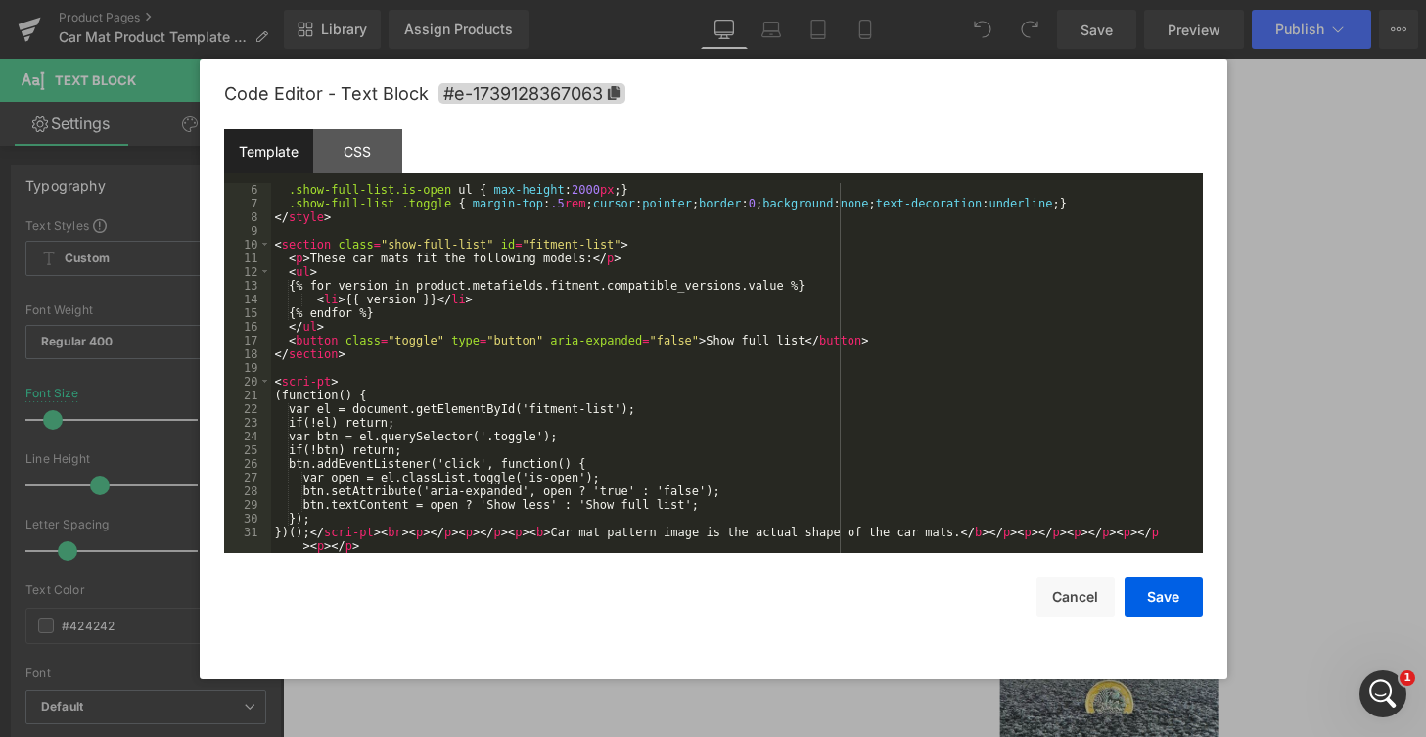
scroll to position [0, 0]
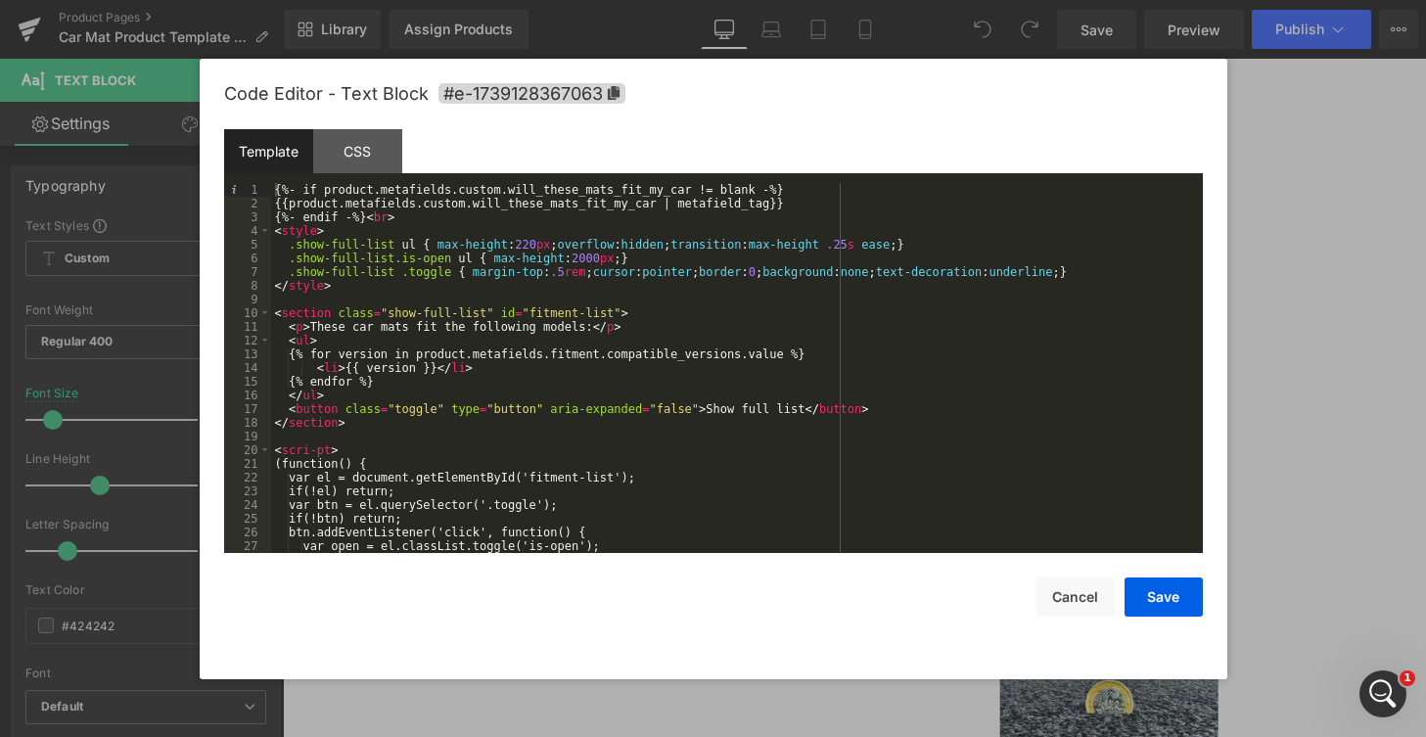
click at [650, 258] on div "{%- if product.metafields.custom.will_these_mats_fit_my_car != blank -%} {{prod…" at bounding box center [733, 381] width 924 height 397
click at [623, 257] on div "{%- if product.metafields.custom.will_these_mats_fit_my_car != blank -%} {{prod…" at bounding box center [733, 381] width 924 height 397
click at [318, 449] on div "{%- if product.metafields.custom.will_these_mats_fit_my_car != blank -%} {{prod…" at bounding box center [733, 381] width 924 height 397
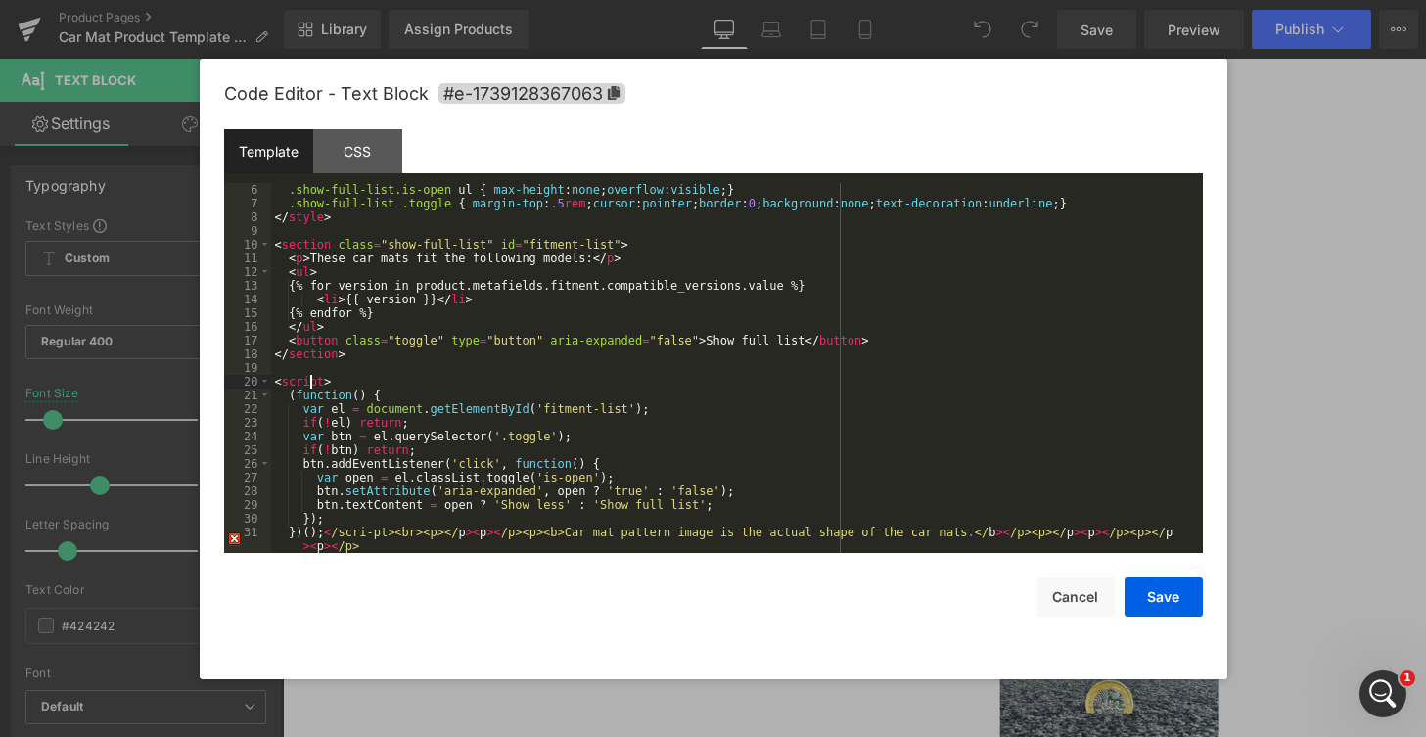
click at [373, 533] on div ".show-full-list.is-open ul { max-height : none ; overflow : visible ; } .show-f…" at bounding box center [733, 388] width 924 height 411
click at [1150, 600] on button "Save" at bounding box center [1163, 596] width 78 height 39
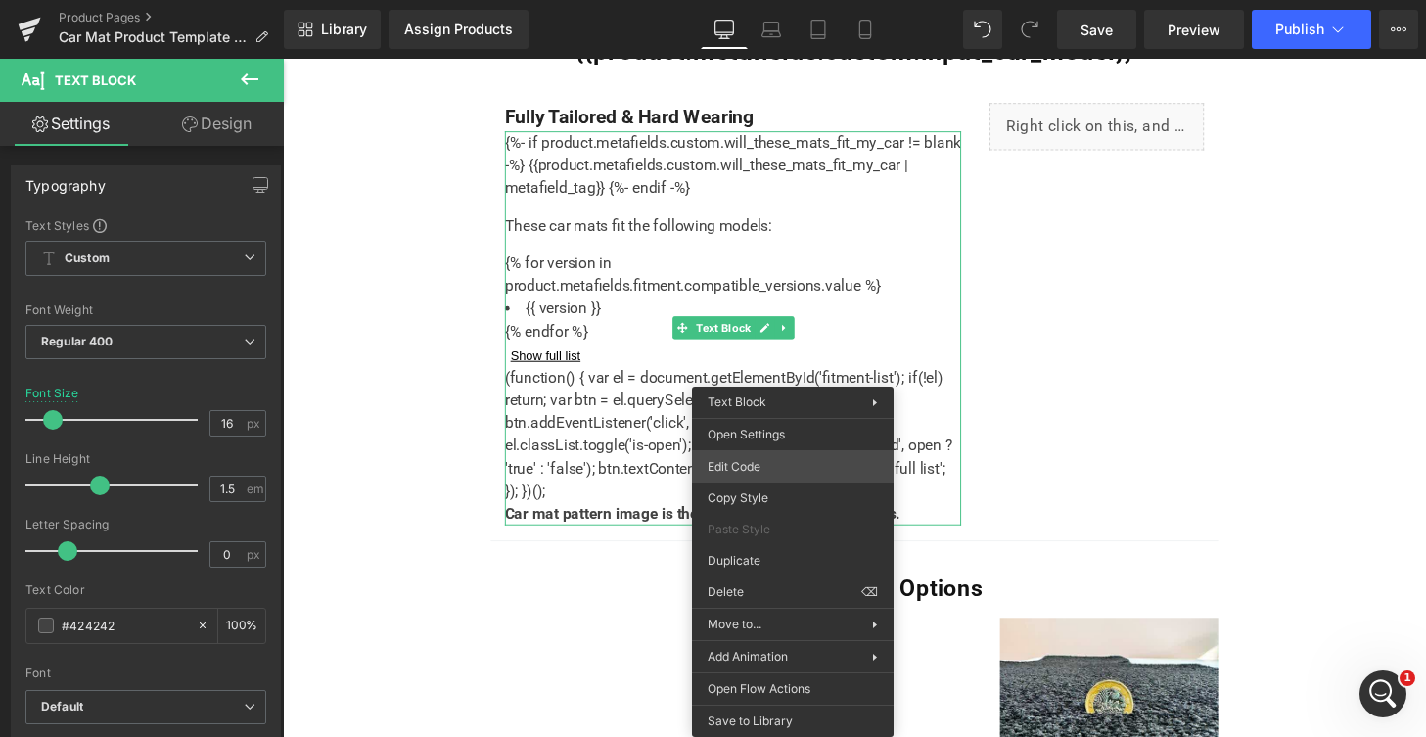
click at [789, 0] on div "You are previewing how the will restyle your page. You can not edit Elements in…" at bounding box center [713, 0] width 1426 height 0
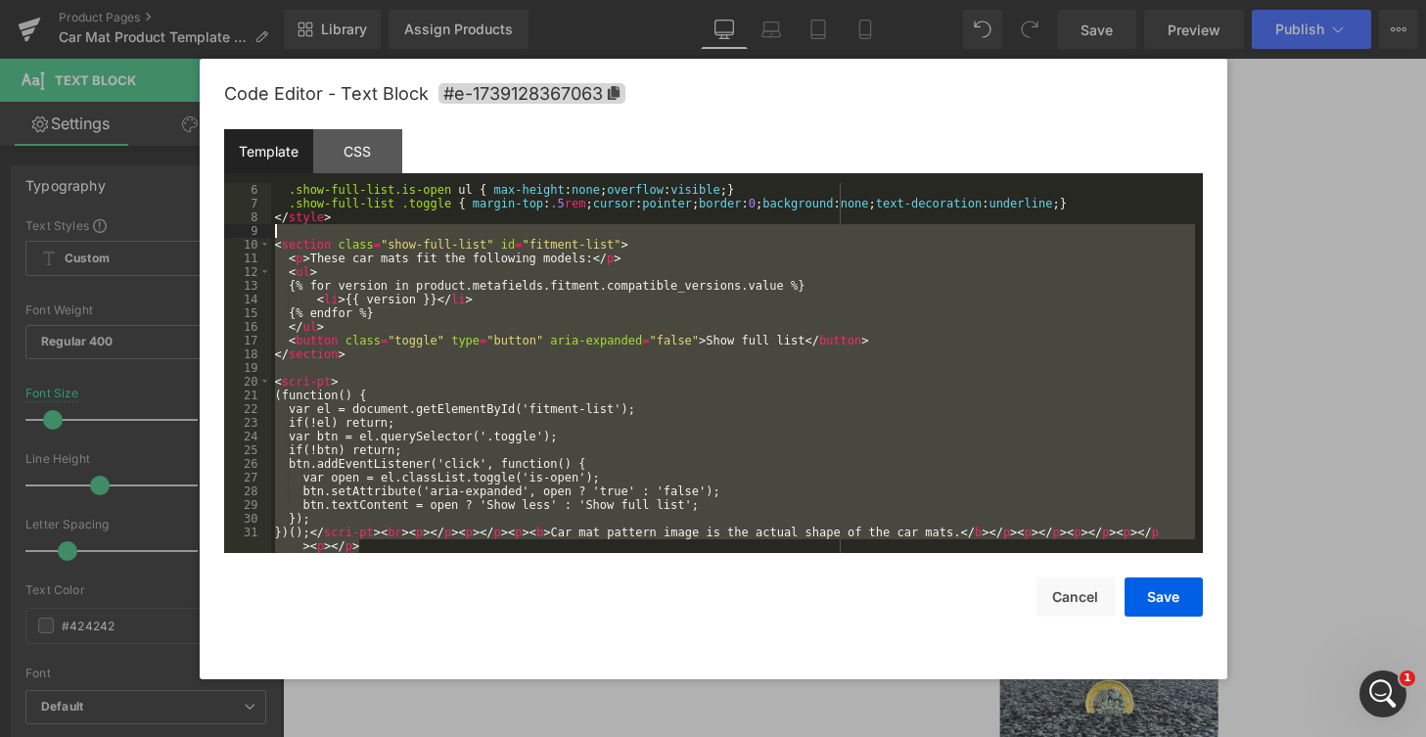
scroll to position [0, 0]
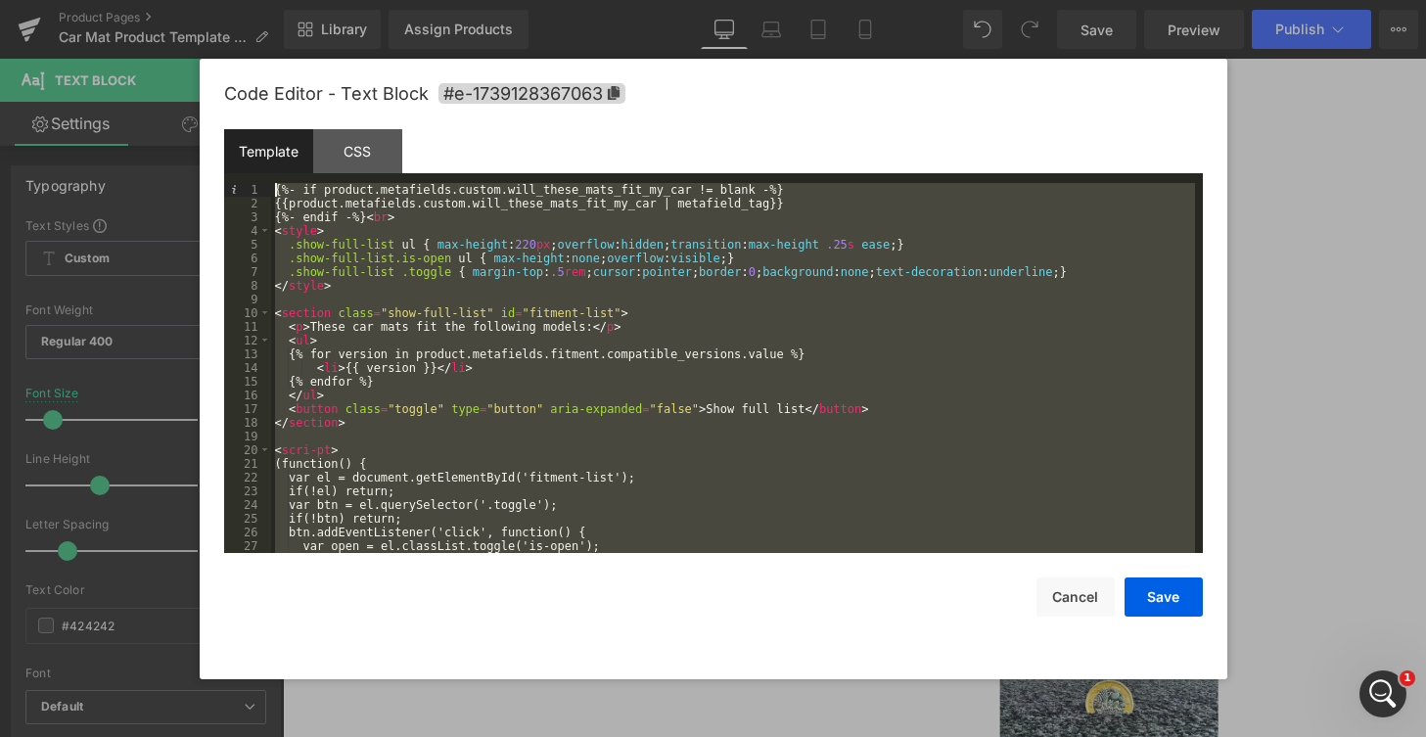
drag, startPoint x: 368, startPoint y: 529, endPoint x: 170, endPoint y: 43, distance: 524.9
click at [170, 43] on body "You are previewing how the will restyle your page. You can not edit Elements in…" at bounding box center [713, 368] width 1426 height 737
click at [1368, 692] on icon "Open Intercom Messenger" at bounding box center [1380, 691] width 32 height 32
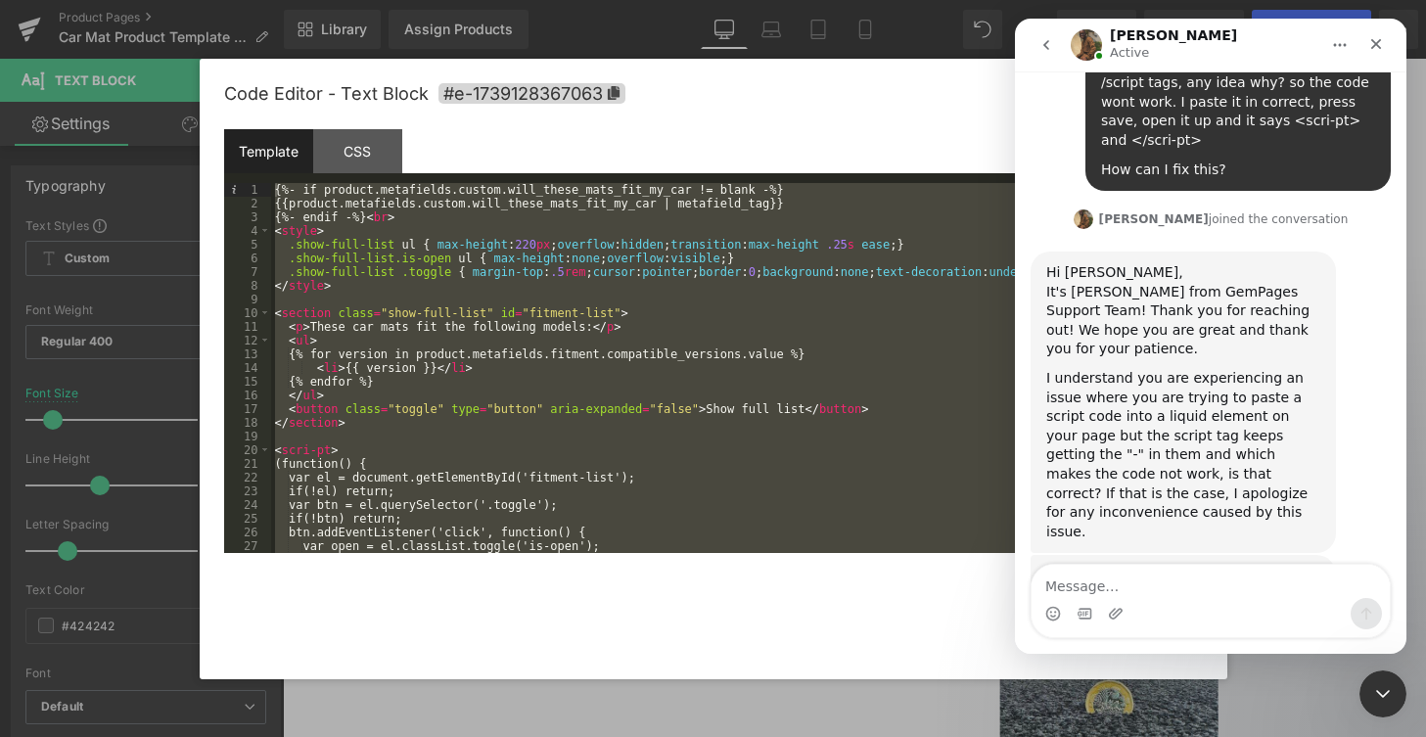
scroll to position [600, 0]
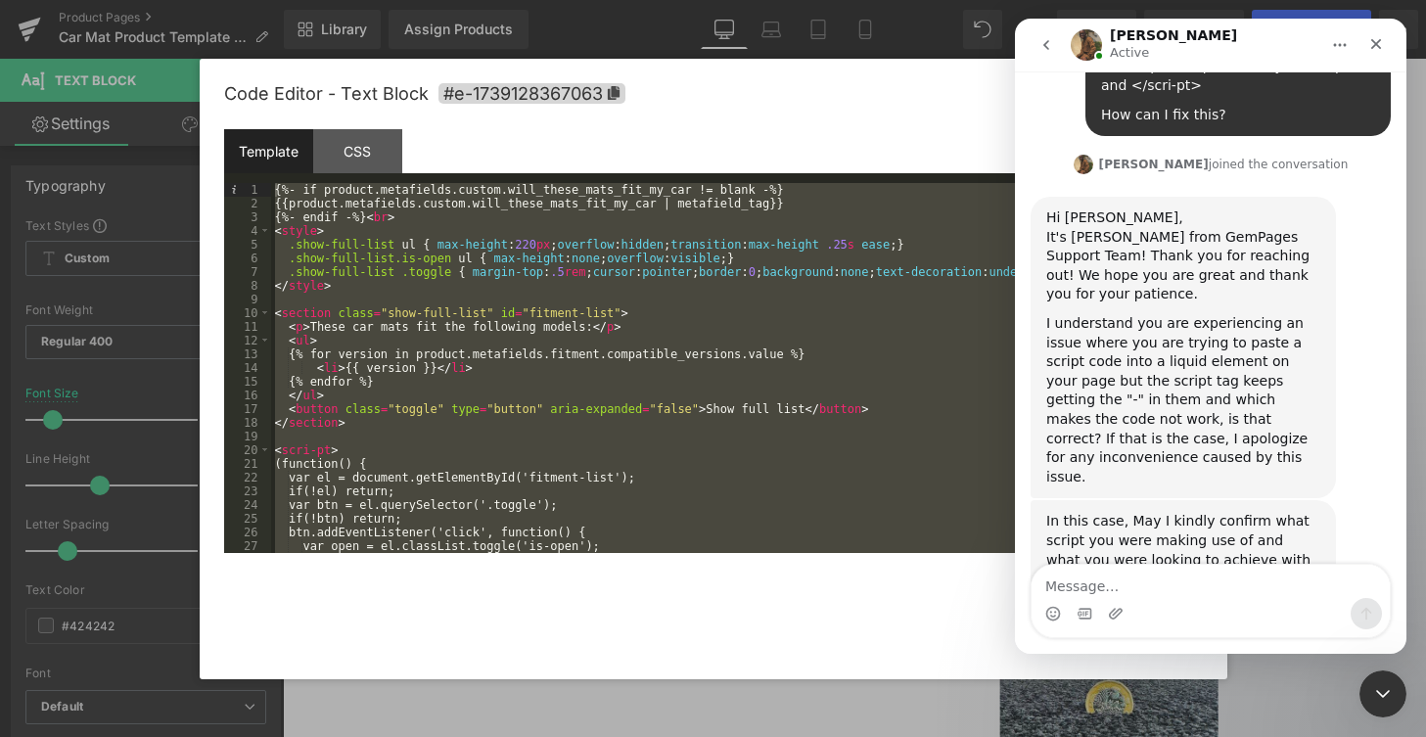
click at [1155, 581] on textarea "Message…" at bounding box center [1210, 581] width 358 height 33
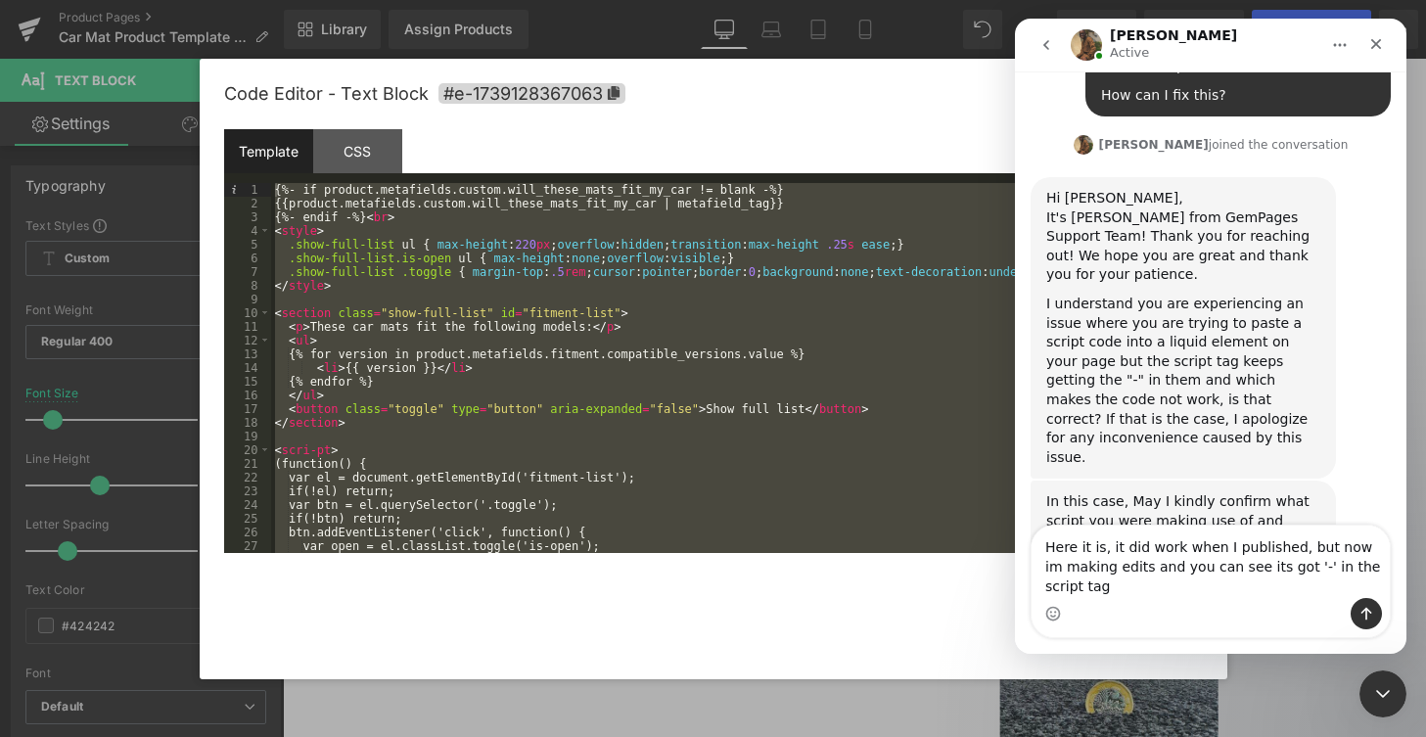
type textarea "Here it is, it did work when I published, but now im making edits and you can s…"
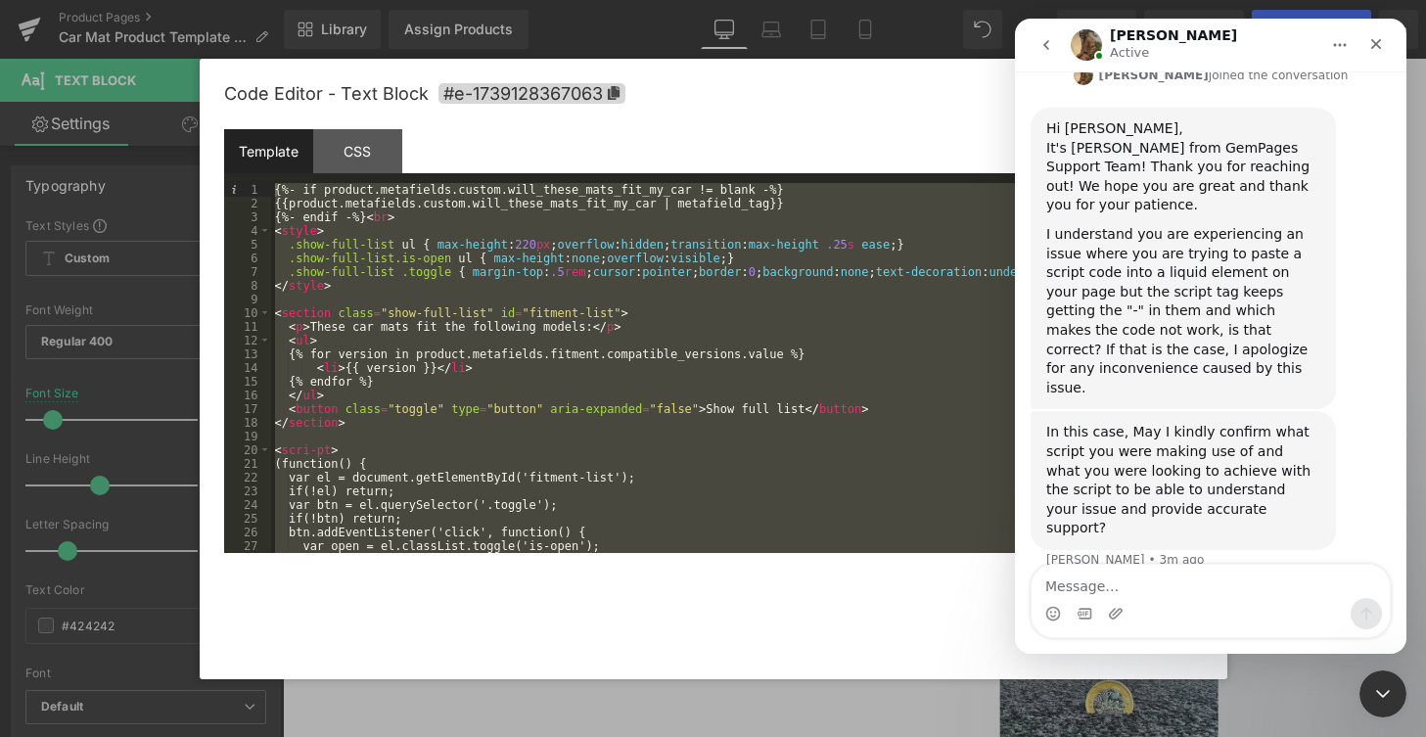
scroll to position [697, 0]
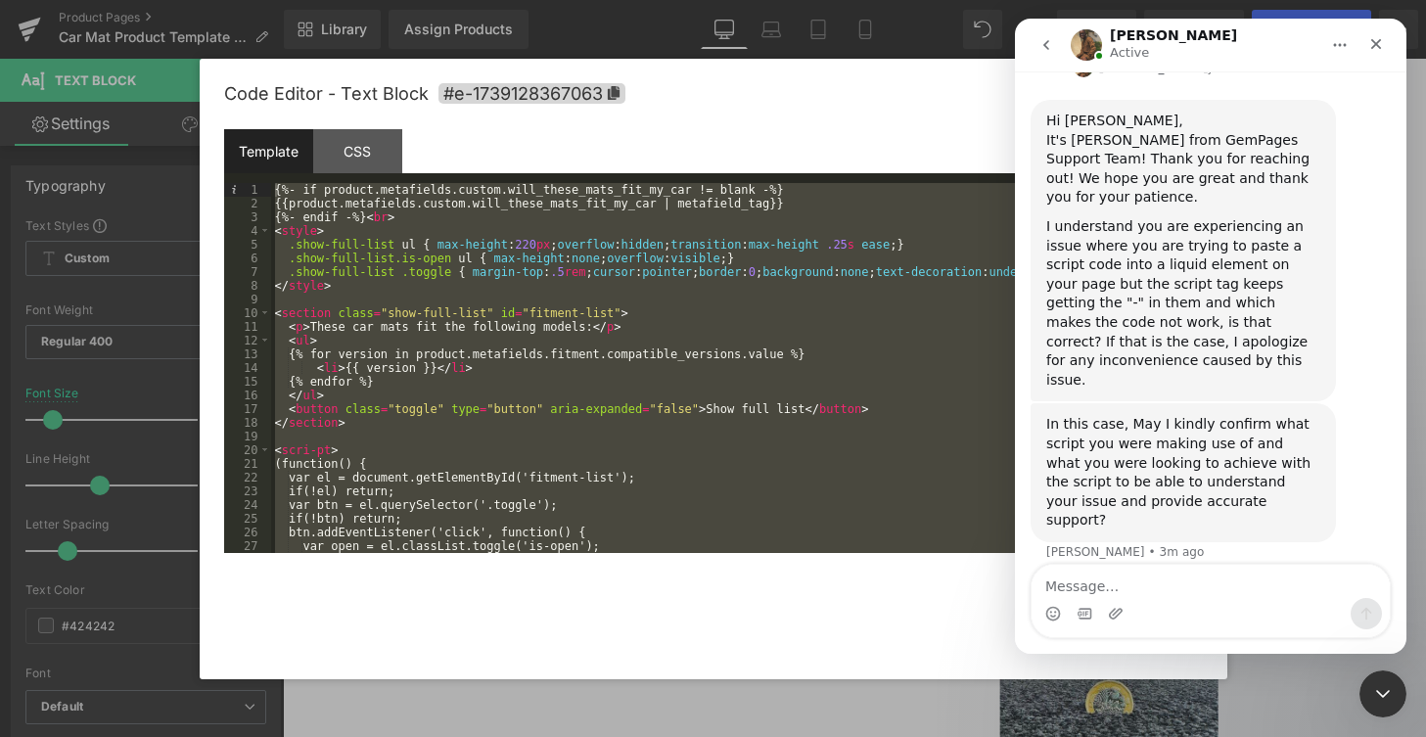
type textarea "{%- if product.metafields.custom.will_these_mats_fit_my_car != blank -%} {{prod…"
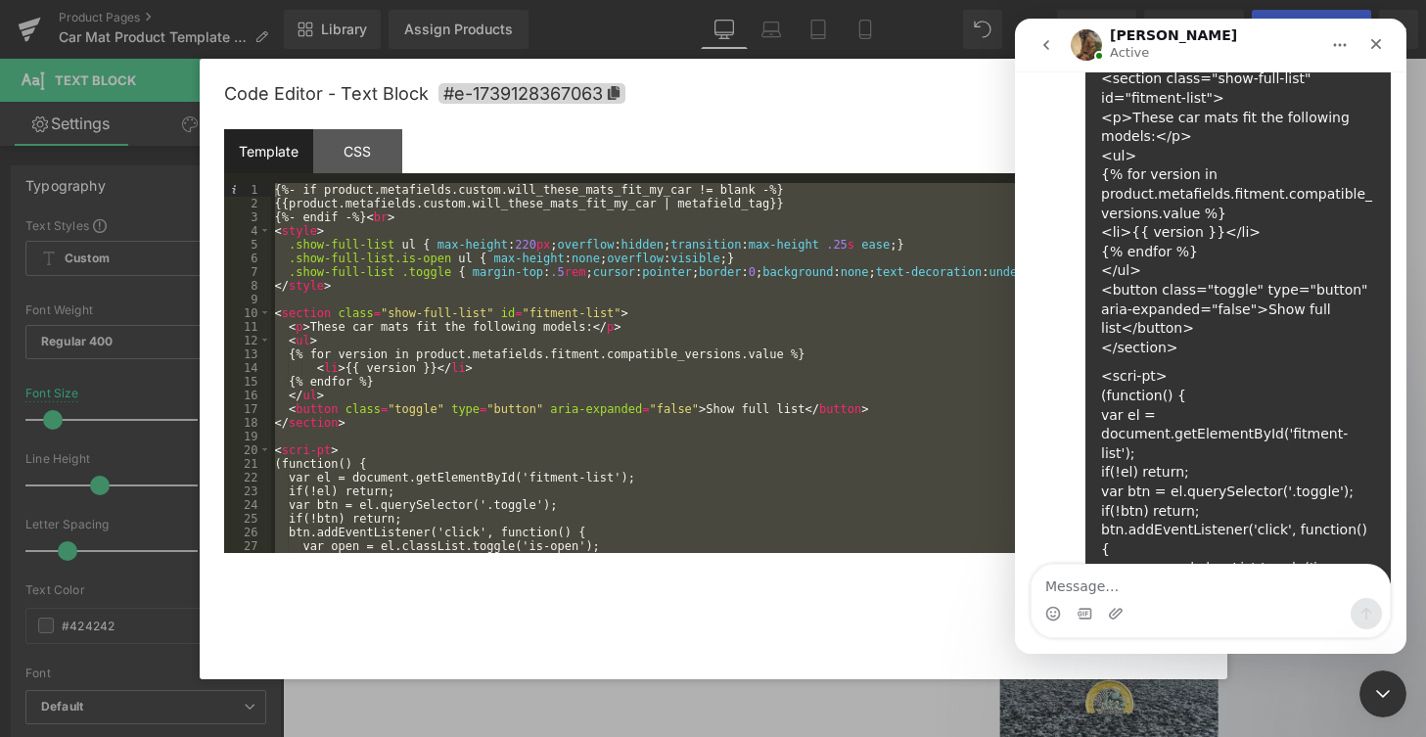
scroll to position [1719, 0]
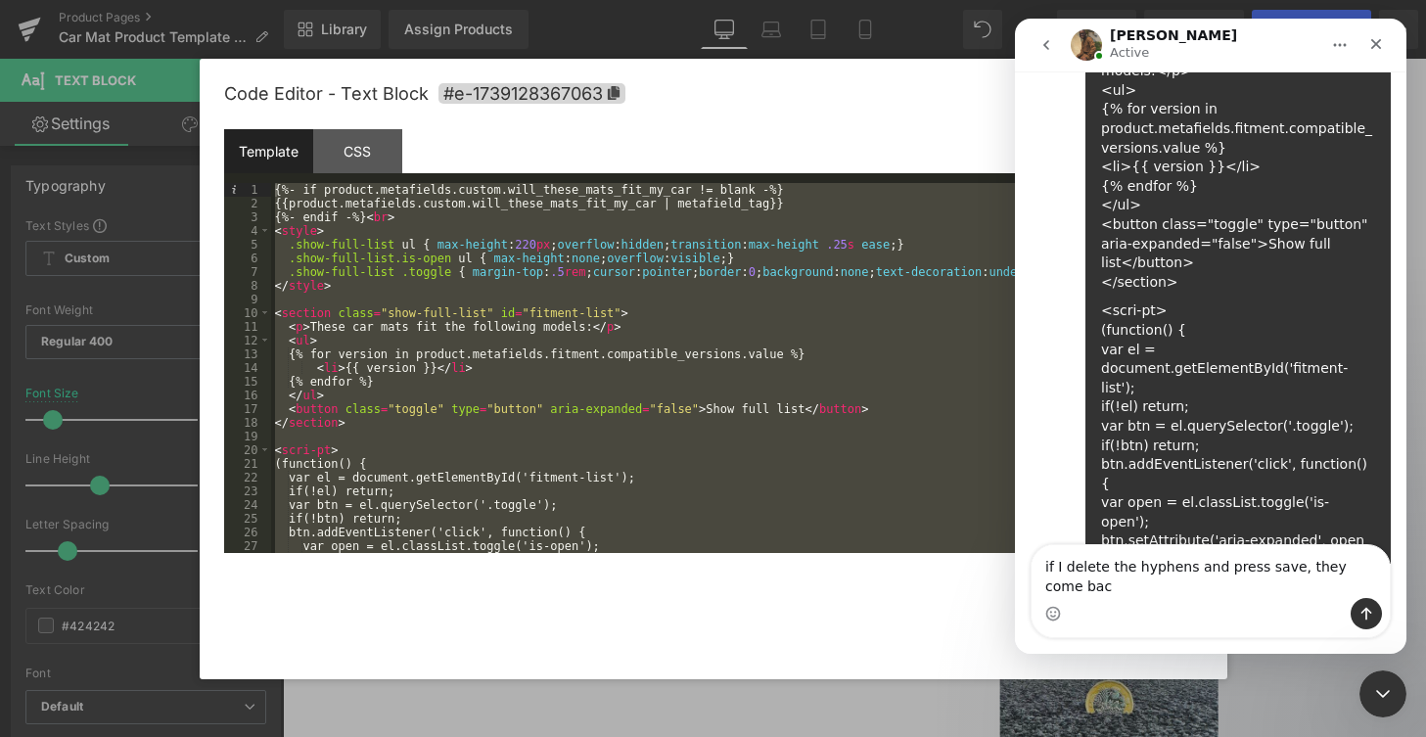
type textarea "if I delete the hyphens and press save, they come back"
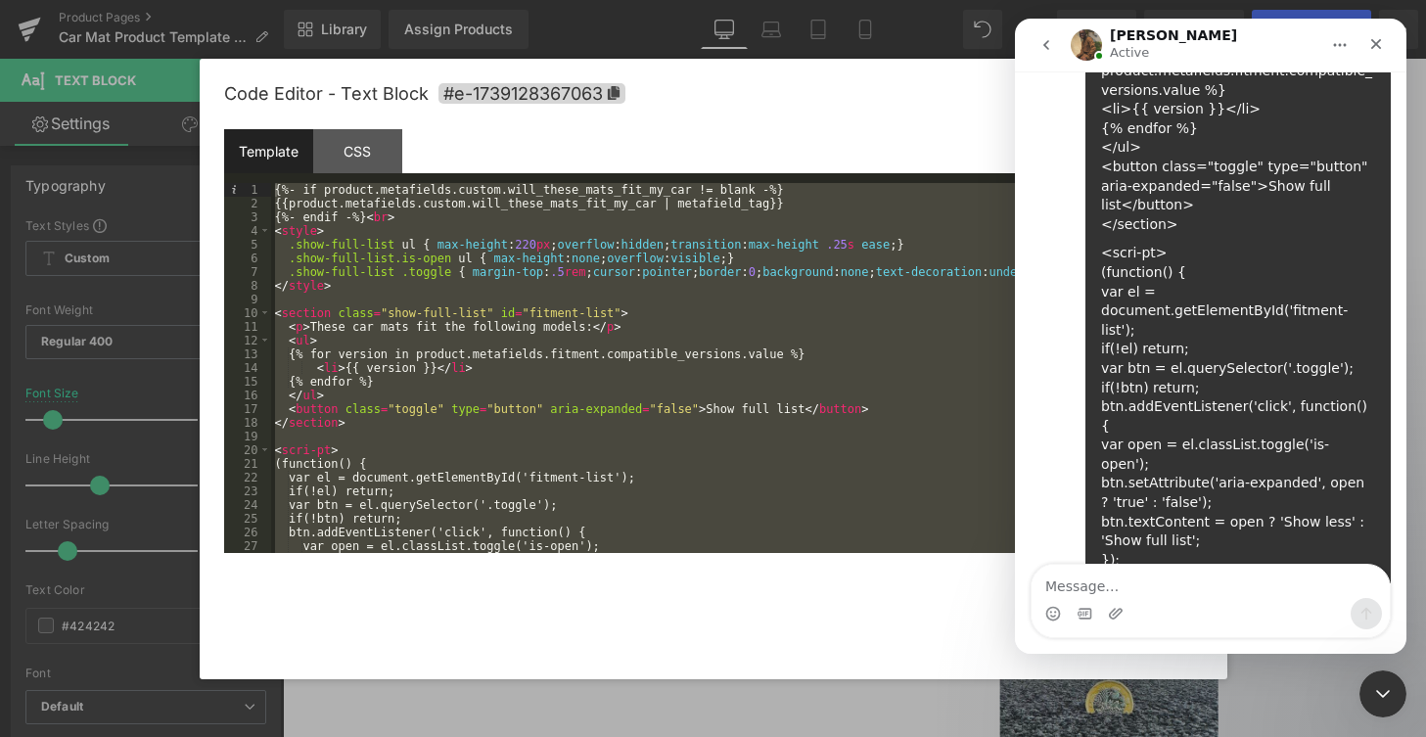
scroll to position [1783, 0]
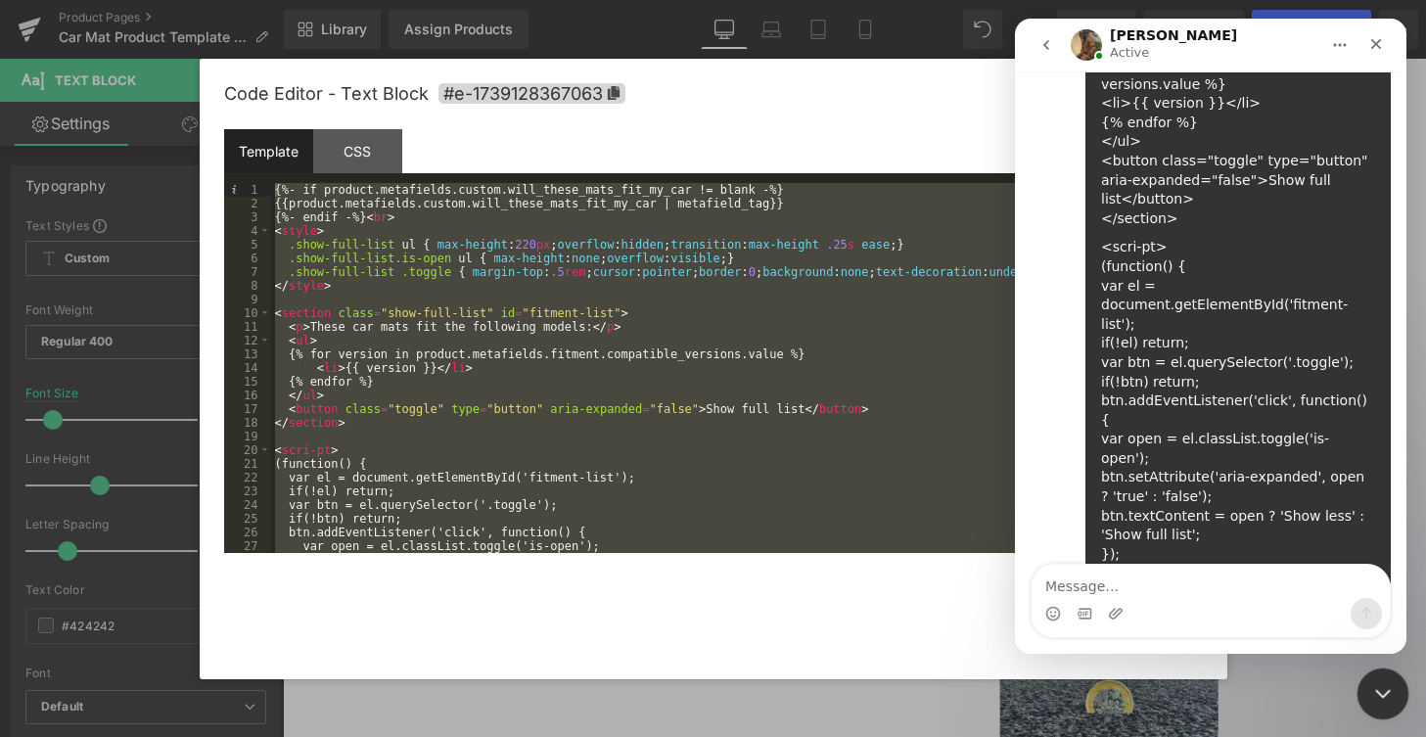
click at [1386, 686] on icon "Close Intercom Messenger" at bounding box center [1379, 690] width 23 height 23
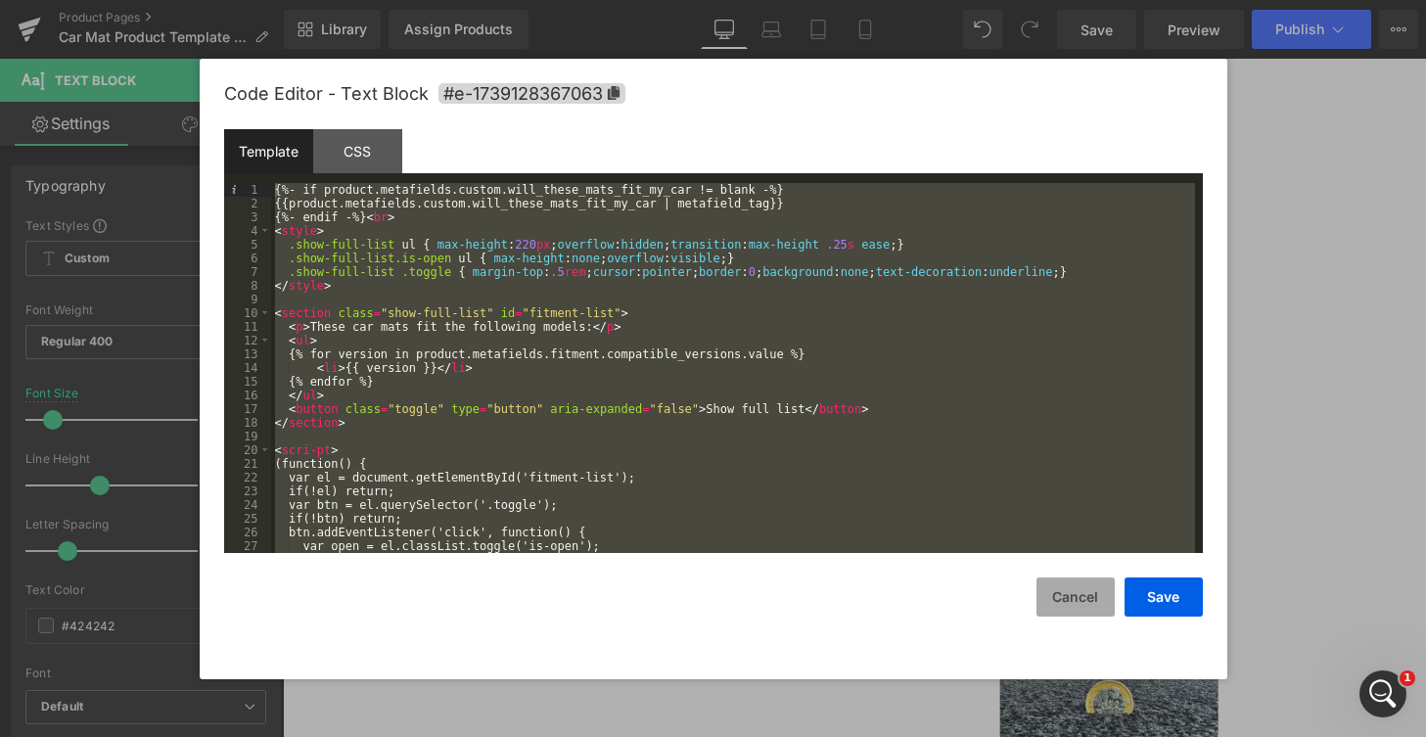
click at [1065, 602] on button "Cancel" at bounding box center [1075, 596] width 78 height 39
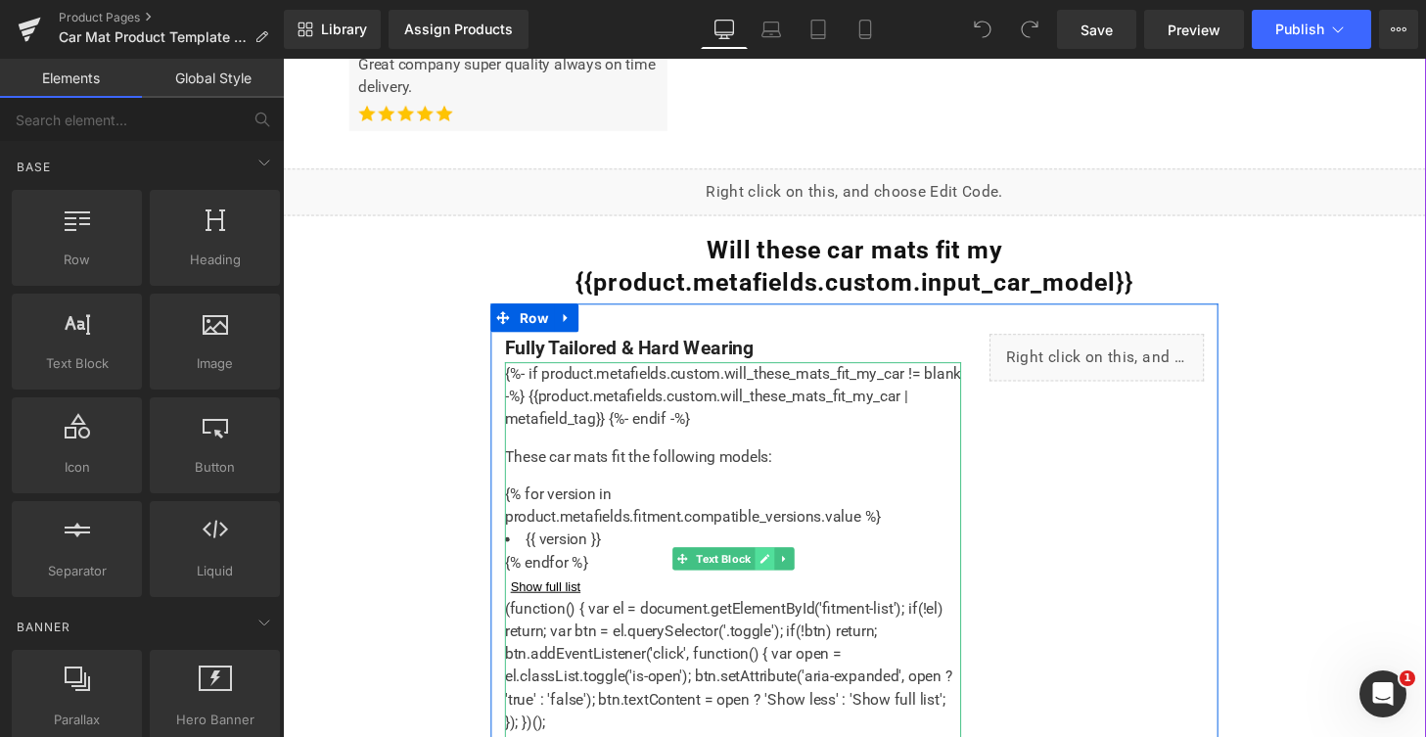
click at [776, 573] on icon at bounding box center [781, 576] width 11 height 12
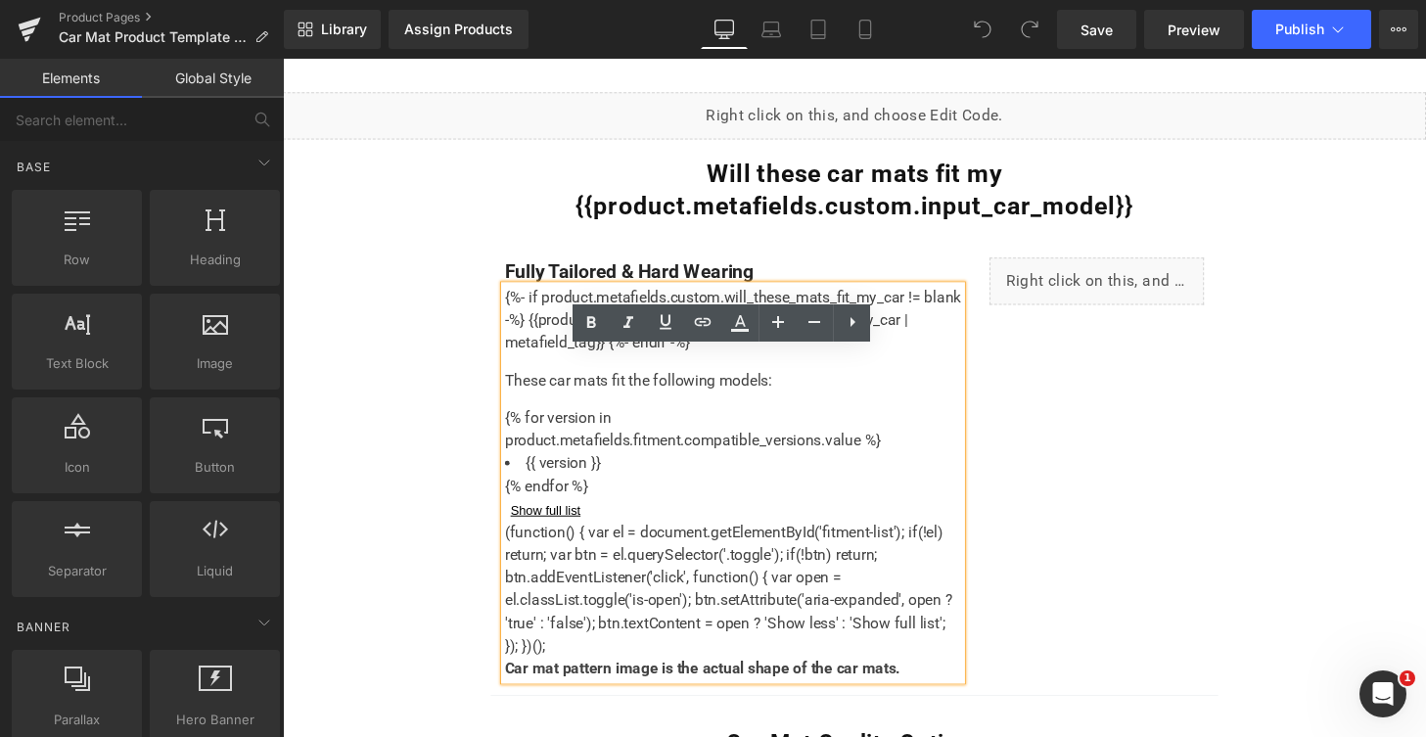
scroll to position [1296, 0]
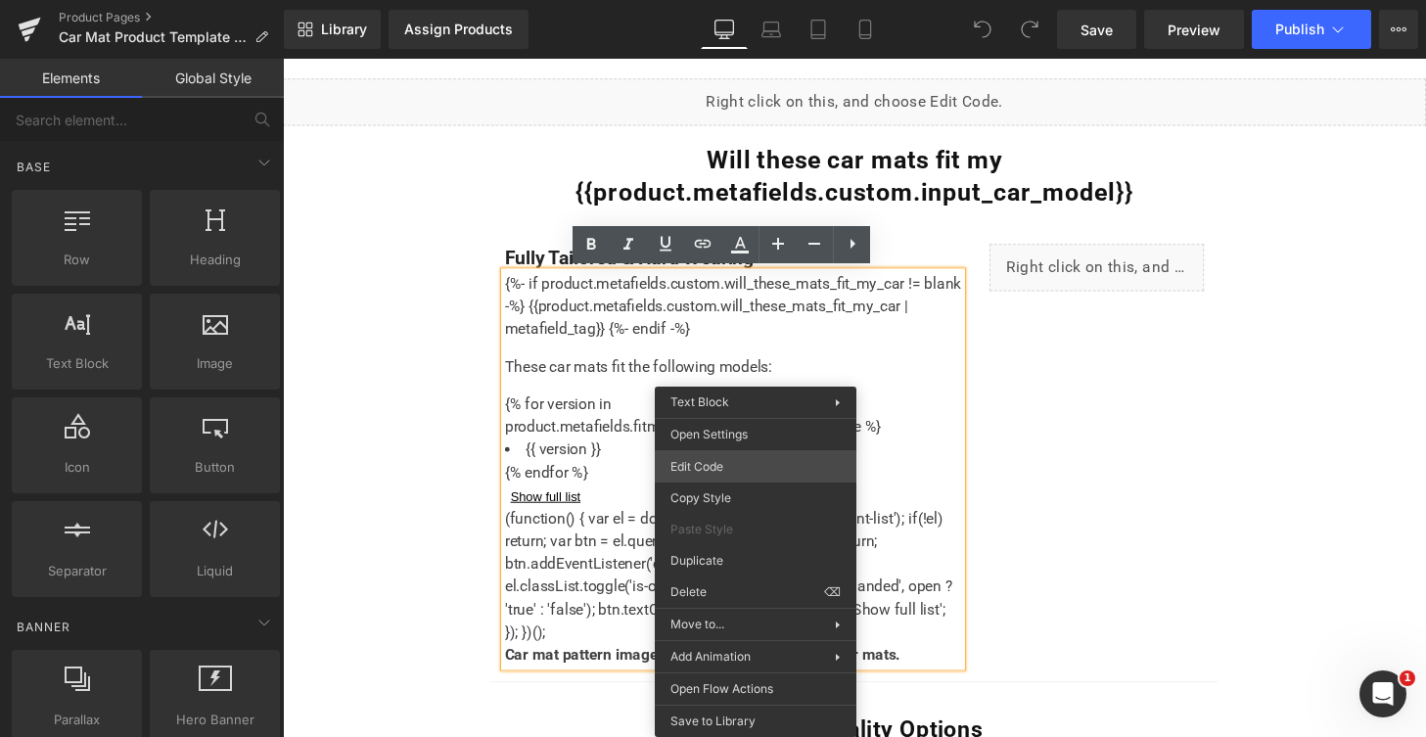
click at [734, 0] on div "You are previewing how the will restyle your page. You can not edit Elements in…" at bounding box center [713, 0] width 1426 height 0
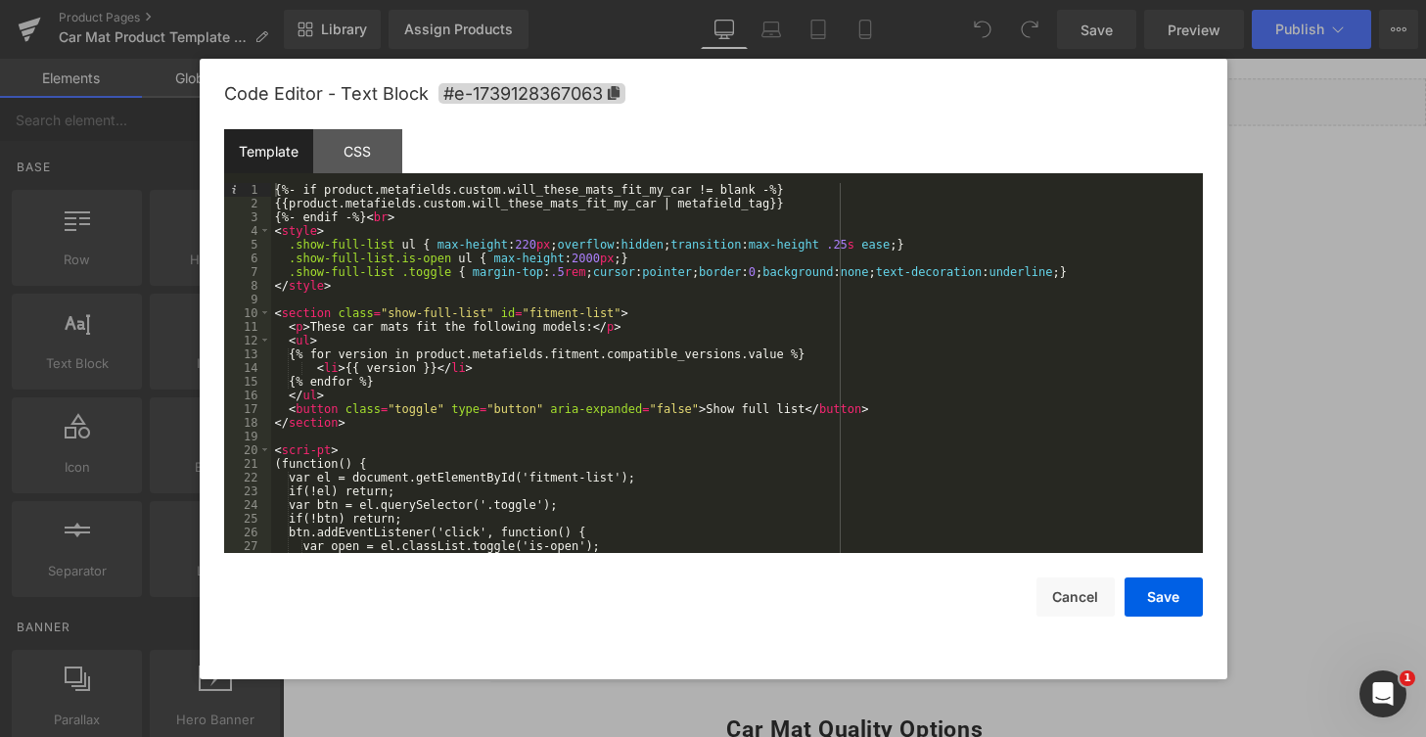
click at [315, 450] on div "{%- if product.metafields.custom.will_these_mats_fit_my_car != blank -%} {{prod…" at bounding box center [733, 381] width 924 height 397
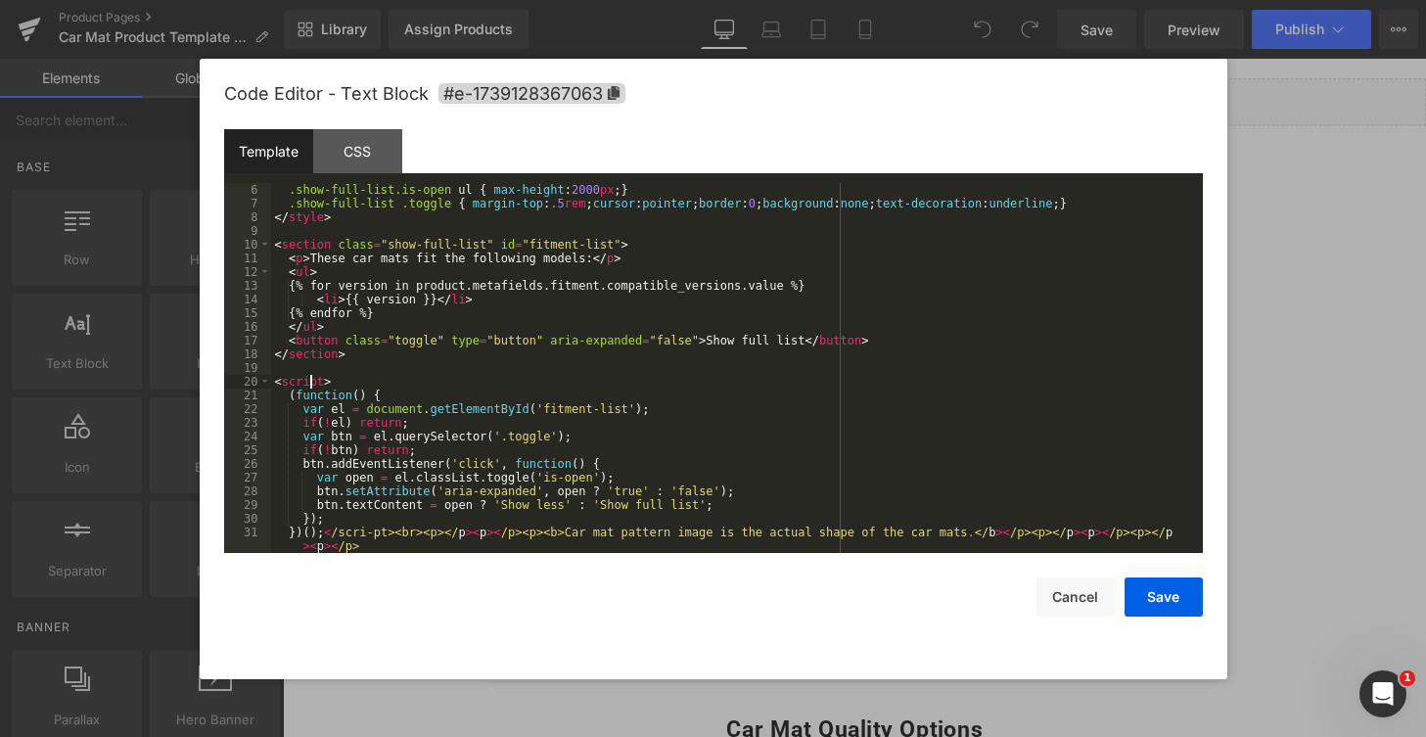
scroll to position [68, 0]
click at [373, 530] on div ".show-full-list.is-open ul { max-height : 2000 px ; } .show-full-list .toggle {…" at bounding box center [733, 388] width 924 height 411
click at [380, 150] on div "CSS" at bounding box center [357, 151] width 89 height 44
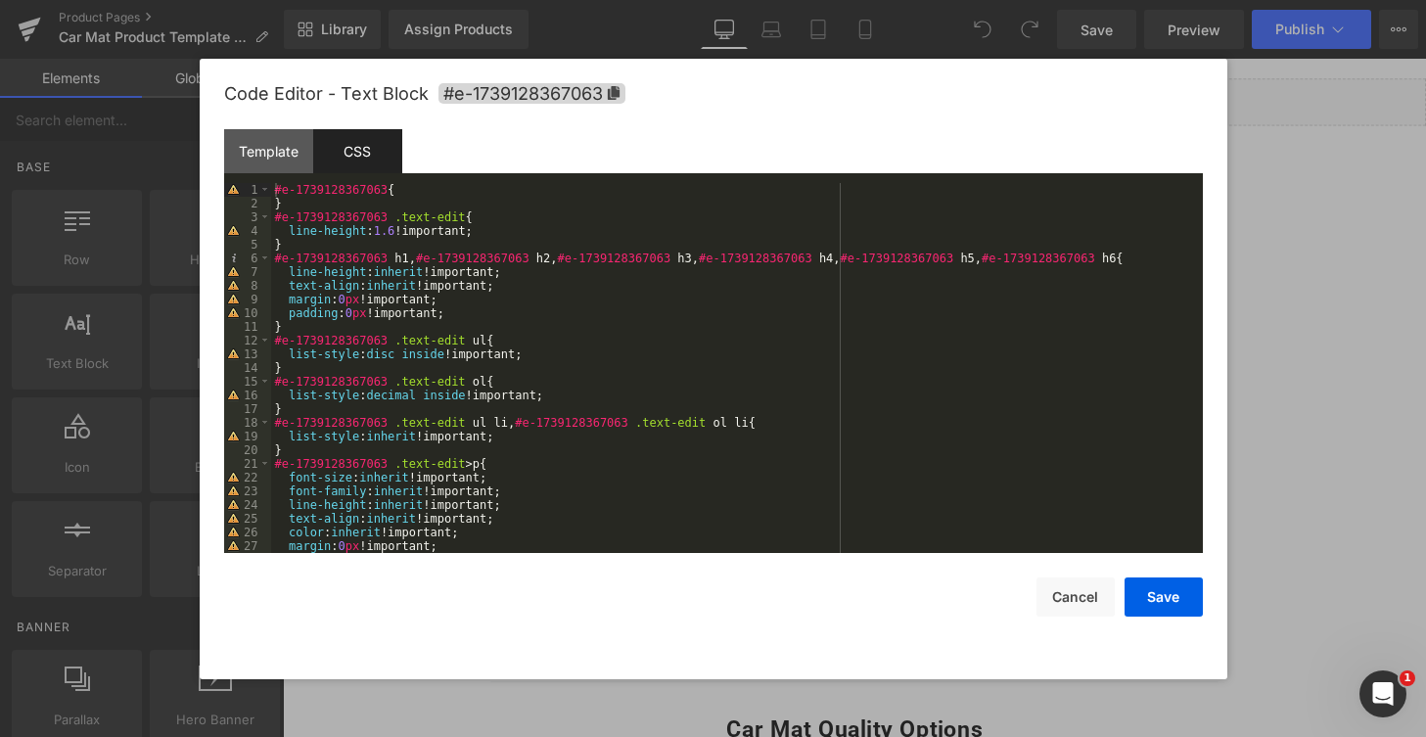
scroll to position [0, 0]
click at [266, 154] on div "Template" at bounding box center [268, 151] width 89 height 44
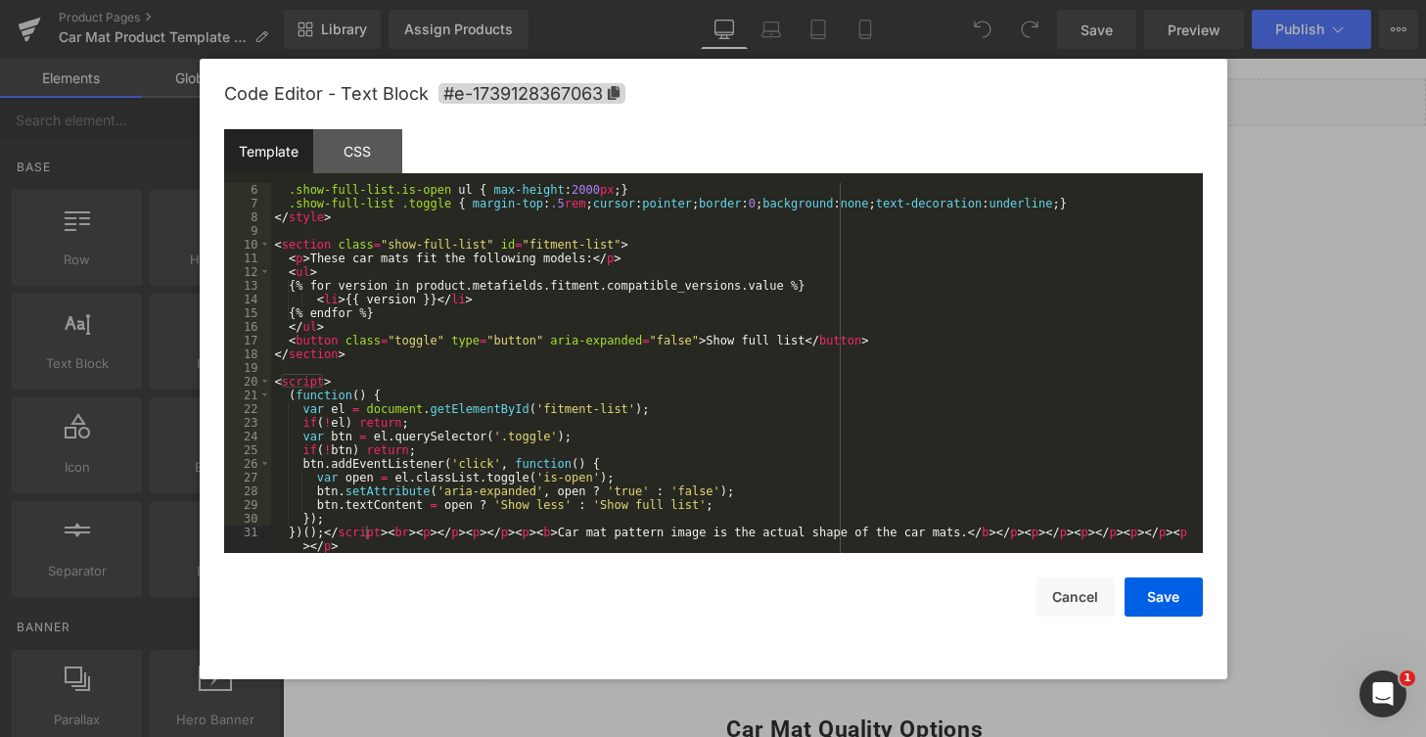
click at [829, 279] on div ".show-full-list.is-open ul { max-height : 2000 px ; } .show-full-list .toggle {…" at bounding box center [733, 388] width 924 height 411
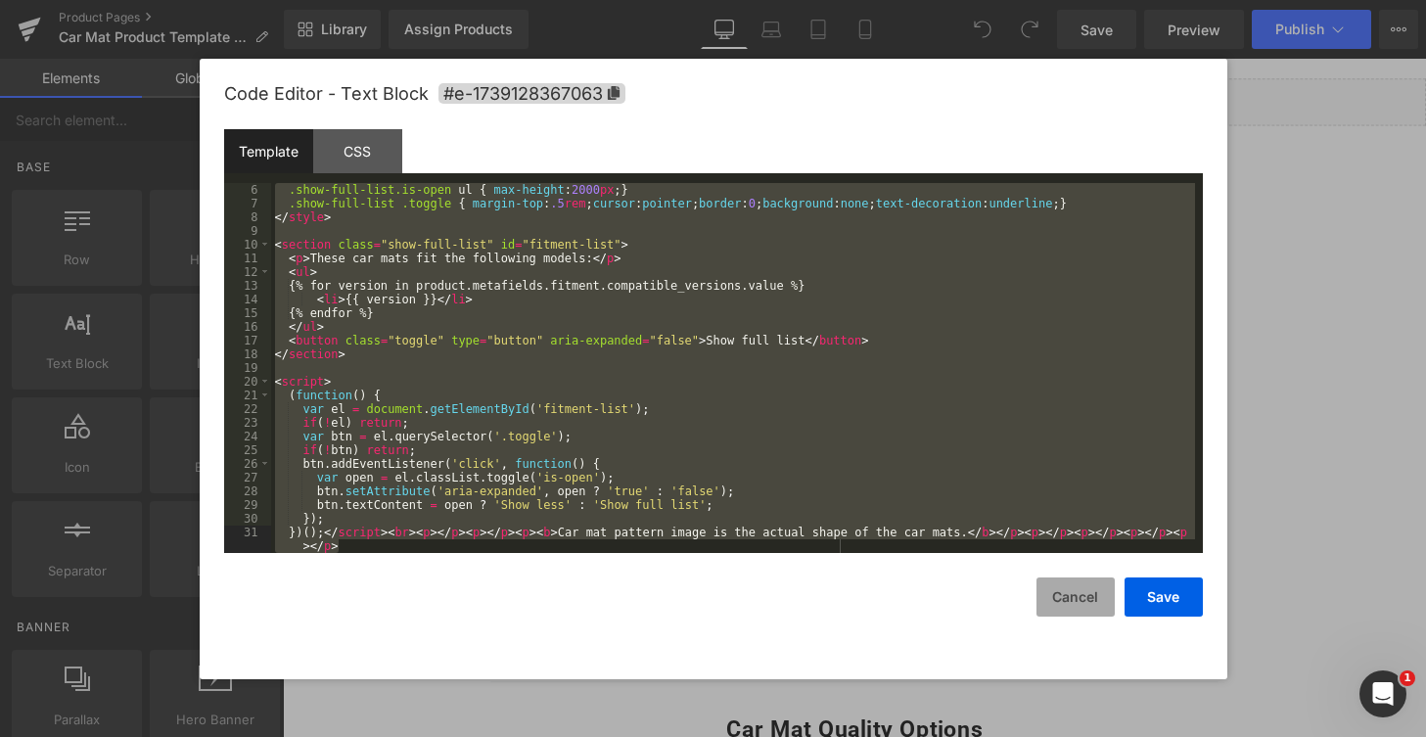
click at [1077, 598] on button "Cancel" at bounding box center [1075, 596] width 78 height 39
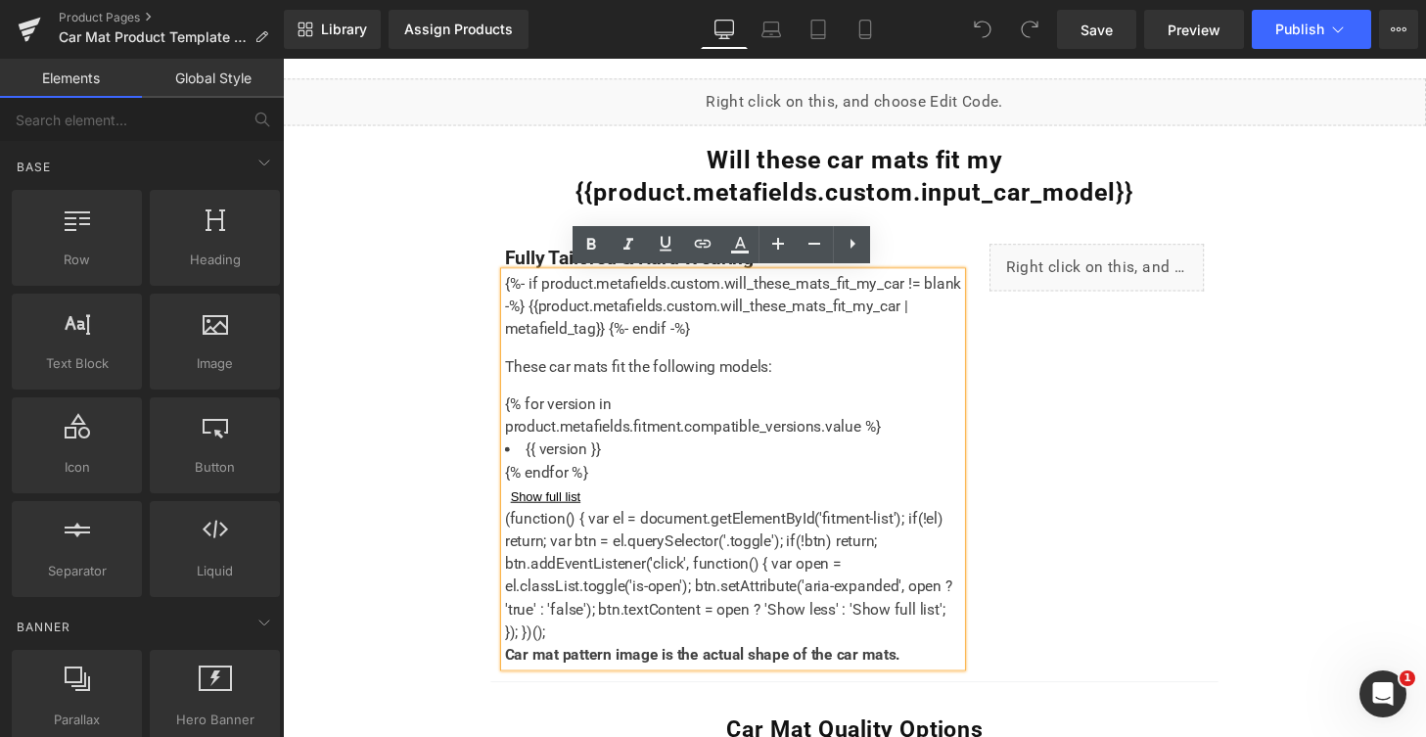
click at [1136, 432] on div "Fully Tailored & Hard Wearing Text Block {%- if product.metafields.custom.will_…" at bounding box center [874, 461] width 753 height 485
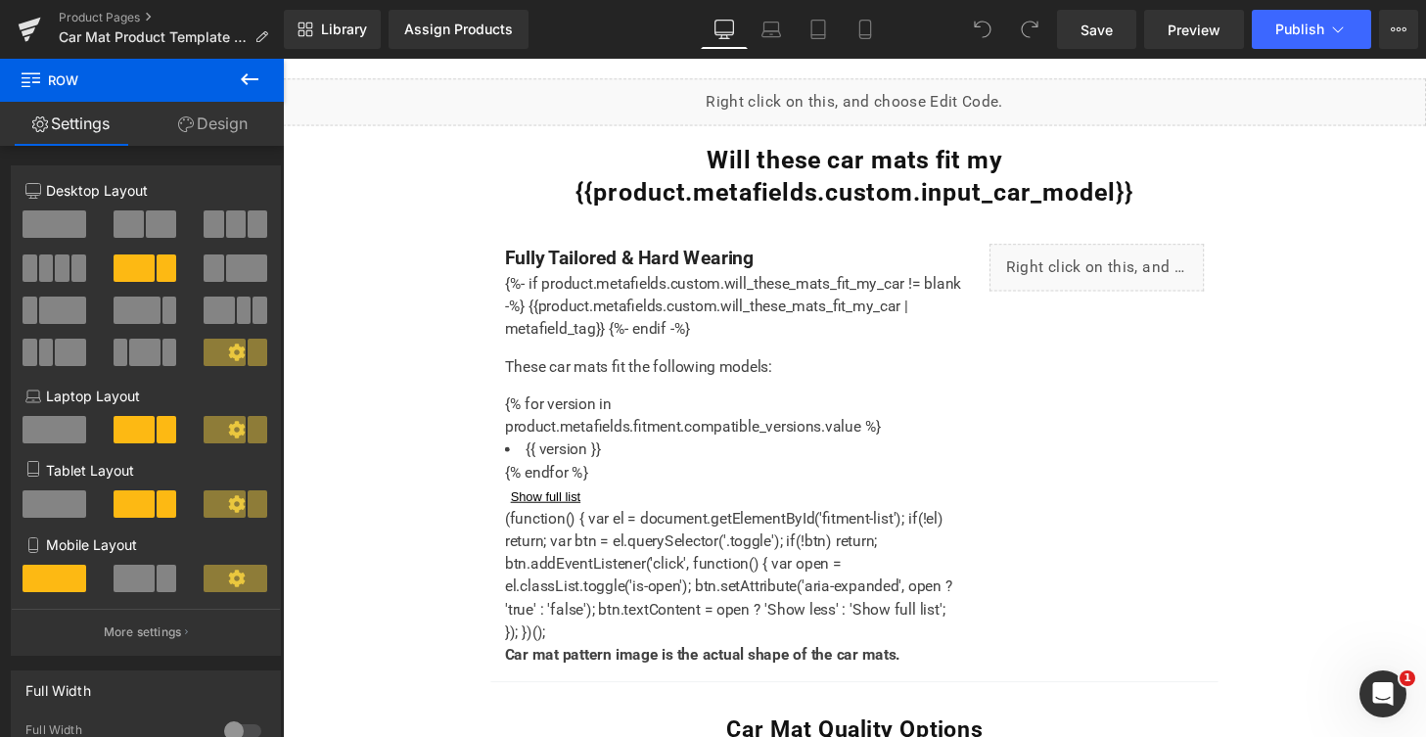
click at [253, 69] on icon at bounding box center [249, 79] width 23 height 23
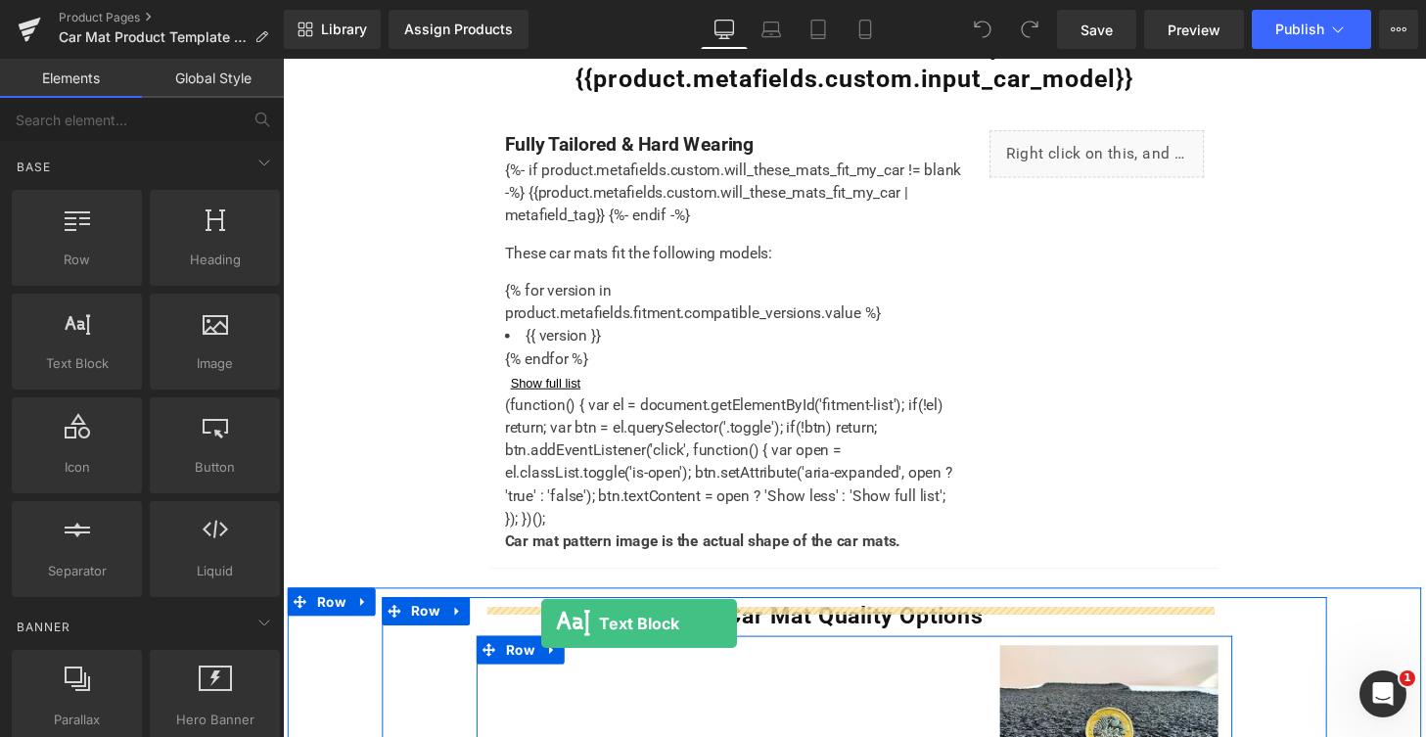
scroll to position [1453, 0]
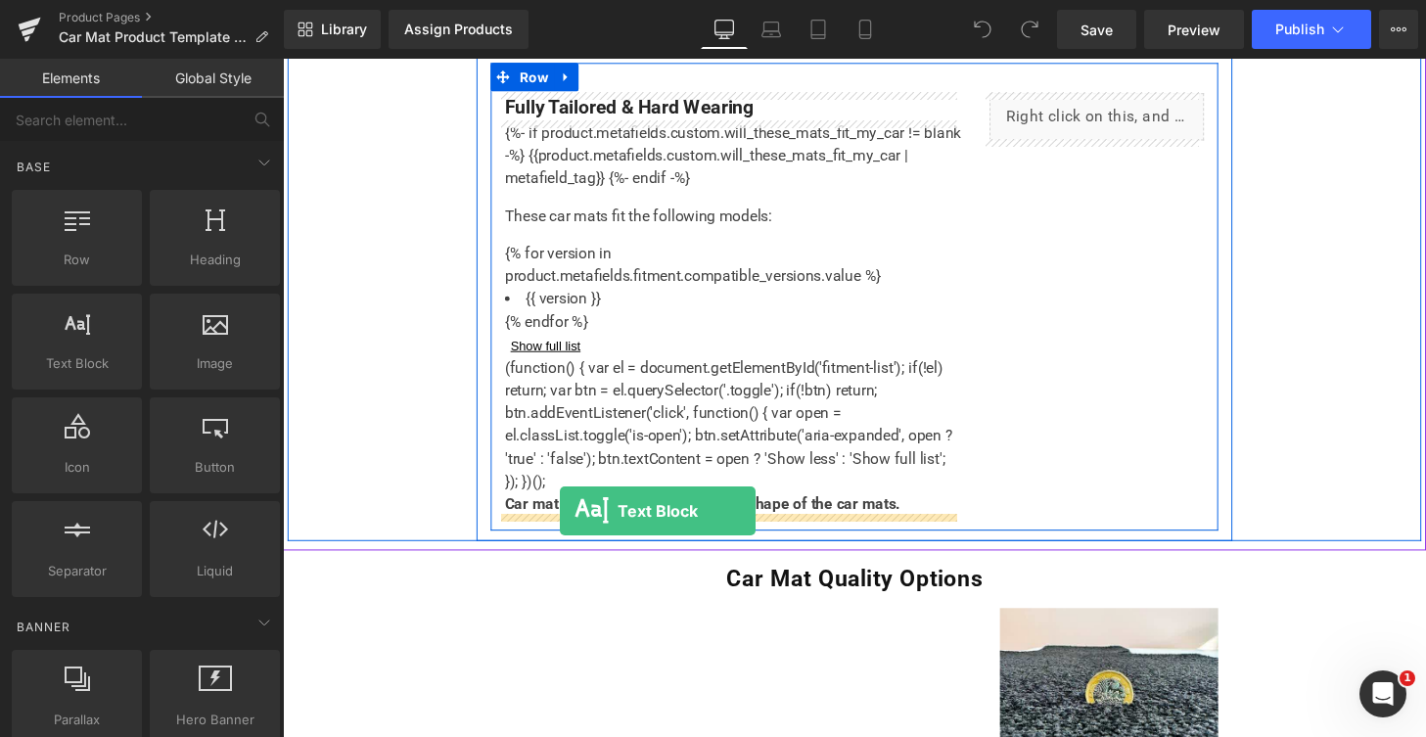
drag, startPoint x: 548, startPoint y: 498, endPoint x: 569, endPoint y: 526, distance: 35.6
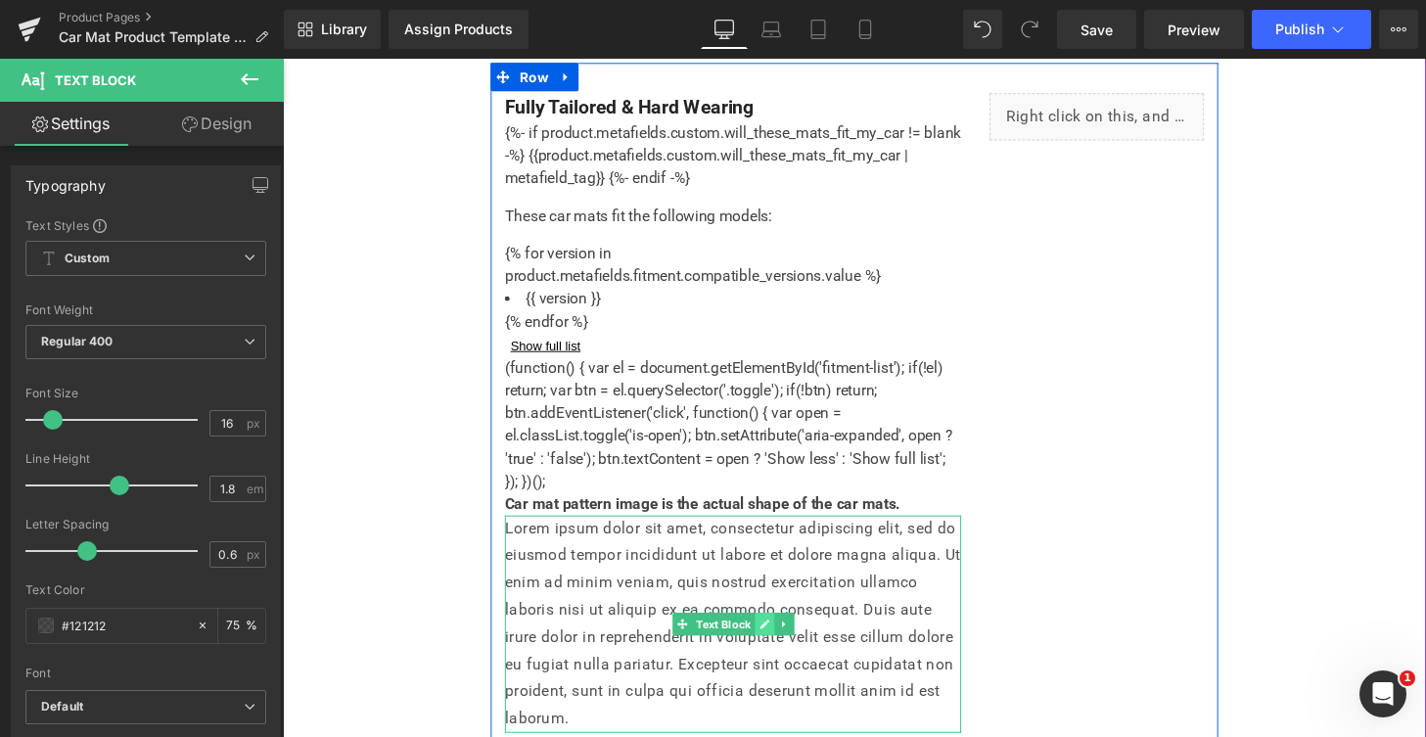
click at [777, 647] on icon at bounding box center [782, 644] width 10 height 10
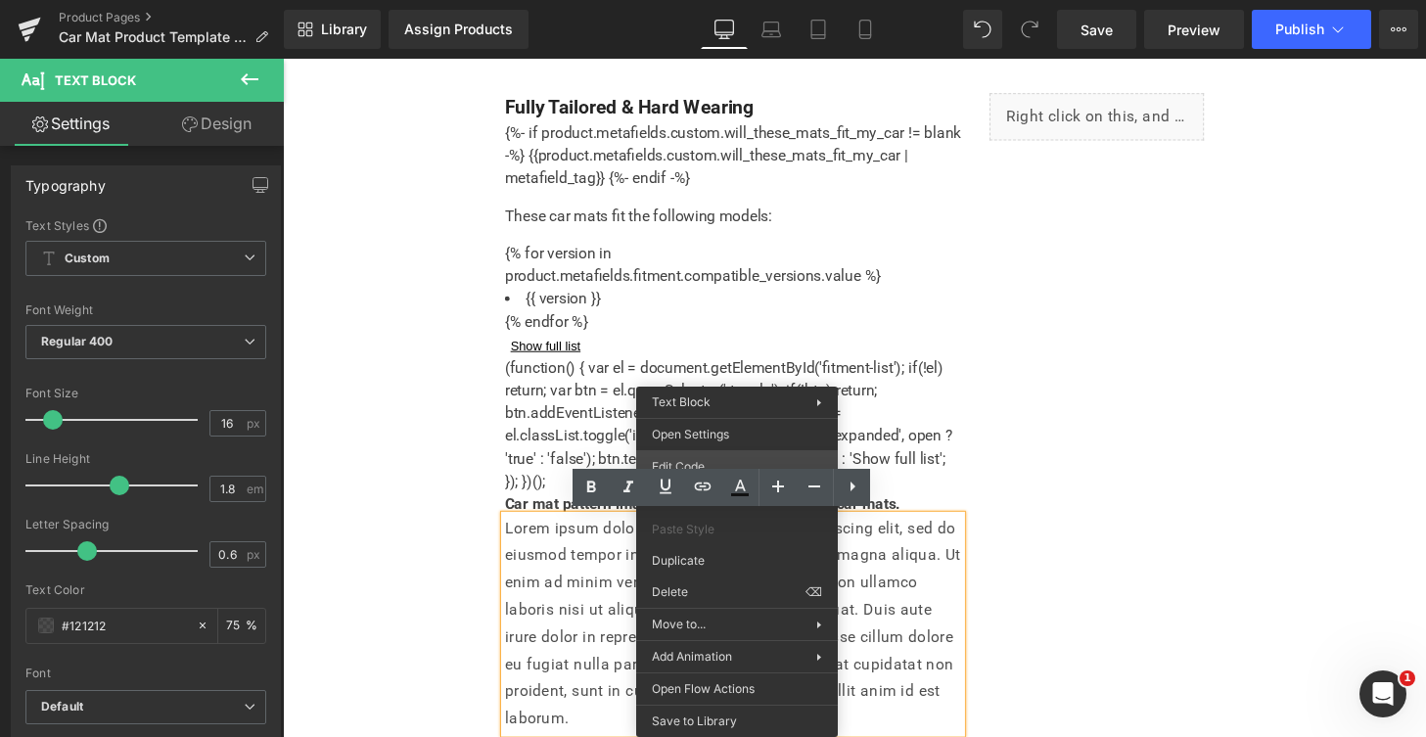
click at [693, 0] on div "Text Block You are previewing how the will restyle your page. You can not edit …" at bounding box center [713, 0] width 1426 height 0
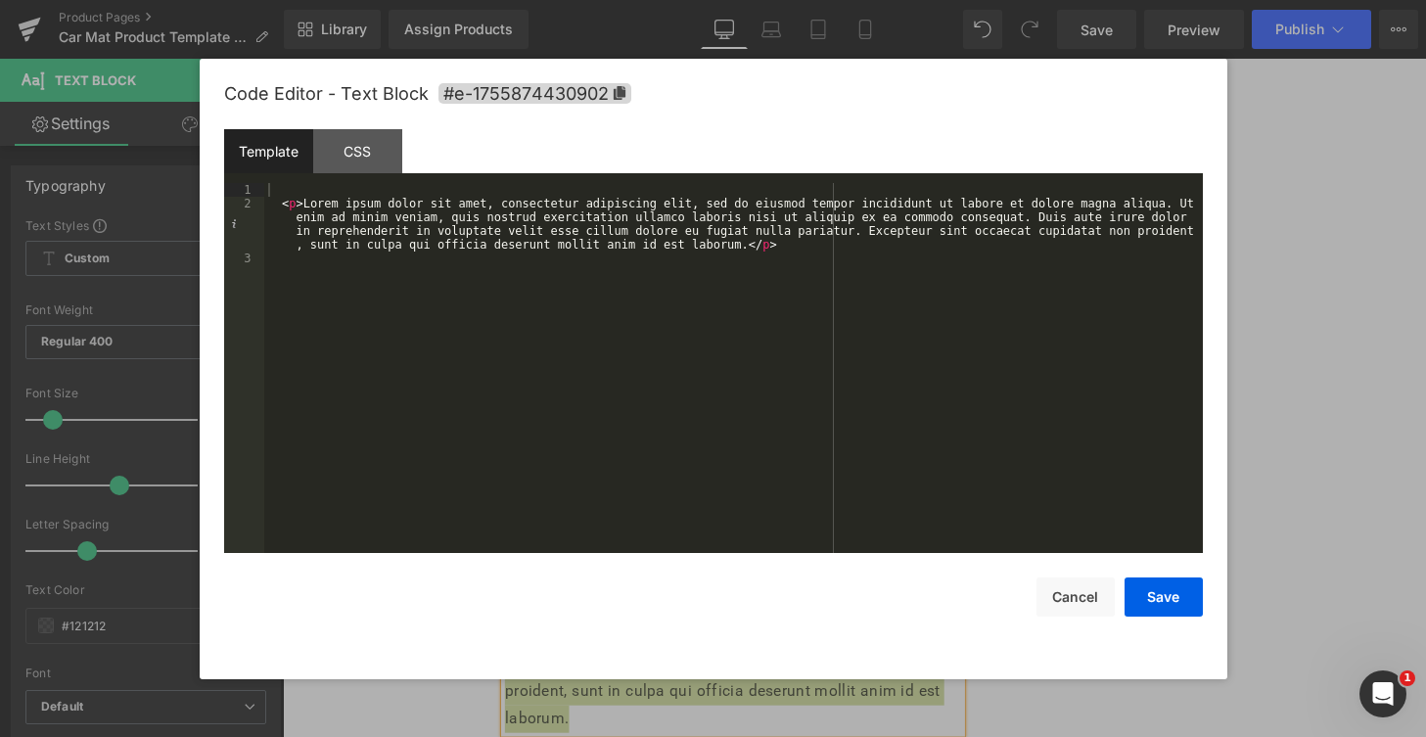
click at [664, 347] on div "< p > Lorem ipsum dolor sit amet, consectetur adipiscing elit, sed do eiusmod t…" at bounding box center [733, 381] width 938 height 397
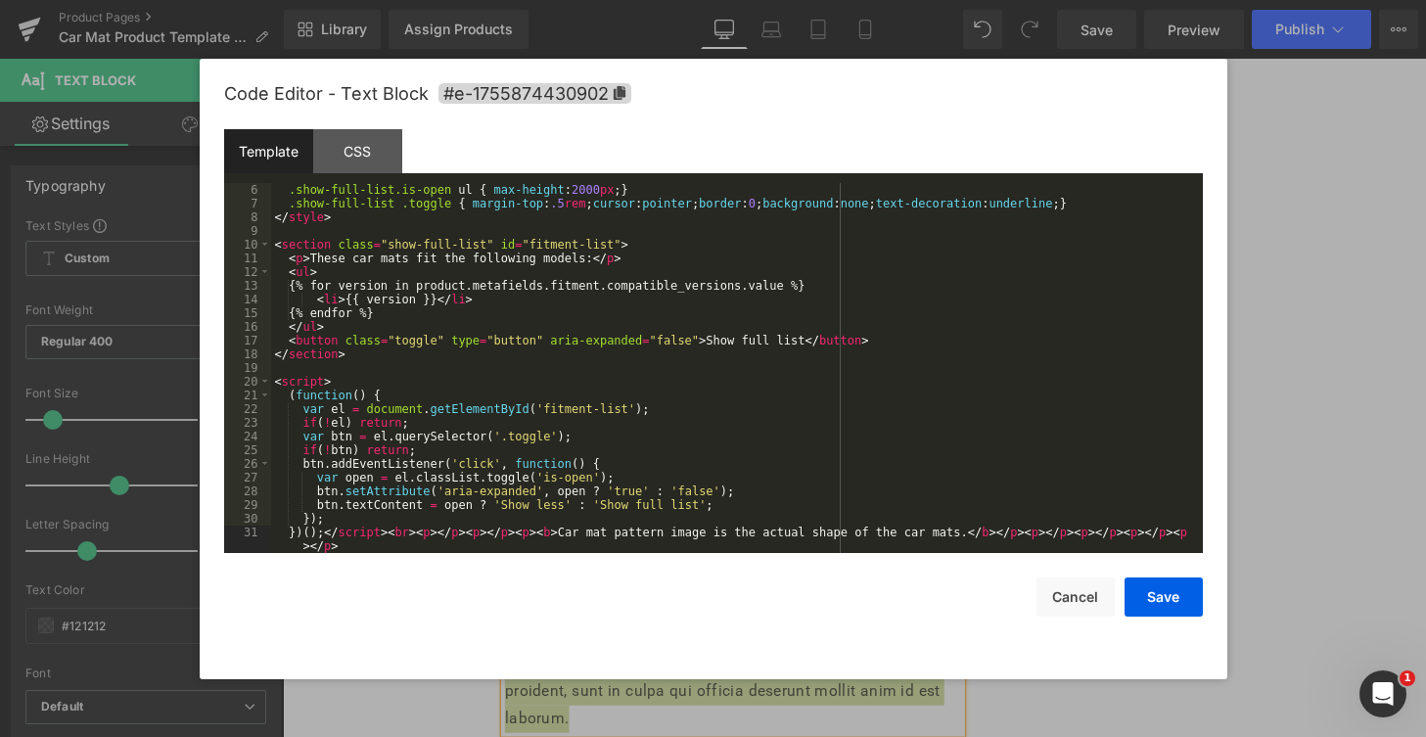
scroll to position [0, 0]
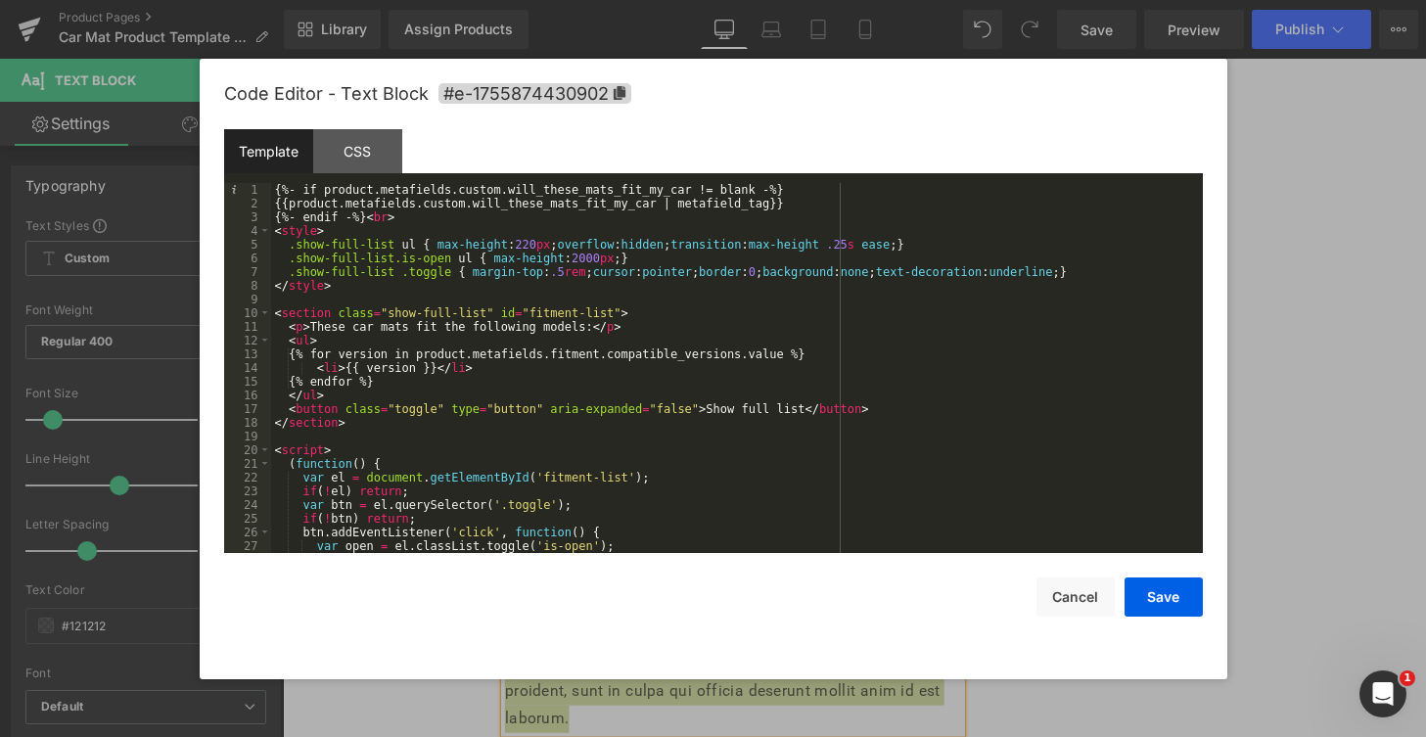
click at [627, 260] on div "{%- if product.metafields.custom.will_these_mats_fit_my_car != blank -%} {{prod…" at bounding box center [733, 381] width 924 height 397
click at [1152, 604] on button "Save" at bounding box center [1163, 596] width 78 height 39
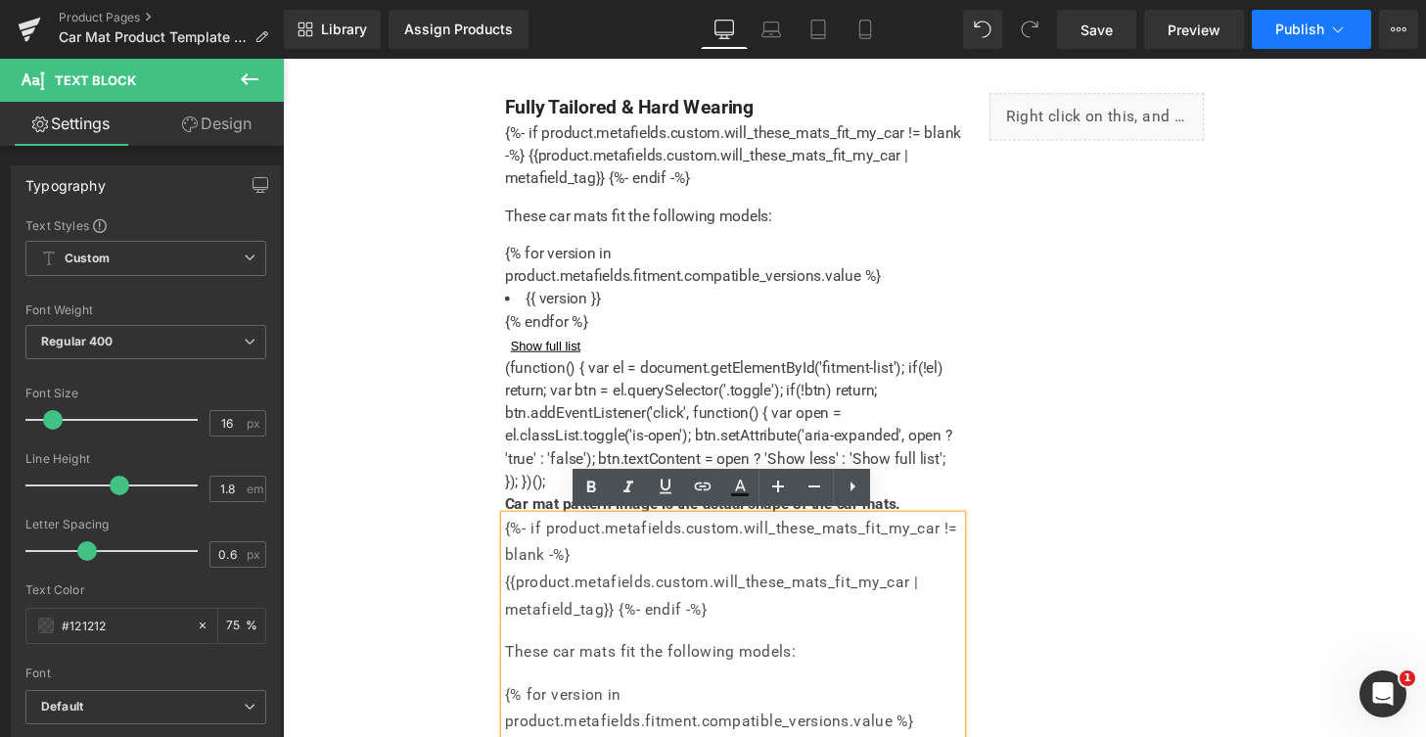
click at [1312, 46] on button "Publish" at bounding box center [1310, 29] width 119 height 39
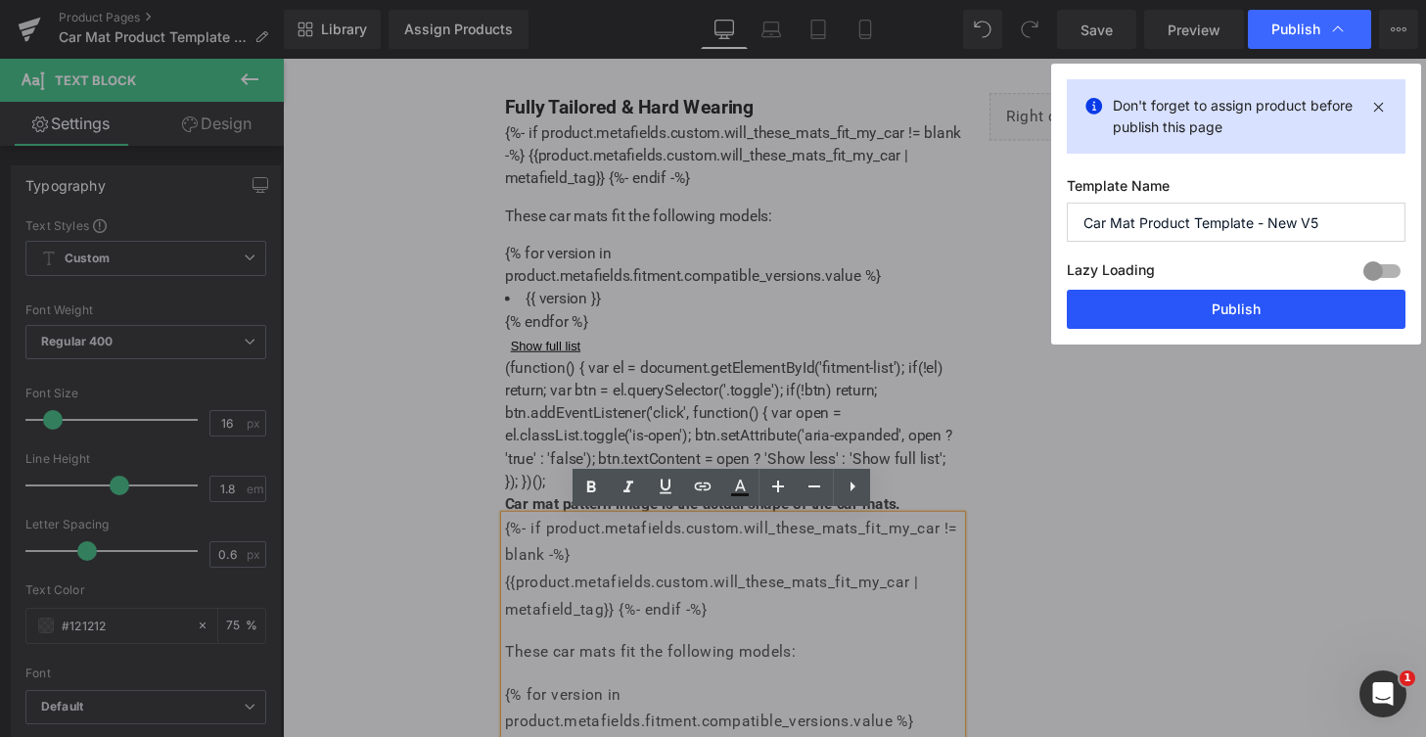
click at [1284, 298] on button "Publish" at bounding box center [1235, 309] width 339 height 39
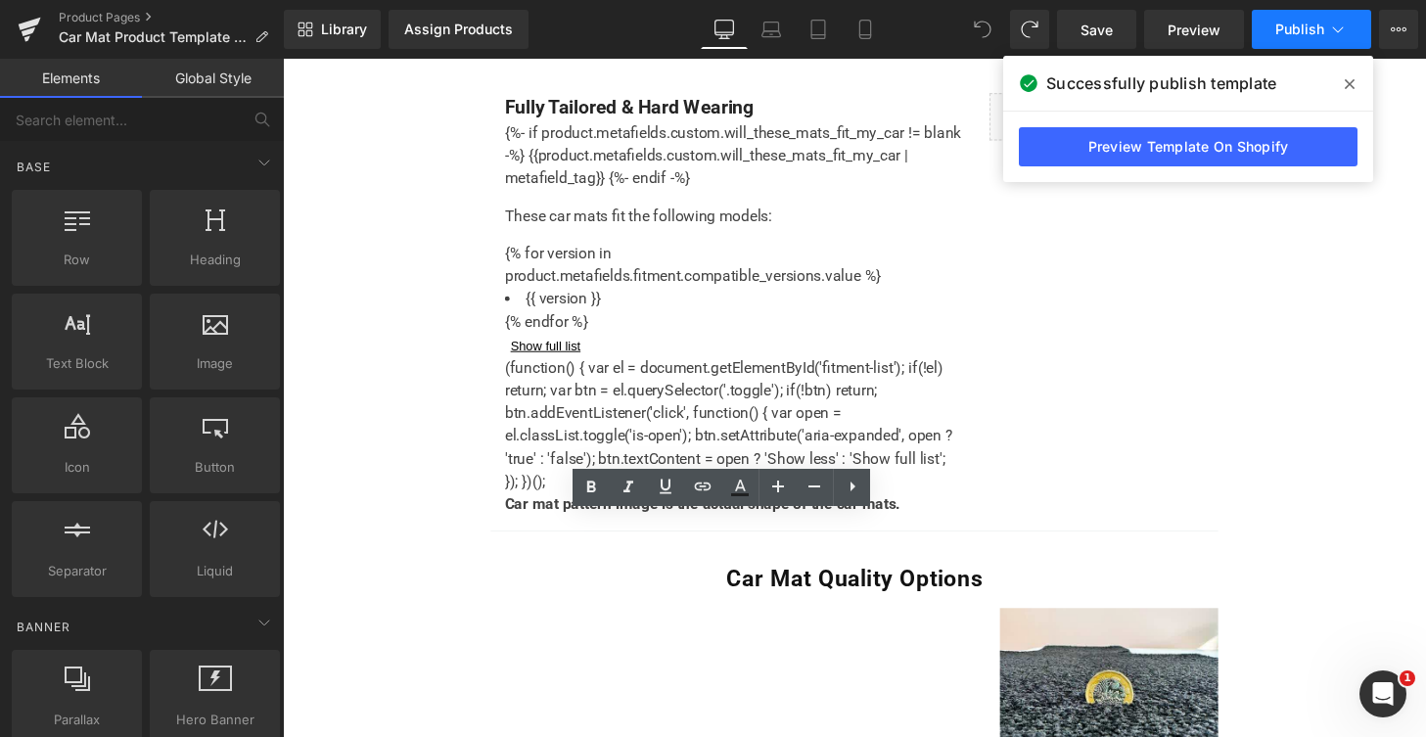
click at [1369, 29] on button "Publish" at bounding box center [1310, 29] width 119 height 39
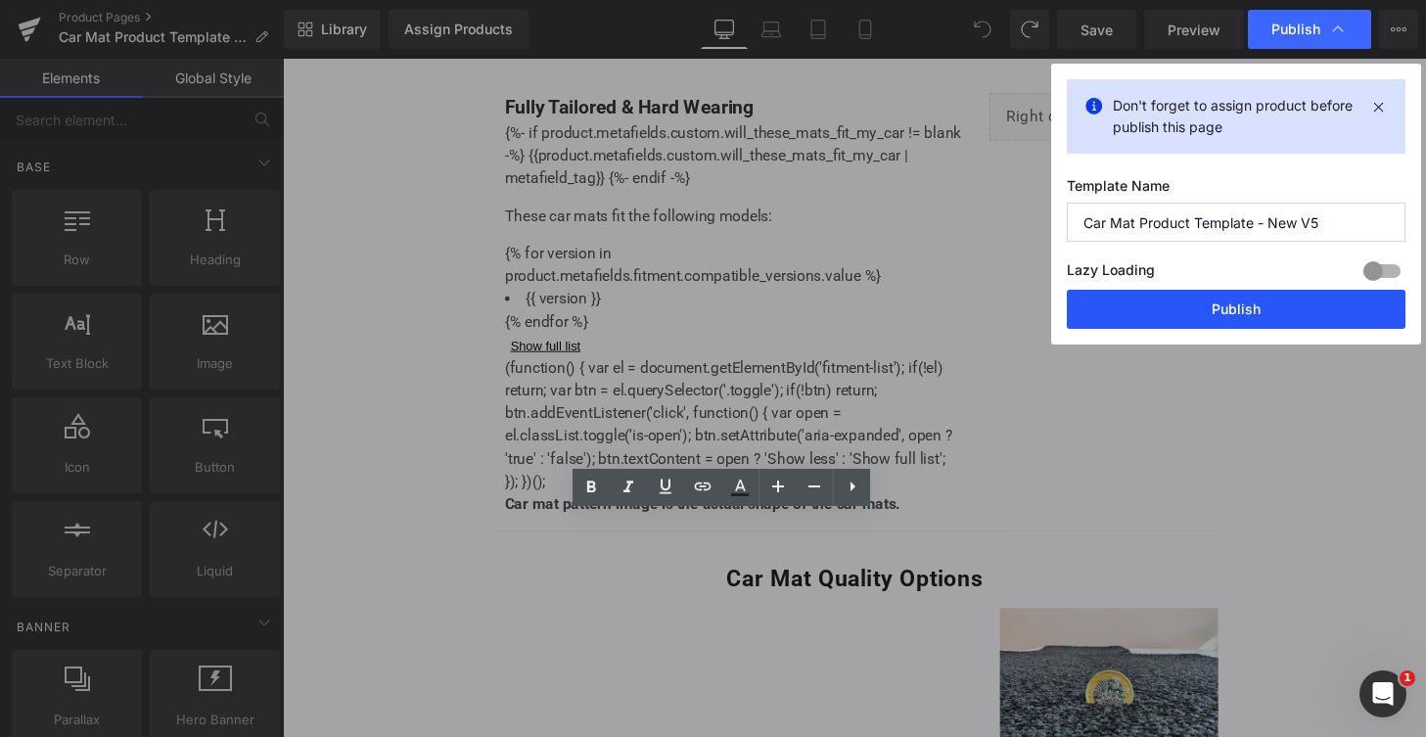
click at [1217, 309] on button "Publish" at bounding box center [1235, 309] width 339 height 39
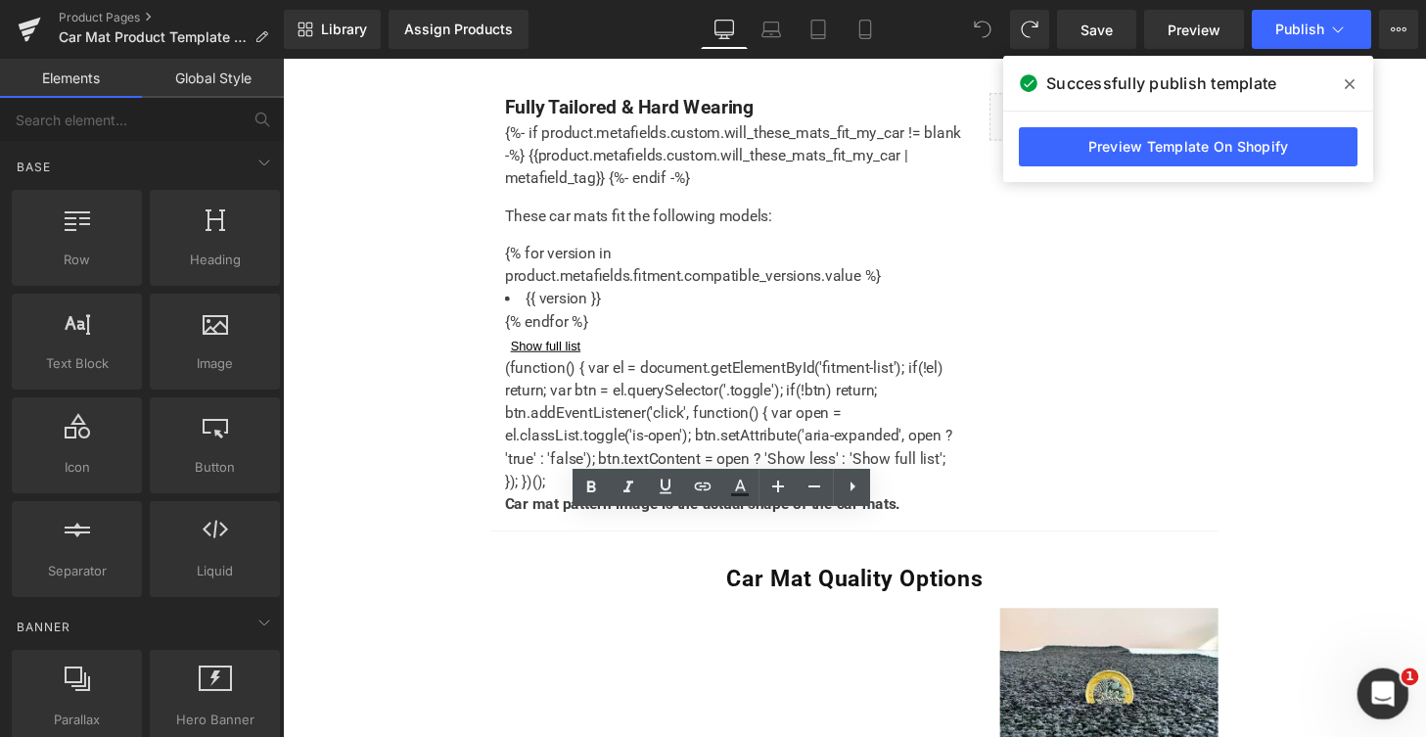
click at [1369, 677] on div "Open Intercom Messenger" at bounding box center [1379, 690] width 65 height 65
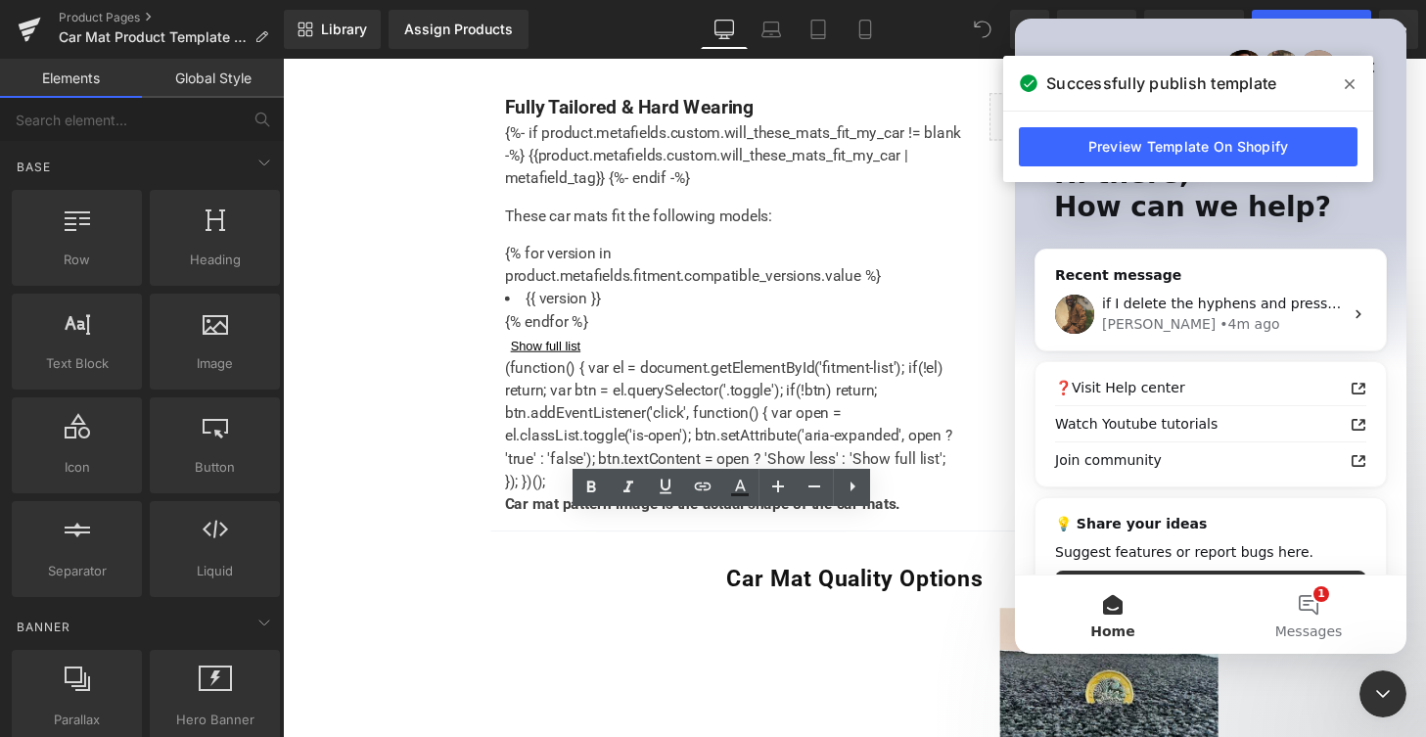
click at [1349, 80] on icon at bounding box center [1349, 84] width 10 height 16
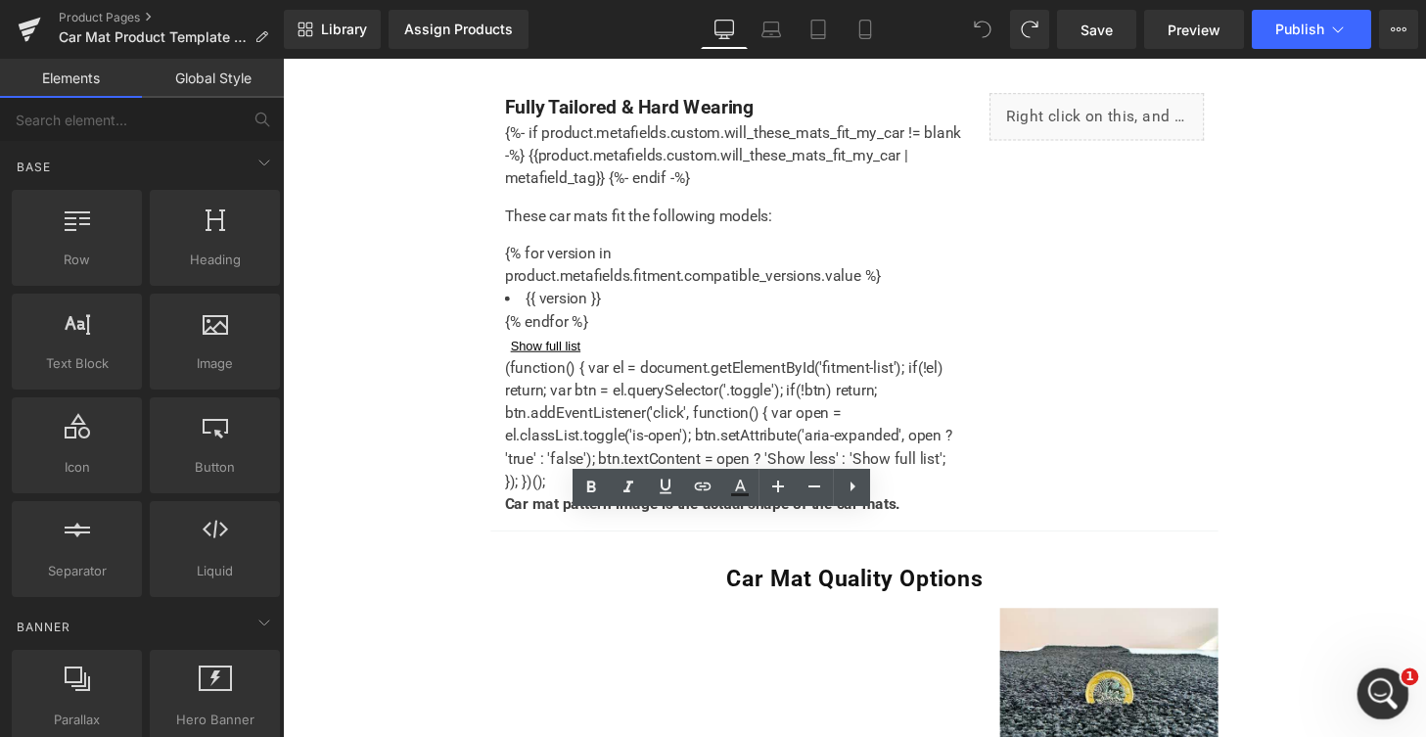
click at [1395, 680] on div "Open Intercom Messenger" at bounding box center [1379, 690] width 65 height 65
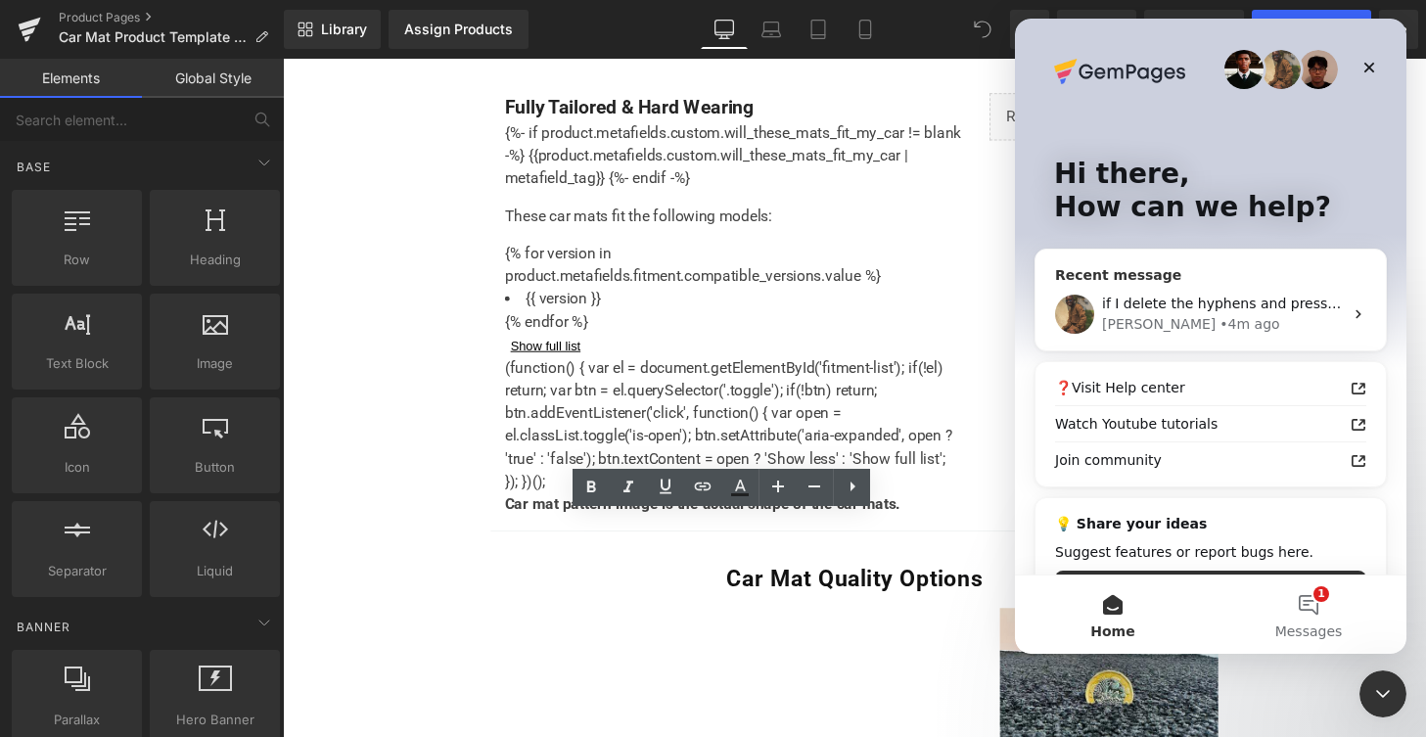
click at [1159, 311] on div "if I delete the hyphens and press save, they come back" at bounding box center [1222, 304] width 241 height 21
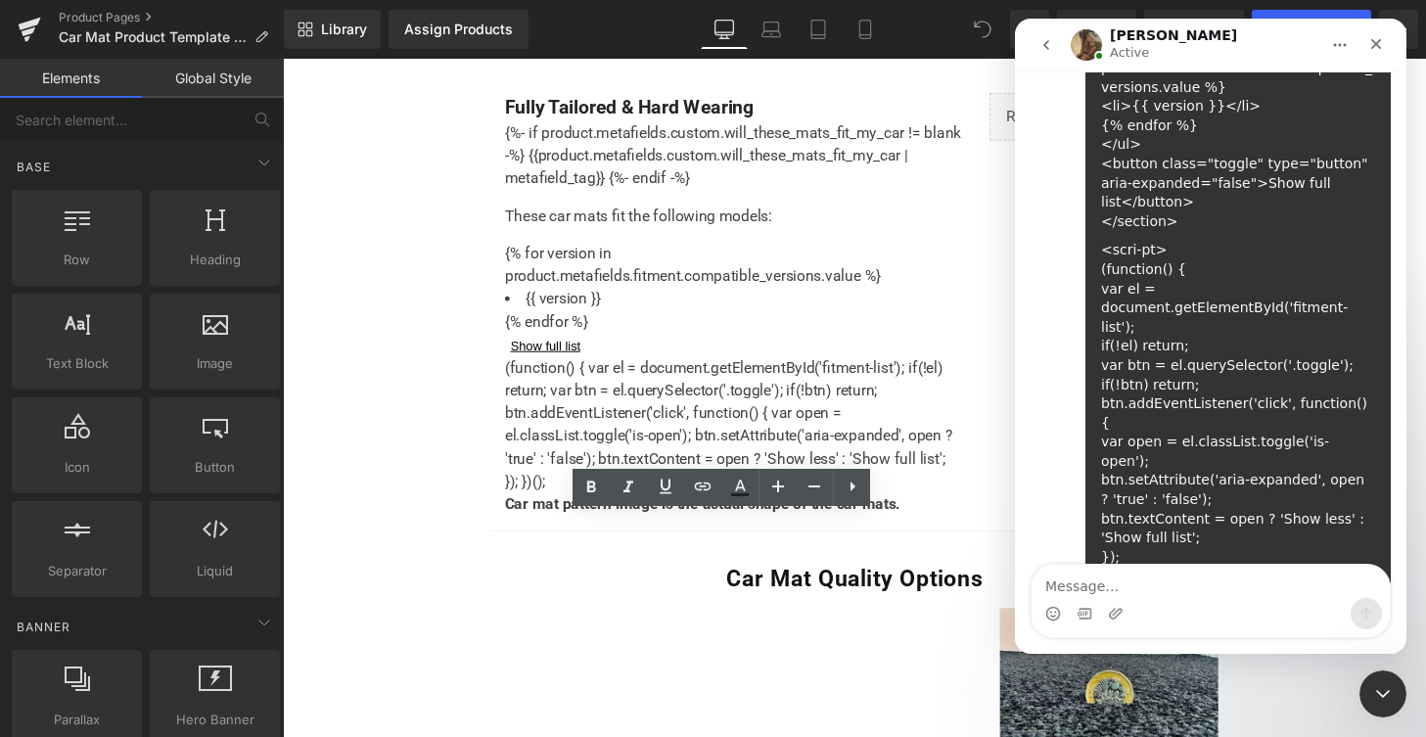
scroll to position [1783, 0]
click at [1379, 46] on icon "Close" at bounding box center [1376, 44] width 11 height 11
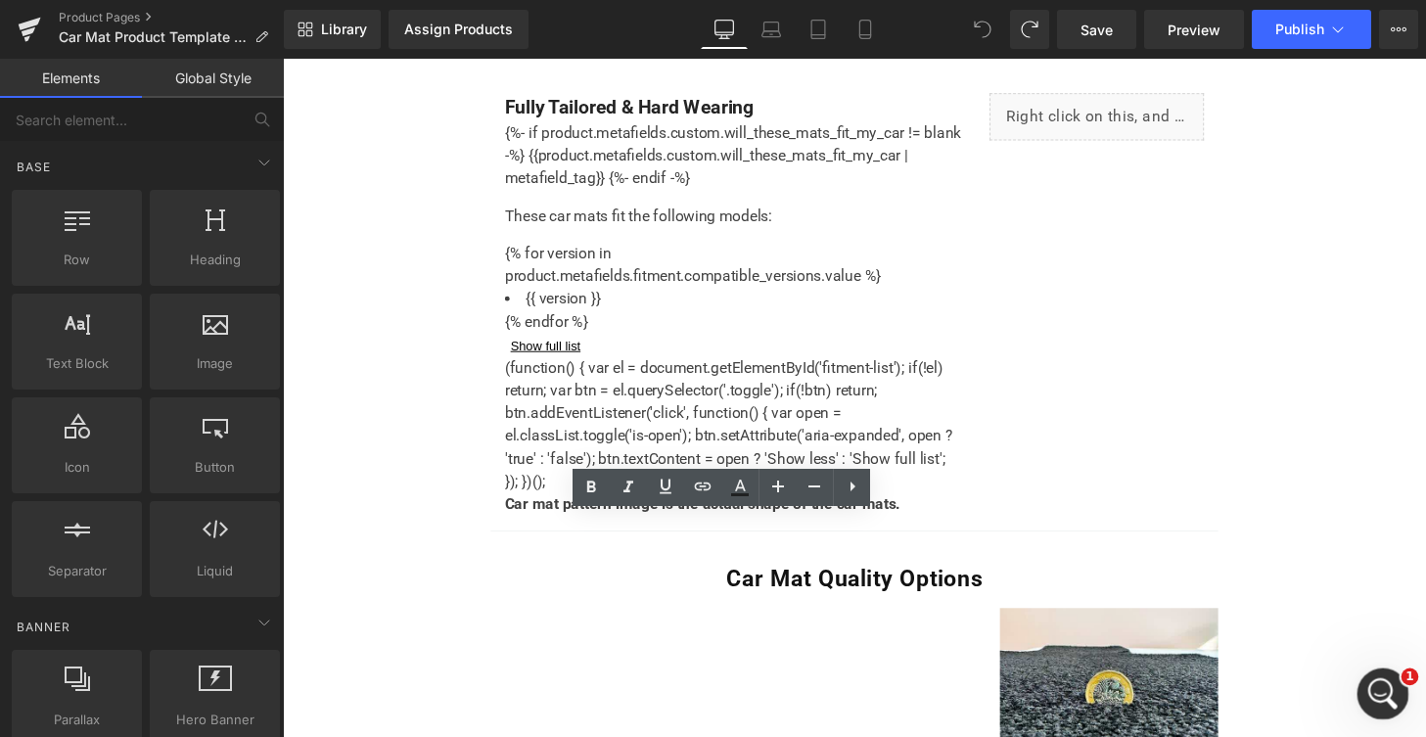
click at [1372, 703] on div "Open Intercom Messenger" at bounding box center [1379, 690] width 65 height 65
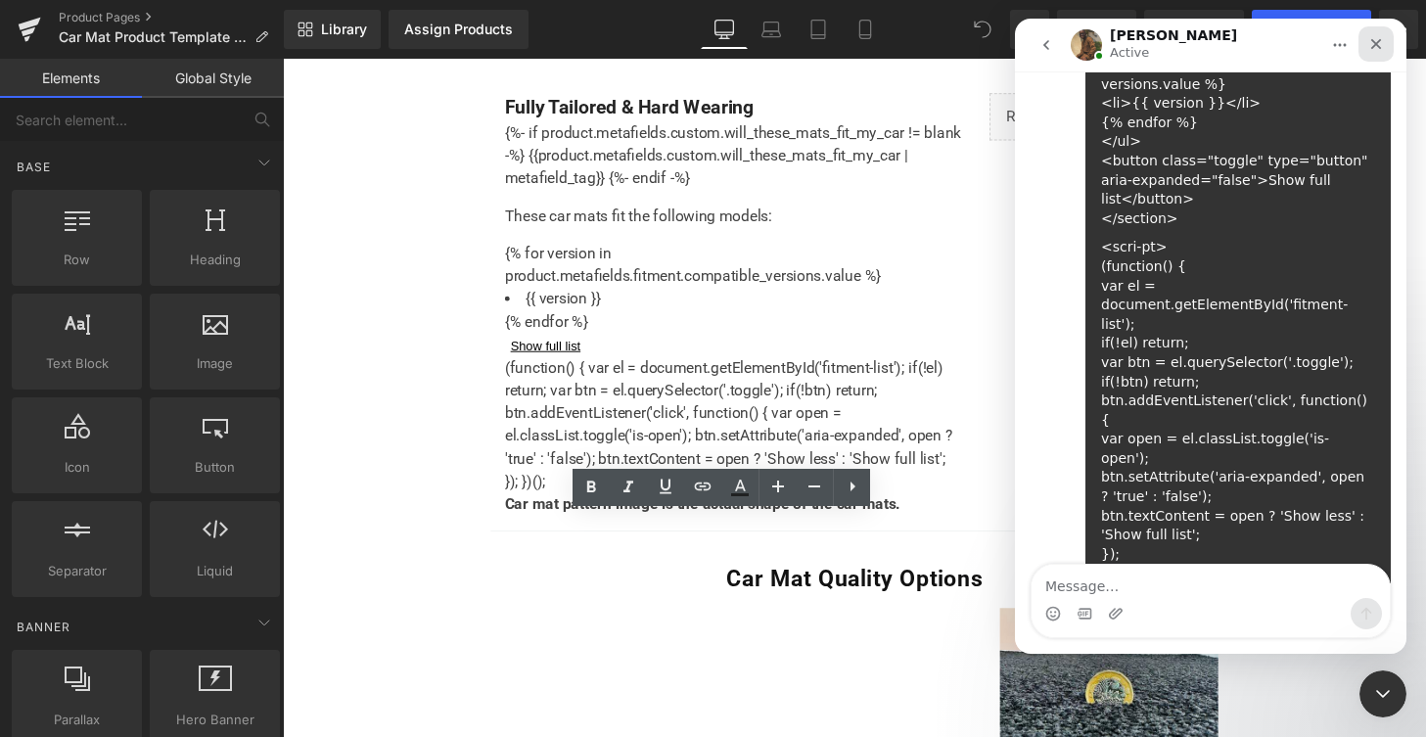
drag, startPoint x: 1379, startPoint y: 42, endPoint x: 2384, endPoint y: 64, distance: 1006.0
click at [1379, 42] on icon "Close" at bounding box center [1376, 44] width 16 height 16
